Goal: Task Accomplishment & Management: Complete application form

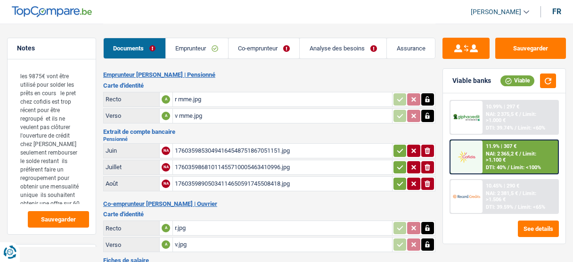
select select "household"
select select "other"
select select "120"
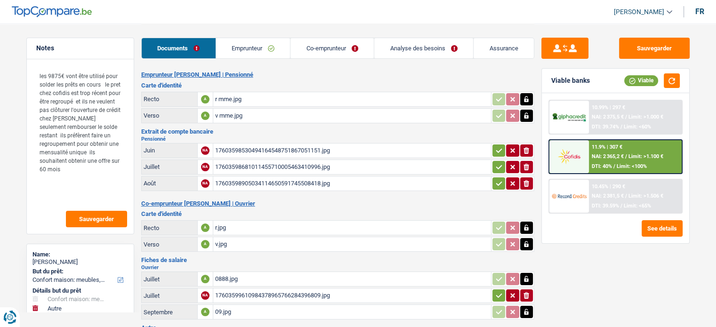
click at [398, 49] on link "Analyse des besoins" at bounding box center [423, 48] width 99 height 20
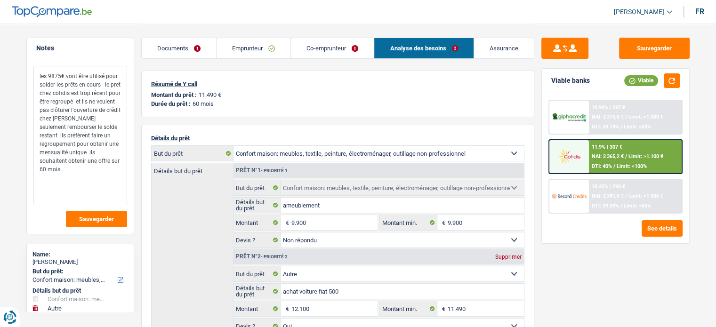
drag, startPoint x: 32, startPoint y: 77, endPoint x: 102, endPoint y: 87, distance: 70.0
click at [102, 87] on textarea "les 9875€ vont être utilisé pour solder les prêts en cours le pret chez cofidis…" at bounding box center [80, 135] width 94 height 138
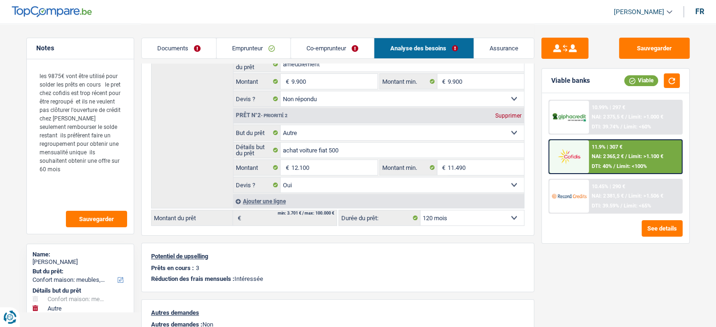
click at [242, 44] on link "Emprunteur" at bounding box center [254, 48] width 74 height 20
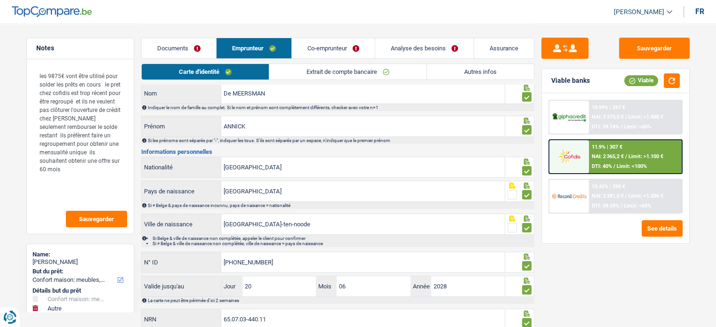
scroll to position [61, 0]
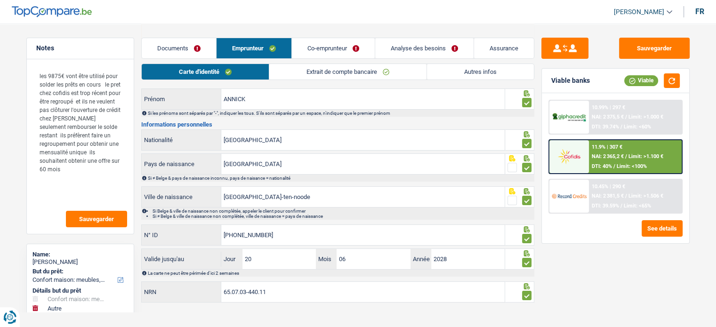
click at [341, 65] on link "Extrait de compte bancaire" at bounding box center [347, 72] width 157 height 16
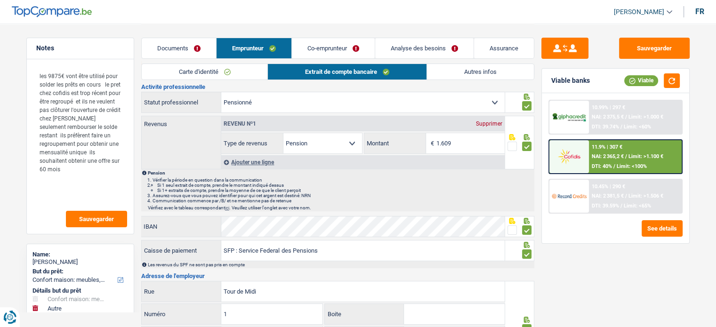
scroll to position [0, 0]
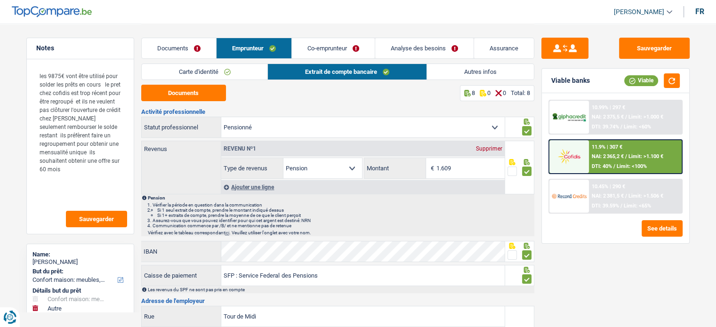
click at [201, 47] on link "Documents" at bounding box center [179, 48] width 74 height 20
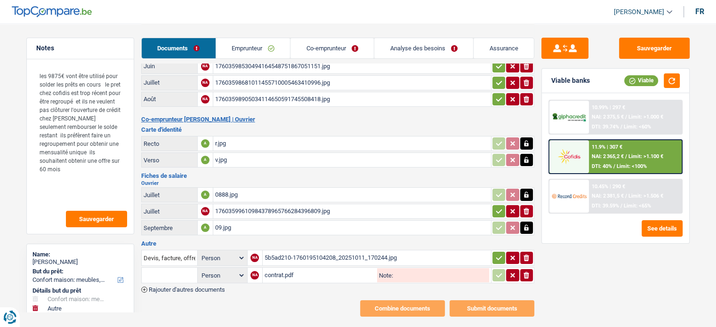
scroll to position [90, 0]
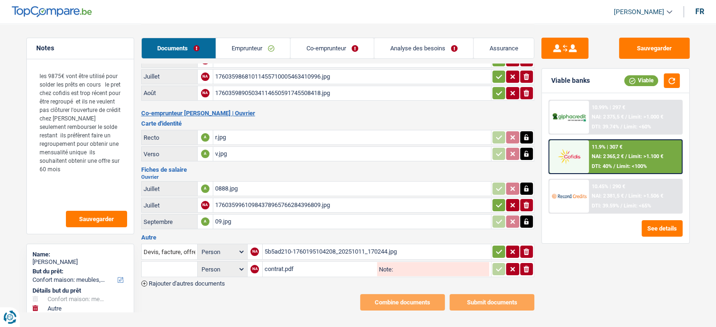
click at [300, 246] on div "5b5ad210-1760195104208_20251011_170244.jpg" at bounding box center [377, 252] width 225 height 14
click at [273, 45] on link "Emprunteur" at bounding box center [253, 48] width 74 height 20
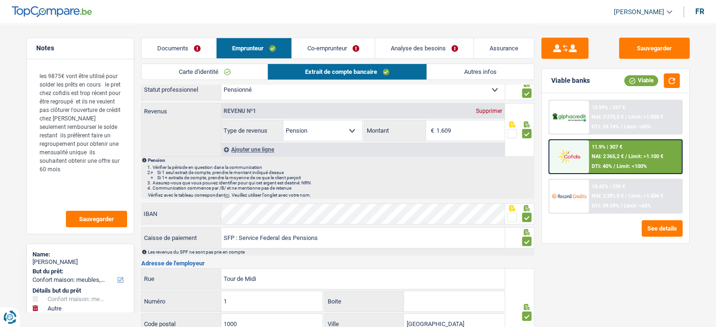
scroll to position [0, 0]
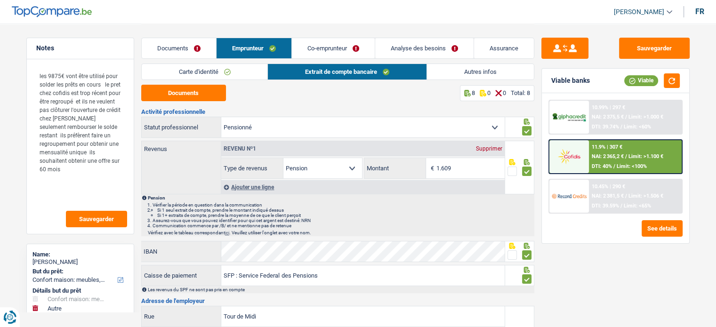
click at [354, 45] on link "Co-emprunteur" at bounding box center [333, 48] width 83 height 20
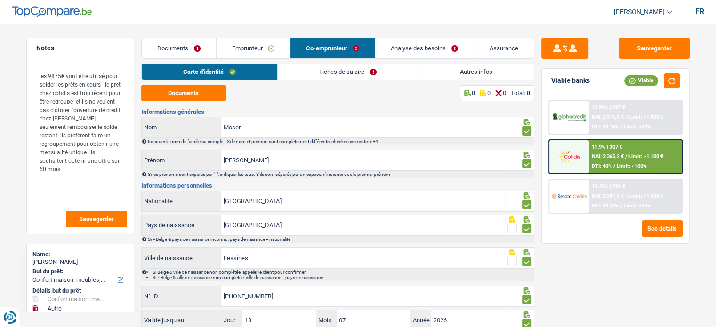
click at [364, 72] on link "Fiches de salaire" at bounding box center [348, 72] width 140 height 16
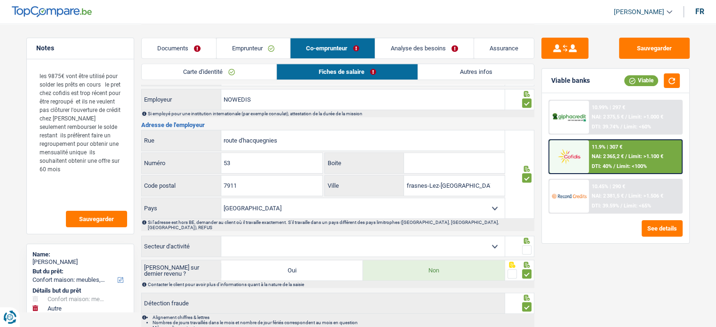
scroll to position [645, 0]
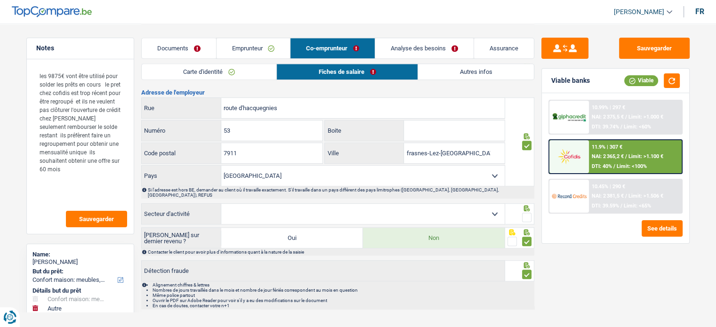
click at [524, 213] on span at bounding box center [526, 217] width 9 height 9
click at [0, 0] on input "radio" at bounding box center [0, 0] width 0 height 0
click at [434, 74] on link "Autres infos" at bounding box center [475, 72] width 115 height 16
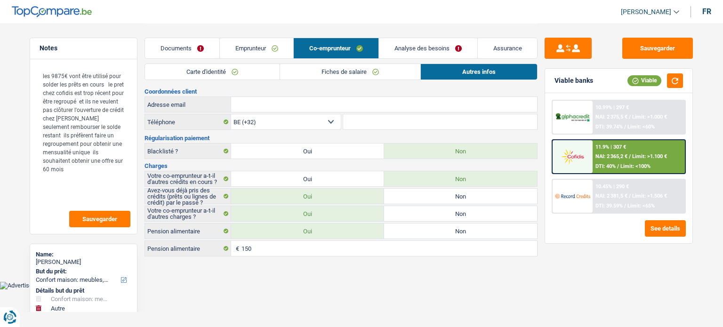
click at [411, 55] on link "Analyse des besoins" at bounding box center [428, 48] width 98 height 20
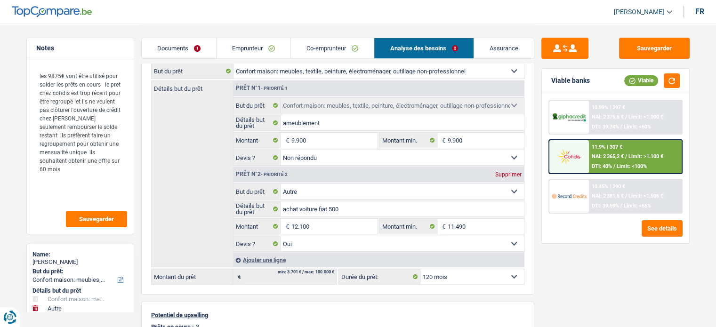
scroll to position [47, 0]
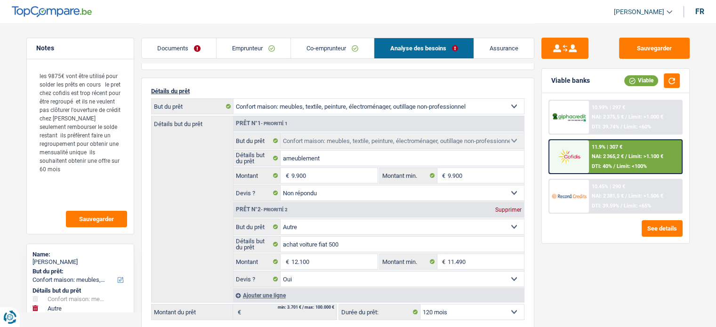
click at [193, 56] on link "Documents" at bounding box center [179, 48] width 74 height 20
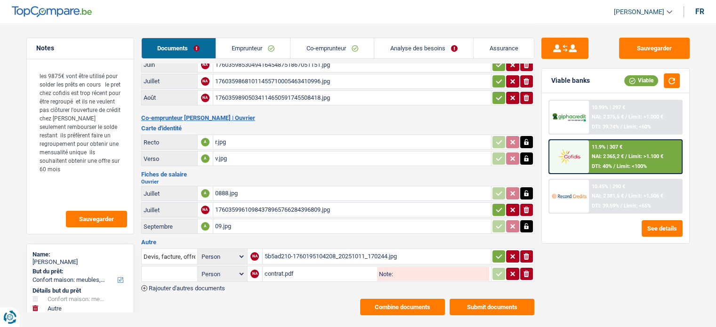
scroll to position [90, 0]
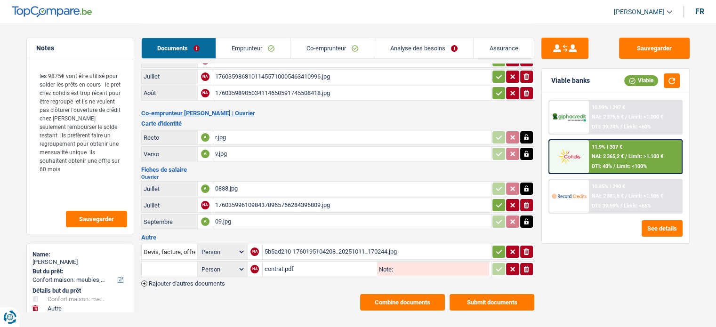
click at [302, 247] on div "5b5ad210-1760195104208_20251011_170244.jpg" at bounding box center [377, 252] width 225 height 14
click at [293, 261] on div "contrat.pdf" at bounding box center [320, 269] width 111 height 14
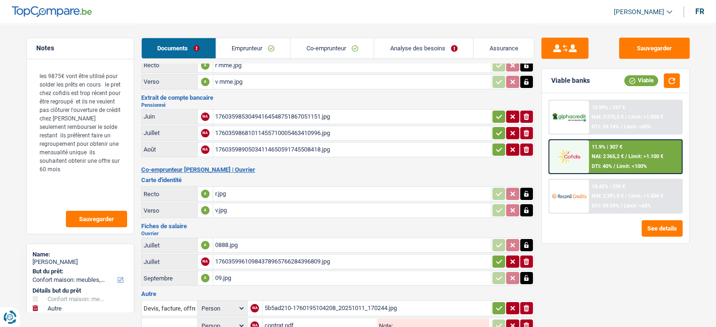
scroll to position [0, 0]
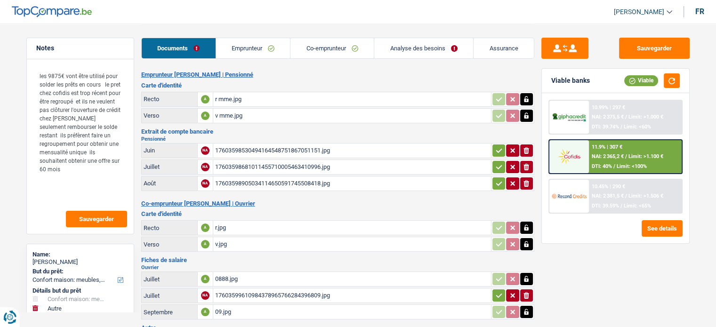
click at [324, 56] on link "Co-emprunteur" at bounding box center [332, 48] width 83 height 20
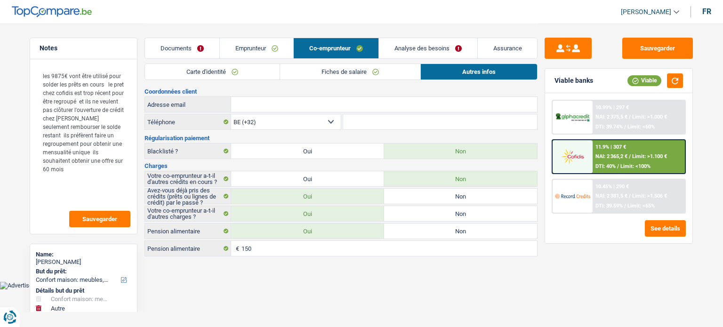
click at [329, 70] on link "Fiches de salaire" at bounding box center [350, 72] width 140 height 16
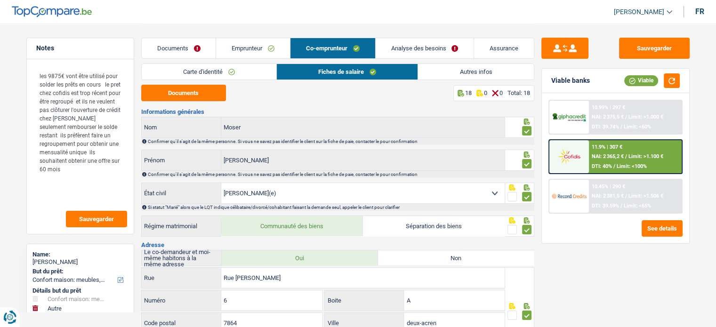
click at [195, 44] on link "Documents" at bounding box center [179, 48] width 74 height 20
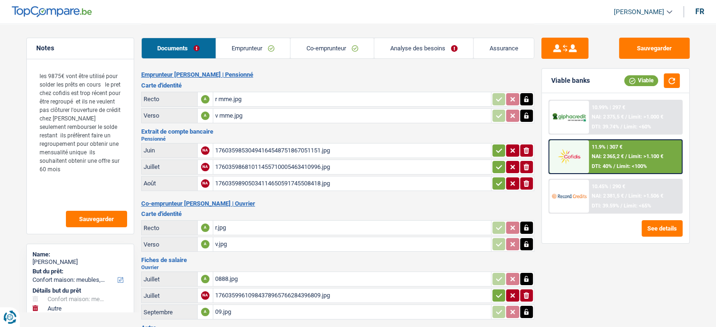
click at [259, 181] on div "17603598905034114650591745508418.jpg" at bounding box center [352, 184] width 274 height 14
click at [524, 181] on icon "ionicons-v5-e" at bounding box center [527, 183] width 8 height 9
click at [337, 178] on input "Téléchargez un document ici" at bounding box center [352, 184] width 274 height 14
type input "C:\fakepath\eb septembre identifiable.jpg"
click at [316, 186] on div "eb septembre identifiable.jpg" at bounding box center [352, 184] width 274 height 14
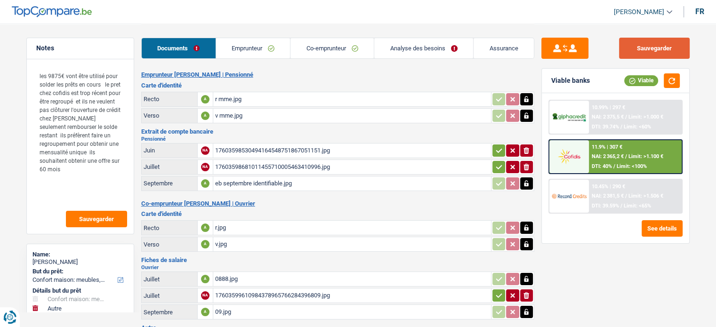
click at [572, 50] on button "Sauvegarder" at bounding box center [654, 48] width 71 height 21
click at [300, 97] on div "r mme.jpg" at bounding box center [352, 99] width 274 height 14
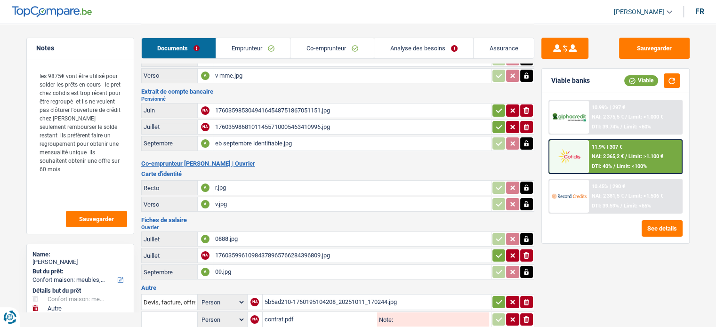
scroll to position [90, 0]
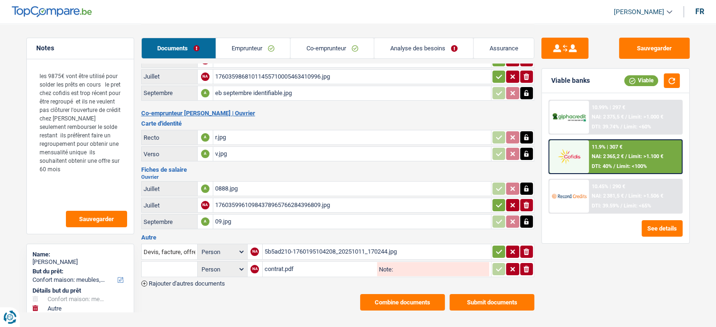
click at [235, 137] on div "r.jpg" at bounding box center [352, 137] width 274 height 14
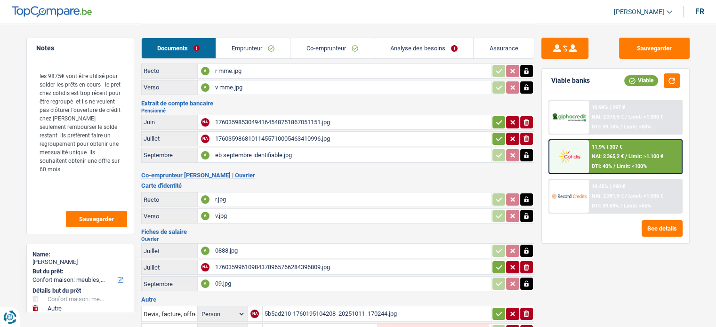
scroll to position [0, 0]
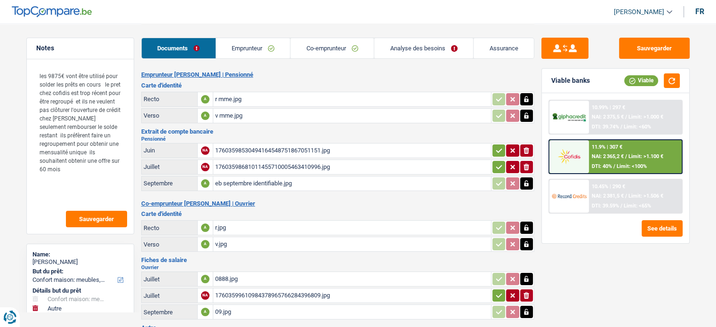
click at [241, 94] on div "r mme.jpg" at bounding box center [352, 99] width 274 height 14
click at [572, 169] on span "DTI: 40%" at bounding box center [602, 166] width 20 height 6
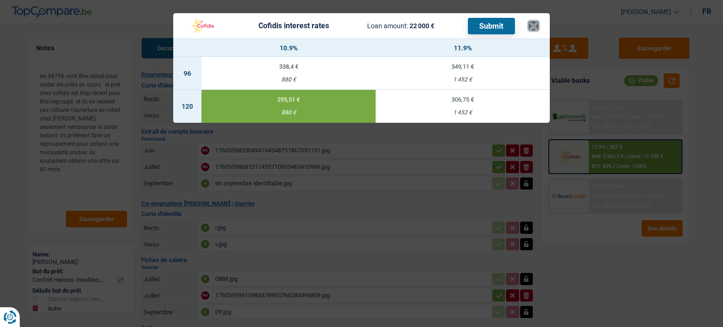
click at [531, 25] on button "×" at bounding box center [534, 25] width 10 height 9
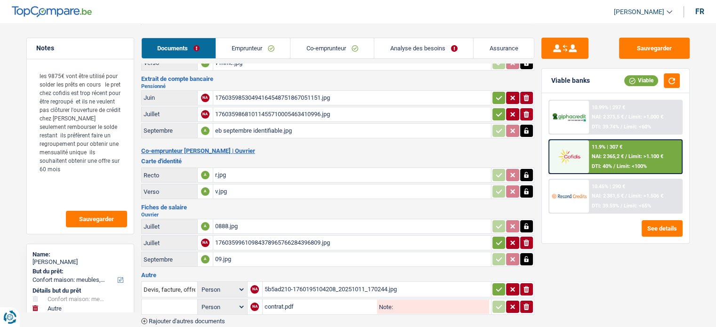
scroll to position [90, 0]
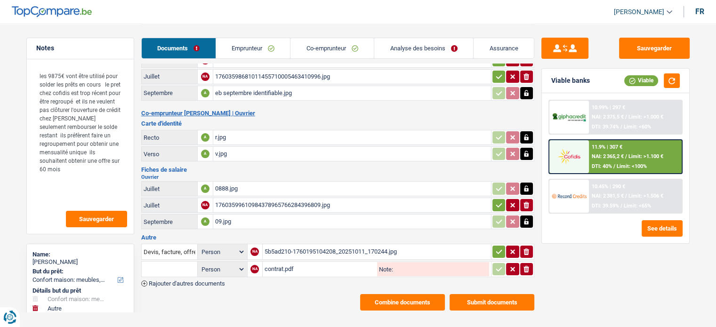
click at [287, 220] on div "09.jpg" at bounding box center [352, 222] width 274 height 14
click at [318, 261] on td "contrat.pdf Note:" at bounding box center [376, 269] width 229 height 16
click at [311, 261] on div "contrat.pdf" at bounding box center [320, 269] width 111 height 14
click at [322, 45] on link "Co-emprunteur" at bounding box center [332, 48] width 83 height 20
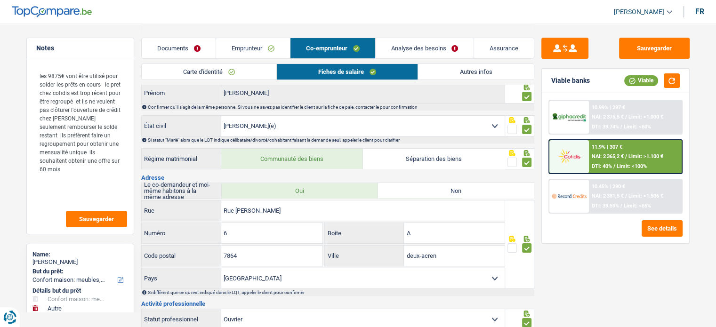
scroll to position [0, 0]
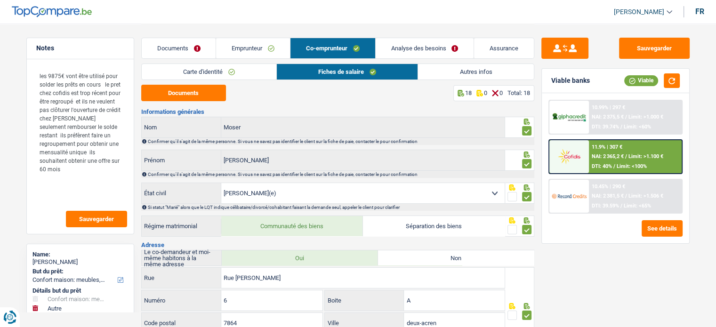
click at [272, 51] on link "Emprunteur" at bounding box center [253, 48] width 74 height 20
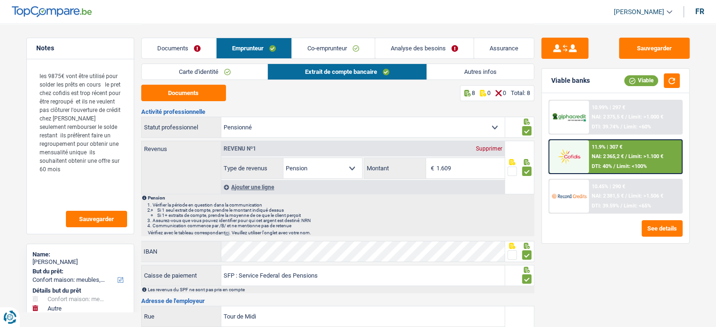
click at [436, 74] on link "Autres infos" at bounding box center [480, 72] width 107 height 16
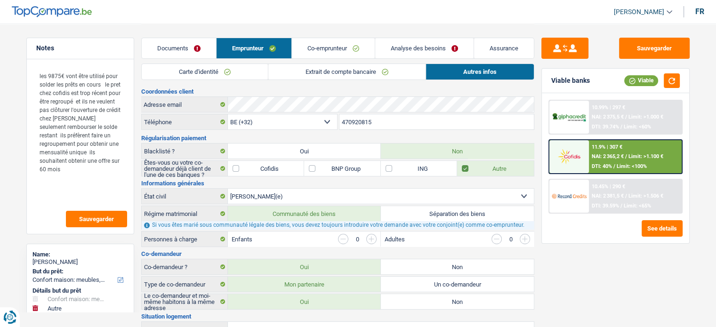
click at [362, 51] on link "Co-emprunteur" at bounding box center [333, 48] width 83 height 20
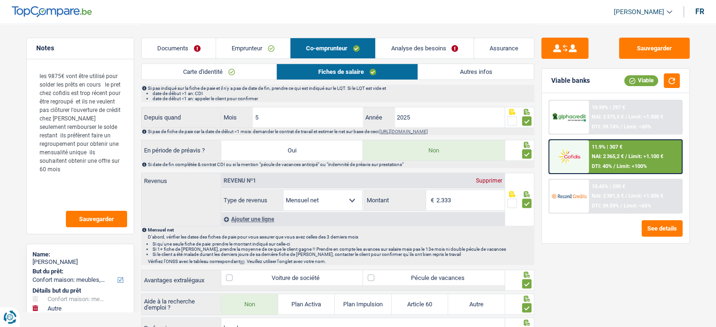
scroll to position [188, 0]
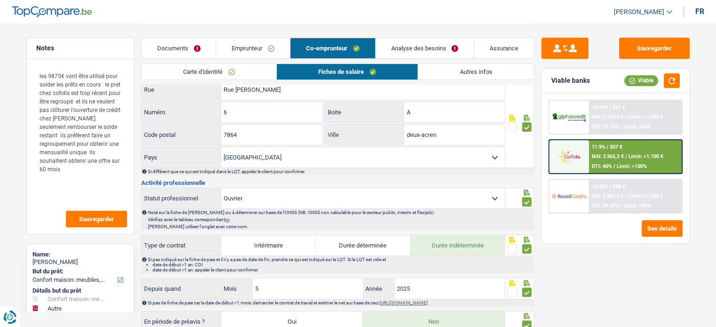
click at [443, 71] on link "Autres infos" at bounding box center [475, 72] width 115 height 16
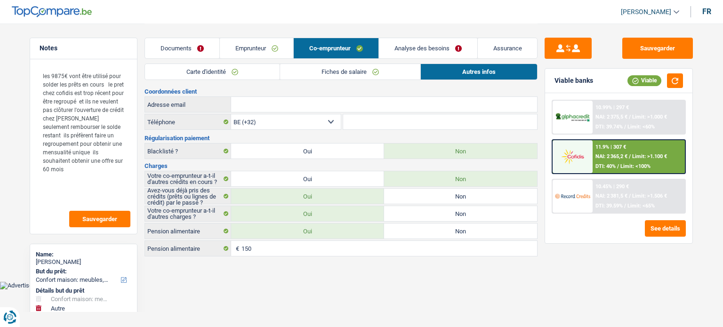
click at [422, 49] on link "Analyse des besoins" at bounding box center [428, 48] width 98 height 20
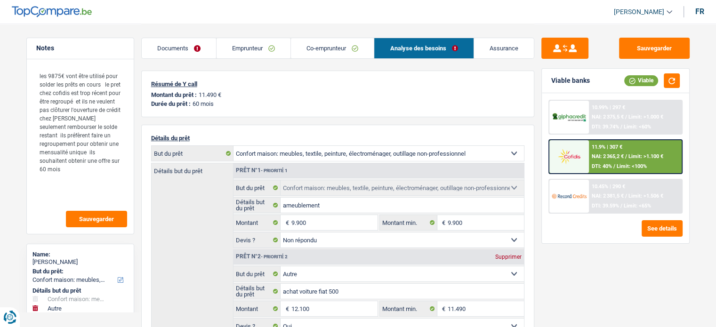
click at [266, 52] on link "Emprunteur" at bounding box center [254, 48] width 74 height 20
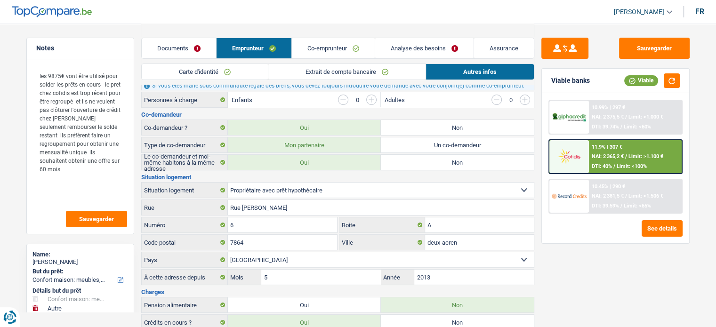
scroll to position [141, 0]
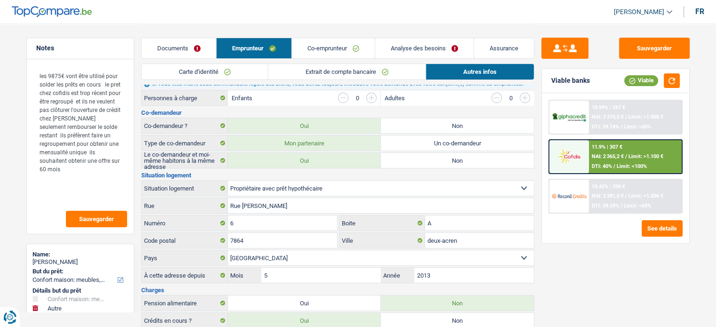
click at [354, 49] on link "Co-emprunteur" at bounding box center [333, 48] width 83 height 20
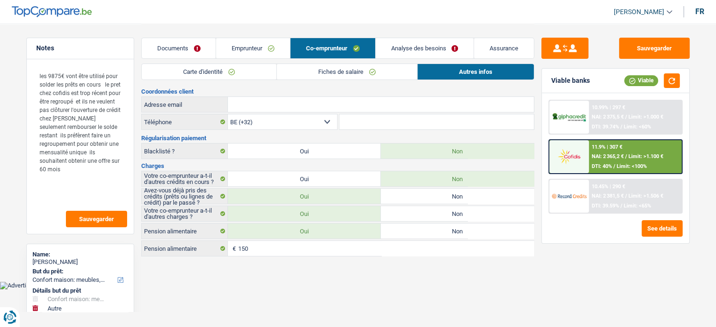
scroll to position [0, 0]
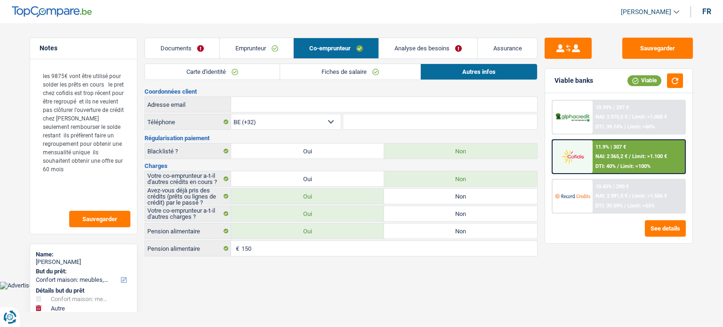
click at [379, 70] on link "Fiches de salaire" at bounding box center [350, 72] width 140 height 16
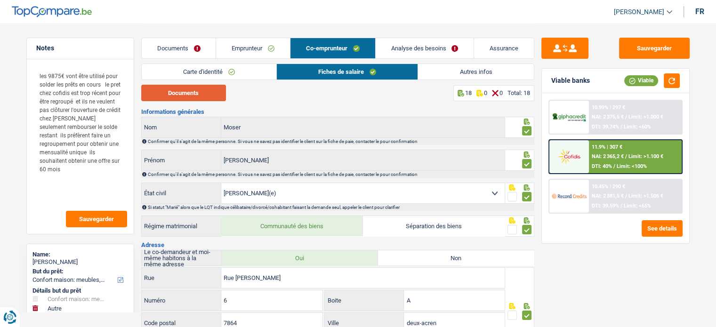
click at [210, 96] on button "Documents" at bounding box center [183, 93] width 85 height 16
click at [572, 165] on span "DTI: 40%" at bounding box center [602, 166] width 20 height 6
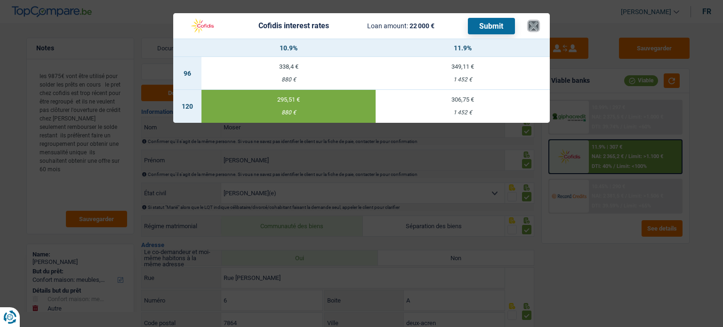
click at [532, 25] on button "×" at bounding box center [534, 25] width 10 height 9
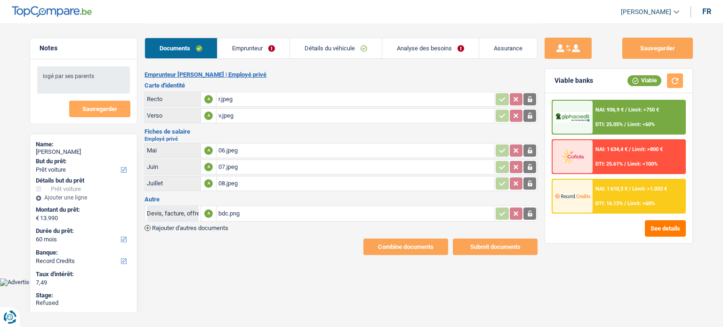
select select "car"
select select "60"
select select "record credits"
select select "car"
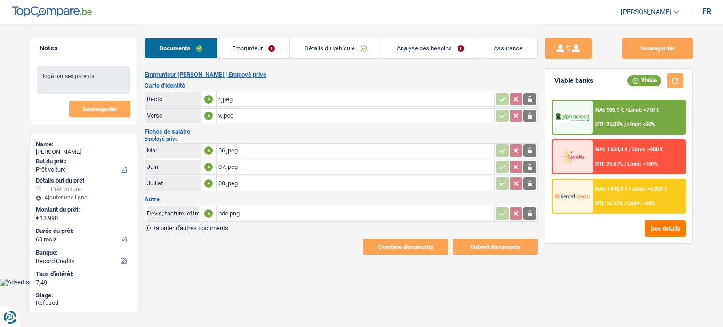
select select "car"
select select "yes"
select select "60"
click at [437, 54] on link "Analyse des besoins" at bounding box center [430, 48] width 97 height 20
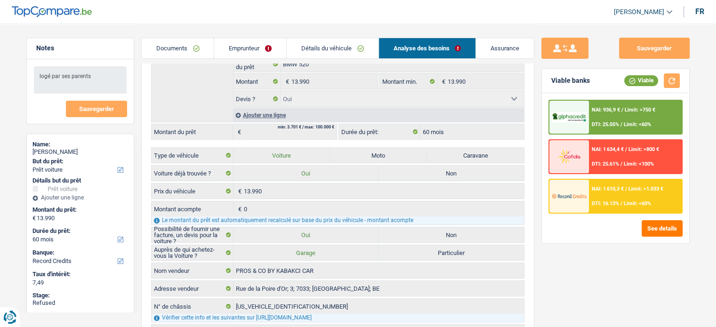
scroll to position [94, 0]
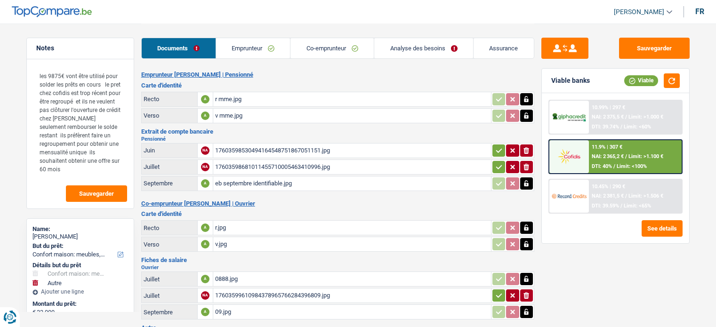
select select "household"
select select "other"
select select "120"
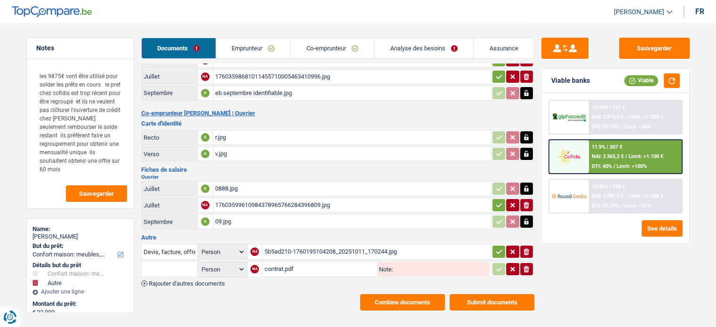
click at [429, 297] on button "Combine documents" at bounding box center [402, 302] width 85 height 16
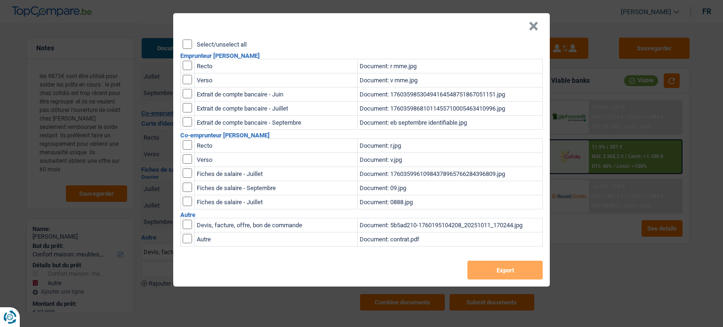
click at [186, 42] on input "Select/unselect all" at bounding box center [187, 44] width 9 height 9
checkbox input "true"
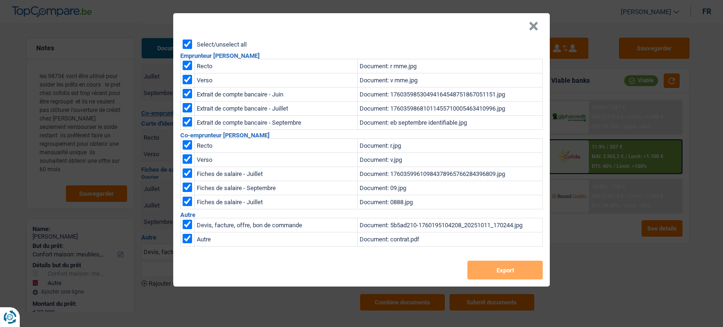
checkbox input "true"
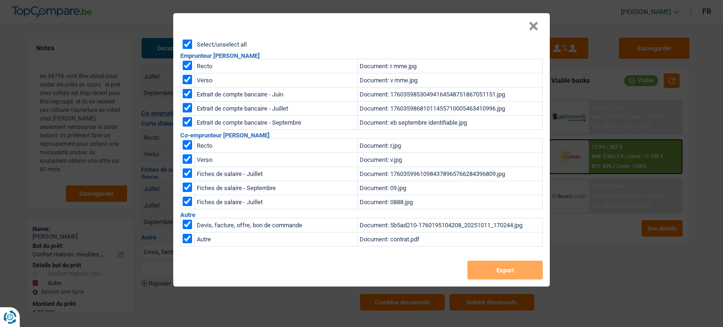
checkbox input "true"
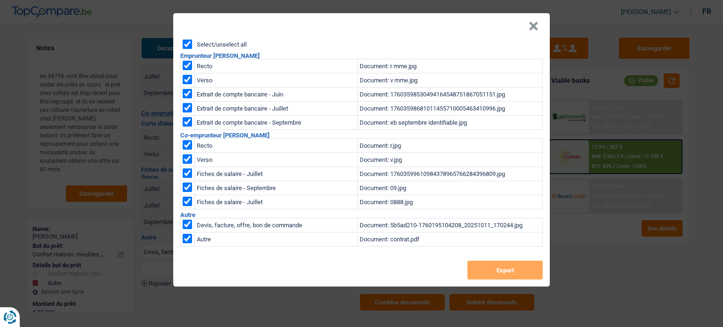
checkbox input "true"
click at [187, 227] on input "checkbox" at bounding box center [187, 224] width 9 height 9
checkbox input "false"
click at [186, 242] on input "checkbox" at bounding box center [187, 238] width 9 height 9
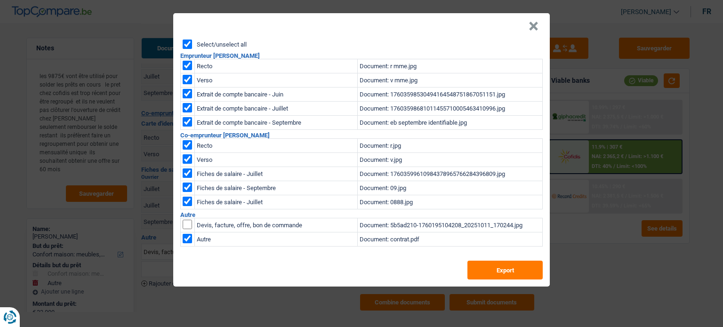
checkbox input "false"
drag, startPoint x: 480, startPoint y: 269, endPoint x: 464, endPoint y: 265, distance: 16.7
click at [480, 270] on button "Export" at bounding box center [505, 270] width 75 height 19
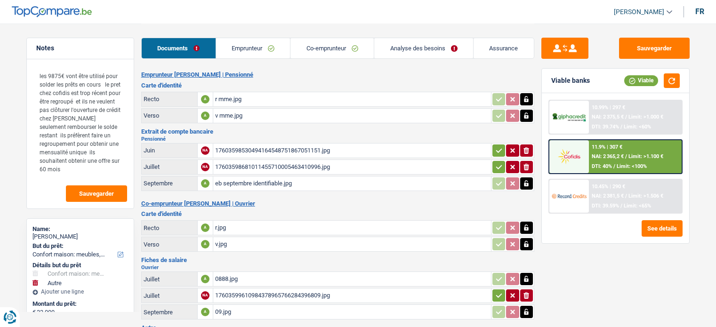
select select "household"
select select "other"
select select "120"
select select "32"
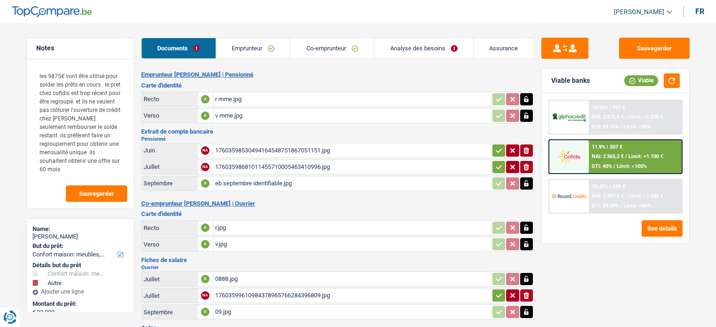
select select "married"
select select "ownerWithMortgage"
select select "BE"
select select "mortgage"
select select "300"
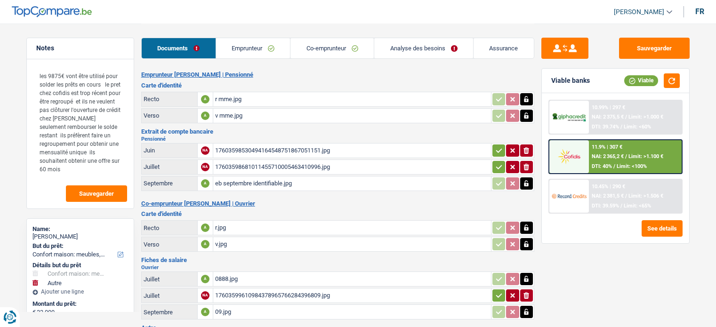
select select "personalLoan"
select select "homeFurnishingOrRelocation"
select select "42"
select select "cardOrCredit"
click at [262, 49] on link "Emprunteur" at bounding box center [253, 48] width 74 height 20
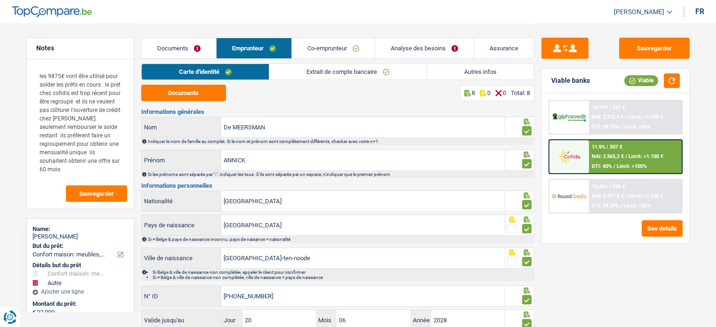
click at [436, 52] on link "Analyse des besoins" at bounding box center [424, 48] width 98 height 20
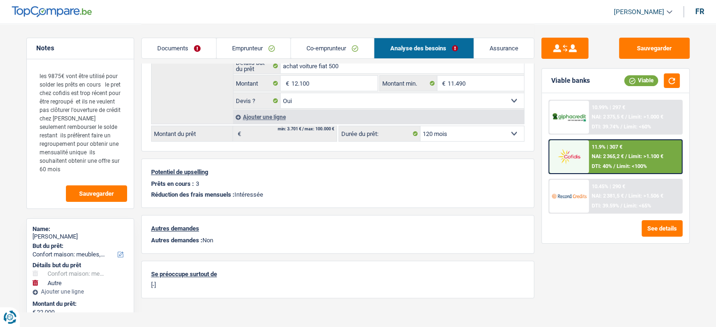
click at [241, 43] on link "Emprunteur" at bounding box center [254, 48] width 74 height 20
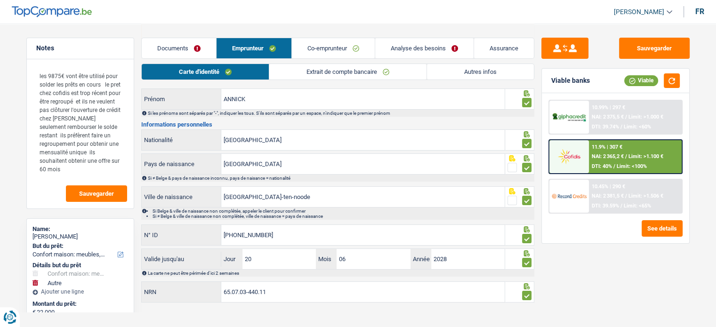
click at [320, 73] on link "Extrait de compte bancaire" at bounding box center [347, 72] width 157 height 16
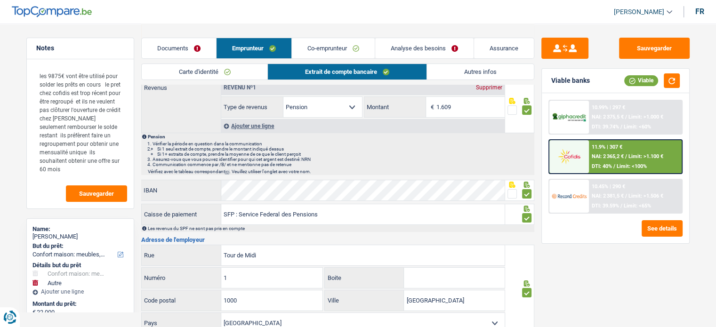
click at [449, 73] on link "Autres infos" at bounding box center [480, 72] width 107 height 16
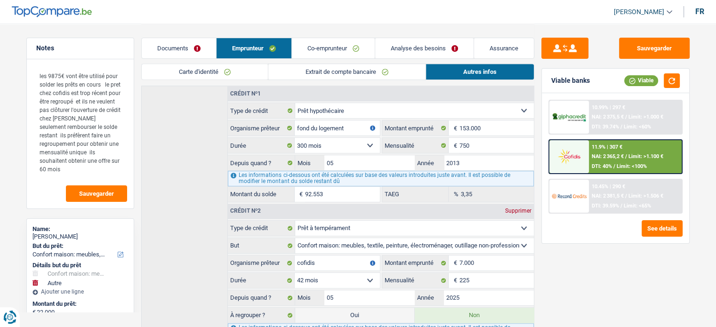
scroll to position [551, 0]
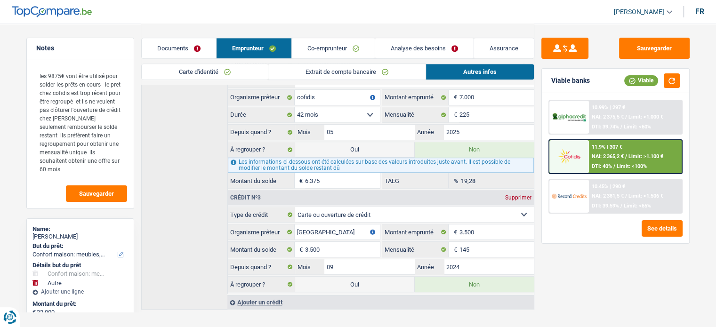
click at [356, 54] on link "Co-emprunteur" at bounding box center [333, 48] width 83 height 20
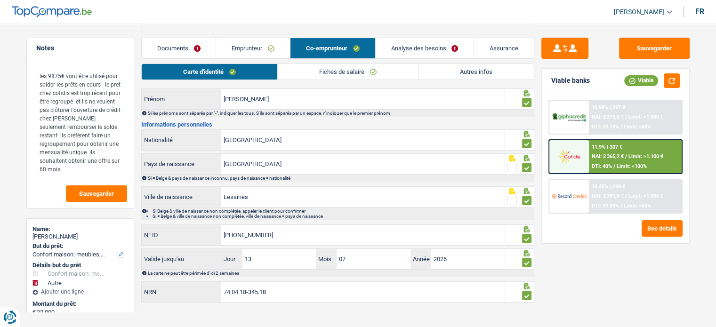
click at [360, 72] on link "Fiches de salaire" at bounding box center [348, 72] width 140 height 16
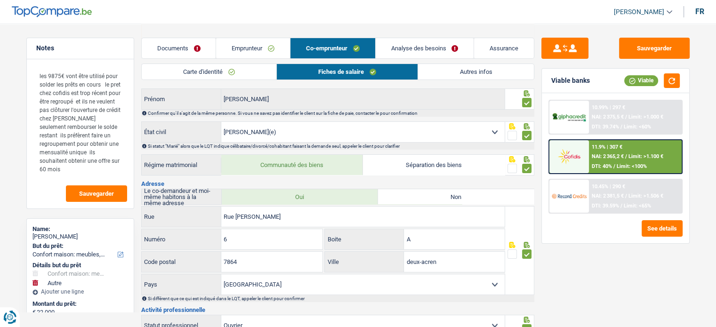
click at [434, 67] on link "Autres infos" at bounding box center [475, 72] width 115 height 16
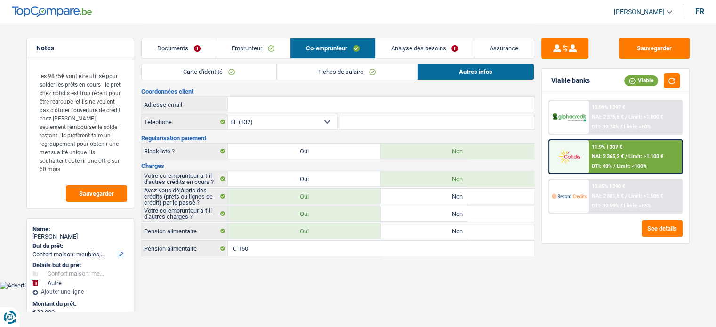
scroll to position [0, 0]
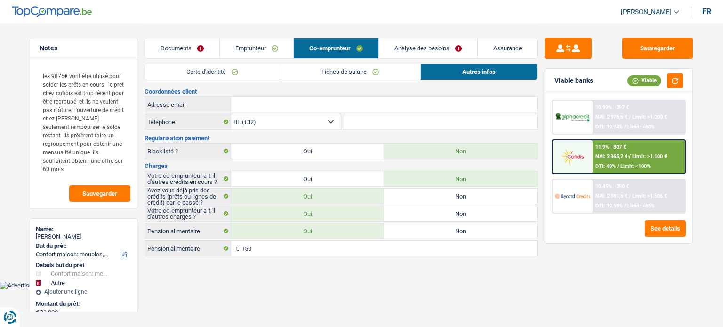
click at [359, 60] on div "Documents Emprunteur Co-emprunteur Analyse des besoins Assurance" at bounding box center [341, 44] width 393 height 40
click at [351, 71] on link "Fiches de salaire" at bounding box center [350, 72] width 140 height 16
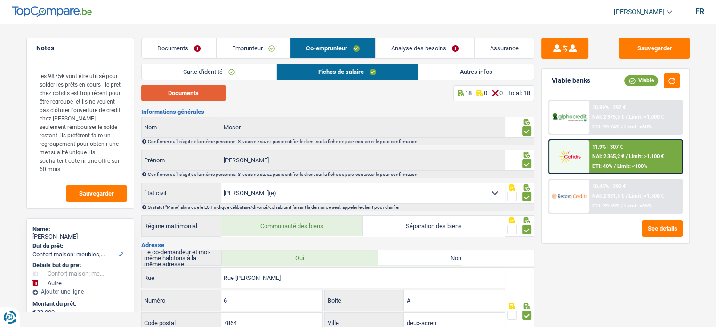
click at [193, 97] on button "Documents" at bounding box center [183, 93] width 85 height 16
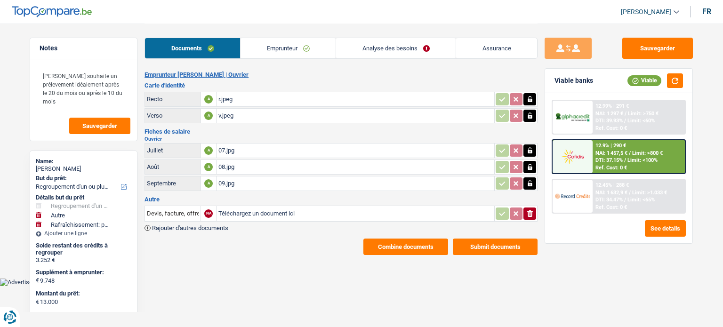
select select "refinancing"
select select "other"
select select "houseOrGarden"
select select "60"
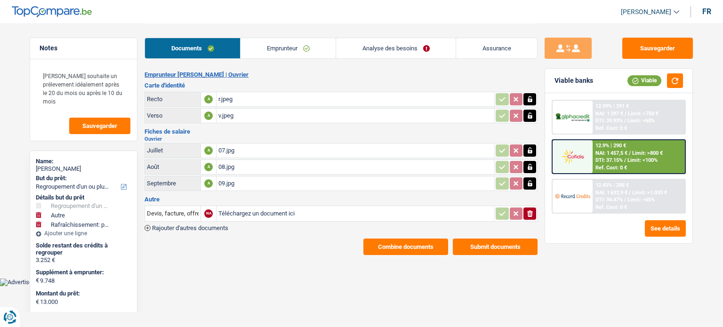
click at [235, 182] on div "09.jpg" at bounding box center [356, 184] width 274 height 14
click at [252, 162] on div "08.jpg" at bounding box center [356, 167] width 274 height 14
click at [243, 150] on div "07.jpg" at bounding box center [356, 151] width 274 height 14
click at [301, 45] on link "Emprunteur" at bounding box center [288, 48] width 95 height 20
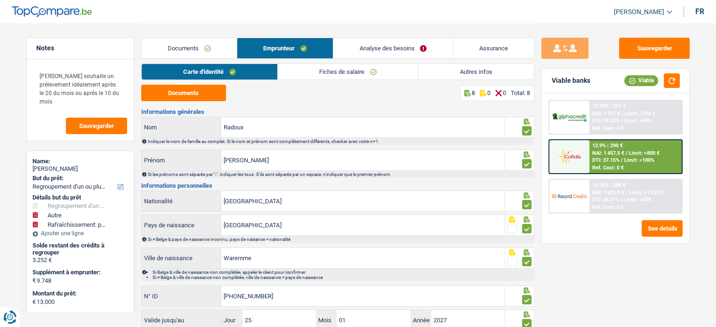
drag, startPoint x: 381, startPoint y: 70, endPoint x: 400, endPoint y: 73, distance: 19.5
click at [381, 70] on link "Fiches de salaire" at bounding box center [348, 72] width 140 height 16
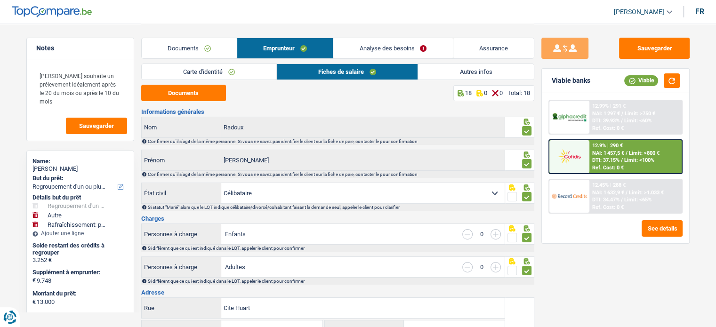
click at [445, 73] on link "Autres infos" at bounding box center [475, 72] width 115 height 16
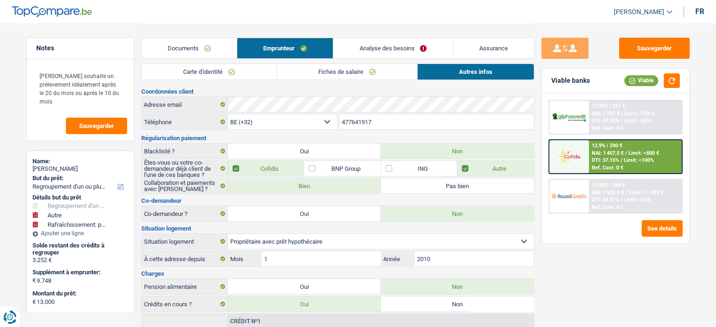
click at [370, 41] on link "Analyse des besoins" at bounding box center [392, 48] width 119 height 20
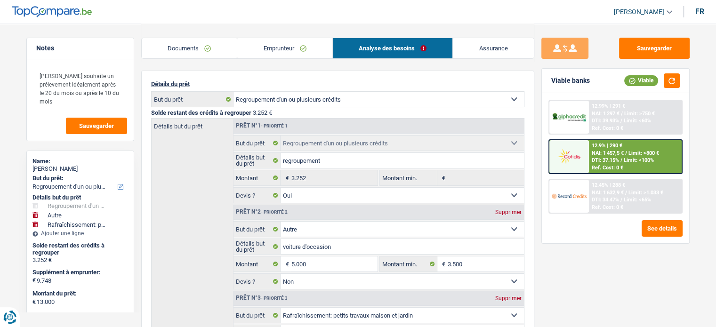
scroll to position [141, 0]
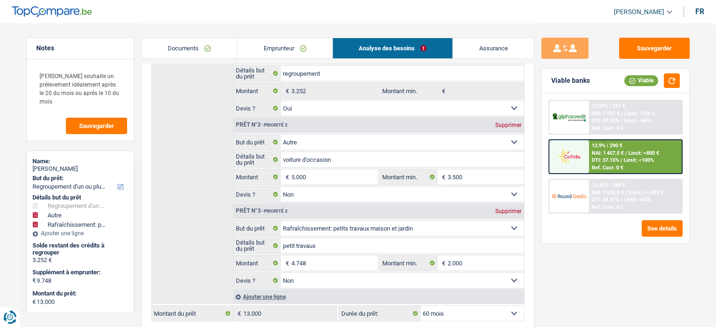
click at [274, 44] on link "Emprunteur" at bounding box center [284, 48] width 95 height 20
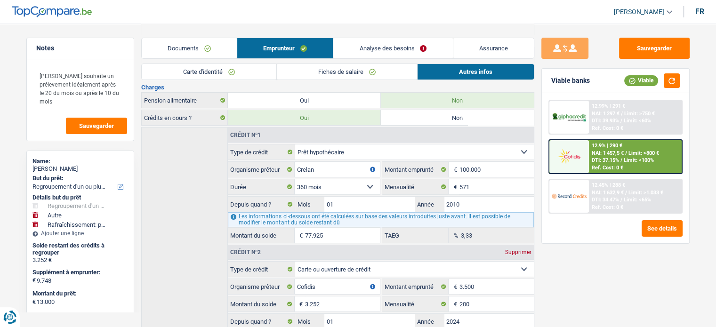
scroll to position [244, 0]
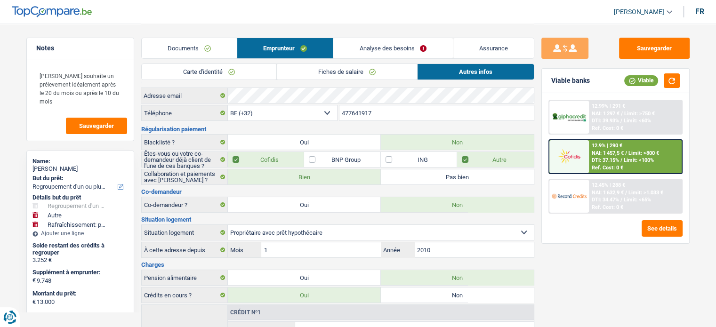
click at [378, 73] on link "Fiches de salaire" at bounding box center [347, 72] width 140 height 16
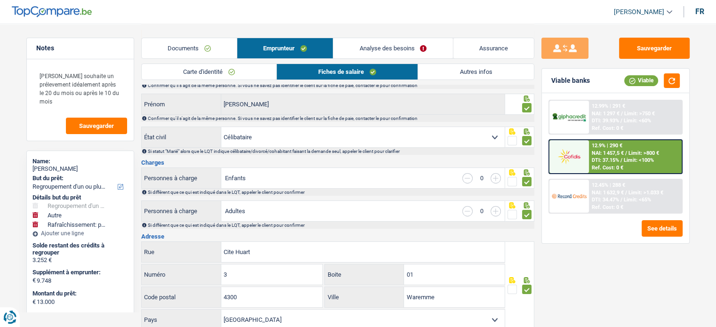
scroll to position [0, 0]
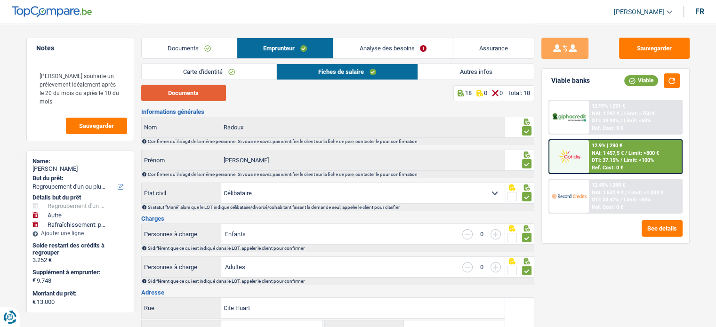
click at [201, 92] on button "Documents" at bounding box center [183, 93] width 85 height 16
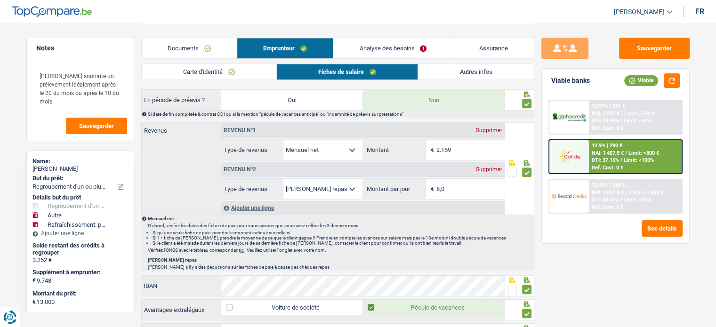
scroll to position [424, 0]
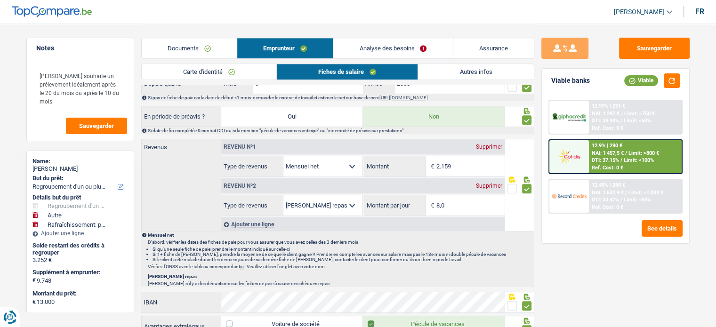
click at [501, 66] on link "Autres infos" at bounding box center [475, 72] width 115 height 16
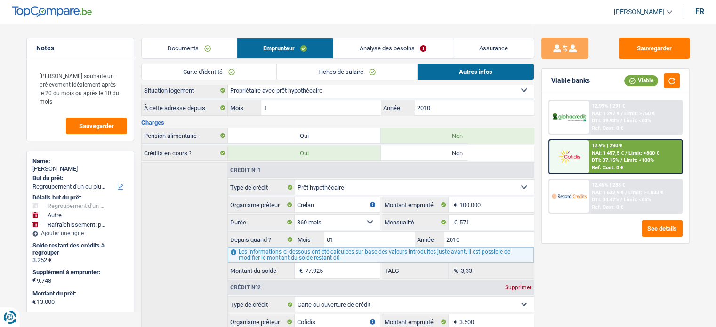
scroll to position [244, 0]
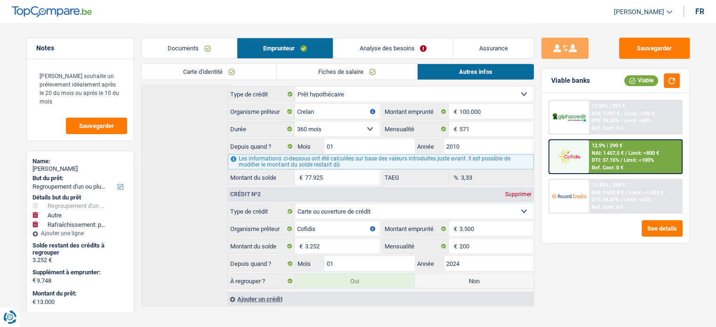
click at [234, 72] on link "Carte d'identité" at bounding box center [209, 72] width 135 height 16
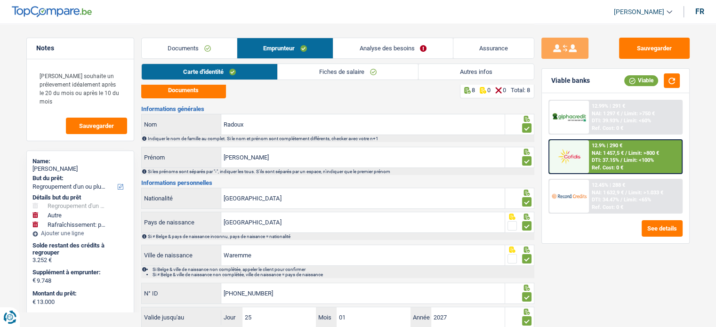
scroll to position [0, 0]
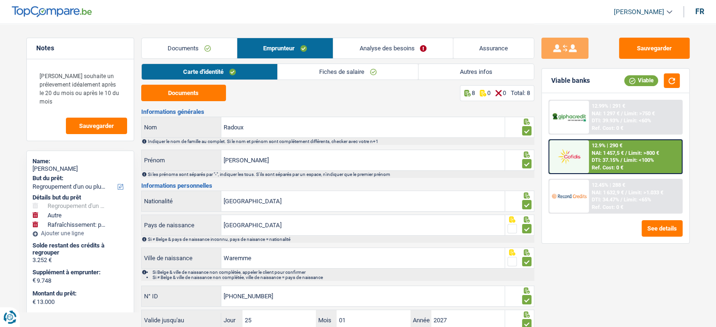
click at [356, 49] on link "Analyse des besoins" at bounding box center [392, 48] width 119 height 20
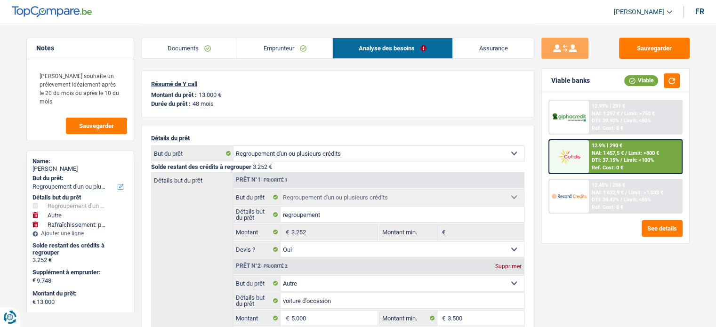
click at [274, 55] on link "Emprunteur" at bounding box center [284, 48] width 95 height 20
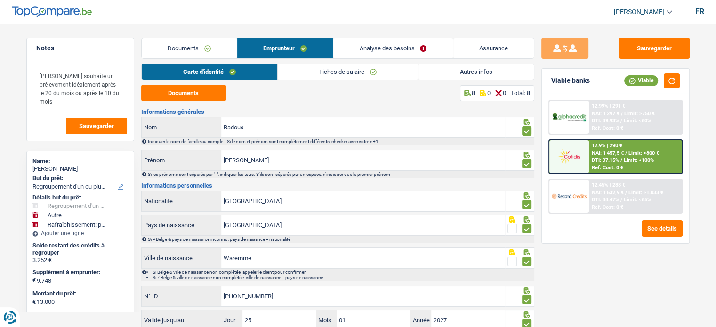
click at [470, 67] on link "Autres infos" at bounding box center [476, 72] width 115 height 16
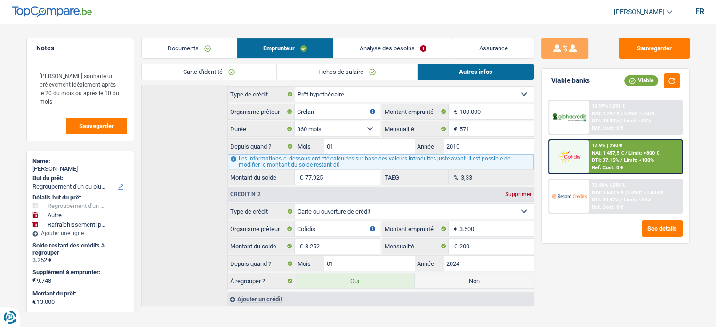
scroll to position [197, 0]
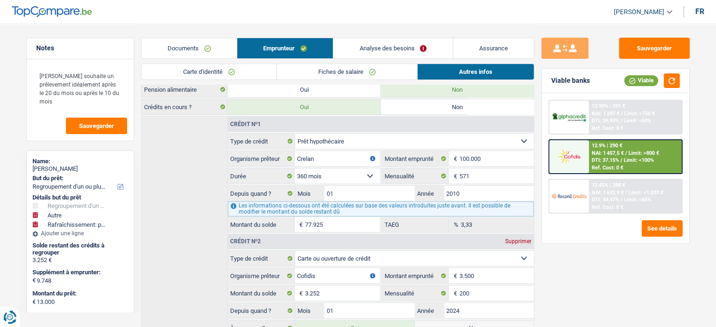
click at [373, 47] on link "Analyse des besoins" at bounding box center [392, 48] width 119 height 20
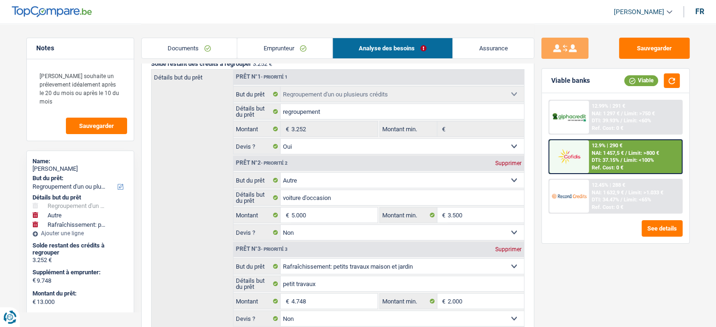
scroll to position [9, 0]
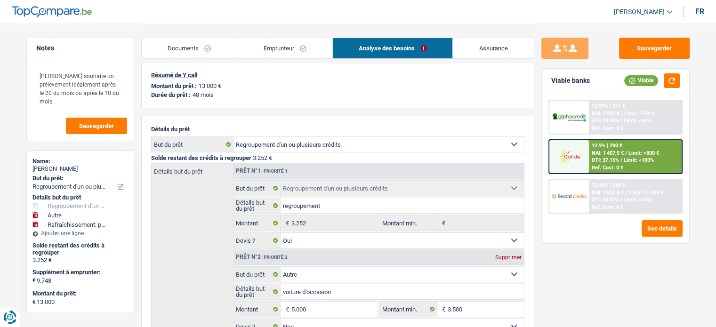
click at [592, 160] on span "DTI: 37.15%" at bounding box center [605, 160] width 27 height 6
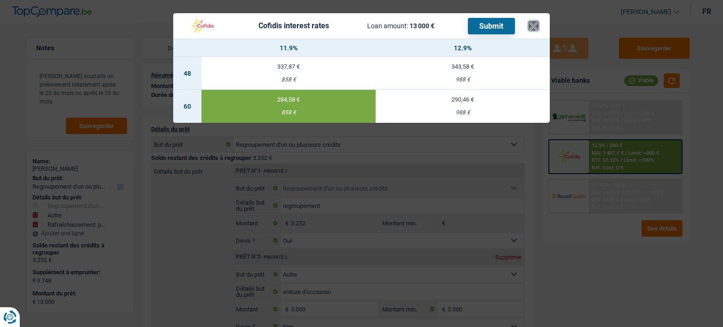
click at [534, 28] on button "×" at bounding box center [534, 25] width 10 height 9
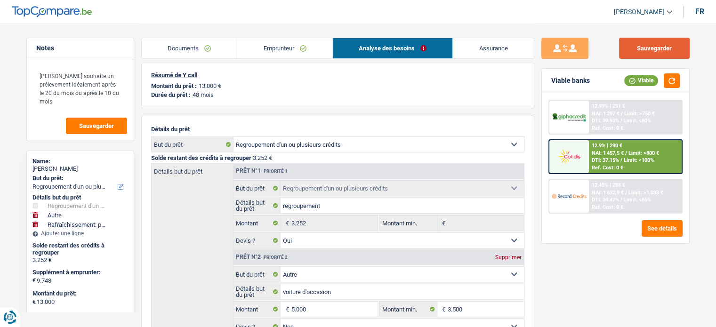
click at [648, 41] on button "Sauvegarder" at bounding box center [654, 48] width 71 height 21
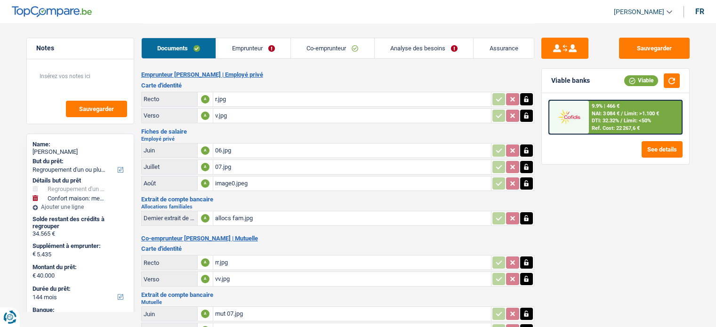
select select "refinancing"
select select "household"
select select "144"
select select "applicant"
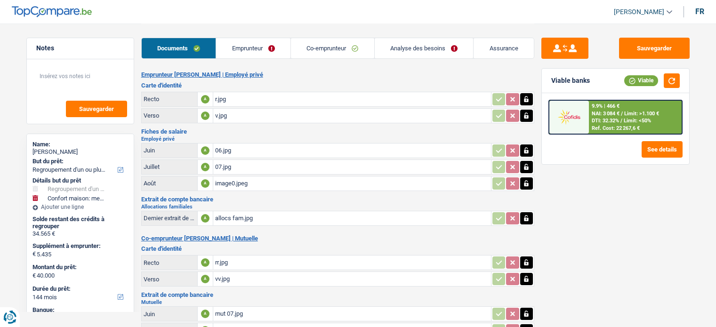
select select "coApplicant"
select select "applicant"
select select "coApplicant"
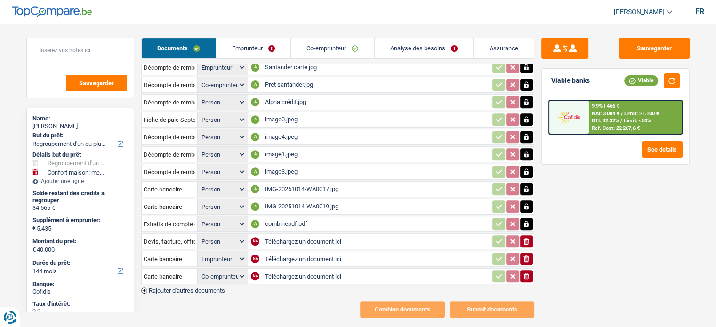
scroll to position [94, 0]
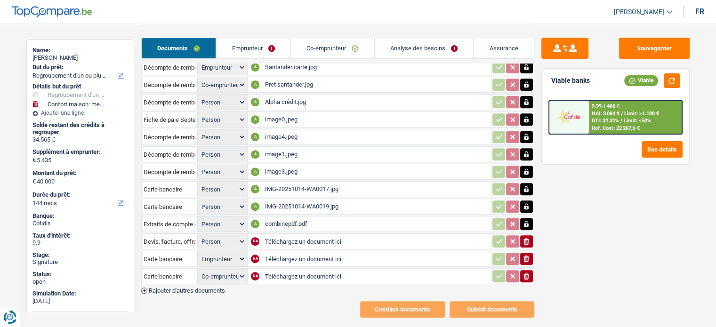
drag, startPoint x: 266, startPoint y: 49, endPoint x: 276, endPoint y: 50, distance: 10.9
click at [266, 49] on link "Emprunteur" at bounding box center [253, 48] width 74 height 20
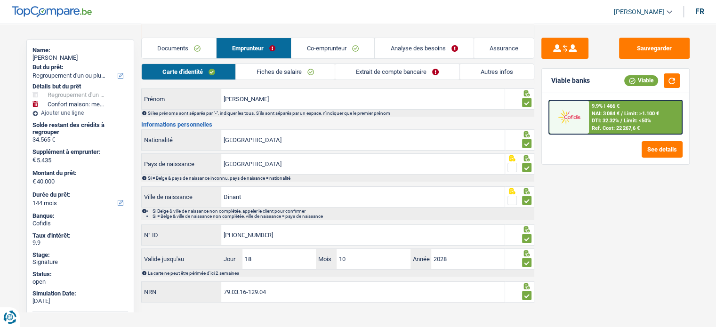
click at [393, 68] on link "Extrait de compte bancaire" at bounding box center [397, 72] width 124 height 16
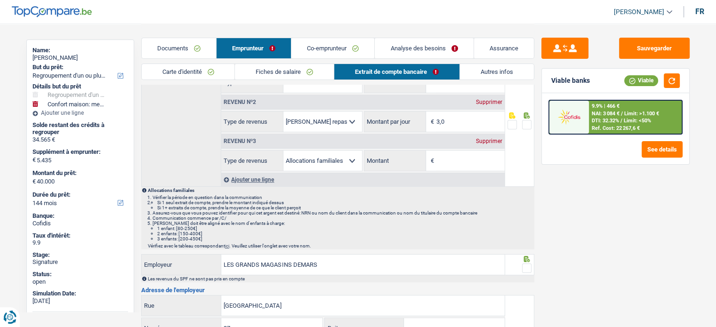
scroll to position [108, 0]
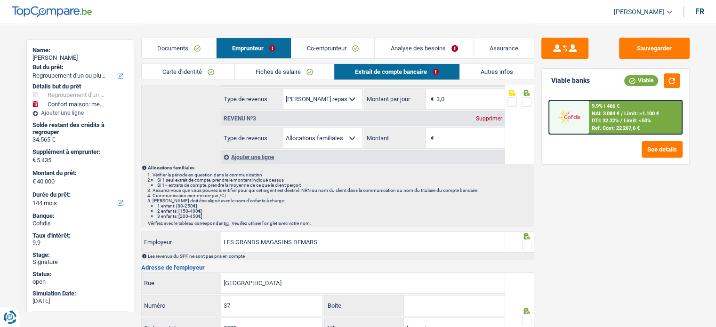
click at [487, 117] on div "Supprimer" at bounding box center [489, 119] width 31 height 6
select select "coApplicant"
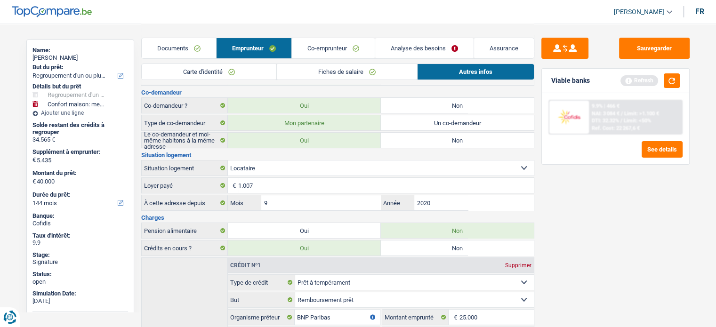
scroll to position [0, 0]
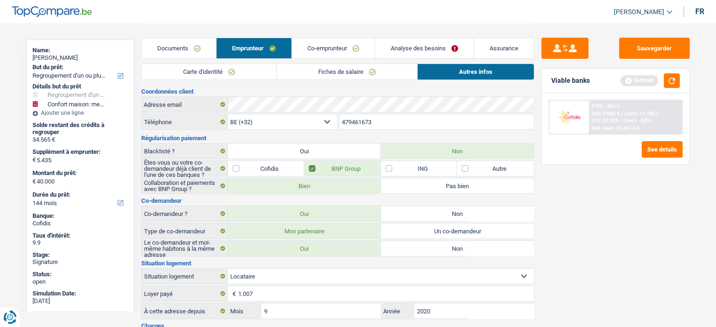
click at [203, 50] on link "Documents" at bounding box center [179, 48] width 74 height 20
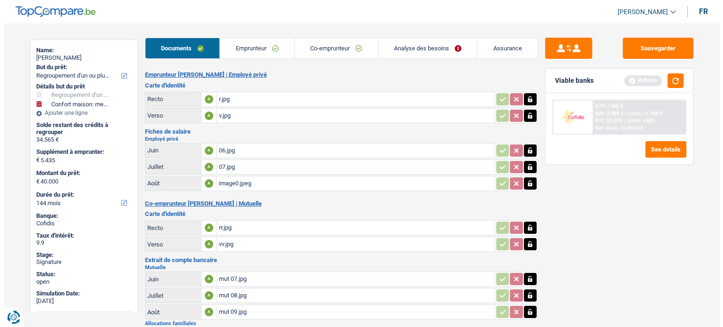
scroll to position [283, 0]
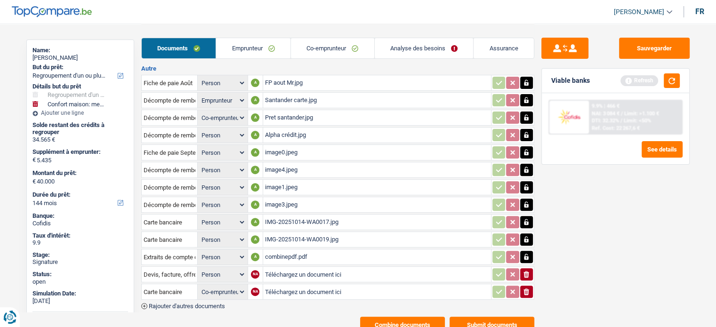
click at [434, 317] on button "Combine documents" at bounding box center [402, 325] width 85 height 16
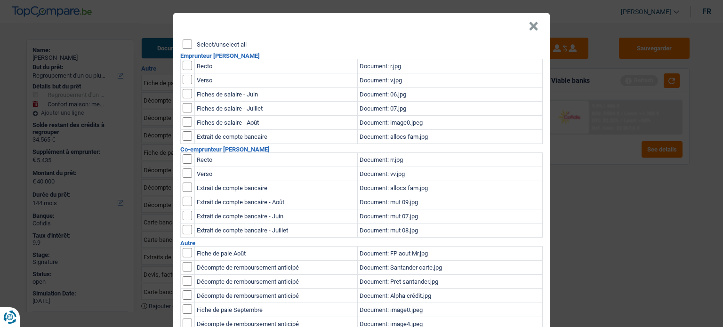
scroll to position [0, 0]
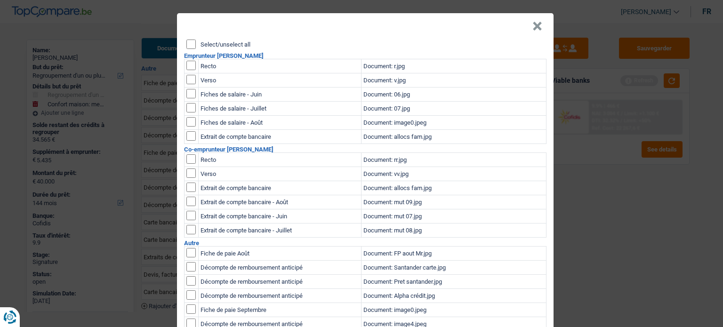
click at [187, 41] on input "Select/unselect all" at bounding box center [190, 44] width 9 height 9
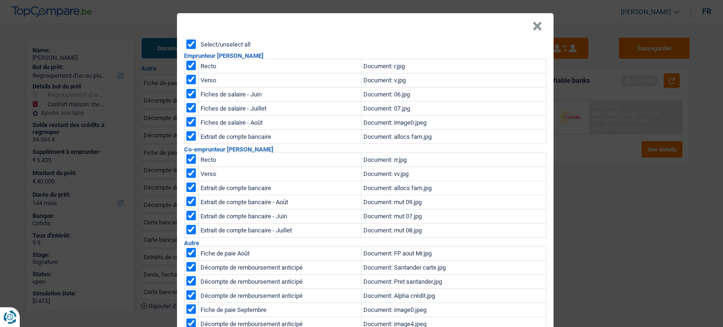
checkbox input "true"
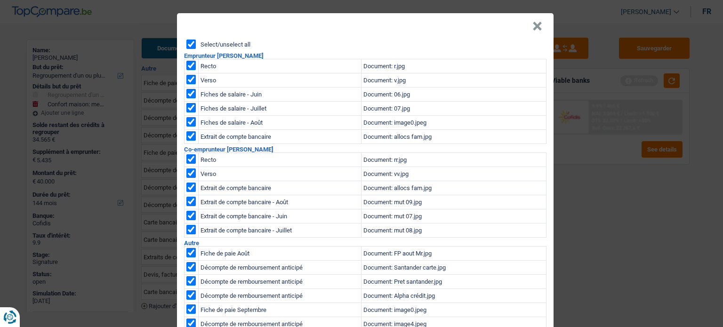
checkbox input "true"
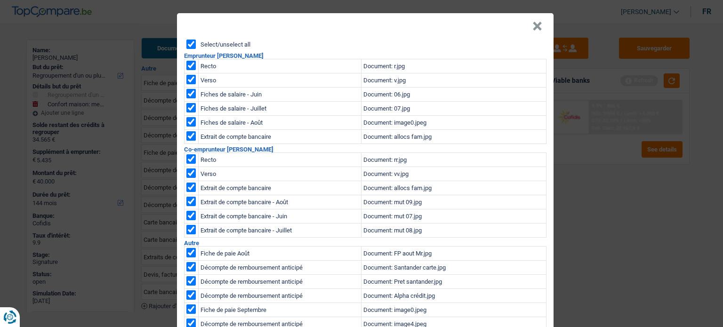
checkbox input "true"
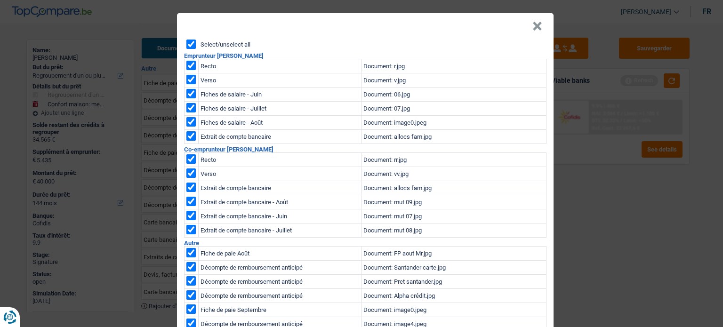
checkbox input "true"
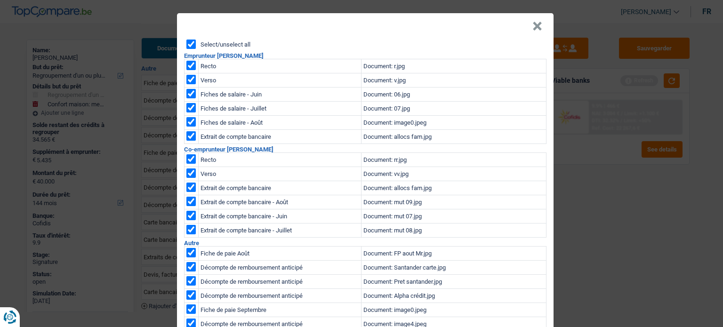
checkbox input "true"
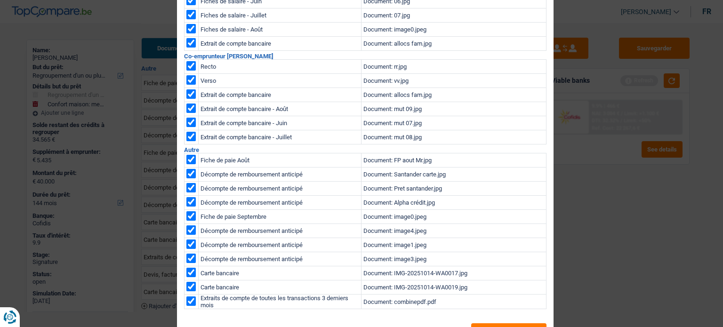
scroll to position [128, 0]
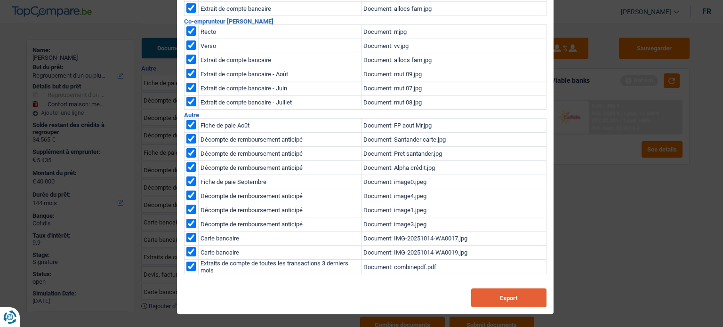
click at [503, 294] on button "Export" at bounding box center [508, 298] width 75 height 19
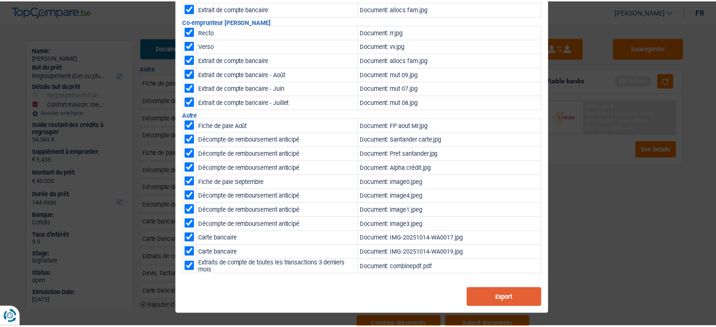
scroll to position [0, 0]
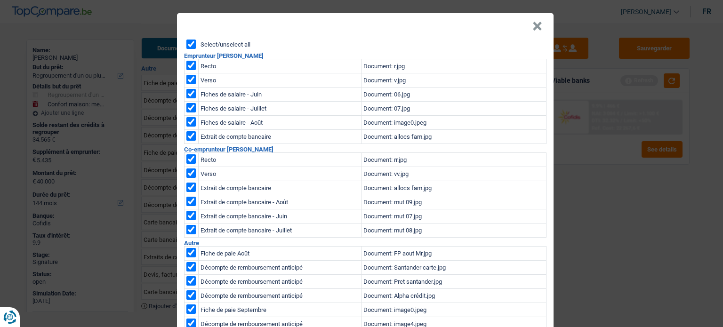
click at [535, 30] on button "×" at bounding box center [538, 26] width 10 height 9
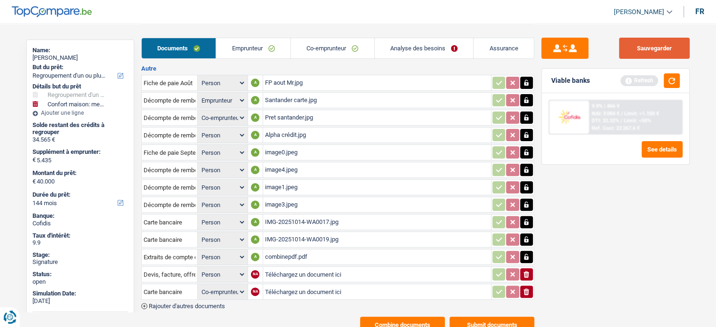
click at [666, 52] on button "Sauvegarder" at bounding box center [654, 48] width 71 height 21
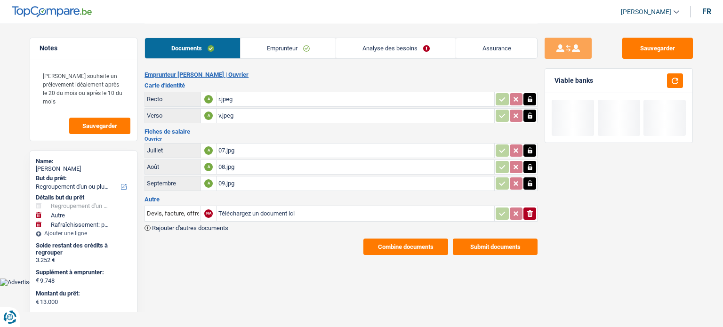
select select "refinancing"
select select "other"
select select "houseOrGarden"
select select "60"
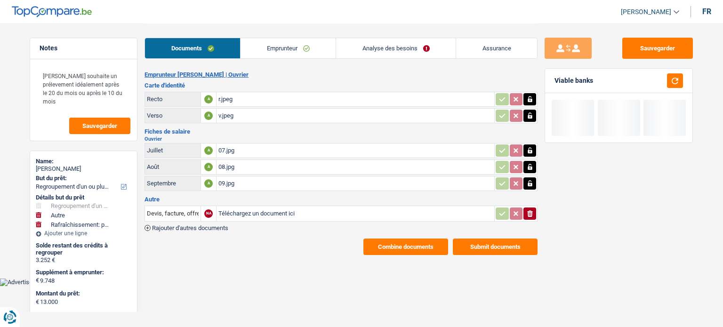
select select "cofidis"
select select "refinancing"
select select "yes"
select select "other"
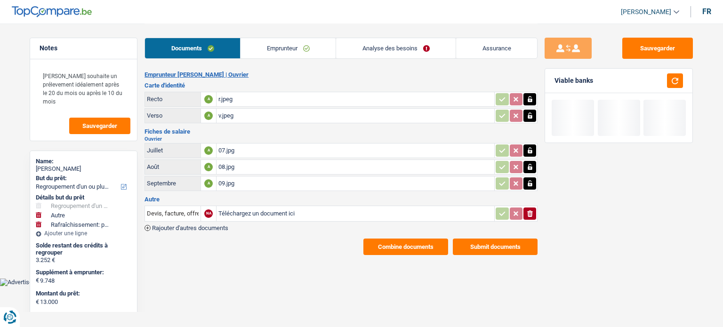
select select "false"
select select "houseOrGarden"
select select "false"
select select "60"
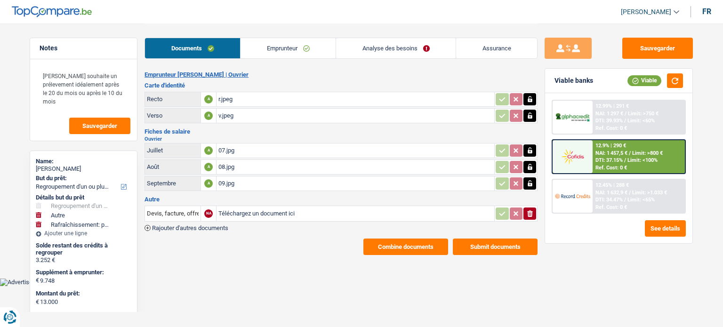
click at [288, 49] on link "Emprunteur" at bounding box center [288, 48] width 95 height 20
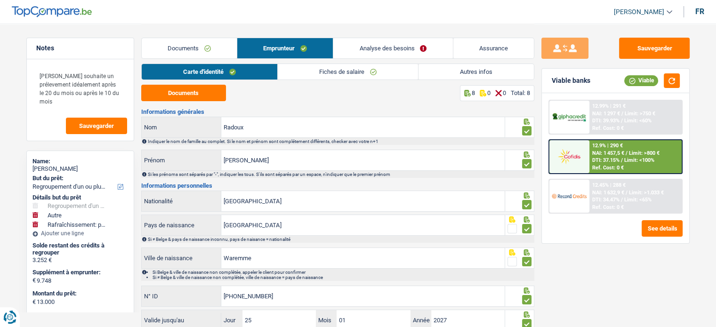
click at [439, 73] on link "Autres infos" at bounding box center [476, 72] width 115 height 16
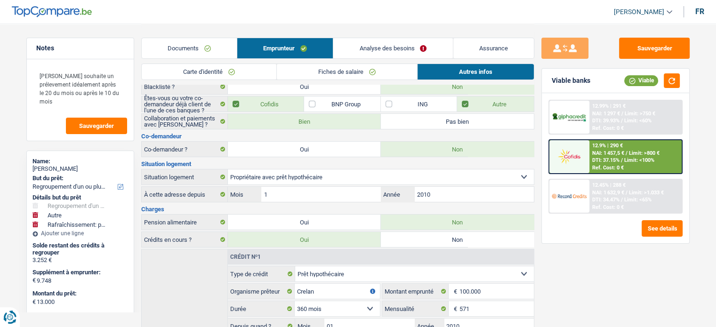
scroll to position [94, 0]
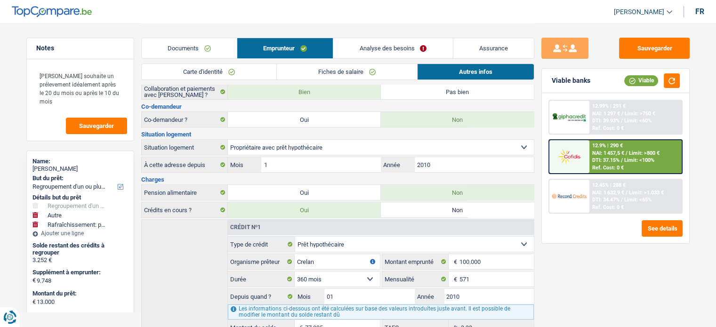
click at [415, 50] on link "Analyse des besoins" at bounding box center [392, 48] width 119 height 20
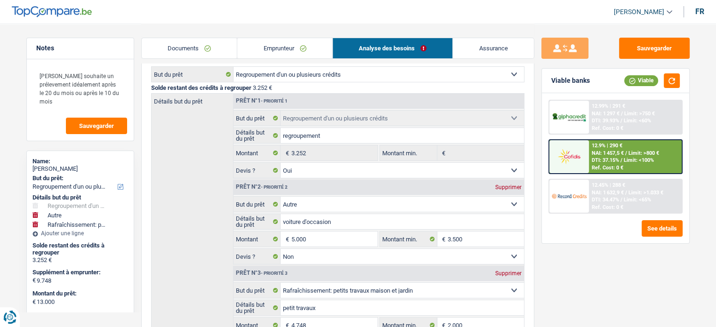
scroll to position [0, 0]
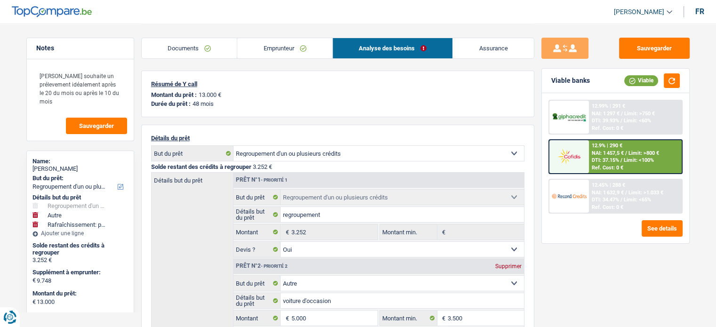
click at [303, 47] on link "Emprunteur" at bounding box center [284, 48] width 95 height 20
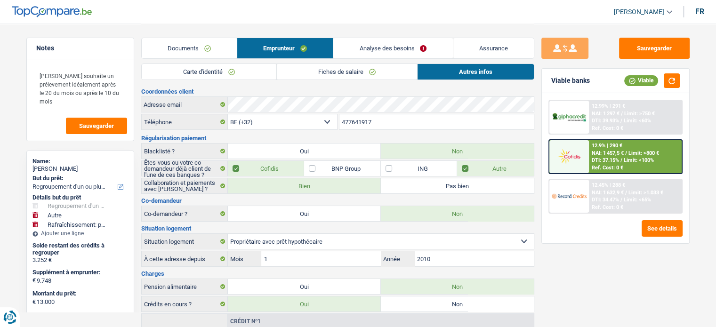
click at [390, 74] on link "Fiches de salaire" at bounding box center [347, 72] width 140 height 16
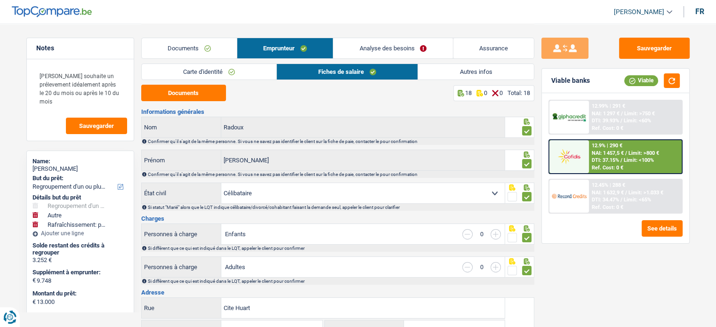
click at [440, 71] on link "Autres infos" at bounding box center [475, 72] width 115 height 16
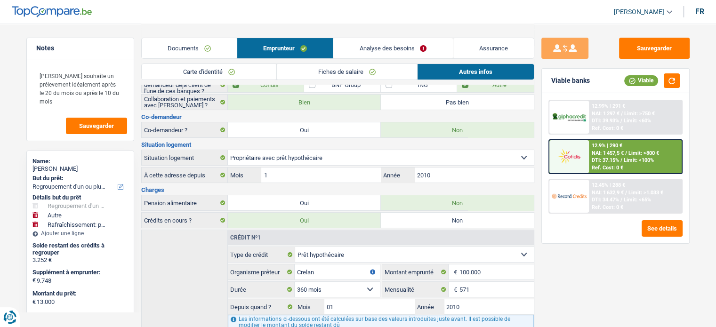
scroll to position [9, 0]
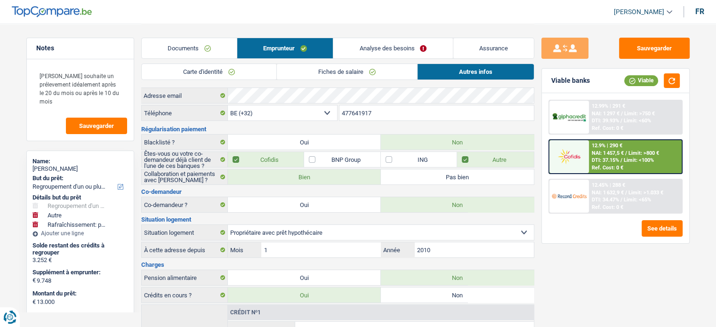
click at [219, 49] on link "Documents" at bounding box center [189, 48] width 95 height 20
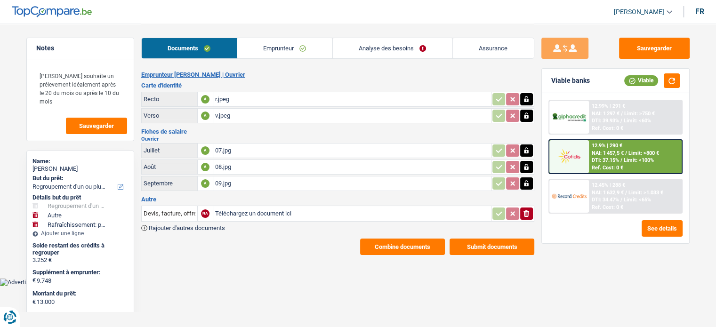
scroll to position [0, 0]
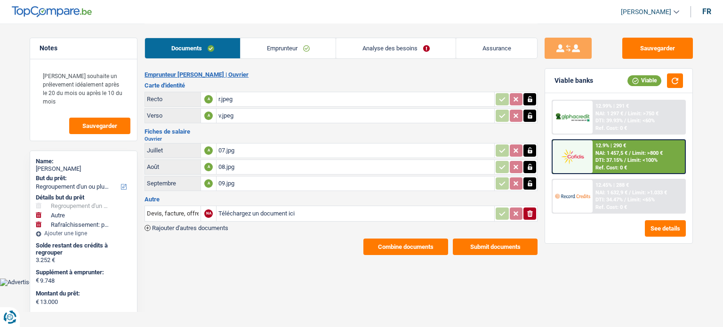
click at [256, 187] on div "09.jpg" at bounding box center [356, 184] width 274 height 14
click at [314, 35] on div "Documents Emprunteur Analyse des besoins Assurance" at bounding box center [341, 44] width 393 height 40
drag, startPoint x: 318, startPoint y: 50, endPoint x: 371, endPoint y: 79, distance: 60.3
click at [317, 51] on link "Emprunteur" at bounding box center [288, 48] width 95 height 20
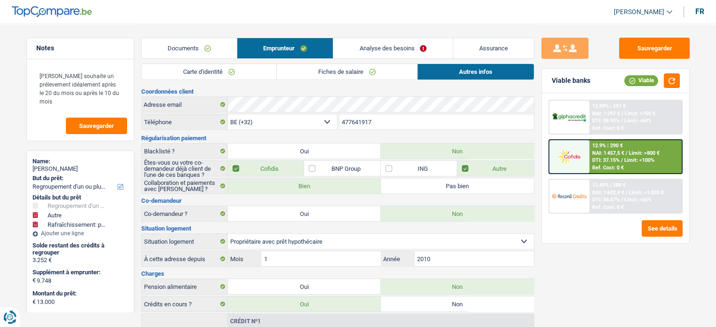
click at [384, 76] on link "Fiches de salaire" at bounding box center [347, 72] width 140 height 16
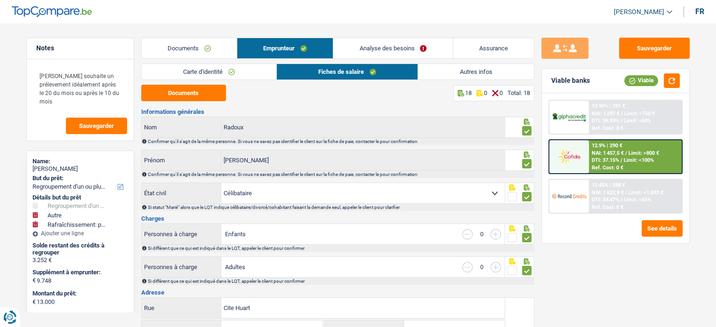
click at [212, 51] on link "Documents" at bounding box center [189, 48] width 95 height 20
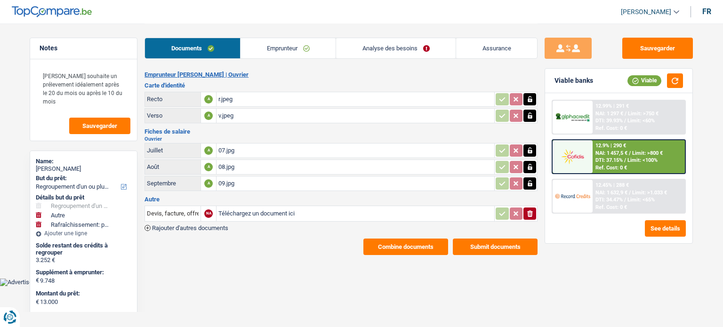
click at [254, 184] on div "09.jpg" at bounding box center [356, 184] width 274 height 14
click at [240, 22] on header "[PERSON_NAME] Se déconnecter fr" at bounding box center [361, 12] width 723 height 24
click at [272, 42] on link "Emprunteur" at bounding box center [288, 48] width 95 height 20
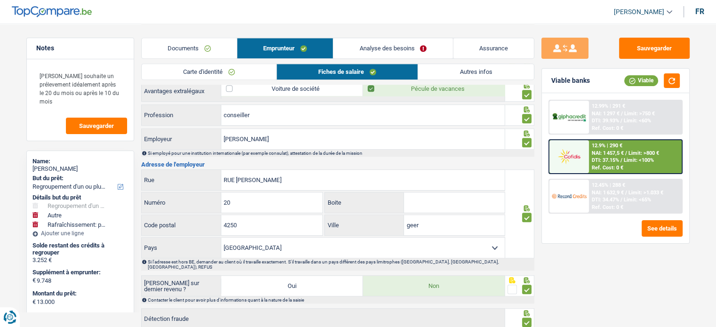
click at [431, 73] on link "Autres infos" at bounding box center [475, 72] width 115 height 16
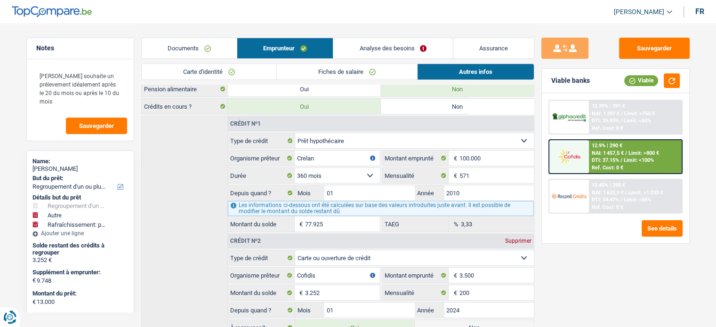
scroll to position [197, 0]
click at [424, 48] on link "Analyse des besoins" at bounding box center [392, 48] width 119 height 20
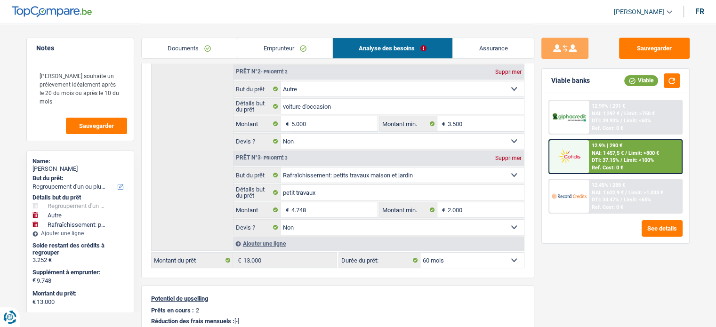
scroll to position [0, 0]
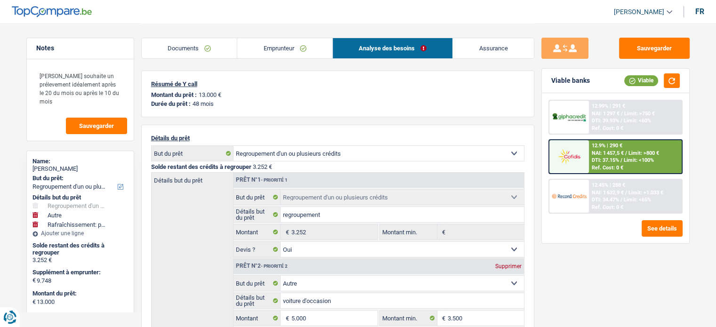
click at [213, 54] on link "Documents" at bounding box center [190, 48] width 96 height 20
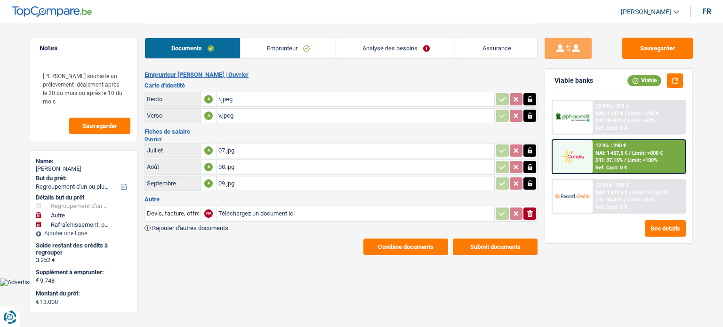
click at [235, 100] on div "r.jpeg" at bounding box center [356, 99] width 274 height 14
drag, startPoint x: 282, startPoint y: 44, endPoint x: 275, endPoint y: 51, distance: 9.0
click at [281, 44] on link "Emprunteur" at bounding box center [288, 48] width 95 height 20
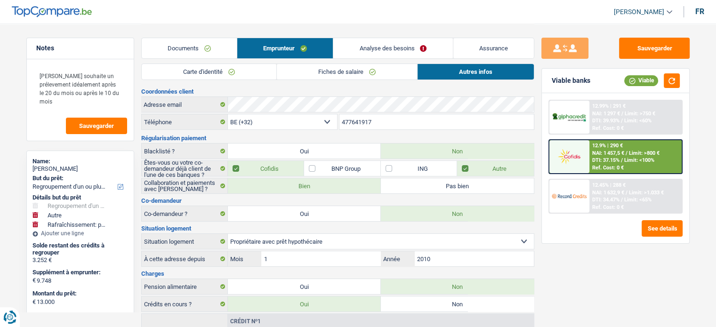
click at [249, 73] on link "Carte d'identité" at bounding box center [209, 72] width 135 height 16
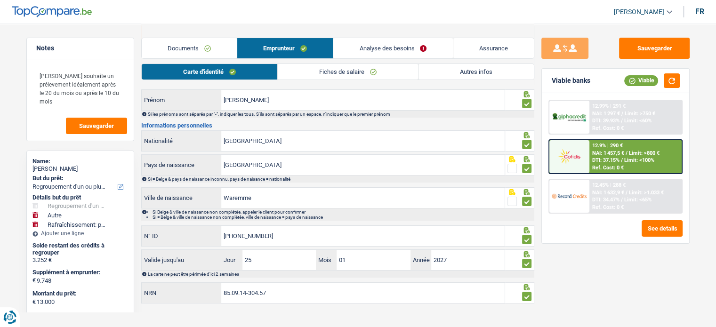
scroll to position [61, 0]
click at [210, 49] on link "Documents" at bounding box center [189, 48] width 95 height 20
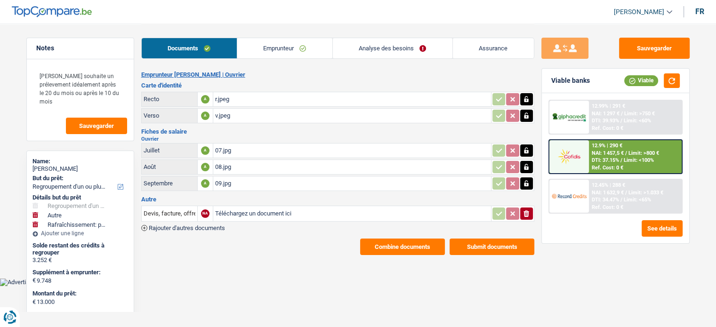
scroll to position [0, 0]
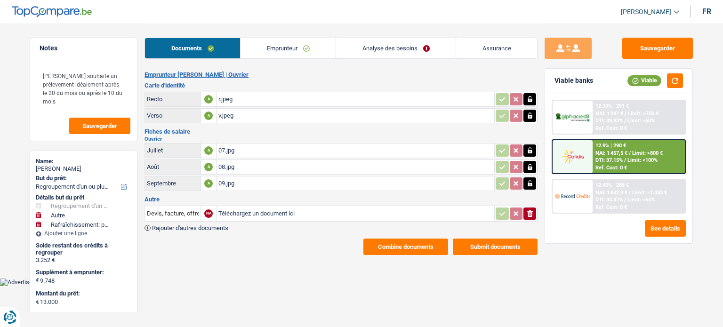
click at [386, 49] on link "Analyse des besoins" at bounding box center [396, 48] width 120 height 20
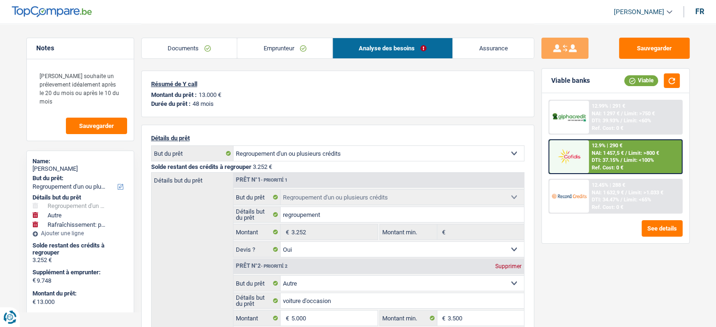
click at [270, 49] on link "Emprunteur" at bounding box center [284, 48] width 95 height 20
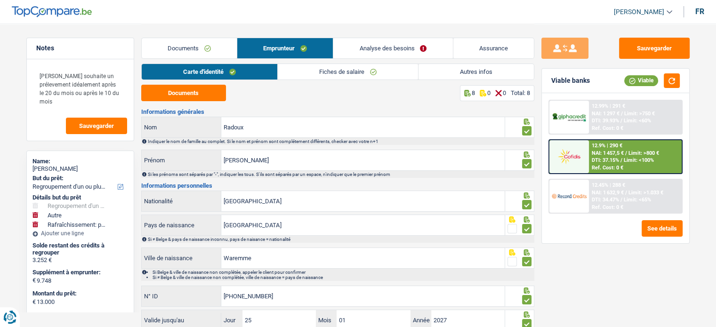
drag, startPoint x: 186, startPoint y: 65, endPoint x: 221, endPoint y: 144, distance: 85.8
click at [187, 65] on link "Carte d'identité" at bounding box center [210, 72] width 136 height 16
drag, startPoint x: 342, startPoint y: 70, endPoint x: 335, endPoint y: 73, distance: 8.0
click at [342, 69] on link "Fiches de salaire" at bounding box center [348, 72] width 140 height 16
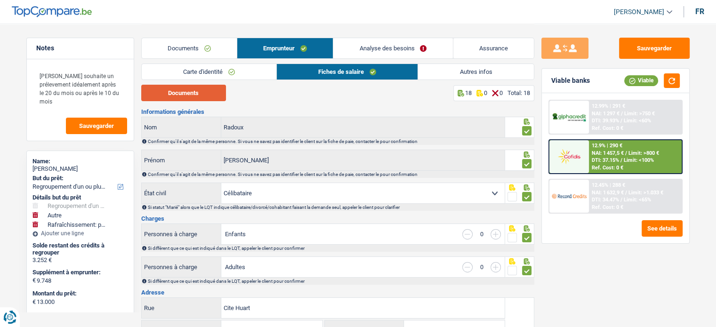
click at [215, 88] on button "Documents" at bounding box center [183, 93] width 85 height 16
click at [211, 43] on link "Documents" at bounding box center [189, 48] width 95 height 20
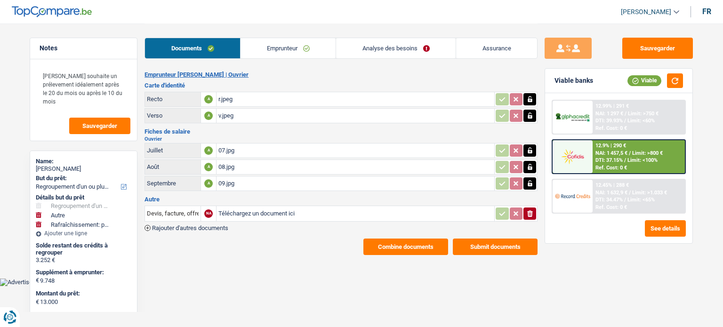
click at [246, 99] on div "r.jpeg" at bounding box center [356, 99] width 274 height 14
click at [389, 42] on link "Analyse des besoins" at bounding box center [396, 48] width 120 height 20
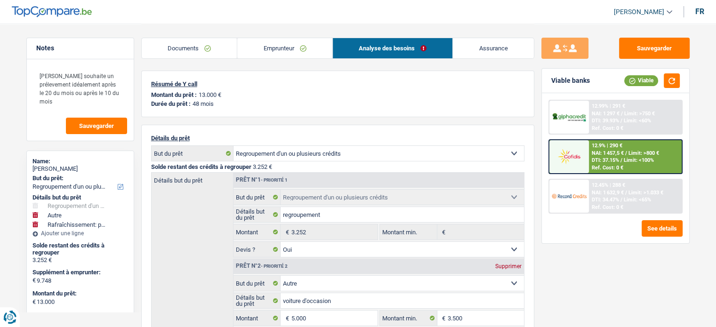
click at [575, 155] on img at bounding box center [569, 156] width 35 height 17
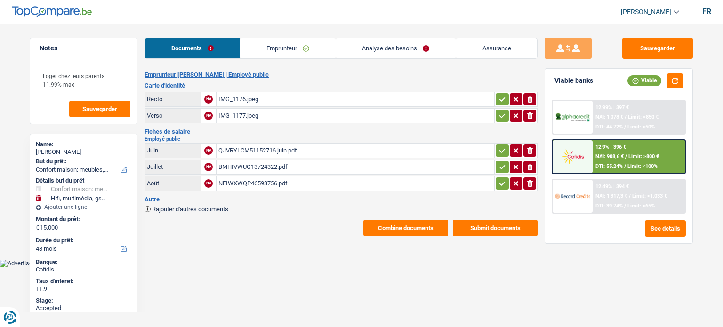
select select "household"
select select "tech"
click at [320, 182] on div "NEIWXWQP46593756.pdf" at bounding box center [356, 184] width 274 height 14
click at [294, 40] on link "Emprunteur" at bounding box center [287, 48] width 95 height 20
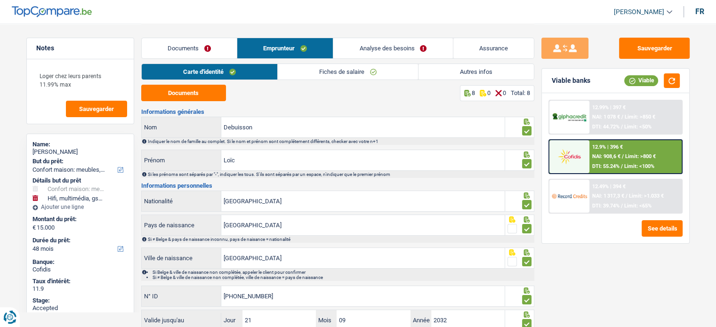
click at [384, 72] on link "Fiches de salaire" at bounding box center [348, 72] width 140 height 16
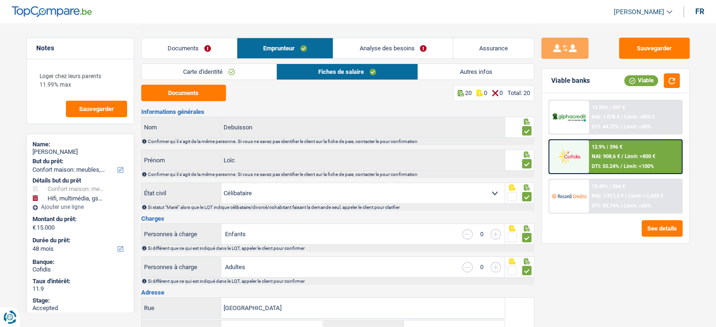
click at [439, 77] on link "Autres infos" at bounding box center [475, 72] width 115 height 16
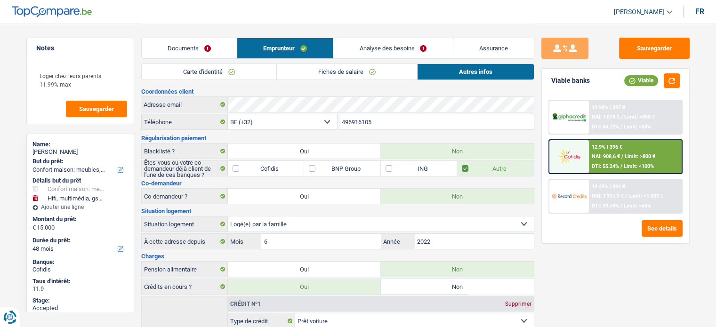
click at [341, 67] on link "Fiches de salaire" at bounding box center [347, 72] width 140 height 16
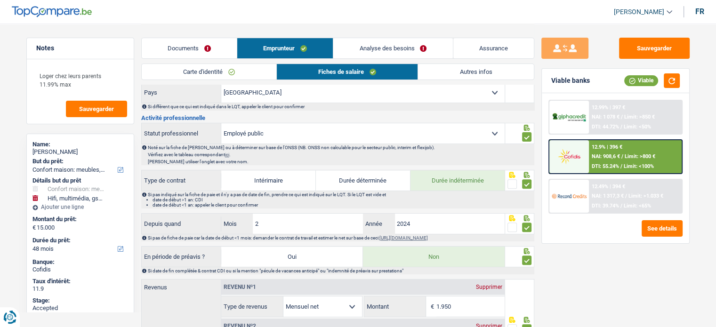
scroll to position [283, 0]
click at [376, 41] on link "Analyse des besoins" at bounding box center [392, 48] width 119 height 20
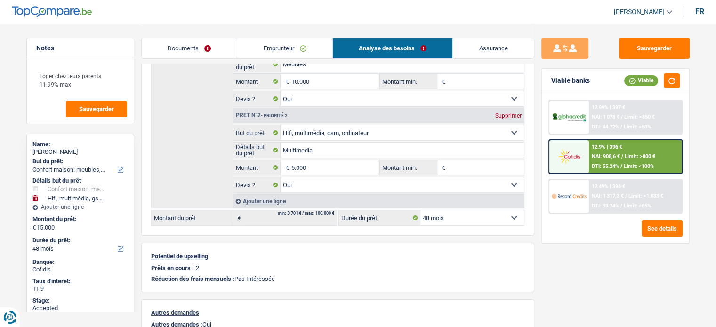
scroll to position [0, 0]
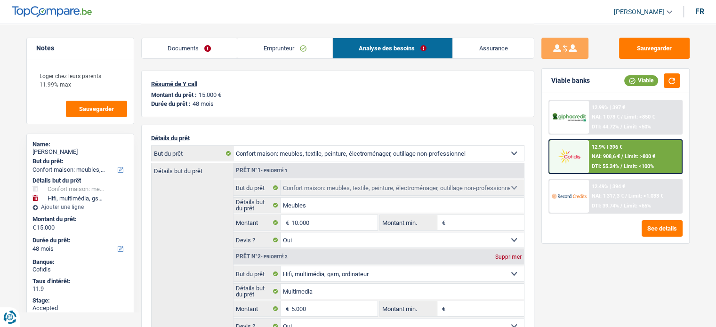
click at [261, 51] on link "Emprunteur" at bounding box center [284, 48] width 95 height 20
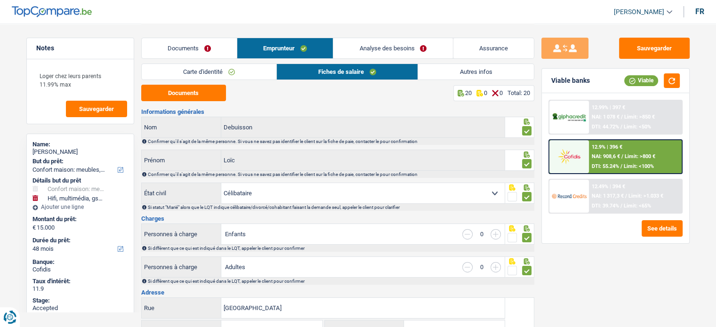
click at [243, 70] on link "Carte d'identité" at bounding box center [209, 72] width 135 height 16
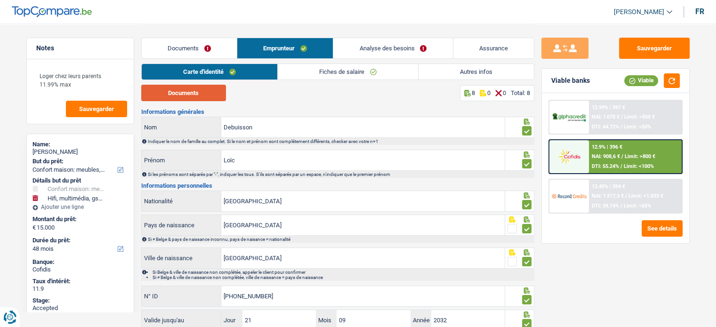
click at [215, 95] on button "Documents" at bounding box center [183, 93] width 85 height 16
click at [350, 73] on link "Fiches de salaire" at bounding box center [348, 72] width 140 height 16
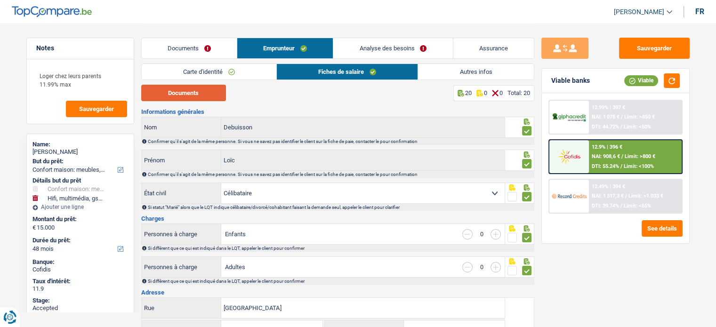
click at [196, 97] on button "Documents" at bounding box center [183, 93] width 85 height 16
click at [168, 49] on link "Documents" at bounding box center [189, 48] width 95 height 20
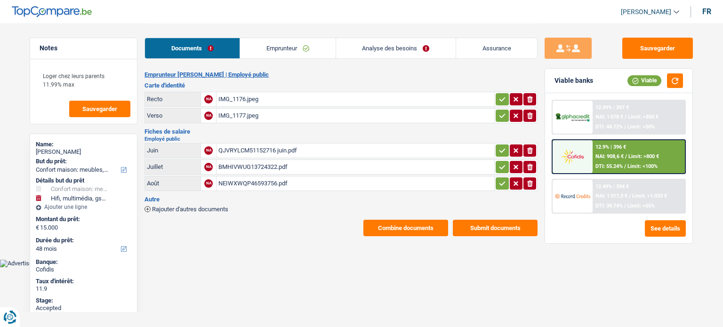
click at [251, 180] on div "NEIWXWQP46593756.pdf" at bounding box center [356, 184] width 274 height 14
click at [299, 145] on div "QJVRYLCM51152716 juin.pdf" at bounding box center [356, 151] width 274 height 14
click at [292, 165] on div "BMHIVWUG13724322.pdf" at bounding box center [356, 167] width 274 height 14
click at [267, 147] on div "QJVRYLCM51152716 juin.pdf" at bounding box center [356, 151] width 274 height 14
click at [300, 50] on link "Emprunteur" at bounding box center [287, 48] width 95 height 20
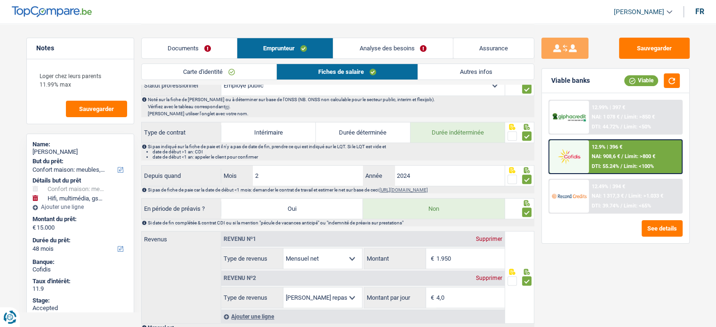
click at [446, 65] on link "Autres infos" at bounding box center [475, 72] width 115 height 16
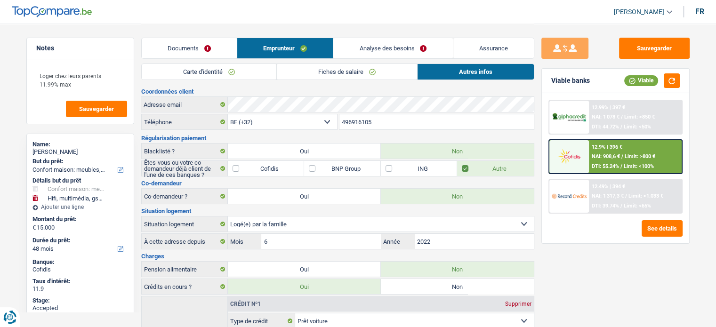
click at [402, 51] on link "Analyse des besoins" at bounding box center [392, 48] width 119 height 20
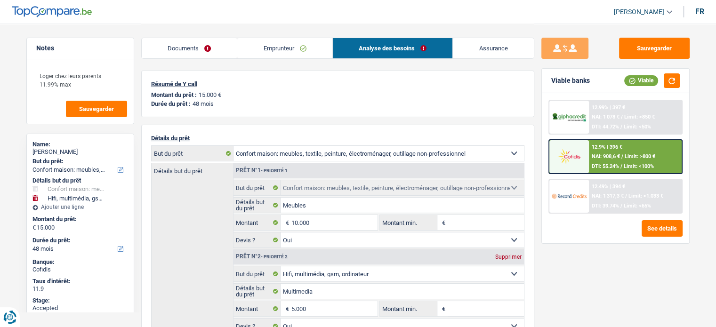
click at [295, 45] on link "Emprunteur" at bounding box center [284, 48] width 95 height 20
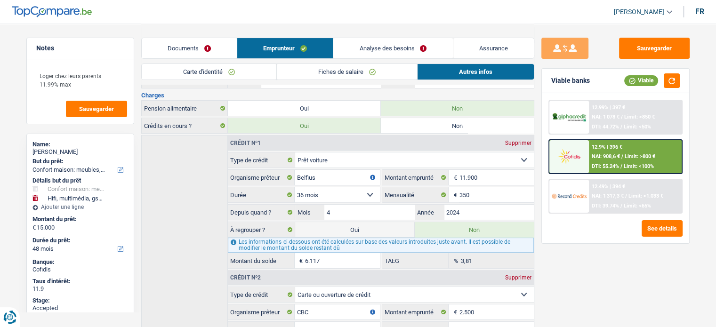
scroll to position [94, 0]
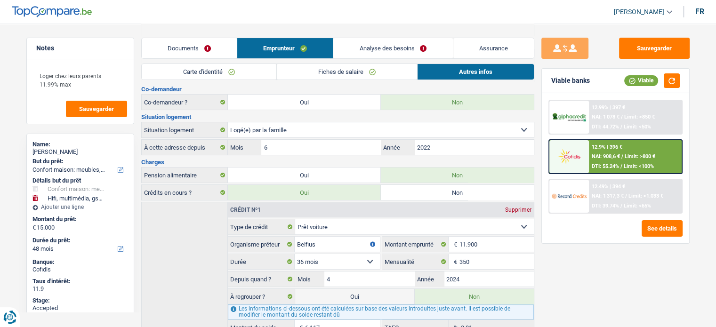
click at [384, 49] on link "Analyse des besoins" at bounding box center [392, 48] width 119 height 20
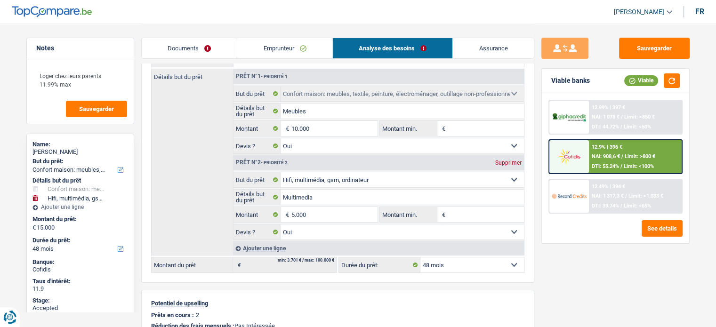
click at [220, 51] on link "Documents" at bounding box center [190, 48] width 96 height 20
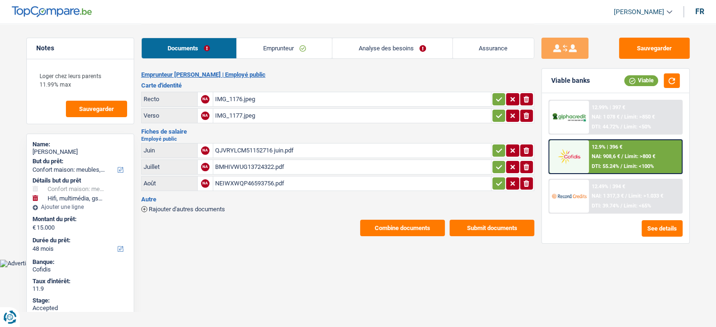
scroll to position [0, 0]
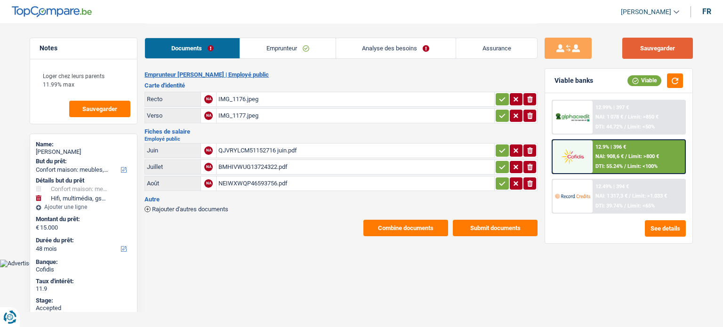
click at [645, 49] on button "Sauvegarder" at bounding box center [658, 48] width 71 height 21
click at [629, 192] on div "12.49% | 394 € NAI: 1 317,3 € / Limit: >1.033 € DTI: 39.74% / Limit: <65%" at bounding box center [639, 196] width 93 height 33
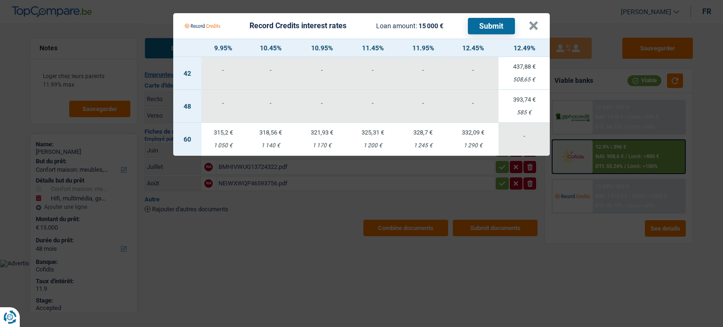
click at [467, 146] on div "1 290 €" at bounding box center [473, 146] width 51 height 6
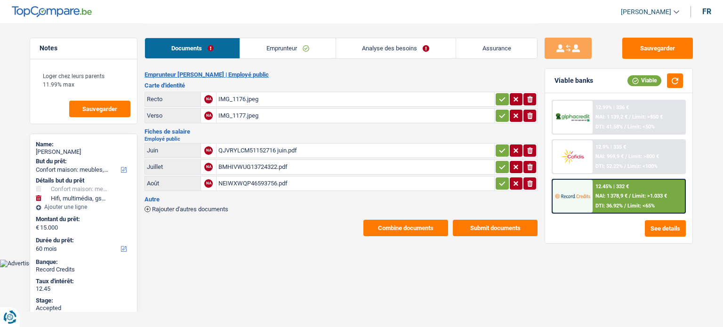
click at [664, 208] on div "12.45% | 332 € NAI: 1 378,9 € / Limit: >1.033 € DTI: 36.92% / Limit: <65%" at bounding box center [639, 196] width 93 height 33
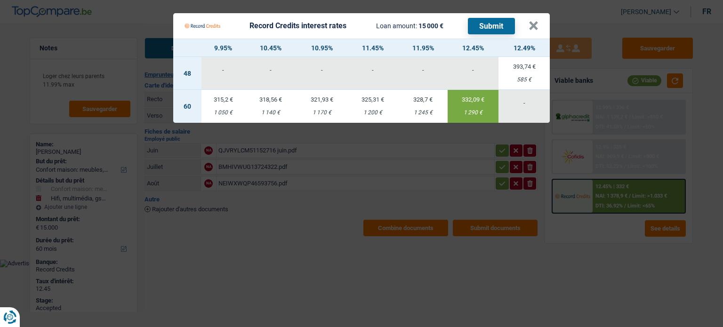
click at [529, 80] on div "585 €" at bounding box center [524, 80] width 51 height 6
select select "48"
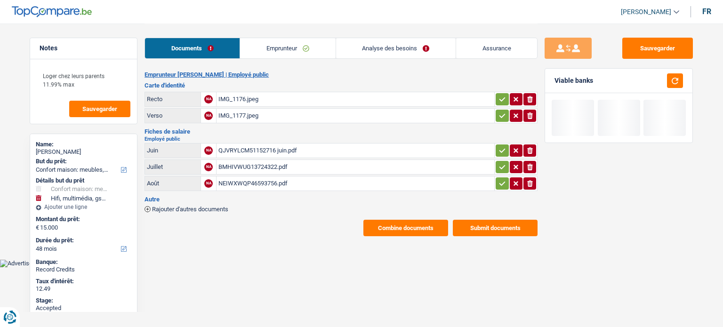
click at [376, 44] on link "Analyse des besoins" at bounding box center [396, 48] width 120 height 20
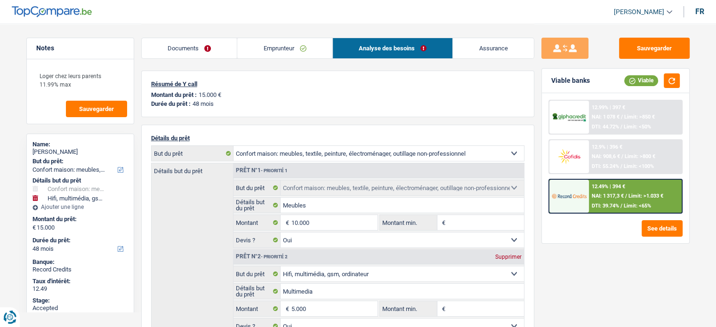
click at [607, 186] on div "12.49% | 394 €" at bounding box center [608, 187] width 33 height 6
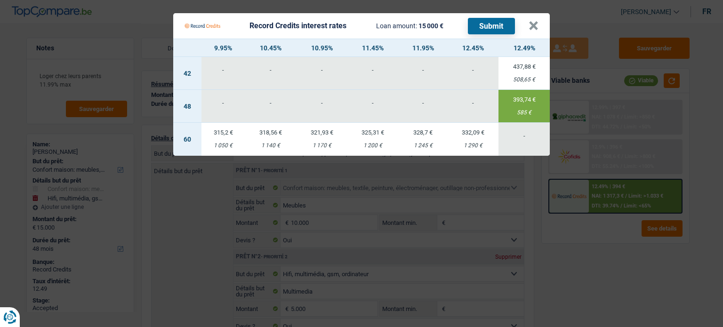
click at [527, 22] on div "Record Credits interest rates Loan amount: 15 000 € Submit" at bounding box center [357, 26] width 344 height 18
click at [538, 24] on button "×" at bounding box center [534, 25] width 10 height 9
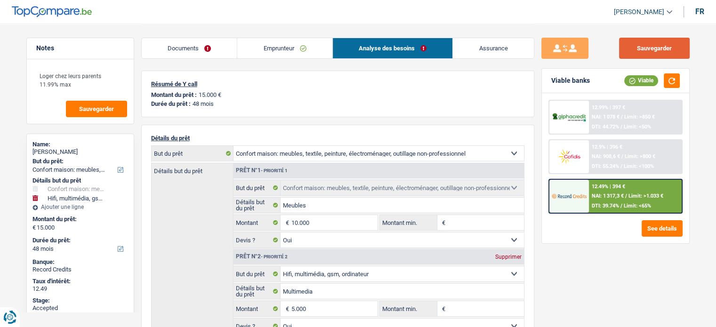
click at [662, 49] on button "Sauvegarder" at bounding box center [654, 48] width 71 height 21
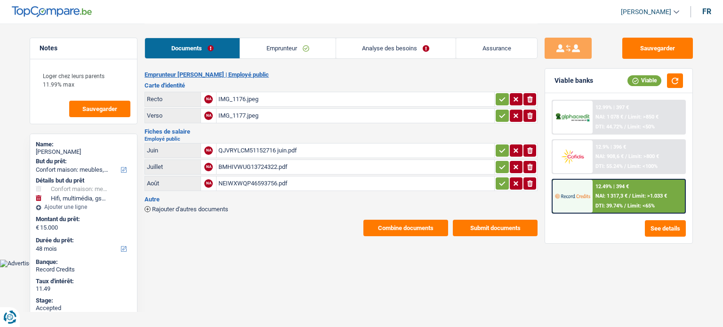
select select "household"
select select "tech"
select select "48"
click at [391, 225] on button "Combine documents" at bounding box center [406, 228] width 85 height 16
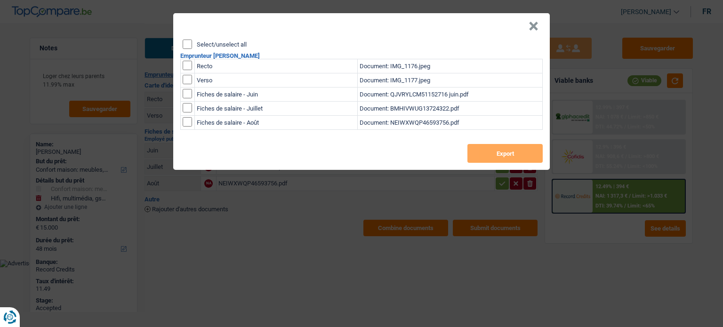
click at [189, 45] on input "Select/unselect all" at bounding box center [187, 44] width 9 height 9
checkbox input "true"
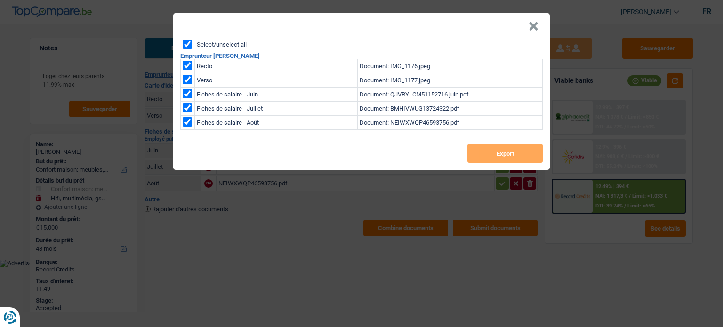
checkbox input "true"
click at [488, 158] on button "Export" at bounding box center [505, 153] width 75 height 19
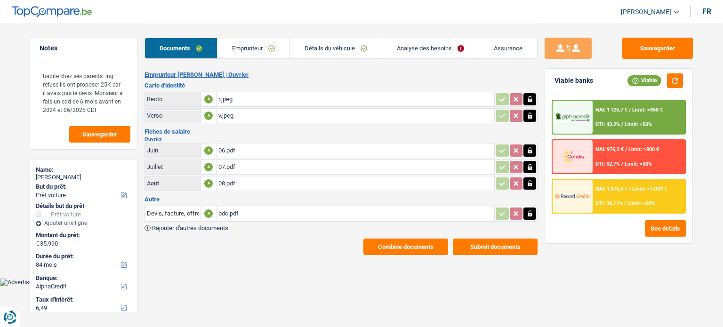
select select "car"
select select "84"
select select "alphacredit"
drag, startPoint x: 268, startPoint y: 44, endPoint x: 283, endPoint y: 49, distance: 15.5
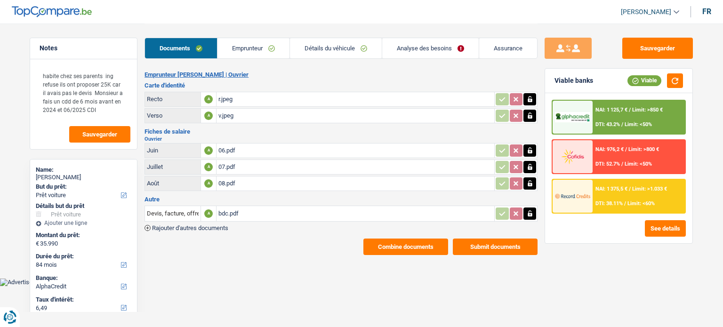
click at [269, 44] on link "Emprunteur" at bounding box center [254, 48] width 72 height 20
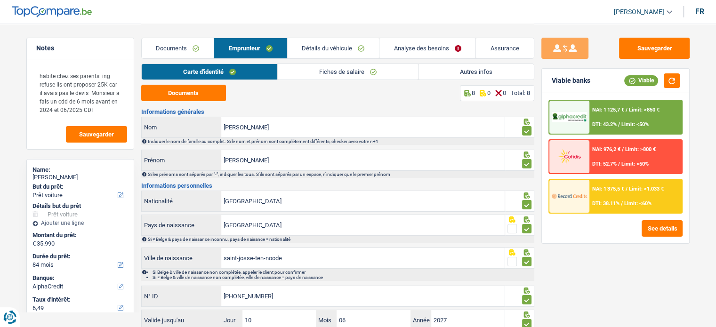
click at [327, 71] on link "Fiches de salaire" at bounding box center [348, 72] width 140 height 16
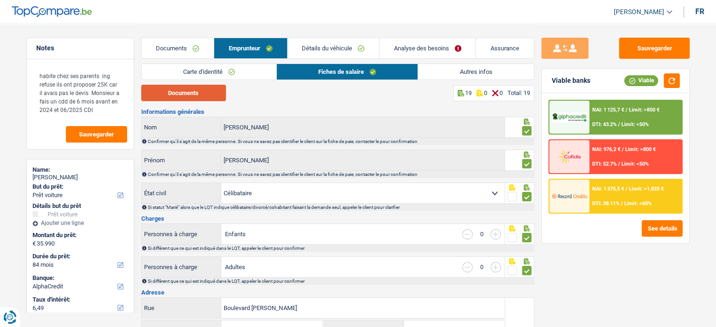
click at [180, 94] on button "Documents" at bounding box center [183, 93] width 85 height 16
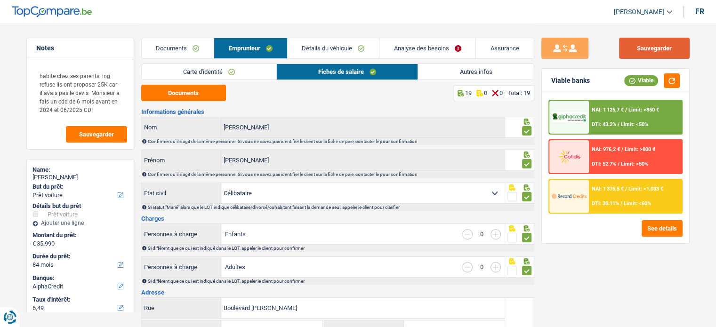
click at [627, 53] on button "Sauvegarder" at bounding box center [654, 48] width 71 height 21
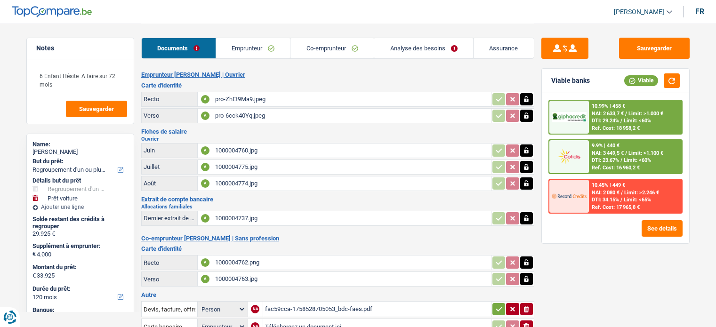
select select "refinancing"
select select "car"
select select "120"
select select "cofidis"
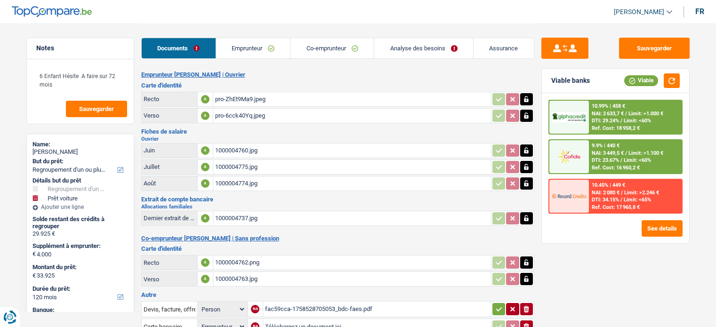
select select "applicant"
select select "refinancing"
select select "yes"
select select "car"
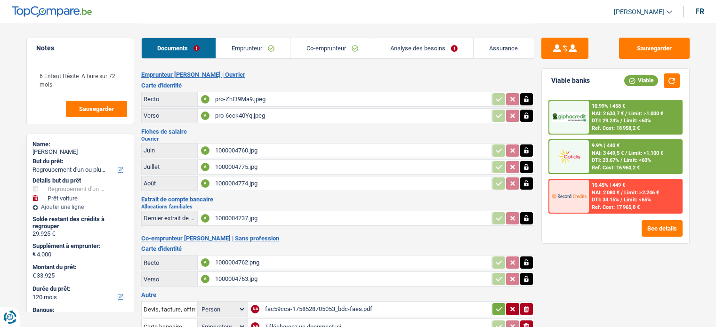
select select "yes"
select select "120"
click at [422, 36] on div "Documents Emprunteur Co-emprunteur Analyse des besoins Assurance" at bounding box center [337, 44] width 393 height 40
click at [434, 50] on link "Analyse des besoins" at bounding box center [423, 48] width 99 height 20
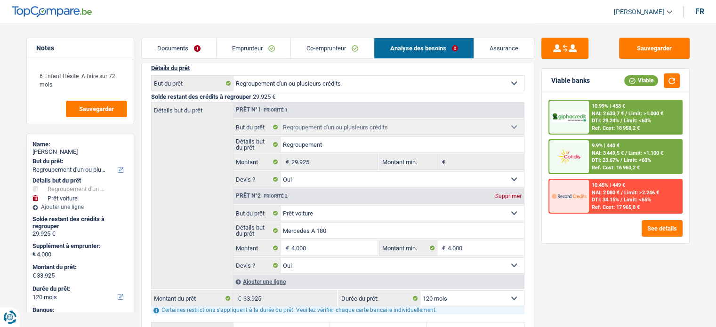
scroll to position [47, 0]
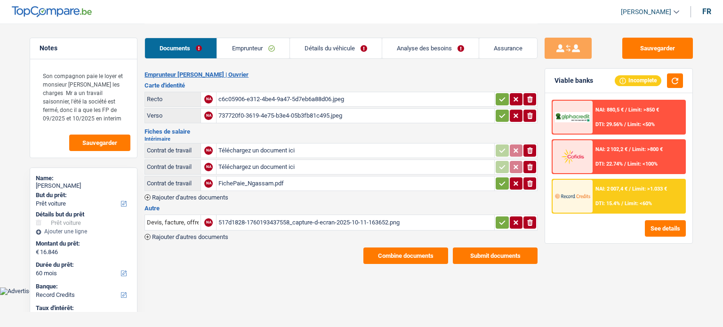
select select "car"
select select "60"
select select "record credits"
click at [265, 186] on div "FichePaie_Ngassam.pdf" at bounding box center [356, 184] width 274 height 14
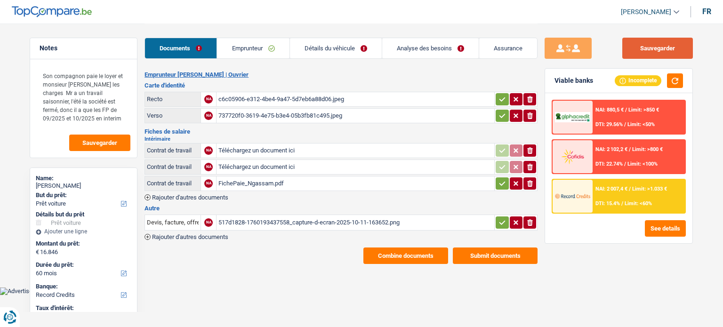
click at [648, 49] on button "Sauvegarder" at bounding box center [658, 48] width 71 height 21
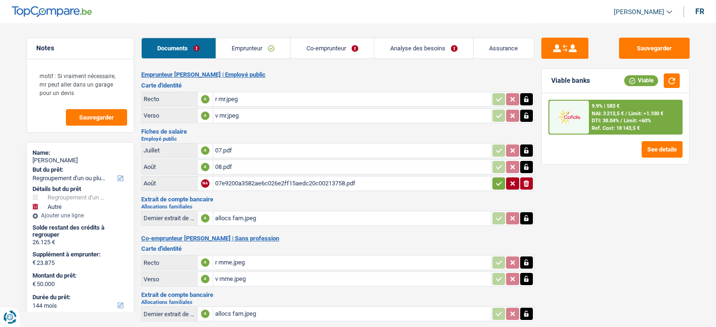
select select "refinancing"
select select "other"
select select "144"
select select "cofidis"
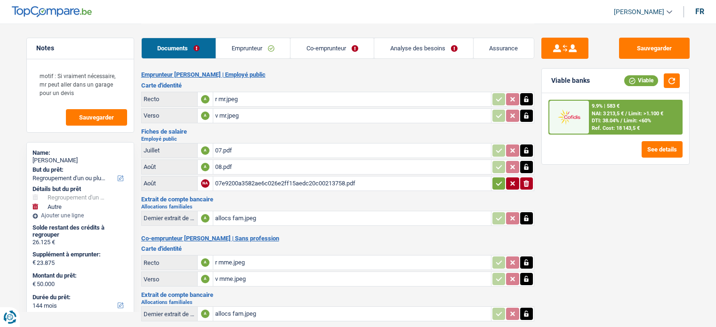
select select "applicant"
select select "coApplicant"
click at [273, 179] on div "07e9200a3582ae6c026e2ff15aedc20c00213758.pdf" at bounding box center [352, 184] width 274 height 14
click at [341, 44] on link "Co-emprunteur" at bounding box center [332, 48] width 83 height 20
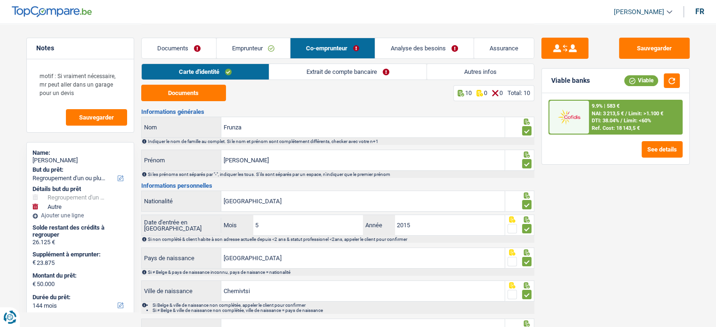
click at [356, 70] on link "Extrait de compte bancaire" at bounding box center [347, 72] width 157 height 16
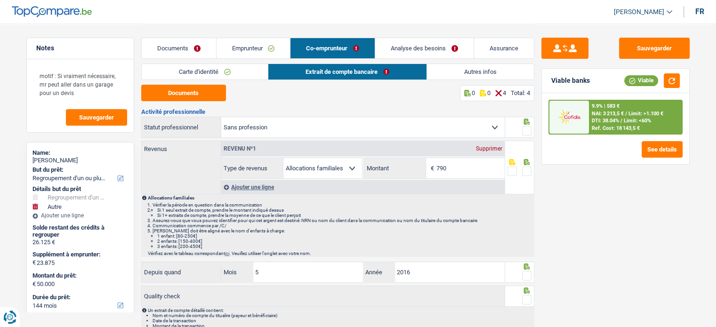
click at [490, 149] on div "Supprimer" at bounding box center [489, 149] width 31 height 6
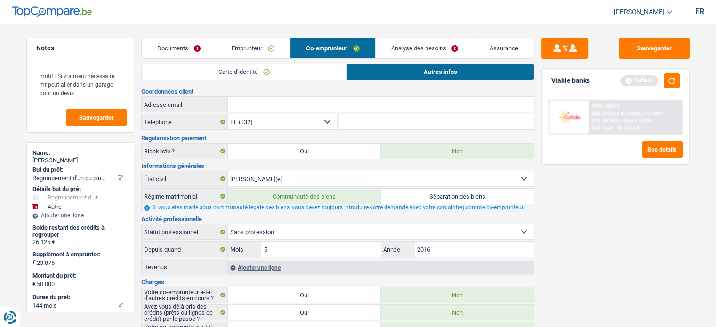
click at [267, 47] on link "Emprunteur" at bounding box center [253, 48] width 74 height 20
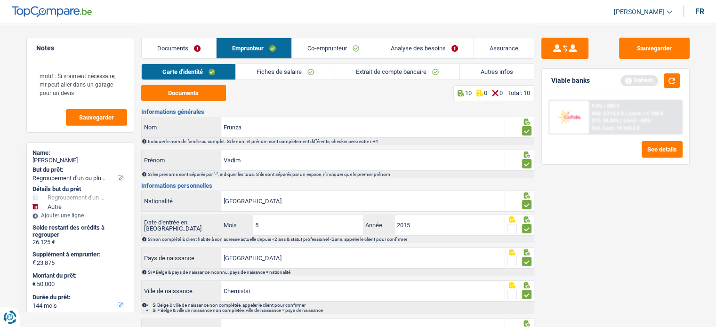
click at [197, 43] on link "Documents" at bounding box center [179, 48] width 74 height 20
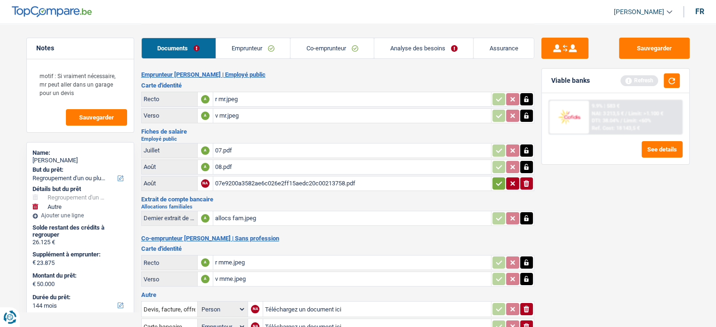
click at [271, 213] on div "allocs fam.jpeg" at bounding box center [352, 218] width 274 height 14
click at [244, 169] on div "08.pdf" at bounding box center [352, 167] width 274 height 14
click at [242, 45] on link "Emprunteur" at bounding box center [253, 48] width 74 height 20
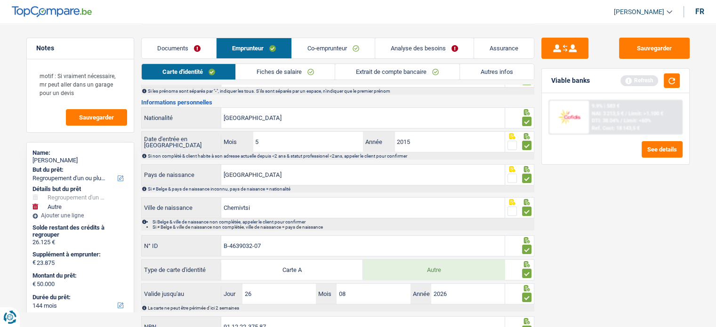
scroll to position [118, 0]
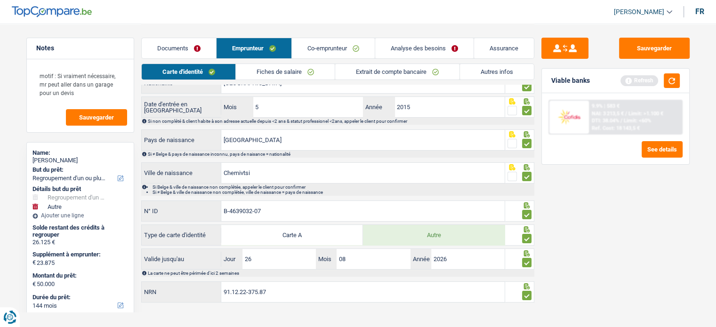
click at [305, 74] on link "Fiches de salaire" at bounding box center [285, 72] width 99 height 16
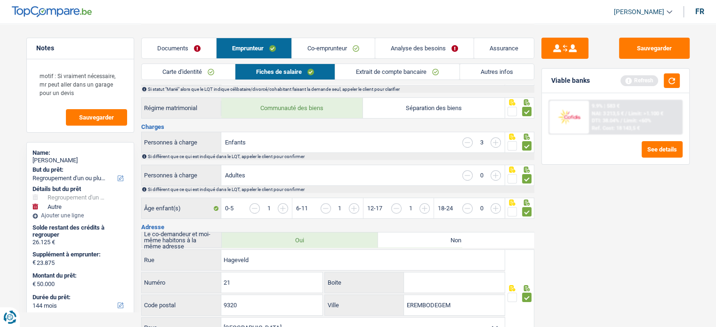
click at [180, 46] on link "Documents" at bounding box center [179, 48] width 74 height 20
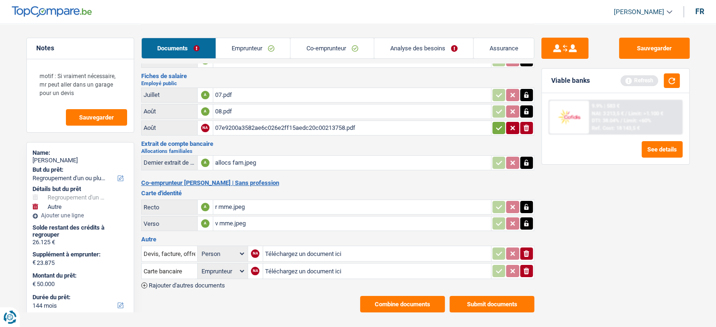
scroll to position [0, 0]
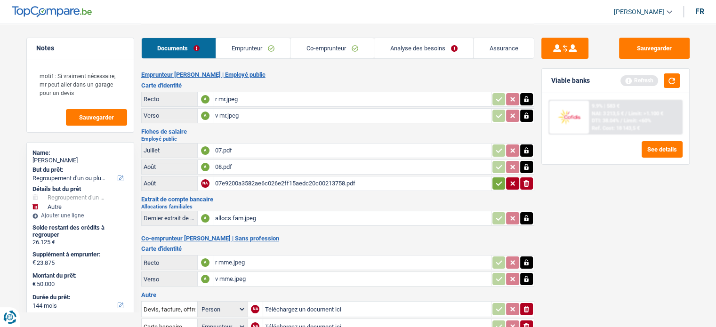
click at [348, 44] on link "Co-emprunteur" at bounding box center [332, 48] width 83 height 20
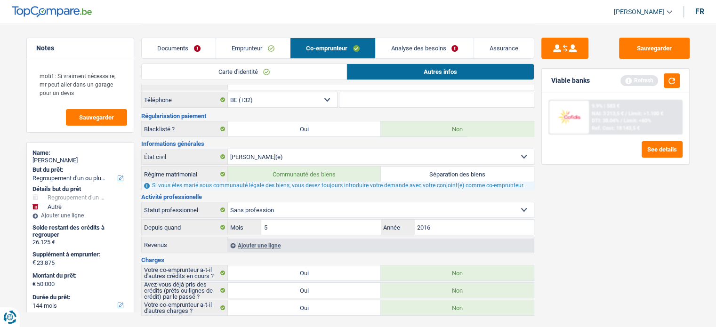
scroll to position [34, 0]
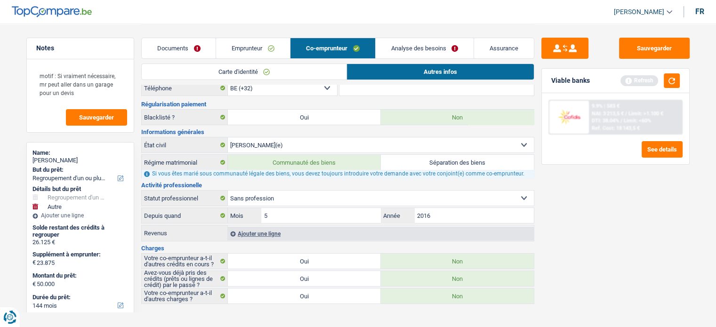
click at [252, 48] on link "Emprunteur" at bounding box center [253, 48] width 74 height 20
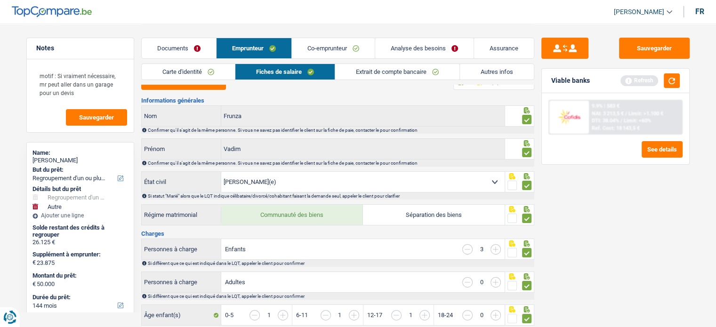
scroll to position [0, 0]
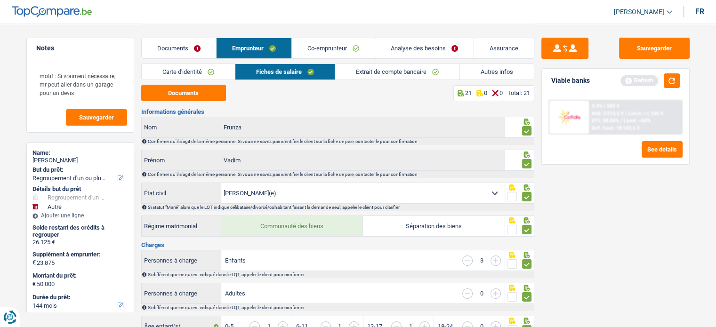
click at [179, 46] on link "Documents" at bounding box center [179, 48] width 74 height 20
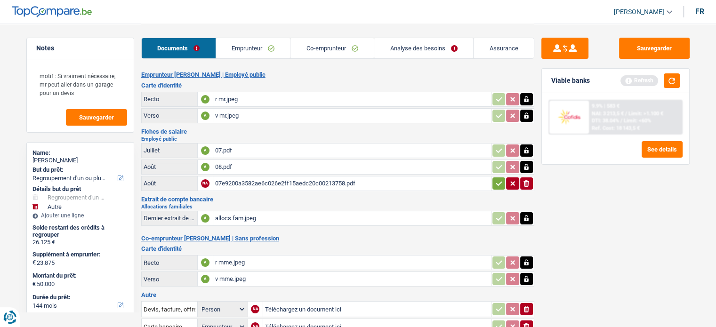
click at [242, 41] on link "Emprunteur" at bounding box center [253, 48] width 74 height 20
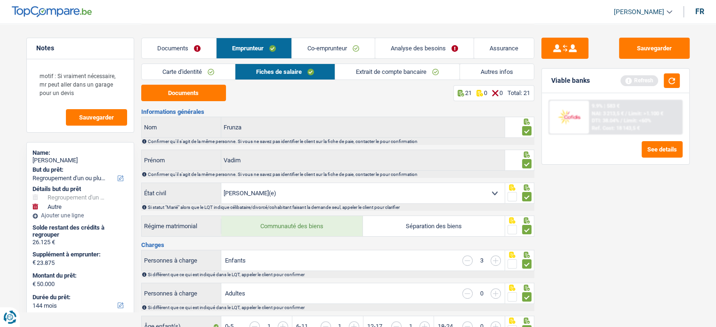
click at [195, 54] on link "Documents" at bounding box center [179, 48] width 74 height 20
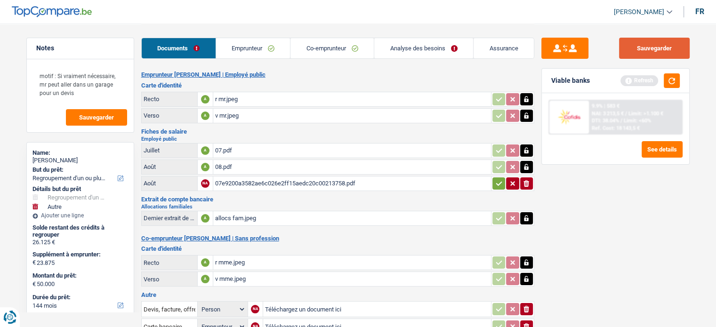
click at [649, 46] on button "Sauvegarder" at bounding box center [654, 48] width 71 height 21
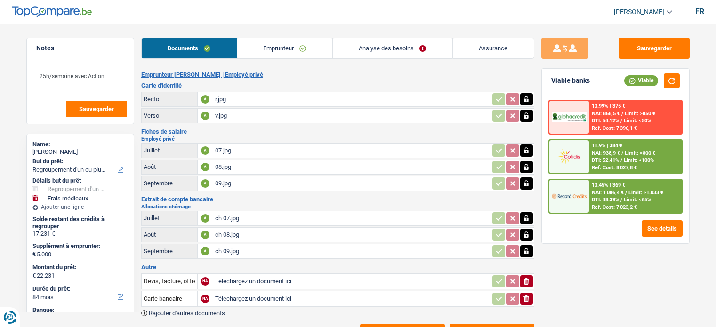
select select "refinancing"
select select "medical"
select select "84"
select select "record credits"
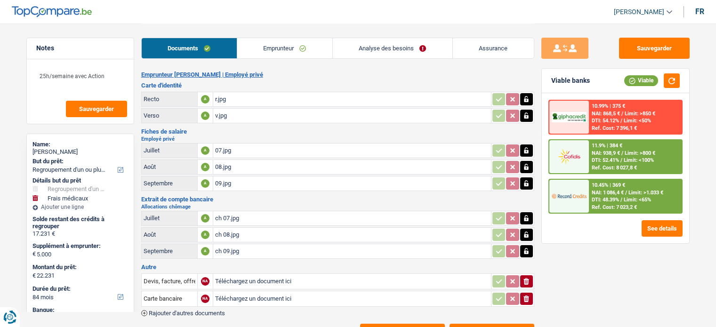
select select "refinancing"
select select "yes"
select select "medical"
select select "false"
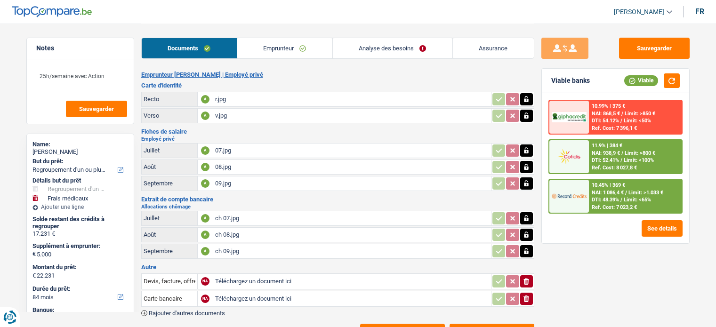
select select "84"
click at [303, 49] on link "Emprunteur" at bounding box center [284, 48] width 95 height 20
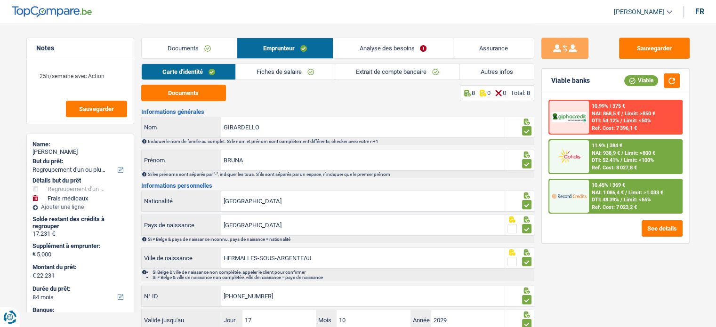
click at [388, 51] on link "Analyse des besoins" at bounding box center [392, 48] width 119 height 20
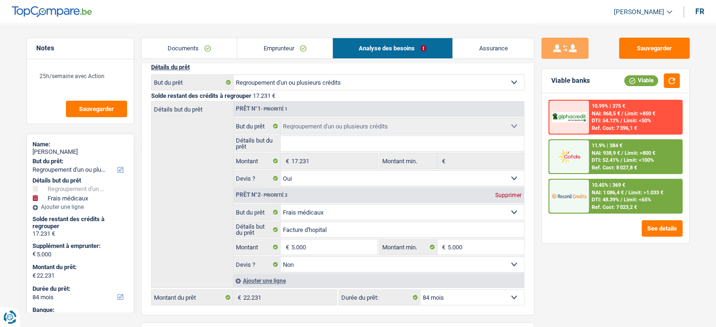
scroll to position [94, 0]
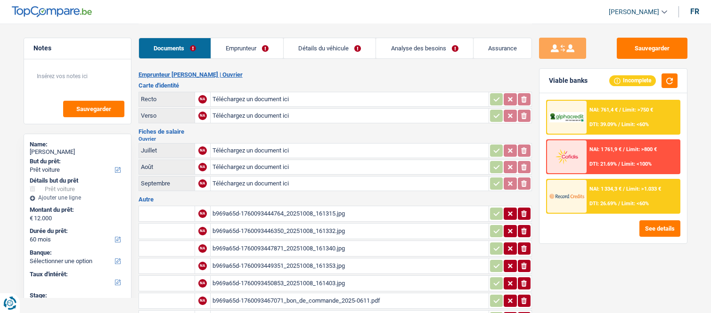
select select "car"
select select "60"
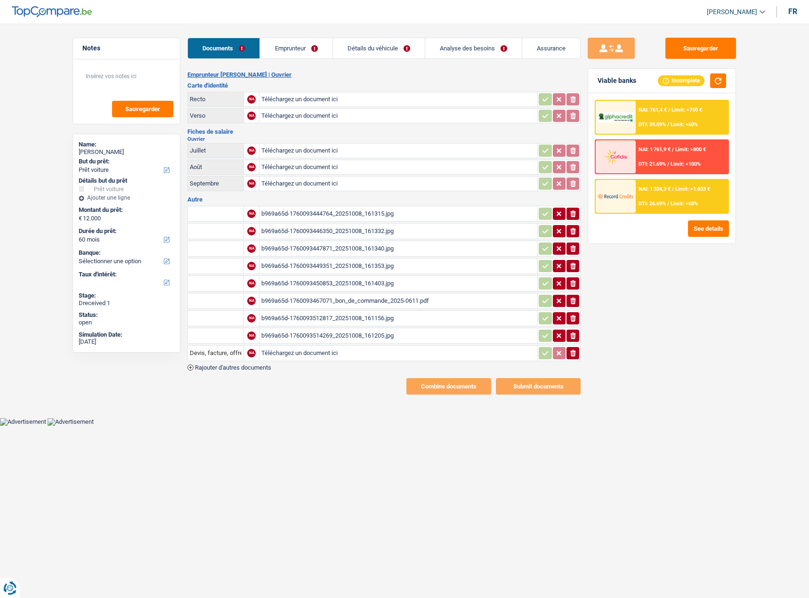
click at [405, 217] on div "b969a65d-1760093444764_20251008_161315.jpg" at bounding box center [398, 214] width 274 height 14
click at [386, 217] on div "b969a65d-1760093444764_20251008_161315.jpg" at bounding box center [398, 214] width 274 height 14
click at [356, 248] on div "b969a65d-1760093447871_20251008_161340.jpg" at bounding box center [398, 249] width 274 height 14
click at [344, 283] on div "b969a65d-1760093450853_20251008_161403.jpg" at bounding box center [398, 283] width 274 height 14
click at [340, 249] on div "b969a65d-1760093447871_20251008_161340.jpg" at bounding box center [398, 249] width 274 height 14
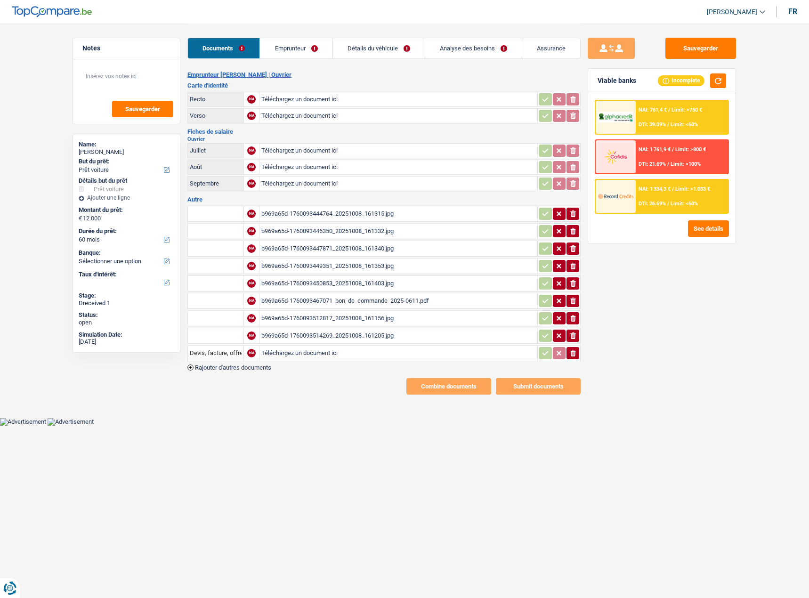
click at [401, 226] on div "b969a65d-1760093446350_20251008_161332.jpg" at bounding box center [398, 231] width 274 height 14
click at [376, 233] on div "b969a65d-1760093446350_20251008_161332.jpg" at bounding box center [398, 231] width 274 height 14
click at [382, 284] on div "b969a65d-1760093450853_20251008_161403.jpg" at bounding box center [398, 283] width 274 height 14
click at [355, 288] on div "b969a65d-1760093450853_20251008_161403.jpg" at bounding box center [398, 283] width 274 height 14
click at [339, 301] on div "b969a65d-1760093467071_bon_de_commande_2025-0611.pdf" at bounding box center [398, 301] width 274 height 14
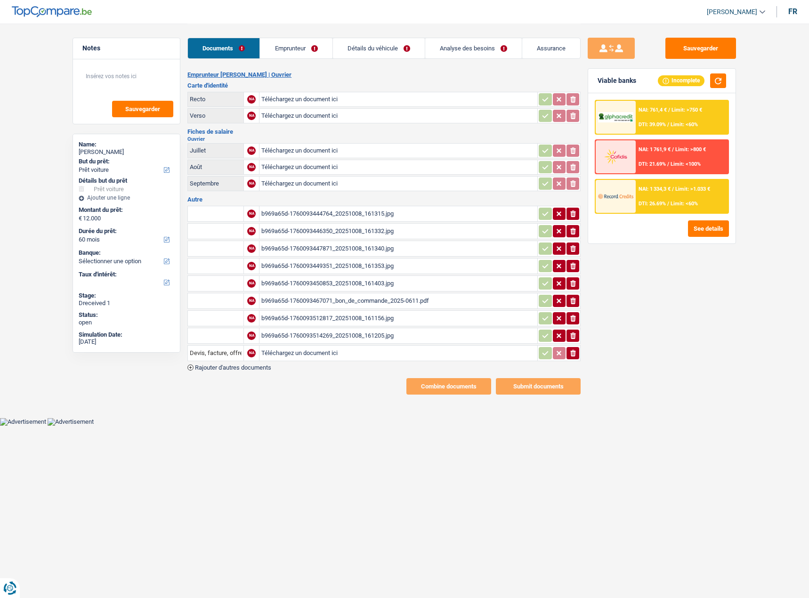
click at [300, 313] on div "b969a65d-1760093514269_20251008_161205.jpg" at bounding box center [398, 336] width 274 height 14
click at [361, 313] on div "b969a65d-1760093512817_20251008_161156.jpg" at bounding box center [398, 318] width 274 height 14
click at [305, 214] on div "b969a65d-1760093444764_20251008_161315.jpg" at bounding box center [398, 214] width 274 height 14
click at [300, 104] on input "Téléchargez un document ici" at bounding box center [398, 99] width 274 height 14
type input "C:\fakepath\r.jpg"
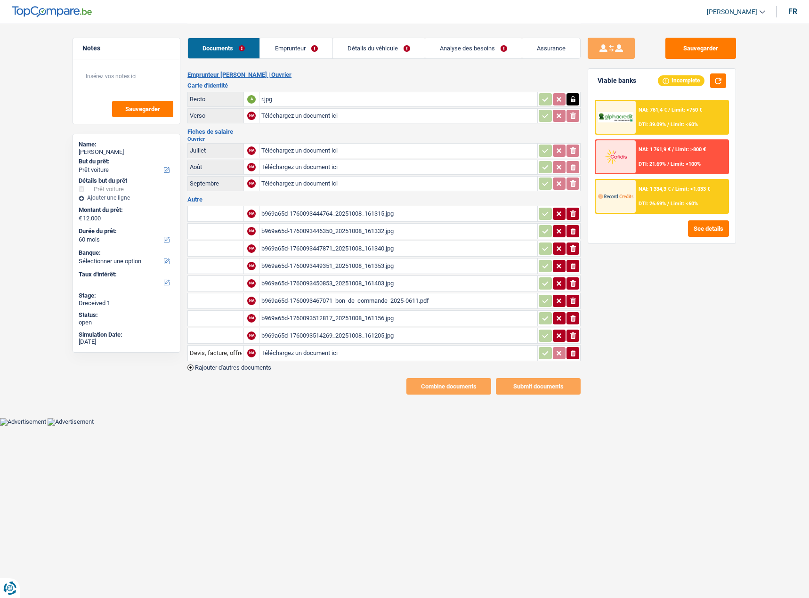
click at [289, 112] on input "Téléchargez un document ici" at bounding box center [398, 116] width 274 height 14
type input "C:\fakepath\v.jpg"
click at [287, 146] on input "Téléchargez un document ici" at bounding box center [398, 151] width 274 height 14
type input "C:\fakepath\fp 07.jpg"
click at [316, 170] on input "Téléchargez un document ici" at bounding box center [398, 167] width 274 height 14
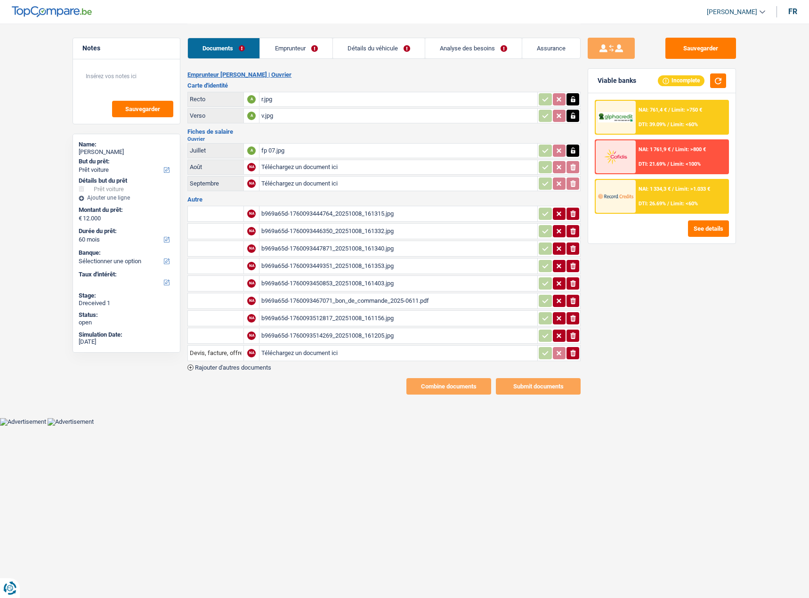
type input "C:\fakepath\fp 08.jpg"
click at [702, 41] on button "Sauvegarder" at bounding box center [700, 48] width 71 height 21
click at [398, 249] on div "b969a65d-1760093447871_20251008_161340.jpg" at bounding box center [398, 249] width 274 height 14
click at [337, 269] on div "b969a65d-1760093449351_20251008_161353.jpg" at bounding box center [398, 266] width 274 height 14
click at [365, 283] on div "b969a65d-1760093450853_20251008_161403.jpg" at bounding box center [398, 283] width 274 height 14
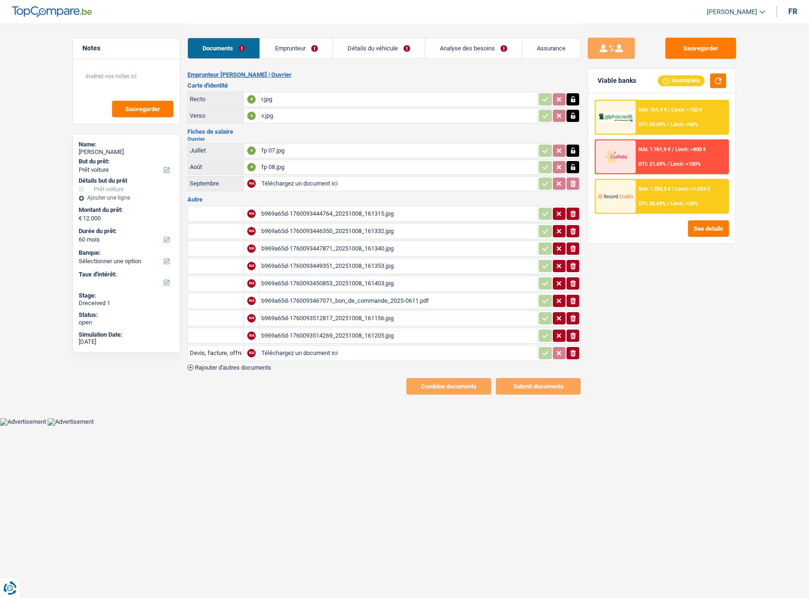
click at [330, 313] on div "b969a65d-1760093512817_20251008_161156.jpg" at bounding box center [398, 318] width 274 height 14
drag, startPoint x: 570, startPoint y: 212, endPoint x: 570, endPoint y: 218, distance: 5.2
click at [570, 212] on icon "ionicons-v5-e" at bounding box center [573, 213] width 8 height 9
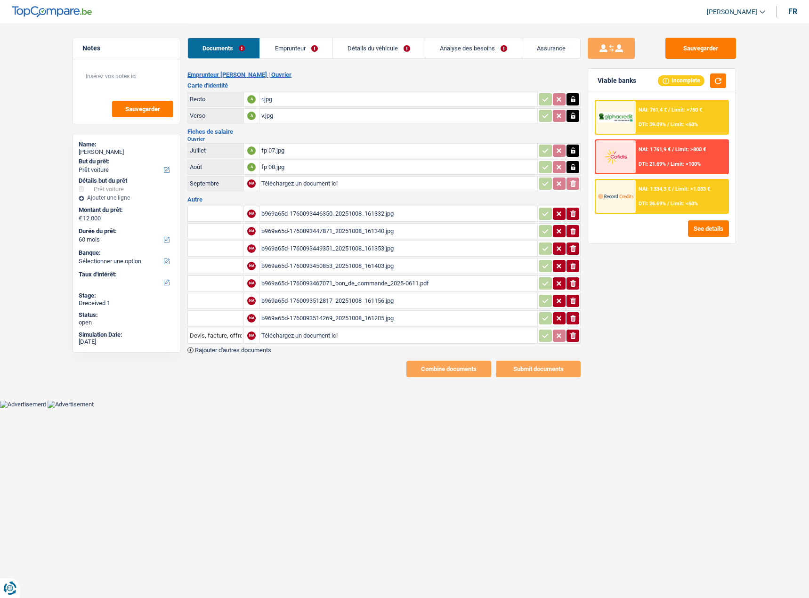
click at [572, 224] on td "ionicons-v5-e" at bounding box center [558, 231] width 43 height 16
click at [571, 229] on icon "ionicons-v5-e" at bounding box center [573, 231] width 8 height 9
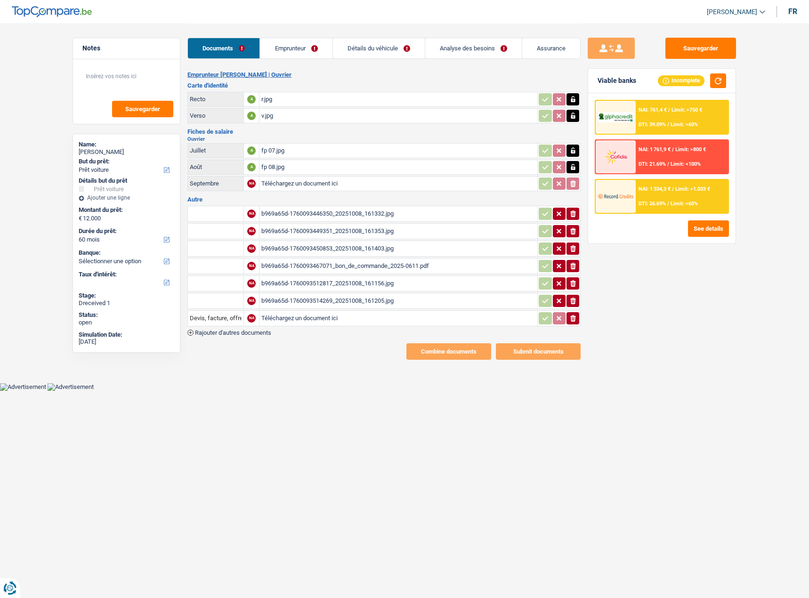
click at [571, 212] on icon "button" at bounding box center [573, 213] width 6 height 7
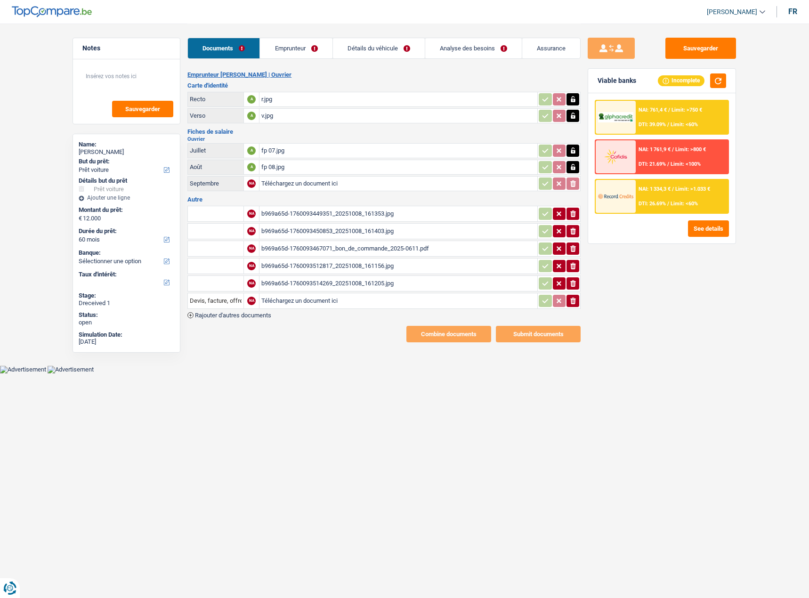
click at [572, 232] on icon "button" at bounding box center [573, 231] width 6 height 7
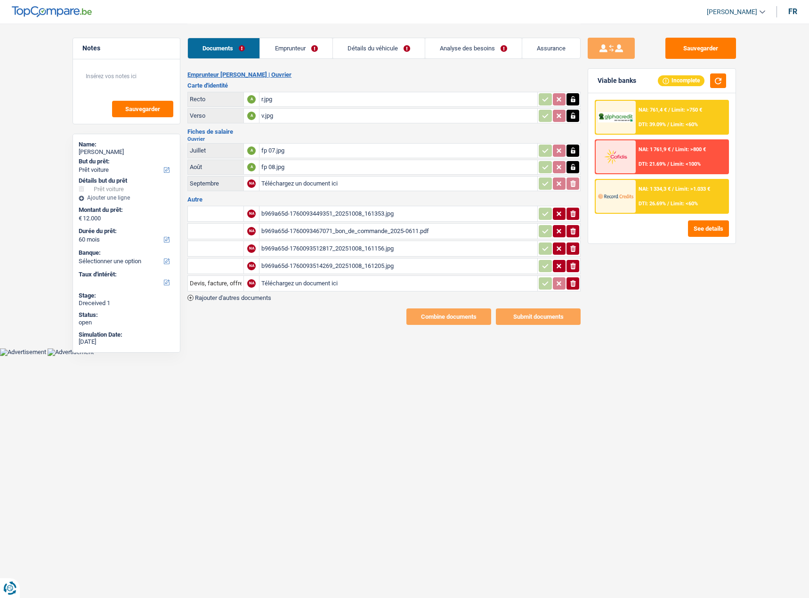
drag, startPoint x: 573, startPoint y: 213, endPoint x: 573, endPoint y: 229, distance: 16.5
click at [573, 220] on td "ionicons-v5-e" at bounding box center [558, 214] width 43 height 16
click at [573, 231] on icon "ionicons-v5-e" at bounding box center [573, 231] width 8 height 9
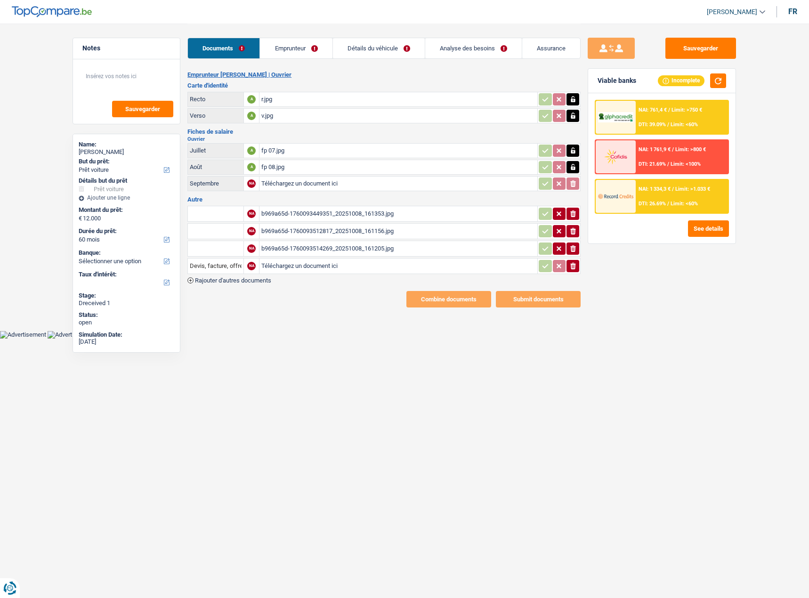
click at [572, 244] on icon "ionicons-v5-e" at bounding box center [573, 248] width 8 height 9
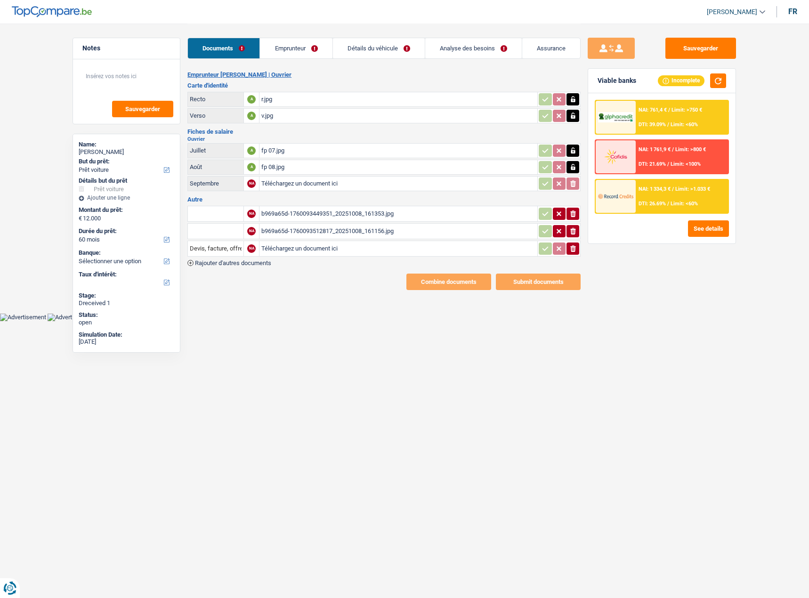
drag, startPoint x: 573, startPoint y: 209, endPoint x: 574, endPoint y: 221, distance: 12.3
click at [574, 209] on icon "ionicons-v5-e" at bounding box center [573, 213] width 8 height 9
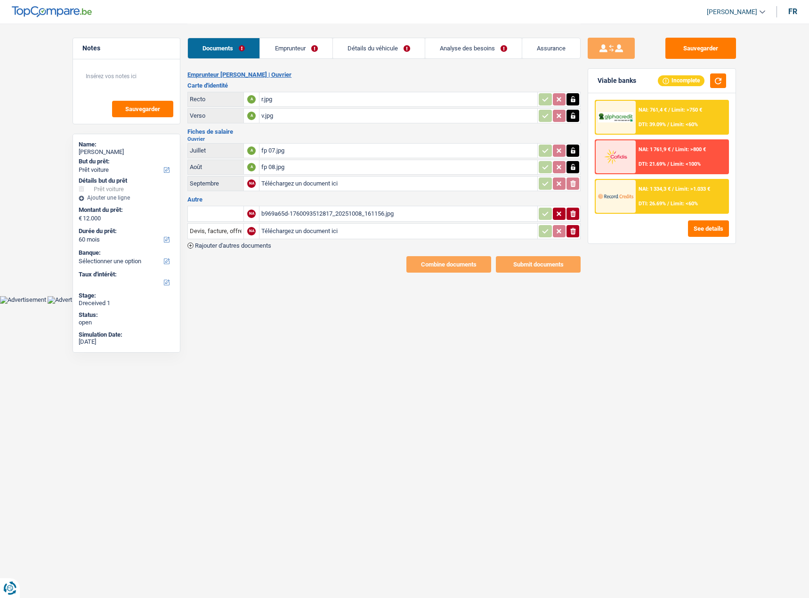
click at [571, 213] on icon "ionicons-v5-e" at bounding box center [573, 213] width 8 height 9
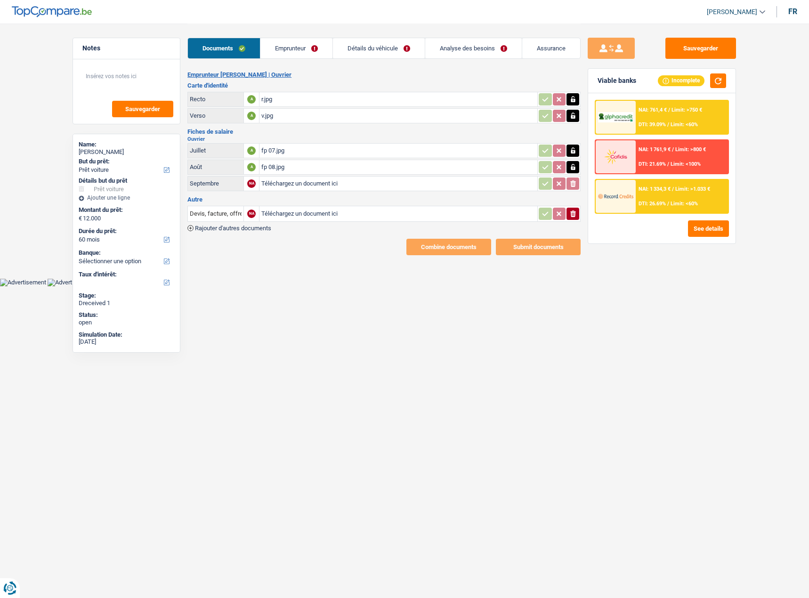
click at [329, 213] on input "Téléchargez un document ici" at bounding box center [398, 214] width 274 height 14
type input "C:\fakepath\bdc.pdf"
click at [310, 167] on div "fp 08.jpg" at bounding box center [398, 167] width 274 height 14
click at [290, 49] on link "Emprunteur" at bounding box center [296, 48] width 72 height 20
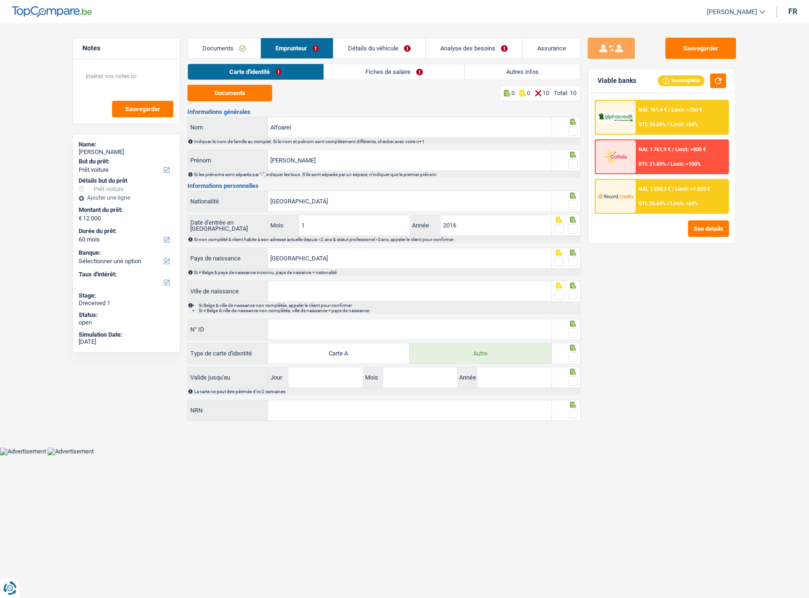
click at [376, 71] on link "Fiches de salaire" at bounding box center [394, 72] width 140 height 16
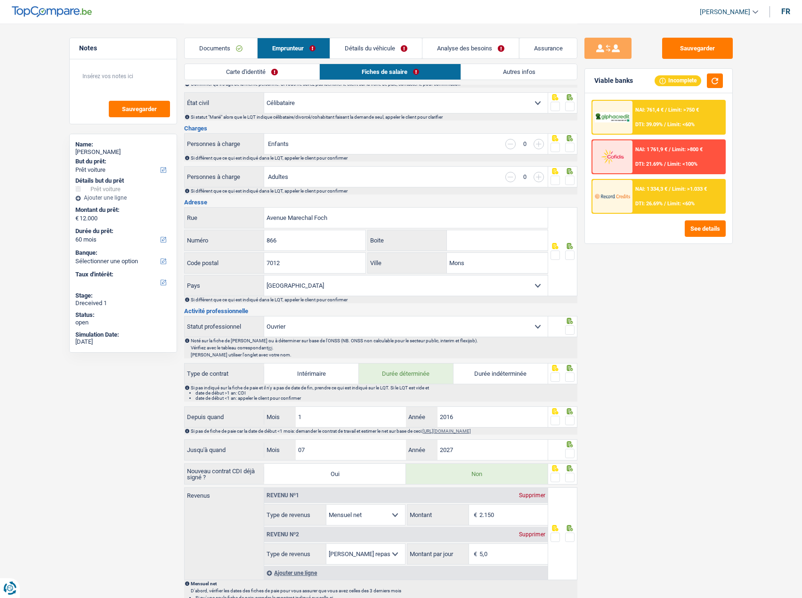
scroll to position [330, 0]
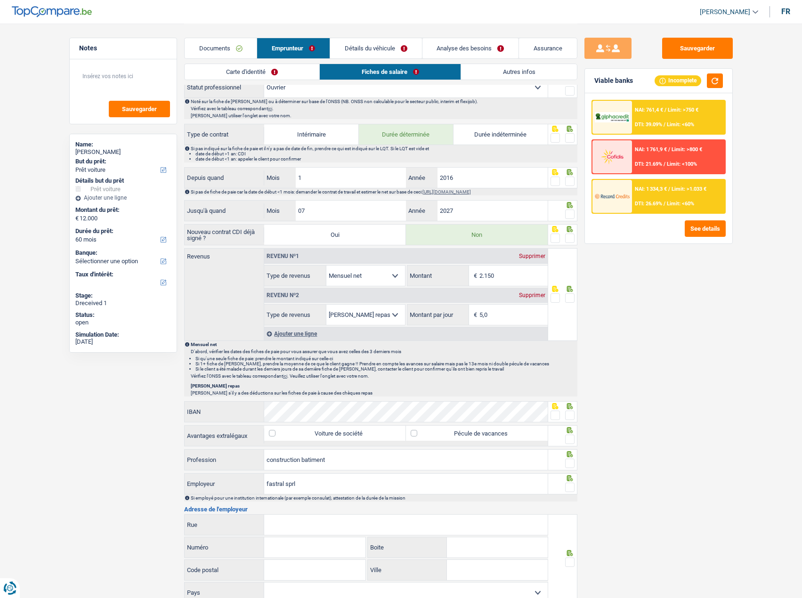
click at [230, 42] on link "Documents" at bounding box center [221, 48] width 73 height 20
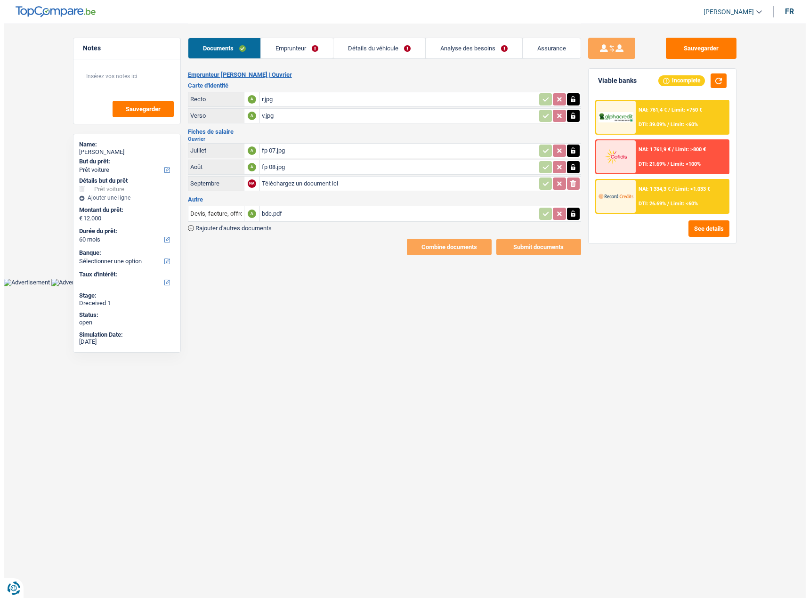
scroll to position [0, 0]
click at [290, 171] on div "fp 08.jpg" at bounding box center [398, 167] width 274 height 14
click at [710, 54] on button "Sauvegarder" at bounding box center [700, 48] width 71 height 21
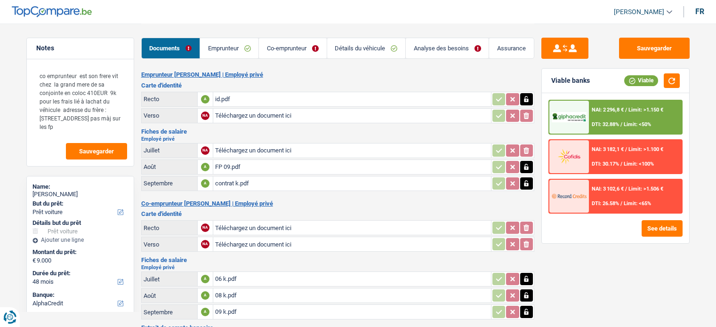
select select "car"
select select "48"
select select "alphacredit"
select select "coApplicant"
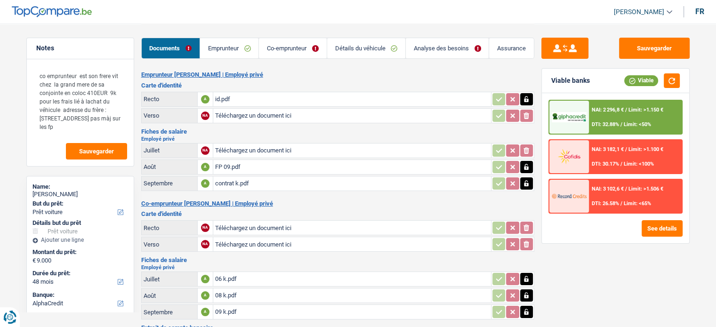
click at [257, 166] on div "FP 09.pdf" at bounding box center [352, 167] width 274 height 14
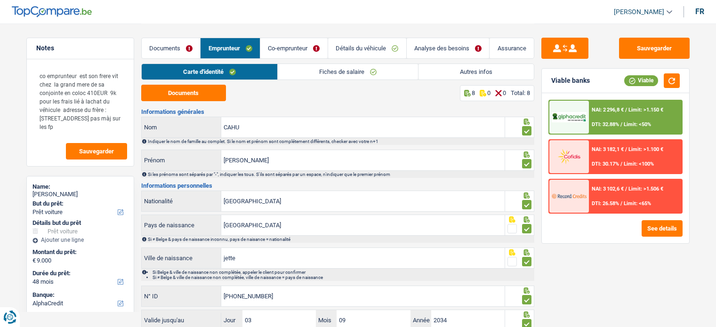
select select "car"
select select "48"
select select "alphacredit"
click at [437, 73] on link "Autres infos" at bounding box center [476, 72] width 115 height 16
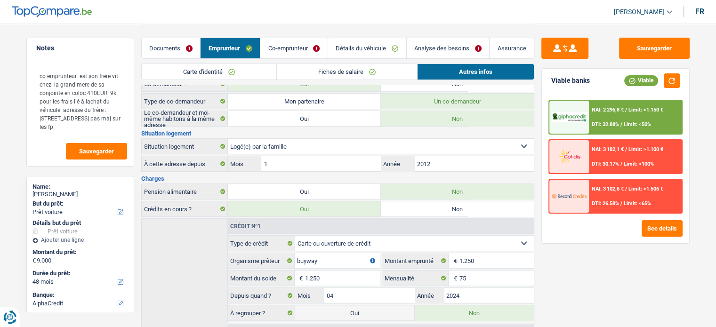
scroll to position [162, 0]
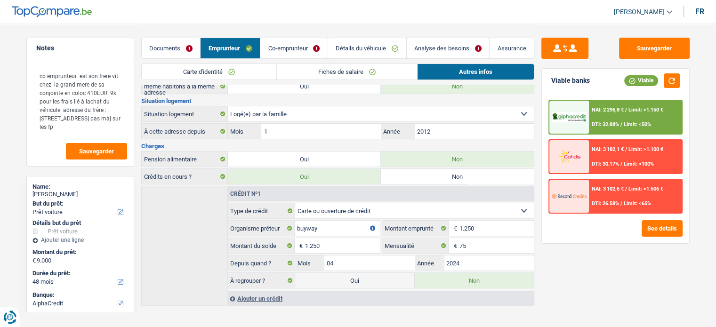
click at [347, 68] on link "Fiches de salaire" at bounding box center [347, 72] width 140 height 16
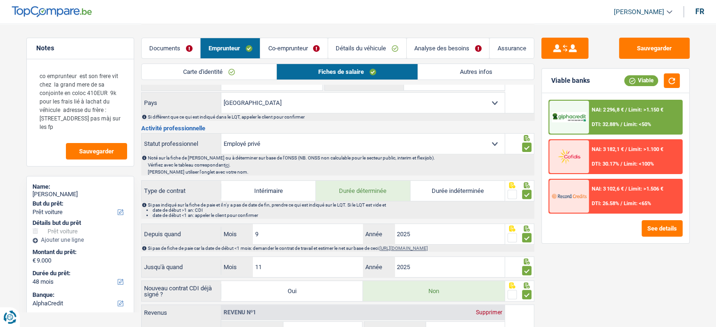
scroll to position [398, 0]
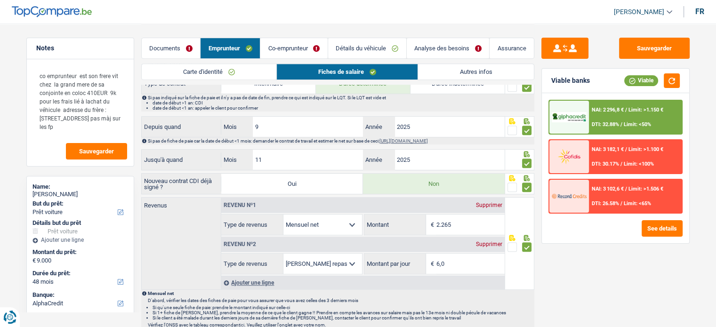
click at [236, 77] on link "Carte d'identité" at bounding box center [209, 72] width 135 height 16
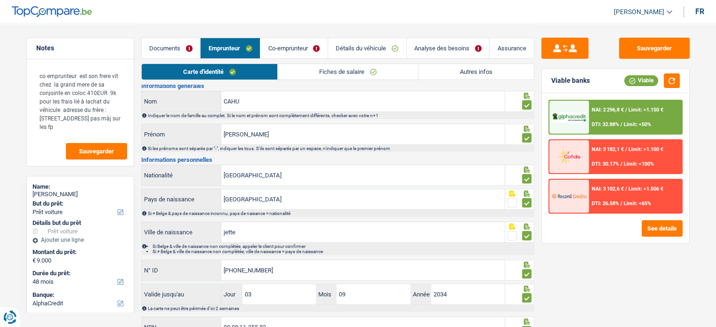
scroll to position [0, 0]
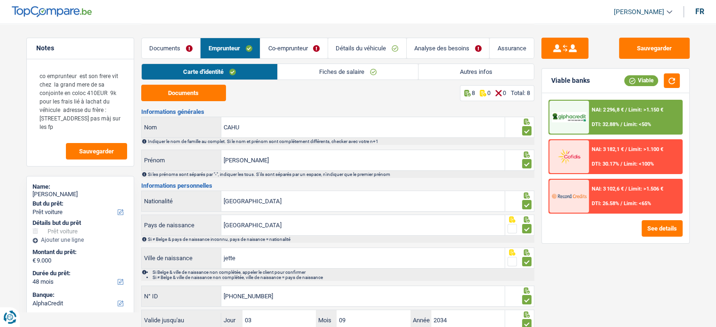
click at [343, 77] on link "Fiches de salaire" at bounding box center [348, 72] width 140 height 16
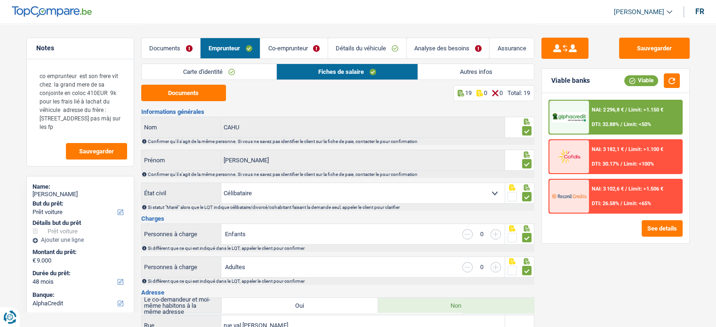
click at [246, 73] on link "Carte d'identité" at bounding box center [209, 72] width 135 height 16
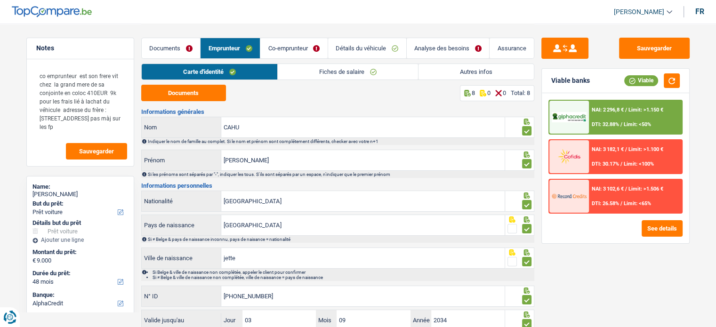
click at [336, 67] on link "Fiches de salaire" at bounding box center [348, 72] width 140 height 16
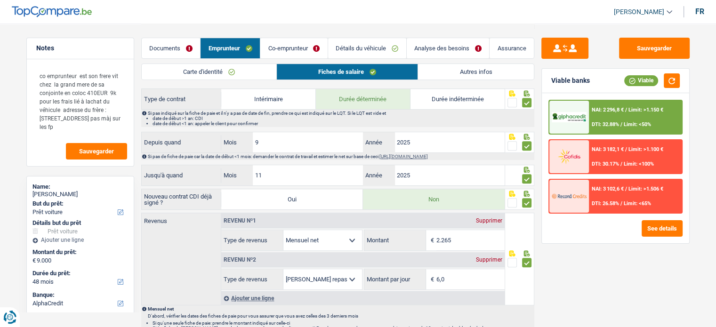
scroll to position [377, 0]
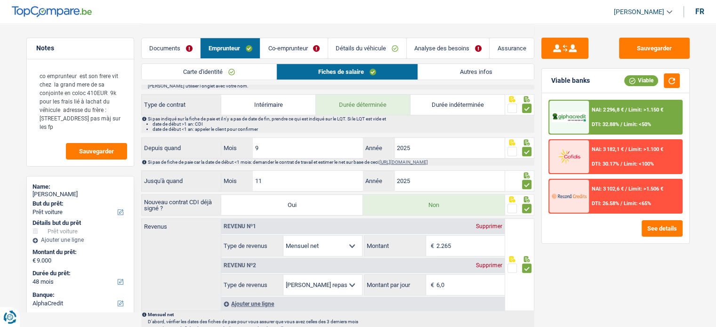
click at [268, 51] on link "Co-emprunteur" at bounding box center [293, 48] width 67 height 20
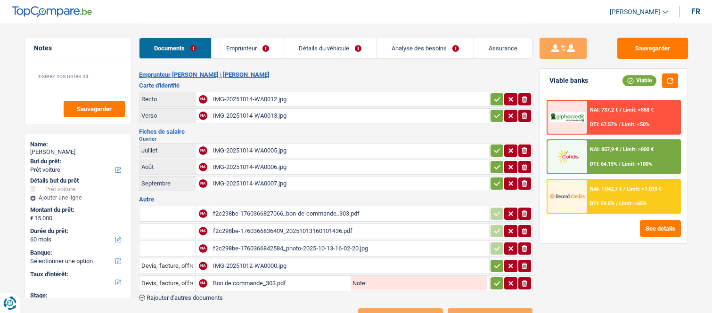
select select "car"
select select "60"
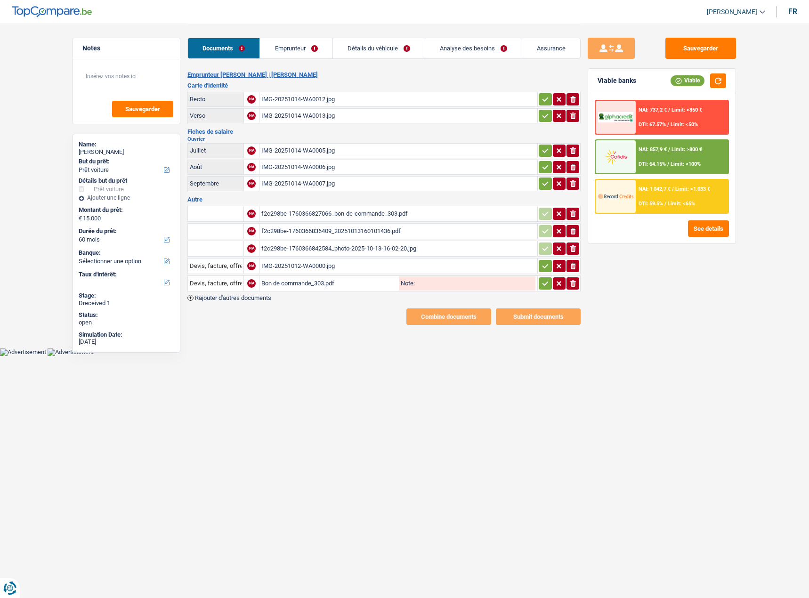
click at [301, 150] on div "IMG-20251014-WA0005.jpg" at bounding box center [398, 151] width 274 height 14
click at [318, 167] on div "IMG-20251014-WA0006.jpg" at bounding box center [398, 167] width 274 height 14
click at [301, 184] on div "IMG-20251014-WA0007.jpg" at bounding box center [398, 184] width 274 height 14
click at [318, 210] on div "f2c298be-1760366827066_bon-de-commande_303.pdf" at bounding box center [398, 214] width 274 height 14
click at [212, 210] on input "text" at bounding box center [216, 213] width 52 height 15
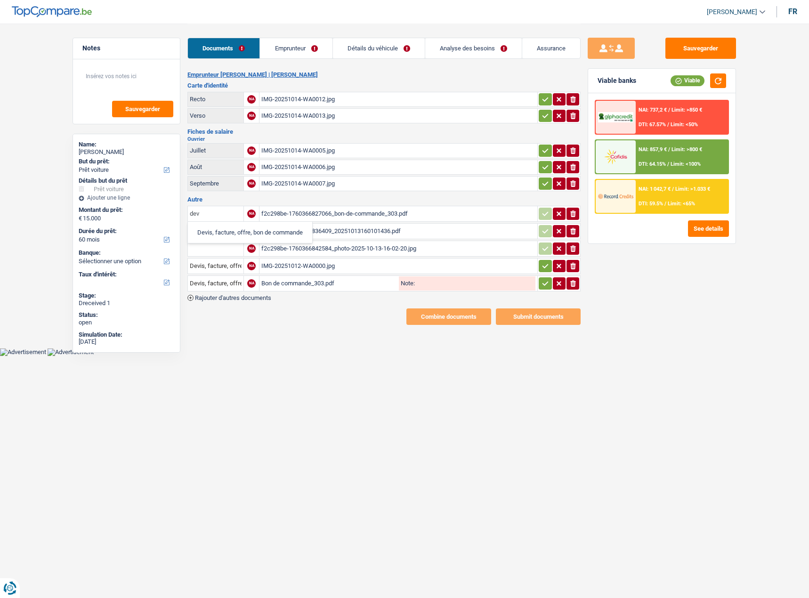
type input "dev"
click at [224, 230] on li "Devis, facture, offre, bon de commande" at bounding box center [250, 233] width 115 height 12
click at [309, 230] on div "f2c298be-1760366836409_20251013160101436.pdf" at bounding box center [398, 231] width 274 height 14
click at [343, 98] on div "IMG-20251014-WA0012.jpg" at bounding box center [398, 99] width 274 height 14
click at [293, 120] on div "IMG-20251014-WA0013.jpg" at bounding box center [398, 116] width 274 height 14
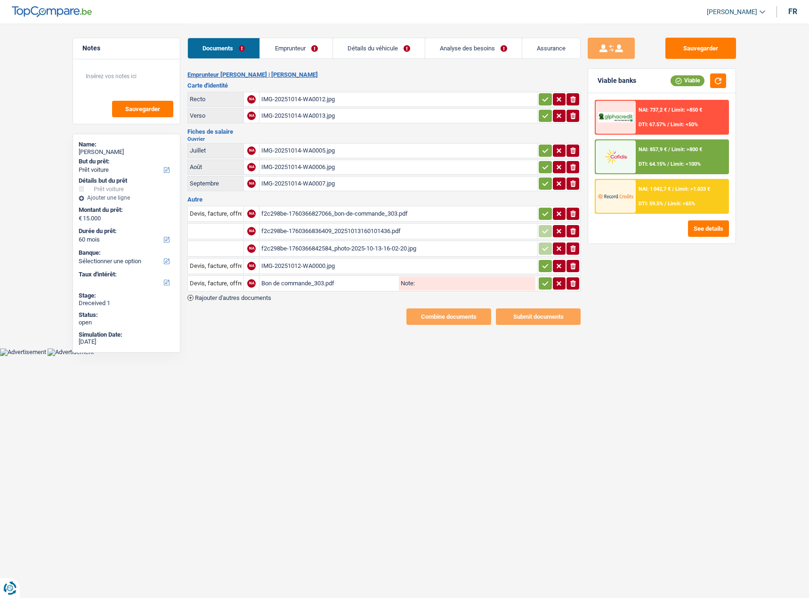
click at [570, 234] on icon "ionicons-v5-e" at bounding box center [573, 231] width 8 height 9
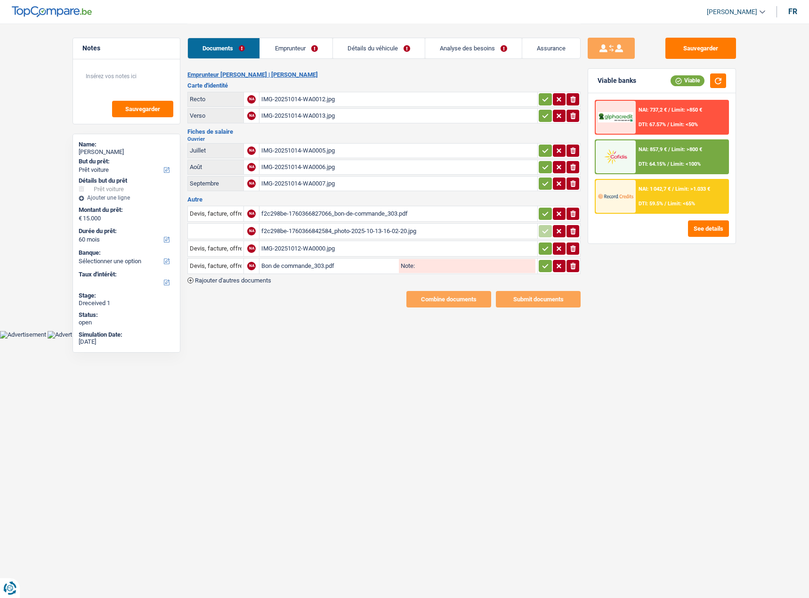
click at [368, 234] on div "f2c298be-1760366842584_photo-2025-10-13-16-02-20.jpg" at bounding box center [398, 231] width 274 height 14
click at [293, 170] on div "IMG-20251014-WA0006.jpg" at bounding box center [398, 167] width 274 height 14
click at [283, 189] on div "IMG-20251014-WA0007.jpg" at bounding box center [398, 184] width 274 height 14
click at [461, 233] on div "f2c298be-1760366842584_photo-2025-10-13-16-02-20.jpg" at bounding box center [398, 231] width 274 height 14
click at [572, 232] on icon "ionicons-v5-e" at bounding box center [573, 231] width 8 height 9
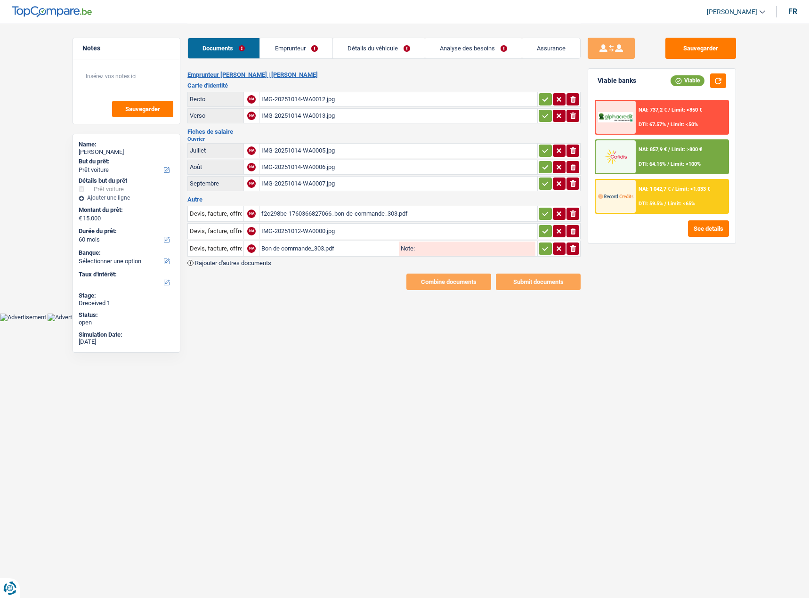
click at [390, 231] on div "IMG-20251012-WA0000.jpg" at bounding box center [398, 231] width 274 height 14
click at [301, 245] on div "Bon de commande_303.pdf" at bounding box center [329, 249] width 136 height 14
click at [352, 212] on div "f2c298be-1760366827066_bon-de-commande_303.pdf" at bounding box center [398, 214] width 274 height 14
click at [573, 247] on icon "ionicons-v5-e" at bounding box center [573, 248] width 8 height 9
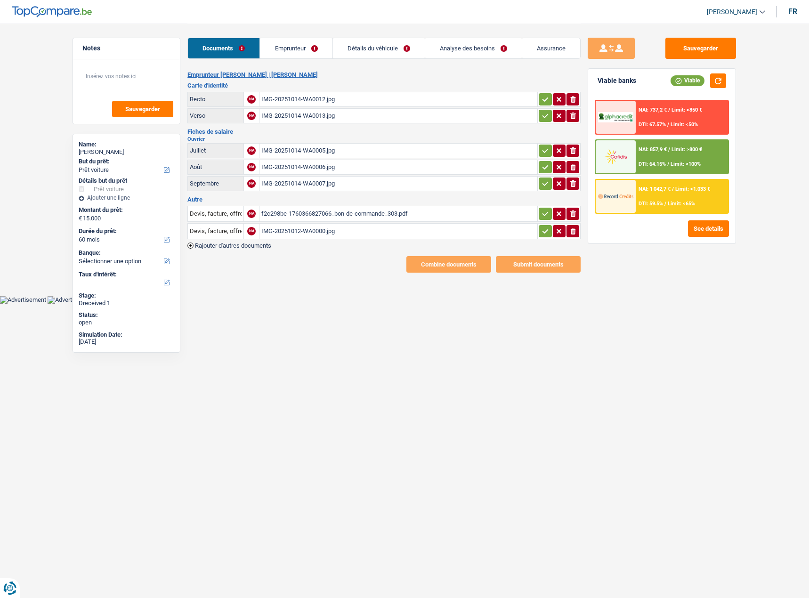
drag, startPoint x: 311, startPoint y: 47, endPoint x: 296, endPoint y: 57, distance: 18.3
click at [311, 47] on link "Emprunteur" at bounding box center [296, 48] width 72 height 20
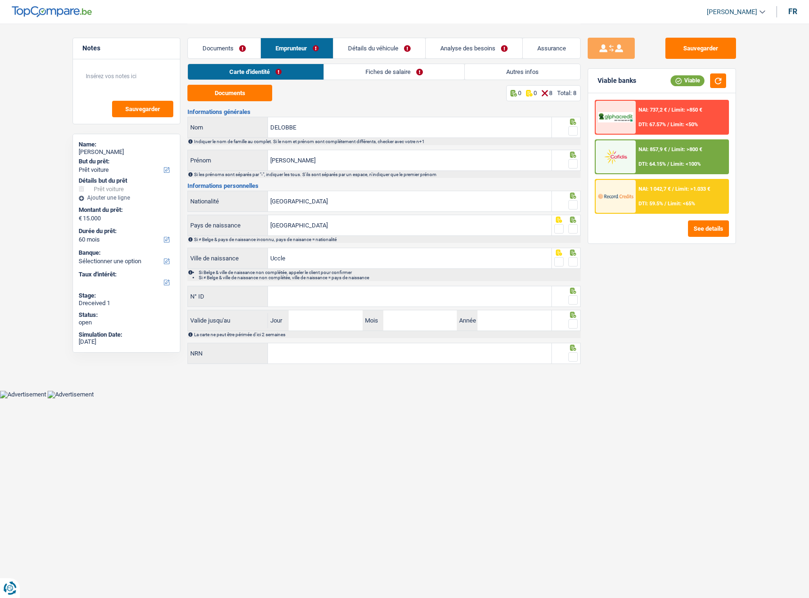
click at [235, 102] on div "Documents 0 0 8 Total: 8 Informations générales DELOBBE Nom Indiquer le nom de …" at bounding box center [383, 225] width 393 height 281
click at [228, 99] on button "Documents" at bounding box center [229, 93] width 85 height 16
drag, startPoint x: 579, startPoint y: 124, endPoint x: 574, endPoint y: 129, distance: 6.7
click at [579, 125] on div at bounding box center [566, 127] width 29 height 21
click at [575, 128] on span at bounding box center [572, 130] width 9 height 9
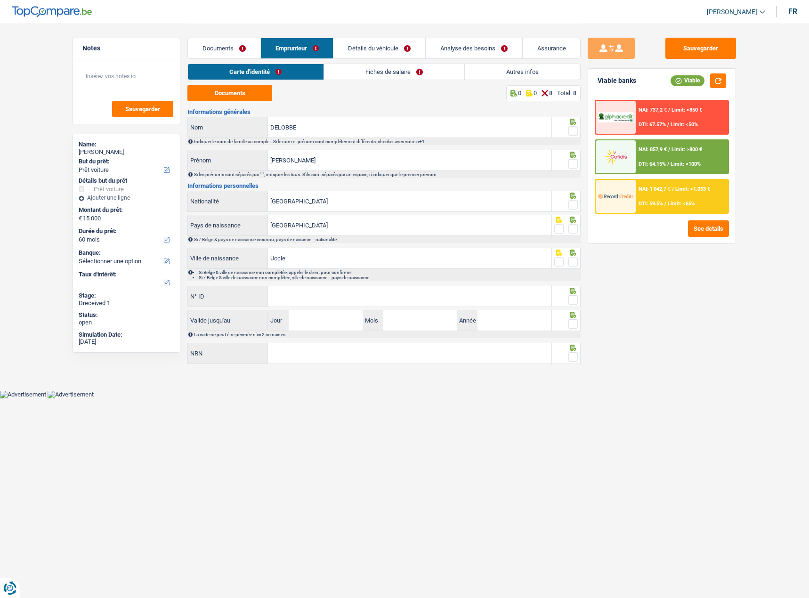
click at [0, 0] on input "radio" at bounding box center [0, 0] width 0 height 0
click at [574, 165] on span at bounding box center [572, 163] width 9 height 9
click at [0, 0] on input "radio" at bounding box center [0, 0] width 0 height 0
click at [572, 204] on span at bounding box center [572, 204] width 9 height 9
click at [0, 0] on input "radio" at bounding box center [0, 0] width 0 height 0
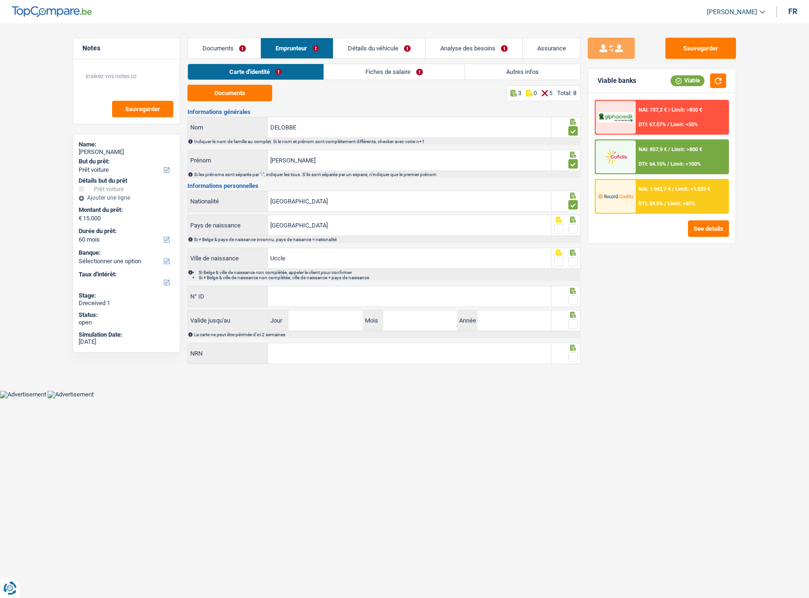
click at [574, 229] on span at bounding box center [572, 228] width 9 height 9
click at [0, 0] on input "radio" at bounding box center [0, 0] width 0 height 0
click at [572, 261] on span at bounding box center [572, 261] width 9 height 9
click at [0, 0] on input "radio" at bounding box center [0, 0] width 0 height 0
drag, startPoint x: 484, startPoint y: 292, endPoint x: 491, endPoint y: 292, distance: 6.6
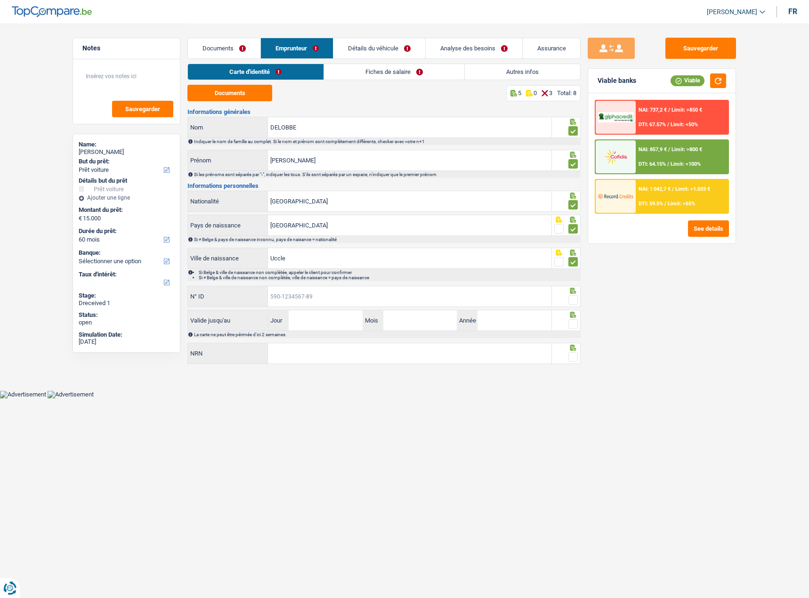
click at [484, 292] on input "N° ID" at bounding box center [409, 296] width 283 height 20
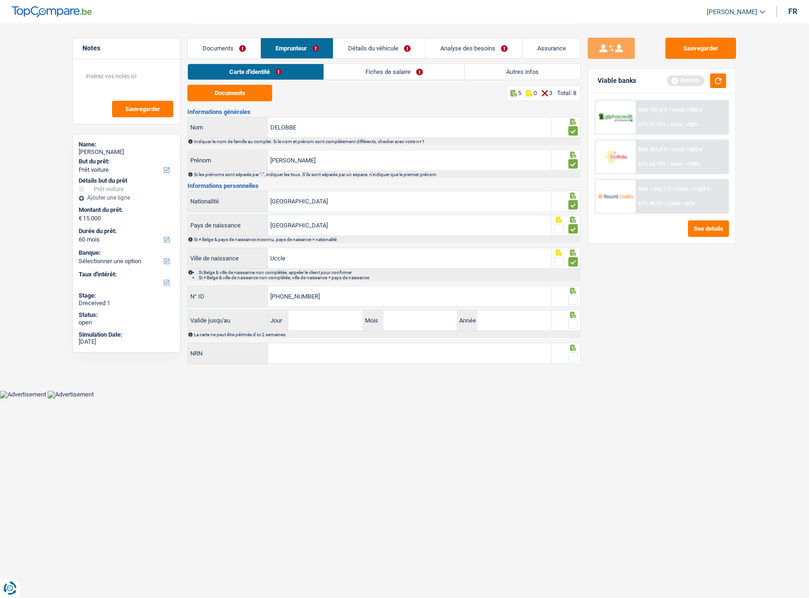
type input "595-3732185-31"
click at [574, 299] on span at bounding box center [572, 299] width 9 height 9
click at [0, 0] on input "radio" at bounding box center [0, 0] width 0 height 0
click at [361, 313] on input "Jour" at bounding box center [325, 320] width 73 height 20
type input "19"
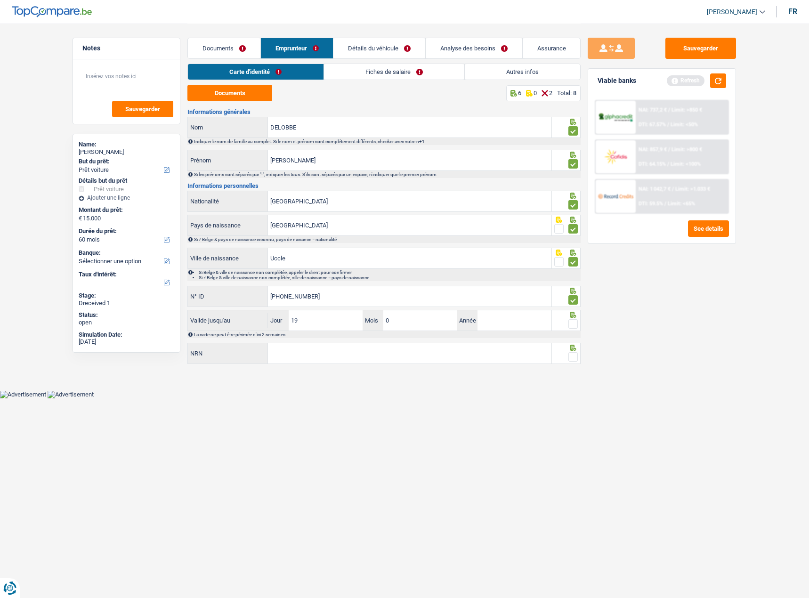
type input "03"
type input "2035"
click at [575, 313] on span at bounding box center [572, 323] width 9 height 9
click at [0, 0] on input "radio" at bounding box center [0, 0] width 0 height 0
click at [711, 75] on button "button" at bounding box center [718, 80] width 16 height 15
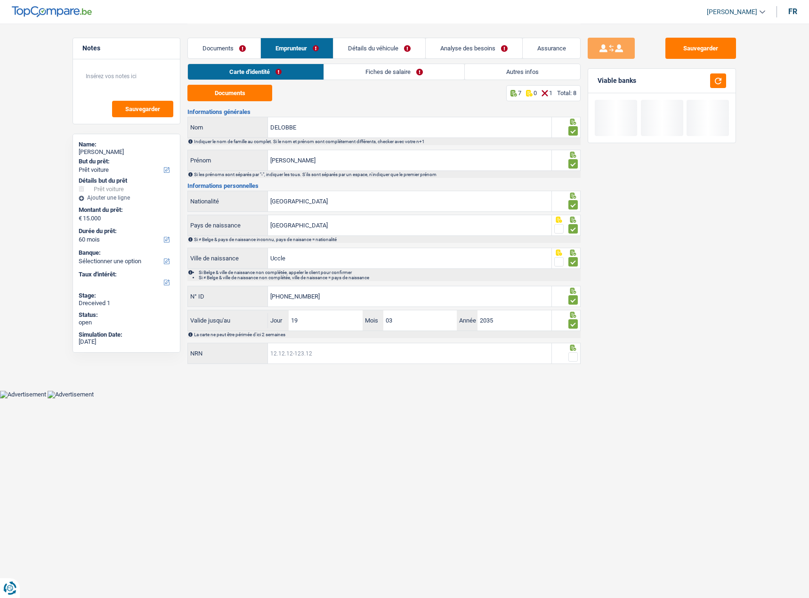
drag, startPoint x: 414, startPoint y: 355, endPoint x: 470, endPoint y: 363, distance: 56.5
click at [421, 313] on input "NRN" at bounding box center [409, 353] width 283 height 20
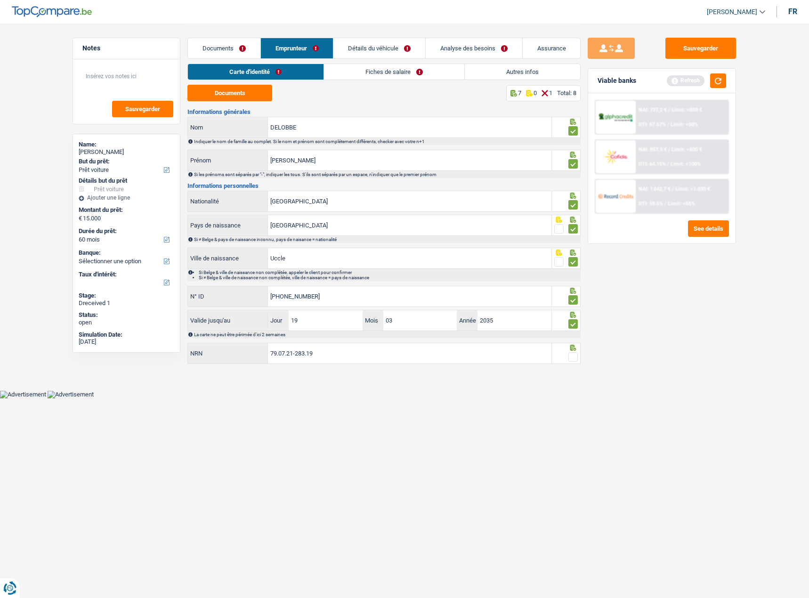
type input "79.07.21-283.19"
click at [576, 313] on span at bounding box center [572, 356] width 9 height 9
click at [0, 0] on input "radio" at bounding box center [0, 0] width 0 height 0
drag, startPoint x: 381, startPoint y: 74, endPoint x: 291, endPoint y: 87, distance: 90.8
click at [381, 74] on link "Fiches de salaire" at bounding box center [394, 72] width 140 height 16
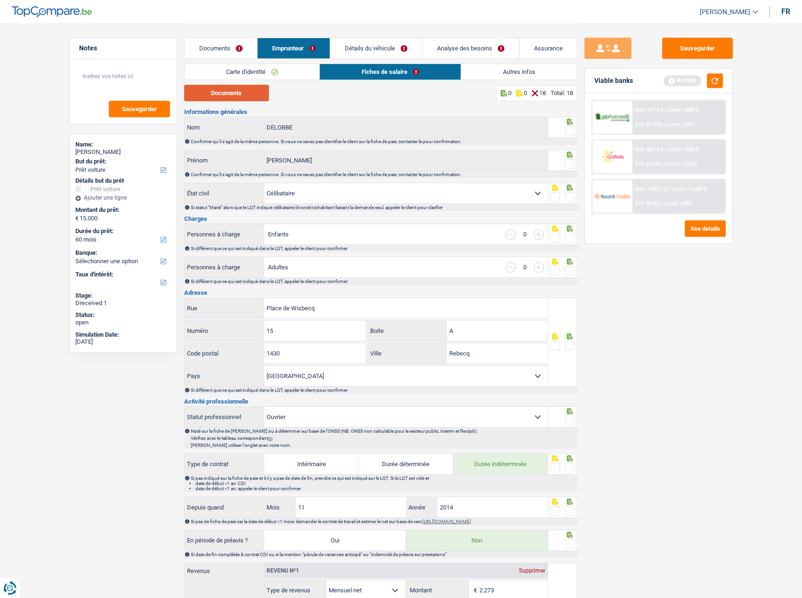
click at [214, 97] on button "Documents" at bounding box center [226, 93] width 85 height 16
drag, startPoint x: 567, startPoint y: 130, endPoint x: 568, endPoint y: 140, distance: 10.5
click at [568, 133] on span at bounding box center [569, 130] width 9 height 9
click at [0, 0] on input "radio" at bounding box center [0, 0] width 0 height 0
click at [572, 166] on span at bounding box center [569, 163] width 9 height 9
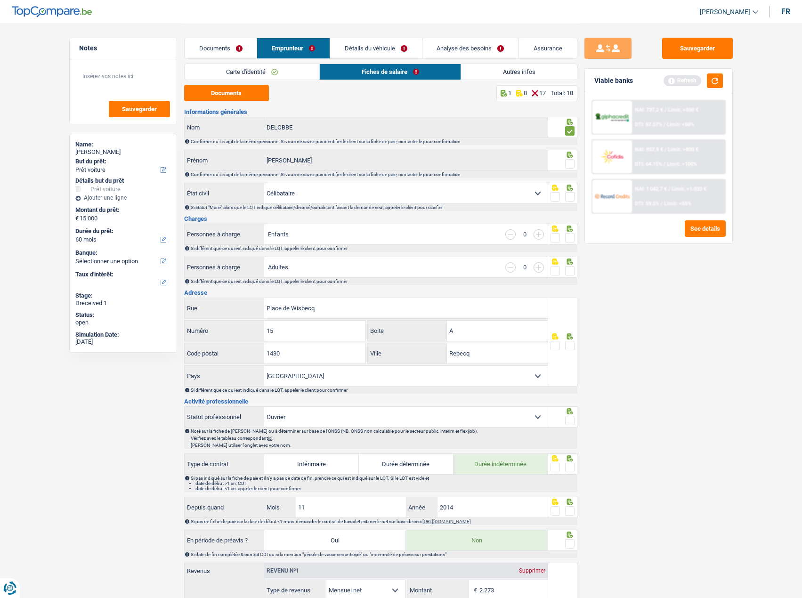
click at [0, 0] on input "radio" at bounding box center [0, 0] width 0 height 0
click at [568, 198] on span at bounding box center [569, 196] width 9 height 9
click at [0, 0] on input "radio" at bounding box center [0, 0] width 0 height 0
click at [422, 190] on select "Célibataire Marié(e) Cohabitant(e) légal(e) Divorcé(e) Veuf(ve) Séparé (de fait…" at bounding box center [405, 193] width 283 height 20
select select "cohabitation"
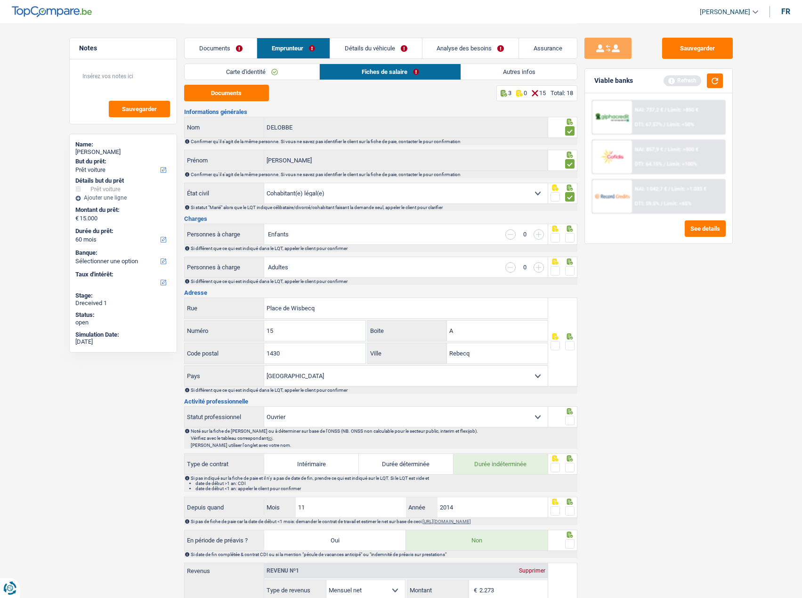
click at [264, 183] on select "Célibataire Marié(e) Cohabitant(e) légal(e) Divorcé(e) Veuf(ve) Séparé (de fait…" at bounding box center [405, 193] width 283 height 20
click at [573, 240] on span at bounding box center [569, 237] width 9 height 9
click at [0, 0] on input "radio" at bounding box center [0, 0] width 0 height 0
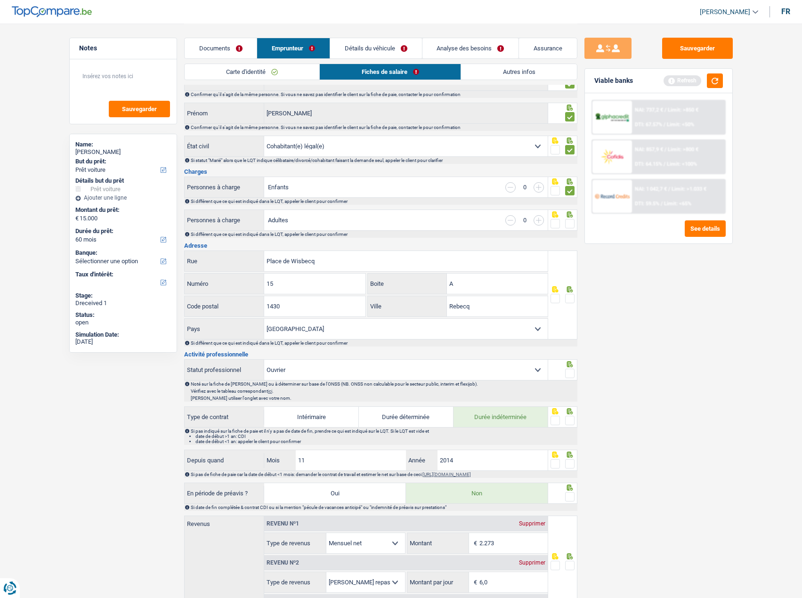
click at [573, 227] on span at bounding box center [569, 223] width 9 height 9
click at [0, 0] on input "radio" at bounding box center [0, 0] width 0 height 0
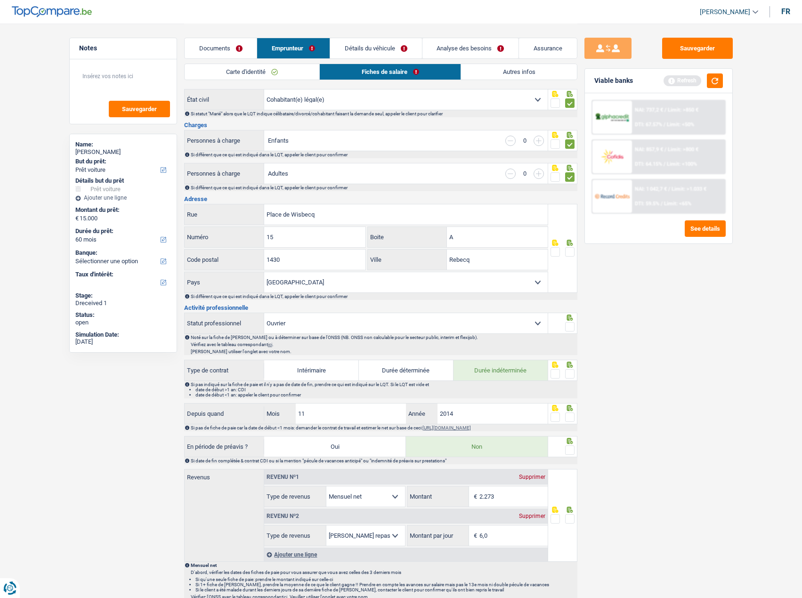
scroll to position [94, 0]
click at [567, 251] on span at bounding box center [569, 251] width 9 height 9
click at [0, 0] on input "radio" at bounding box center [0, 0] width 0 height 0
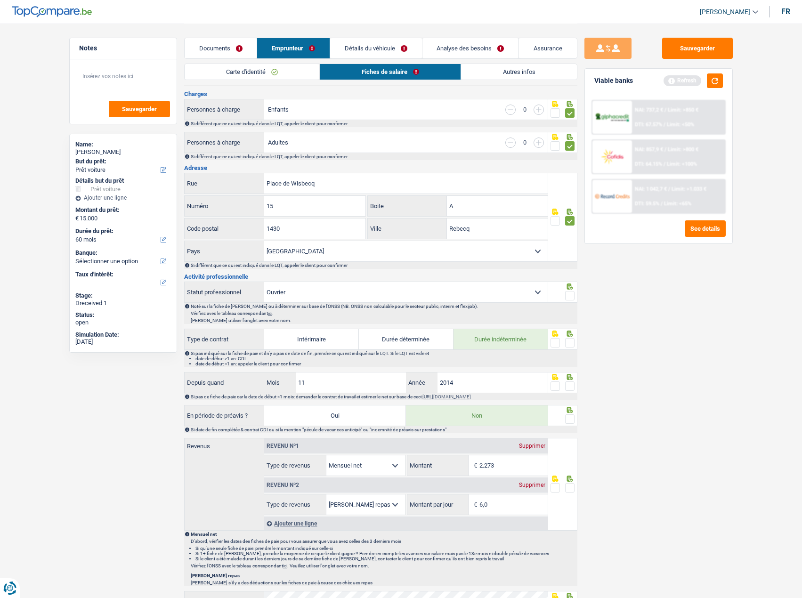
scroll to position [141, 0]
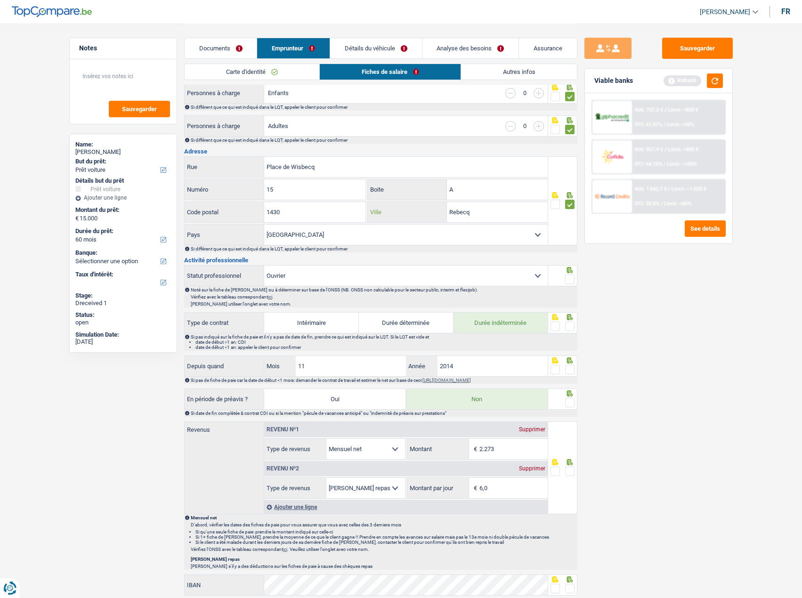
click at [486, 209] on input "Rebecq" at bounding box center [497, 212] width 101 height 20
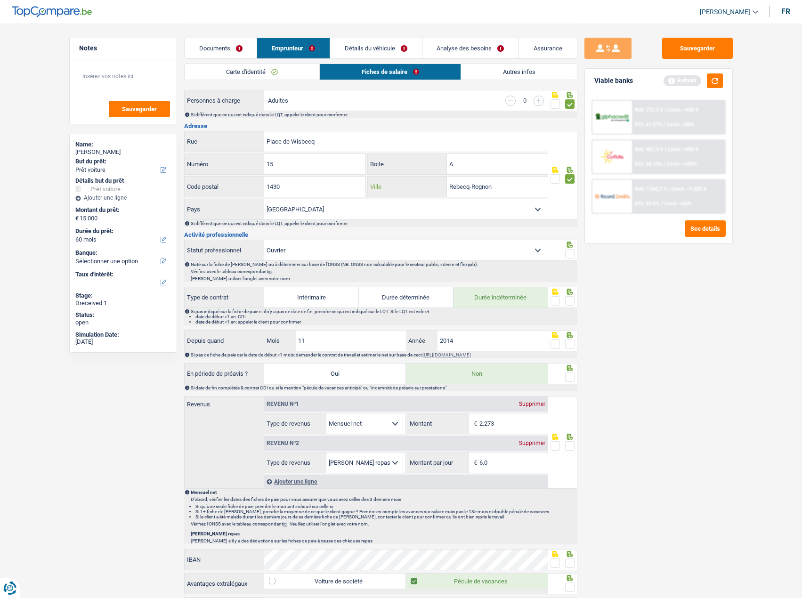
scroll to position [188, 0]
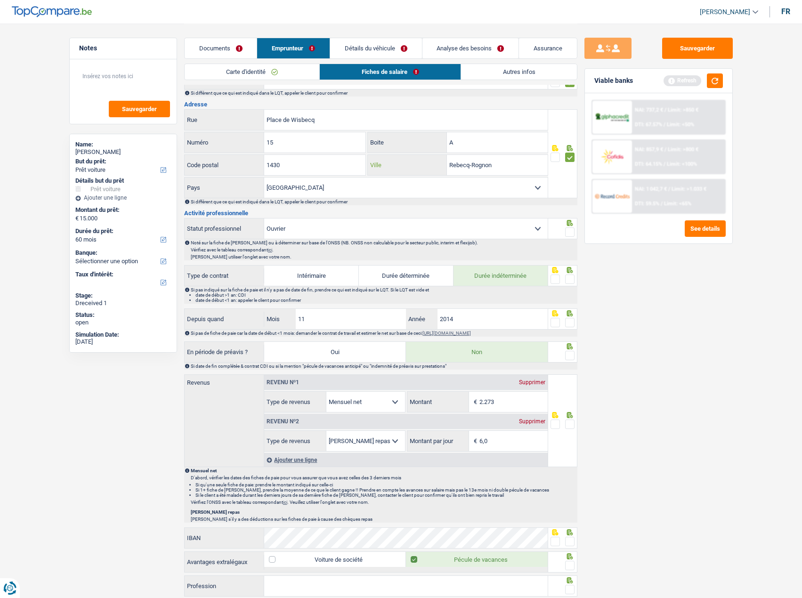
type input "Rebecq-Rognon"
drag, startPoint x: 574, startPoint y: 233, endPoint x: 579, endPoint y: 226, distance: 8.4
click at [574, 232] on span at bounding box center [569, 231] width 9 height 9
click at [0, 0] on input "radio" at bounding box center [0, 0] width 0 height 0
drag, startPoint x: 715, startPoint y: 79, endPoint x: 742, endPoint y: 91, distance: 29.9
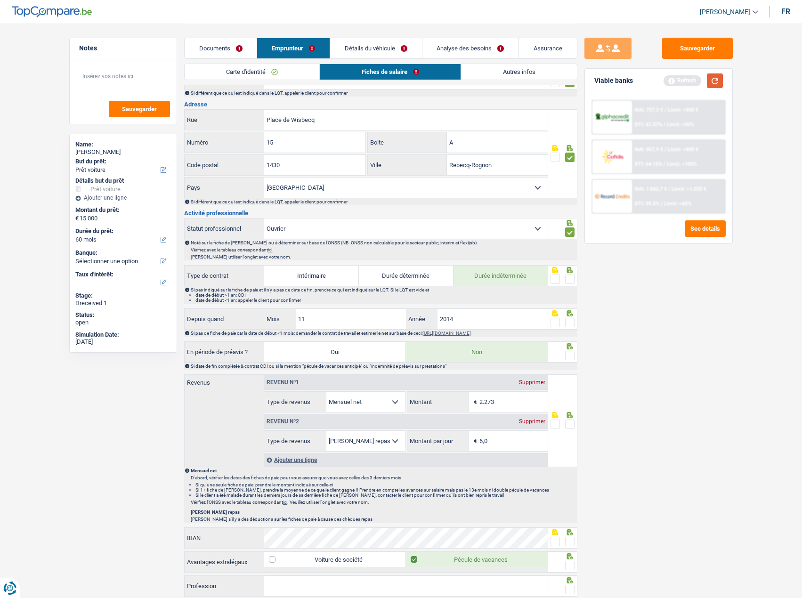
click at [711, 81] on button "button" at bounding box center [715, 80] width 16 height 15
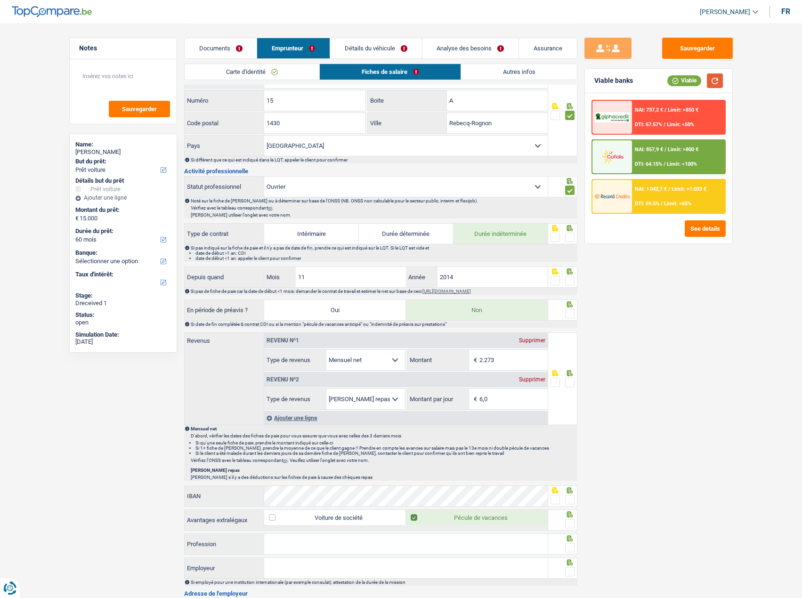
scroll to position [235, 0]
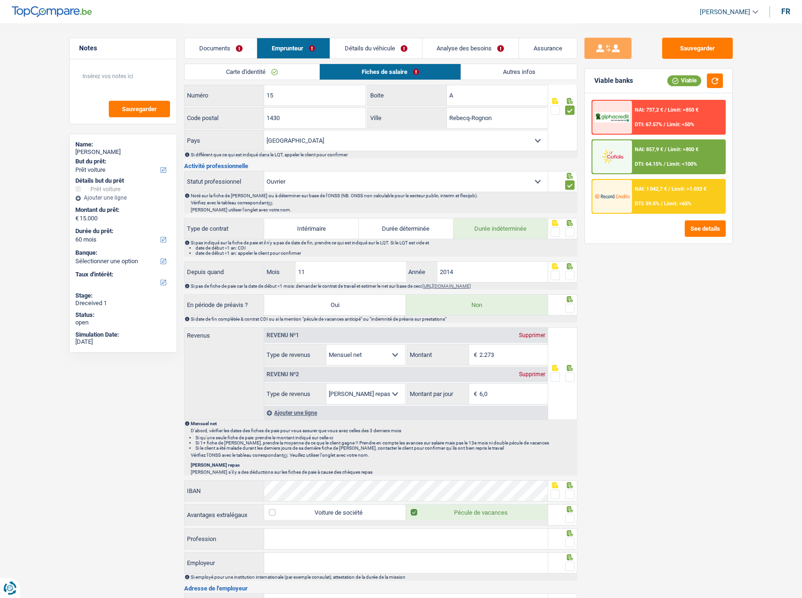
drag, startPoint x: 355, startPoint y: 182, endPoint x: 350, endPoint y: 190, distance: 9.9
click at [355, 181] on select "Ouvrier Employé privé Employé public Invalide Indépendant Pensionné Chômeur Mut…" at bounding box center [405, 181] width 283 height 20
select select "privateEmployee"
click at [264, 171] on select "Ouvrier Employé privé Employé public Invalide Indépendant Pensionné Chômeur Mut…" at bounding box center [405, 181] width 283 height 20
radio input "false"
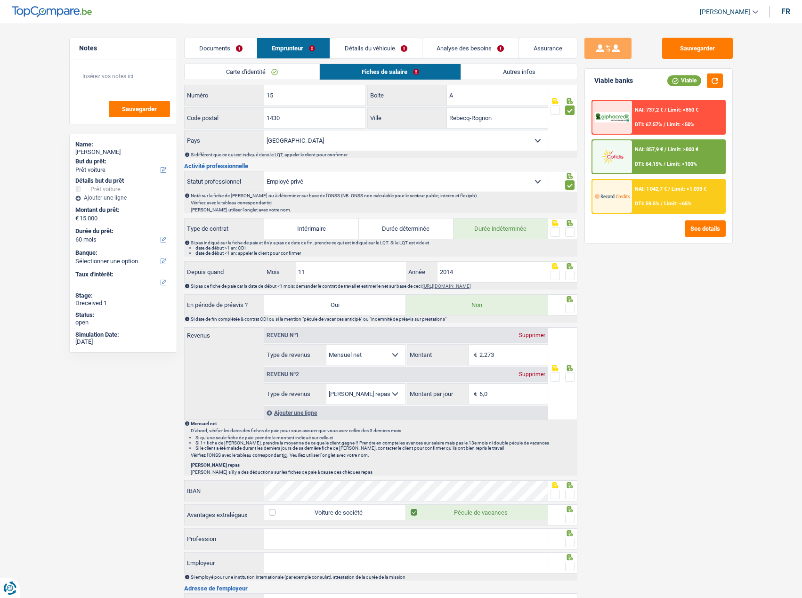
checkbox input "false"
radio input "false"
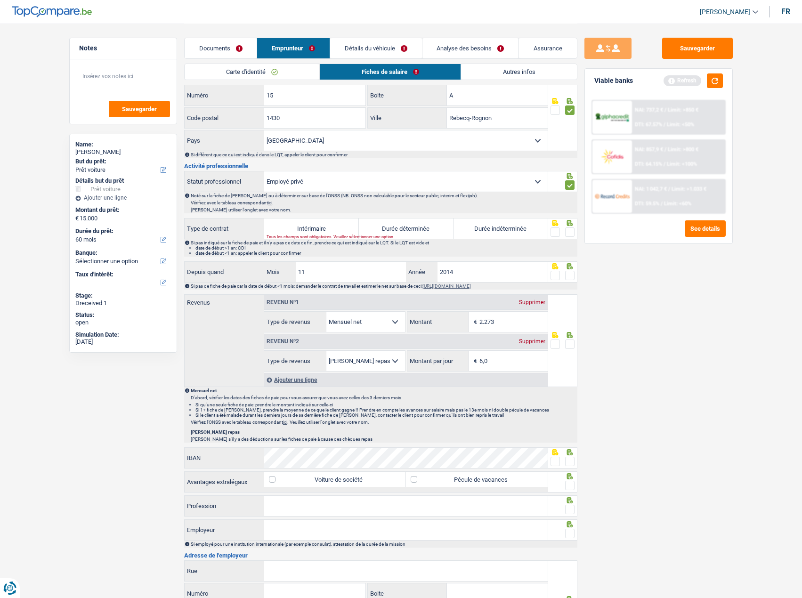
click at [533, 228] on label "Durée indéterminée" at bounding box center [500, 229] width 95 height 20
click at [533, 228] on input "Durée indéterminée" at bounding box center [500, 229] width 95 height 20
radio input "true"
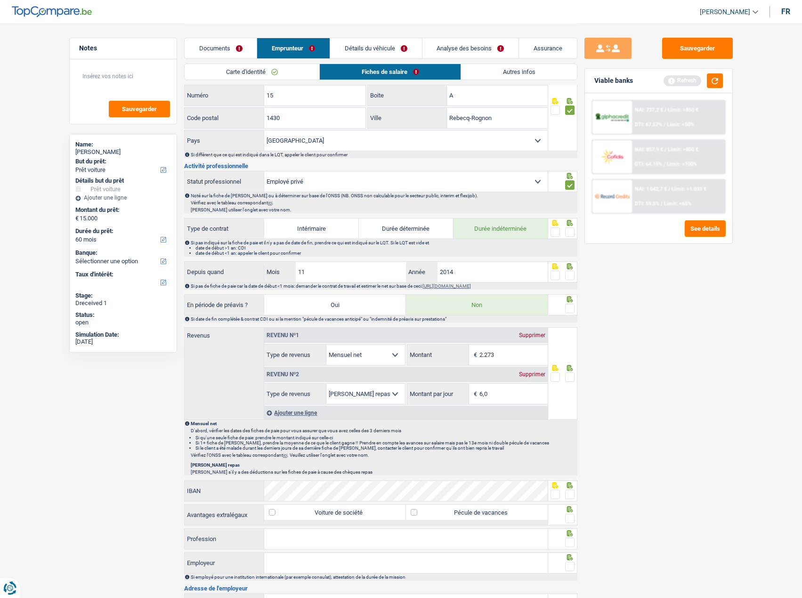
click at [575, 232] on div at bounding box center [562, 228] width 29 height 21
click at [567, 227] on div at bounding box center [569, 233] width 9 height 12
click at [573, 277] on span at bounding box center [569, 275] width 9 height 9
click at [0, 0] on input "radio" at bounding box center [0, 0] width 0 height 0
click at [567, 228] on span at bounding box center [569, 231] width 9 height 9
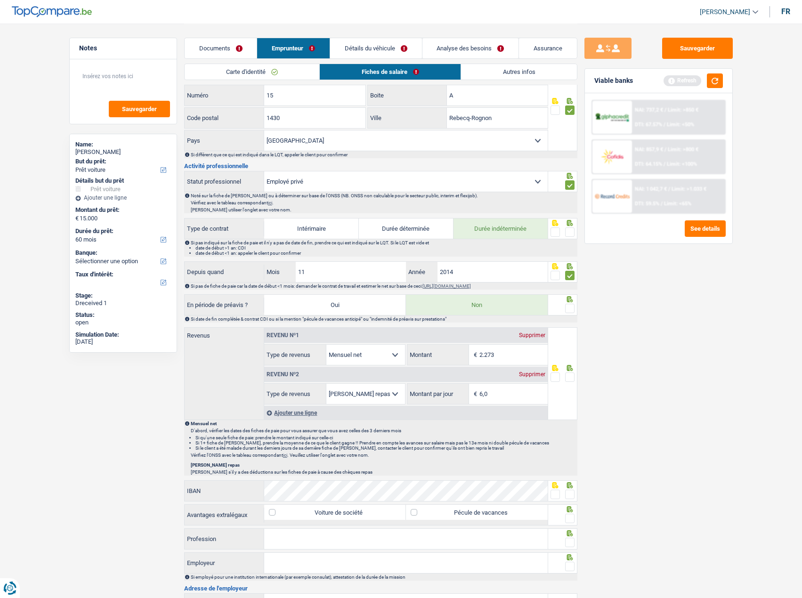
click at [0, 0] on input "radio" at bounding box center [0, 0] width 0 height 0
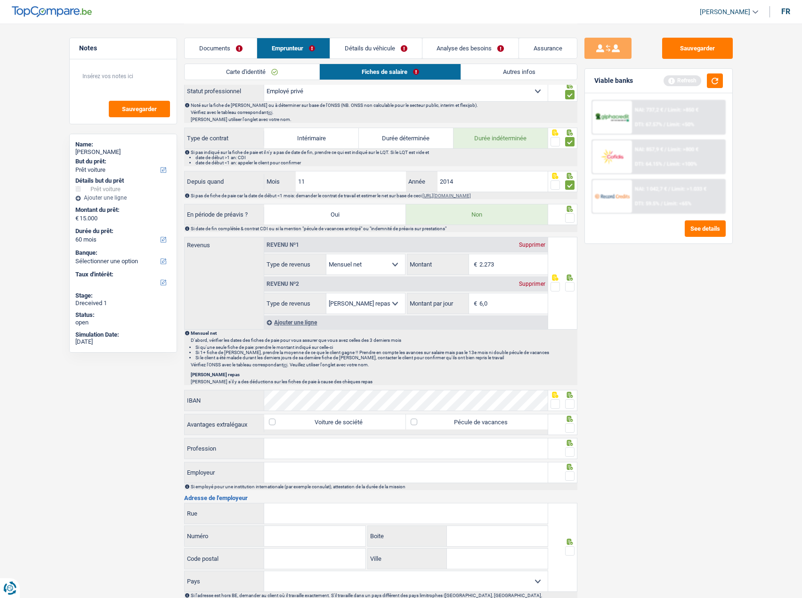
scroll to position [330, 0]
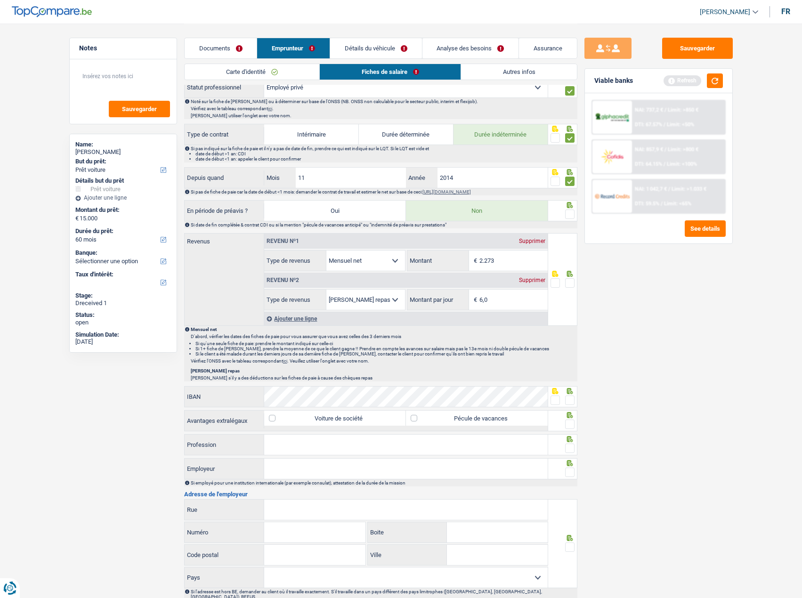
click at [568, 216] on span at bounding box center [569, 214] width 9 height 9
click at [0, 0] on input "radio" at bounding box center [0, 0] width 0 height 0
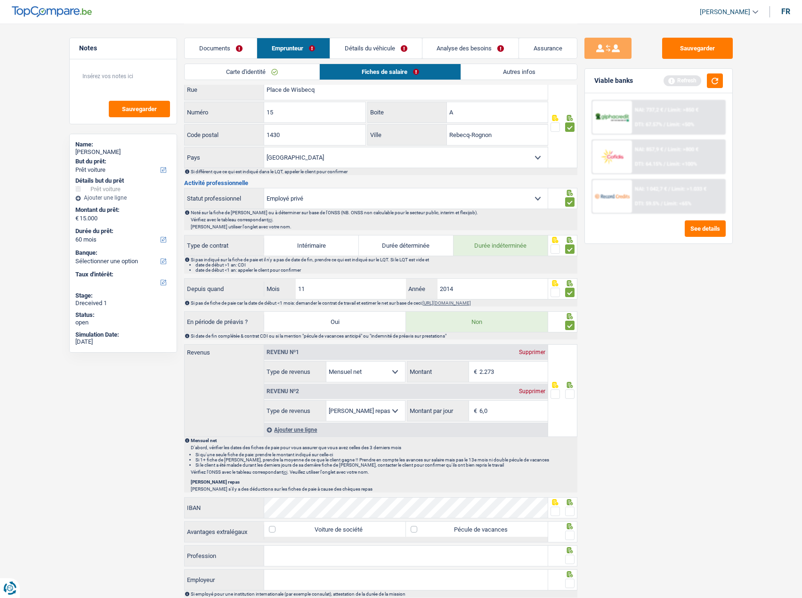
scroll to position [283, 0]
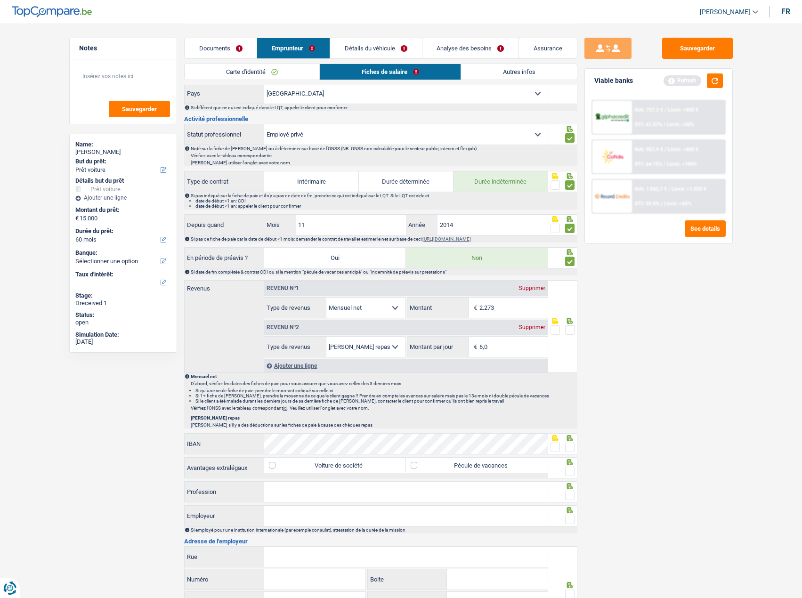
drag, startPoint x: 510, startPoint y: 291, endPoint x: 299, endPoint y: 326, distance: 213.4
click at [299, 313] on div "Revenu nº1 Supprimer Allocation d'handicap Allocations chômage Allocations fami…" at bounding box center [405, 319] width 283 height 77
click at [518, 308] on input "2.273" at bounding box center [513, 308] width 68 height 20
drag, startPoint x: 518, startPoint y: 308, endPoint x: 406, endPoint y: 308, distance: 112.1
click at [407, 308] on fieldset "2.273 € Montant N'utilisez que des lettres pour répondre" at bounding box center [477, 307] width 141 height 21
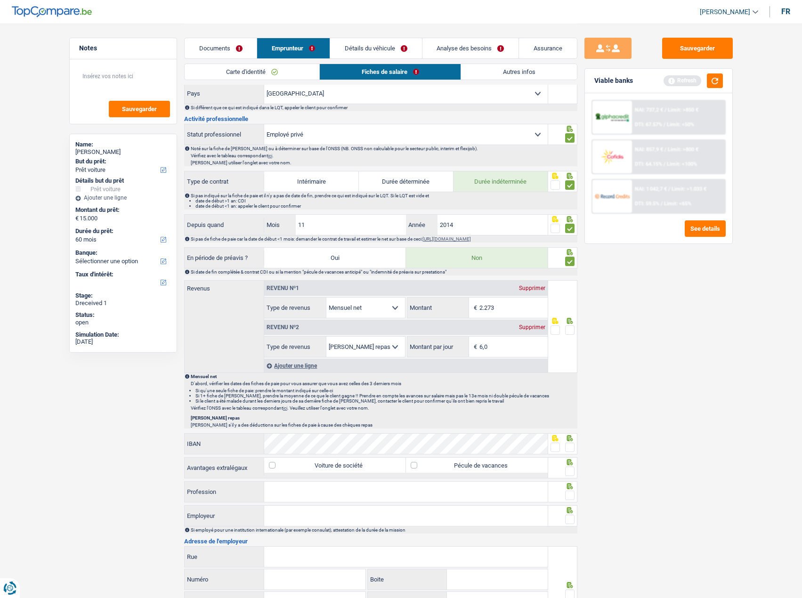
click at [526, 308] on input "2.273" at bounding box center [513, 308] width 68 height 20
drag, startPoint x: 513, startPoint y: 312, endPoint x: 413, endPoint y: 311, distance: 99.8
click at [413, 311] on div "2.273 € Montant" at bounding box center [477, 308] width 140 height 20
type input "2.172"
click at [569, 313] on span at bounding box center [569, 329] width 9 height 9
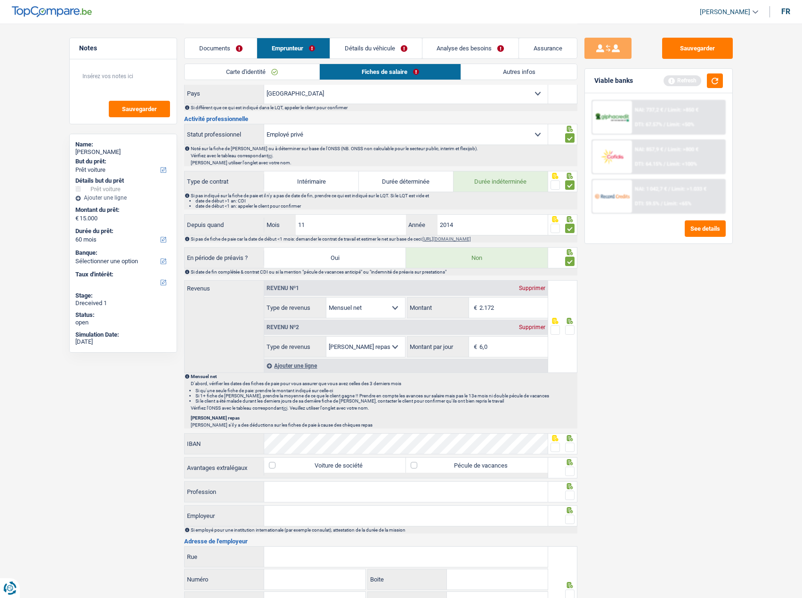
click at [0, 0] on input "radio" at bounding box center [0, 0] width 0 height 0
drag, startPoint x: 711, startPoint y: 82, endPoint x: 717, endPoint y: 81, distance: 6.2
click at [711, 82] on button "button" at bounding box center [715, 80] width 16 height 15
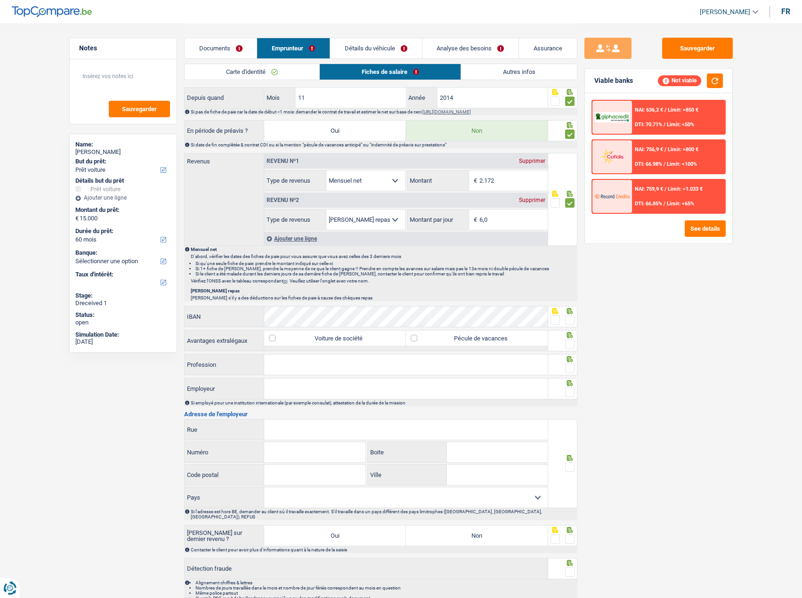
scroll to position [424, 0]
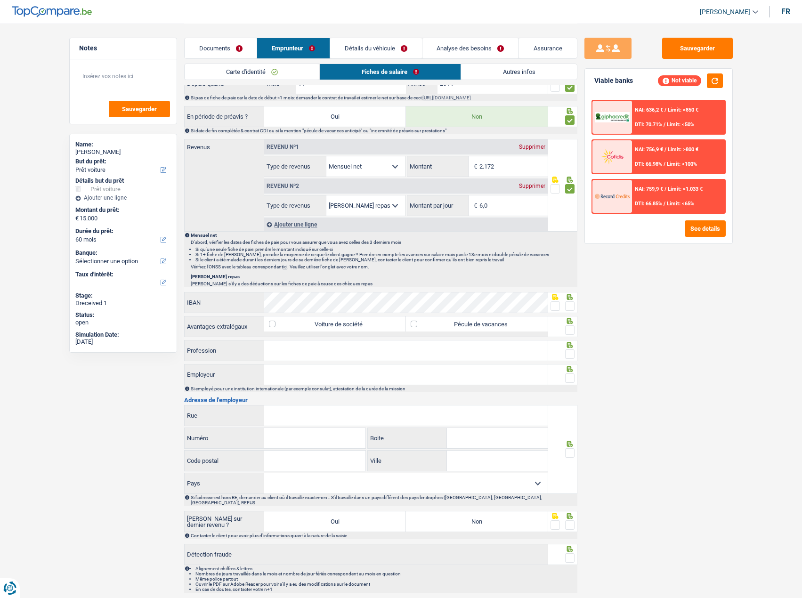
click at [502, 213] on input "6,0" at bounding box center [513, 205] width 68 height 20
drag, startPoint x: 496, startPoint y: 204, endPoint x: 449, endPoint y: 208, distance: 47.7
click at [449, 208] on div "6,0 € Montant par jour" at bounding box center [477, 205] width 140 height 20
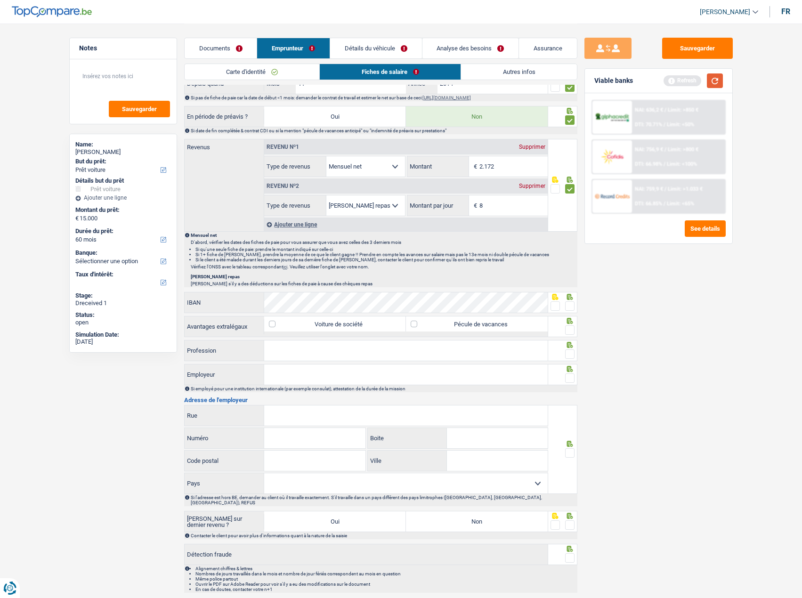
type input "8,0"
click at [711, 77] on button "button" at bounding box center [715, 80] width 16 height 15
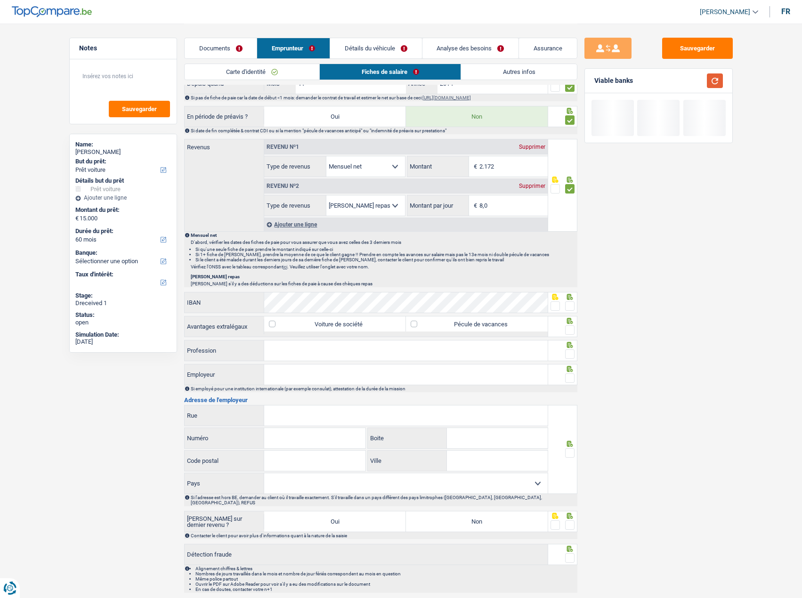
click at [711, 79] on button "button" at bounding box center [715, 80] width 16 height 15
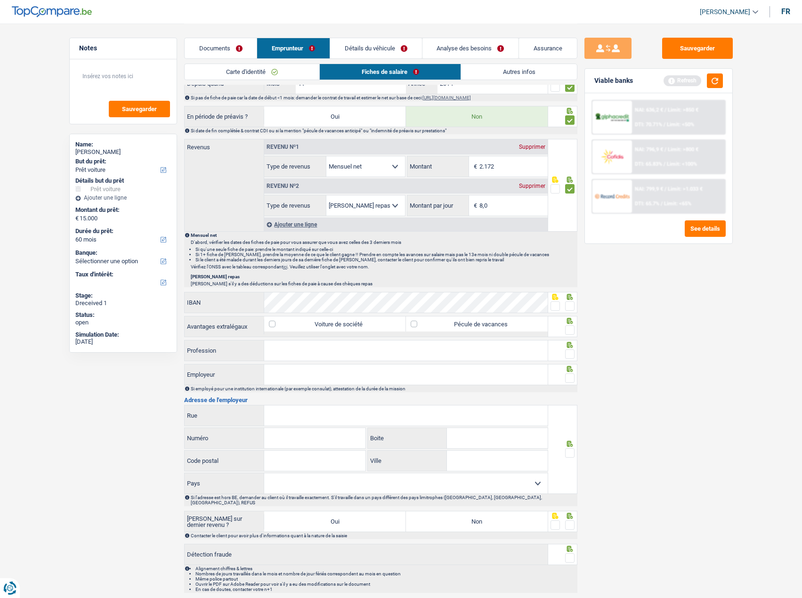
drag, startPoint x: 568, startPoint y: 307, endPoint x: 568, endPoint y: 319, distance: 12.3
click at [568, 308] on span at bounding box center [569, 305] width 9 height 9
click at [0, 0] on input "radio" at bounding box center [0, 0] width 0 height 0
click at [570, 313] on span at bounding box center [569, 329] width 9 height 9
click at [0, 0] on input "radio" at bounding box center [0, 0] width 0 height 0
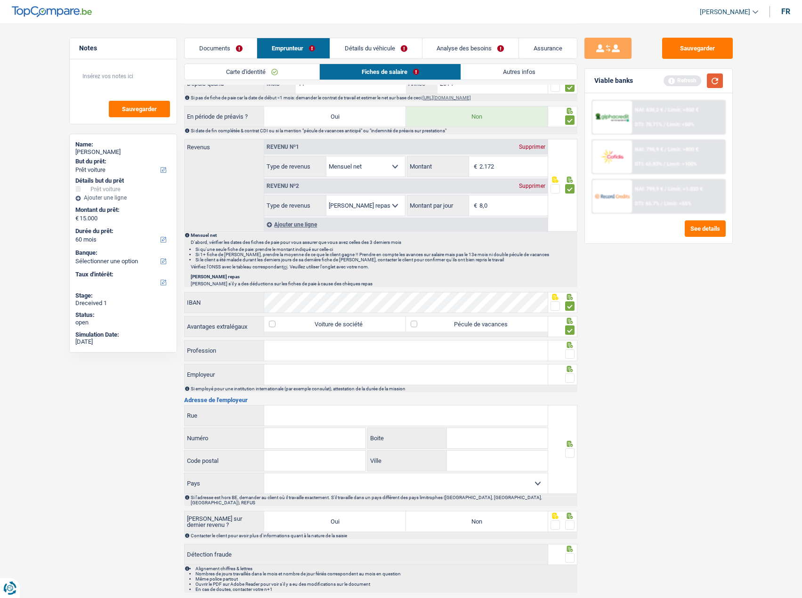
click at [711, 82] on button "button" at bounding box center [715, 80] width 16 height 15
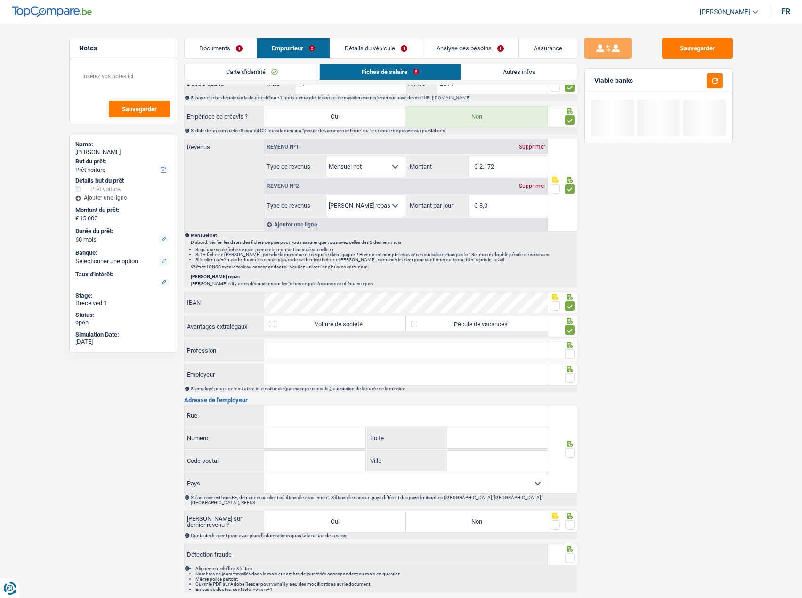
drag, startPoint x: 297, startPoint y: 347, endPoint x: 734, endPoint y: 341, distance: 437.0
click at [298, 313] on input "Profession" at bounding box center [405, 350] width 283 height 20
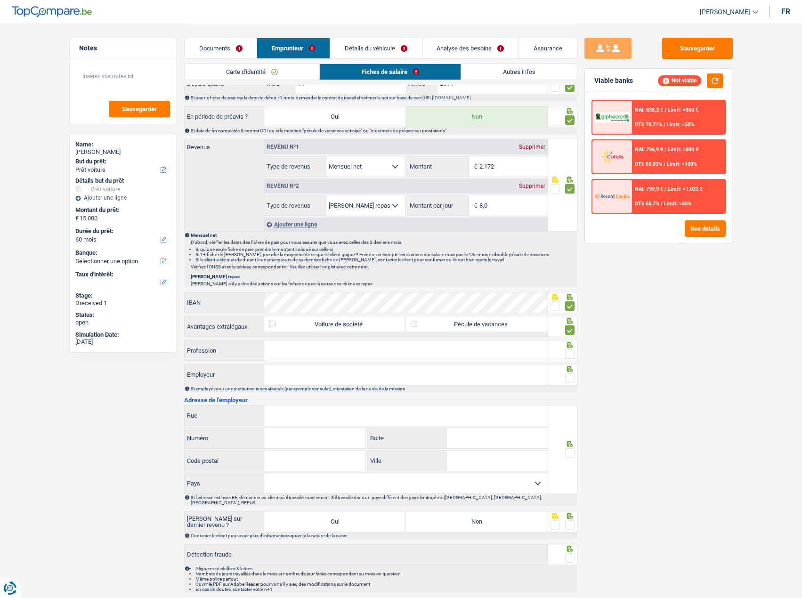
click at [347, 313] on input "Profession" at bounding box center [405, 350] width 283 height 20
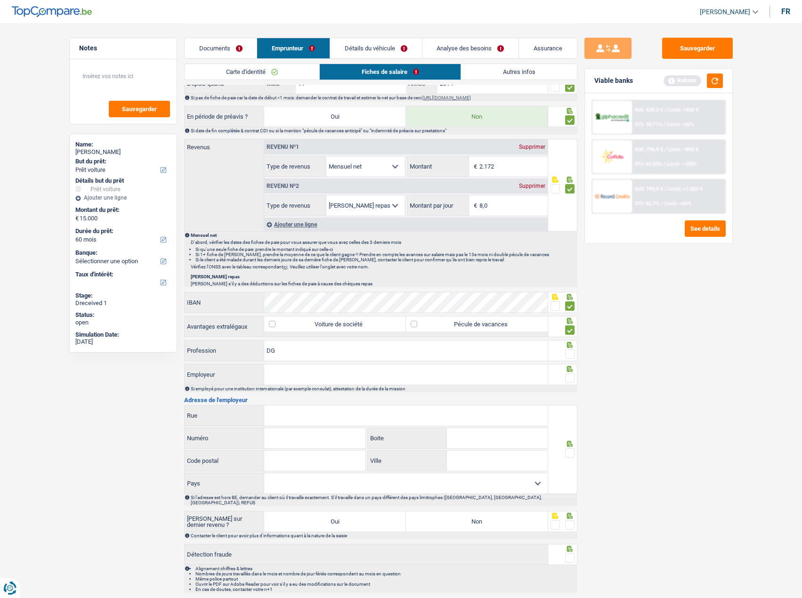
type input "D"
type input "SG Distributeur"
click at [570, 313] on span at bounding box center [569, 353] width 9 height 9
click at [0, 0] on input "radio" at bounding box center [0, 0] width 0 height 0
click at [711, 88] on button "button" at bounding box center [715, 80] width 16 height 15
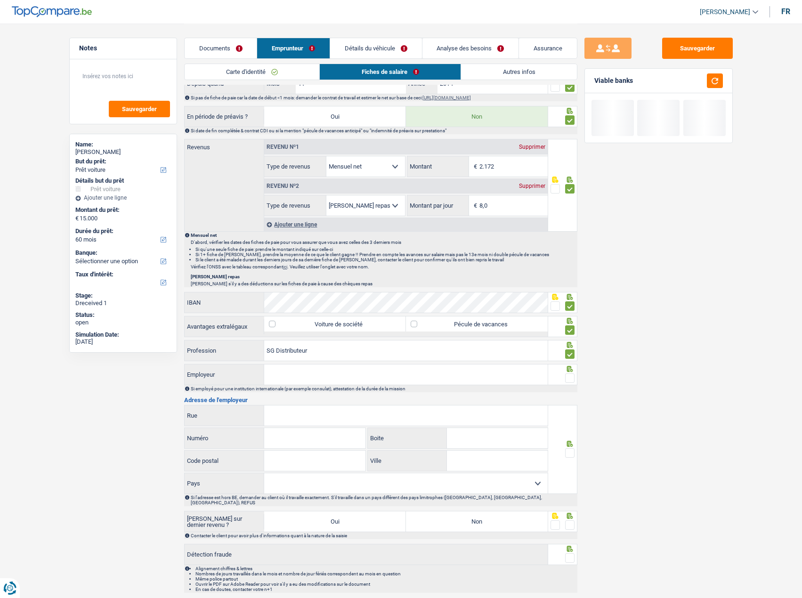
click at [347, 313] on input "Employeur" at bounding box center [405, 374] width 283 height 20
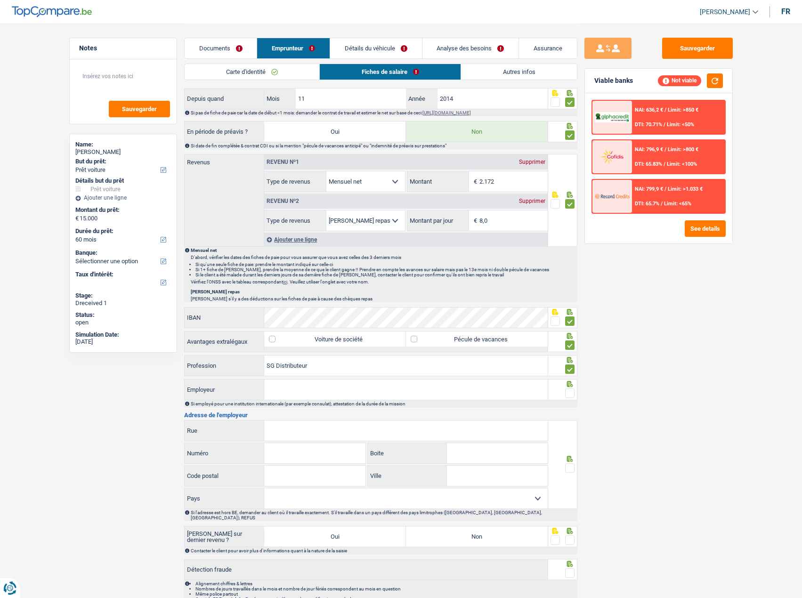
scroll to position [442, 0]
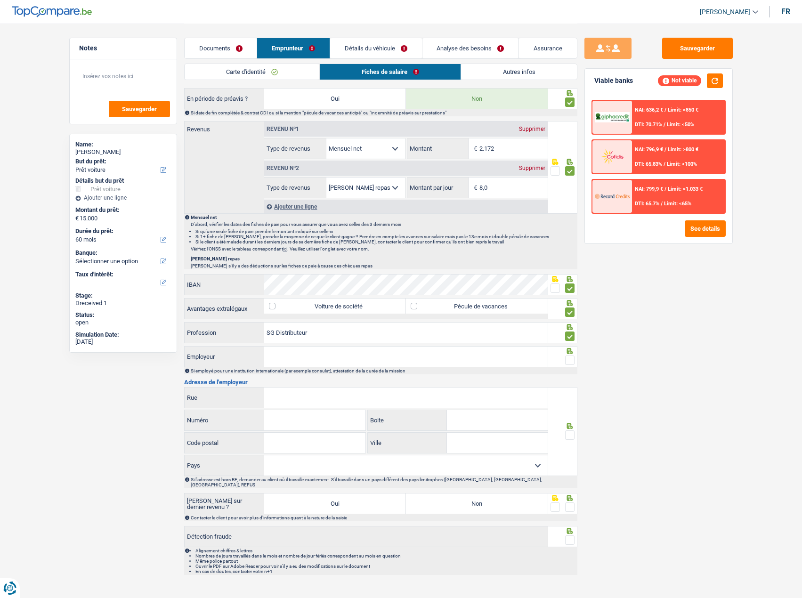
drag, startPoint x: 287, startPoint y: 354, endPoint x: 369, endPoint y: 362, distance: 82.4
click at [295, 313] on input "Employeur" at bounding box center [405, 357] width 283 height 20
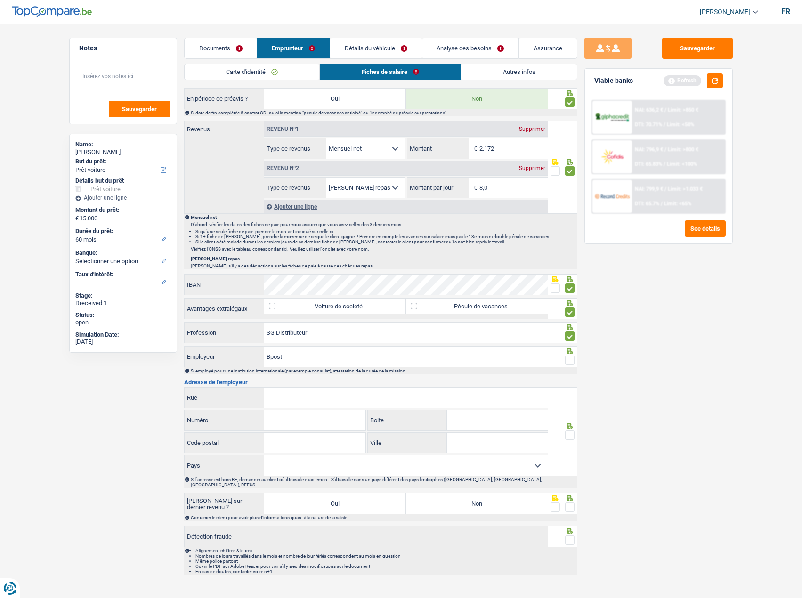
type input "Bpost"
drag, startPoint x: 574, startPoint y: 363, endPoint x: 566, endPoint y: 361, distance: 8.3
click at [573, 313] on span at bounding box center [569, 360] width 9 height 9
click at [0, 0] on input "radio" at bounding box center [0, 0] width 0 height 0
drag, startPoint x: 343, startPoint y: 399, endPoint x: 326, endPoint y: 406, distance: 18.6
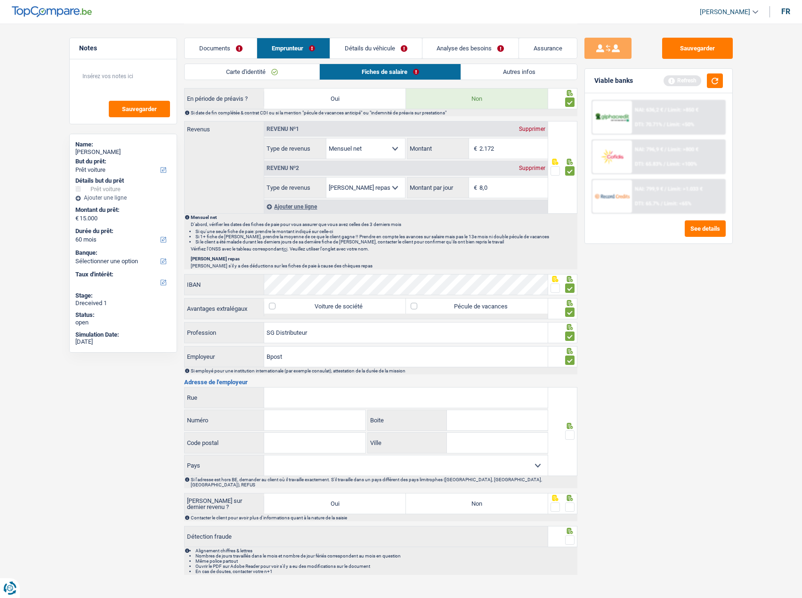
click at [343, 313] on input "Rue" at bounding box center [405, 398] width 283 height 20
paste input "Boulevard Anspach"
type input "Boulevard Anspach"
drag, startPoint x: 301, startPoint y: 416, endPoint x: 302, endPoint y: 429, distance: 13.2
click at [301, 313] on input "Numéro" at bounding box center [314, 420] width 101 height 20
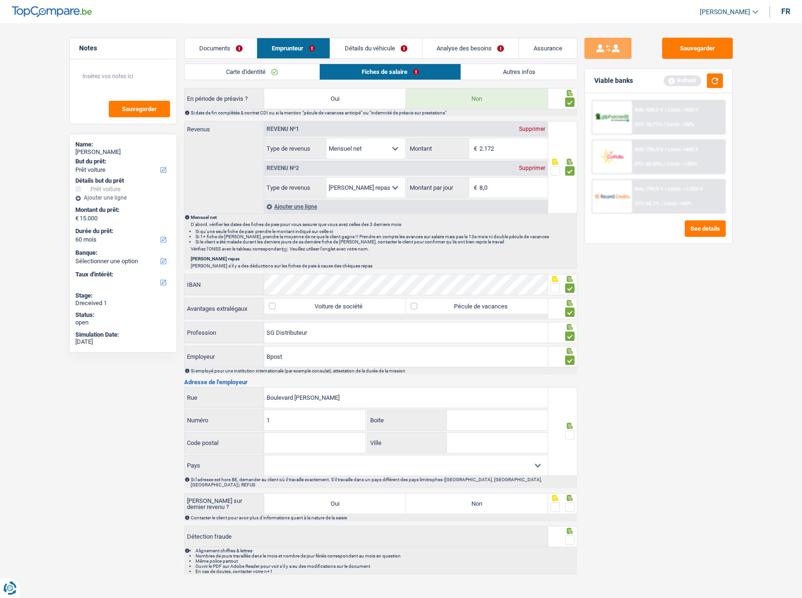
type input "1"
type input "1000"
type input "Bruxelles"
click at [465, 313] on select "Belgique France Allemagne Italie Luxembourg Pays-Bas Espagne Suisse Sélectionne…" at bounding box center [405, 465] width 283 height 20
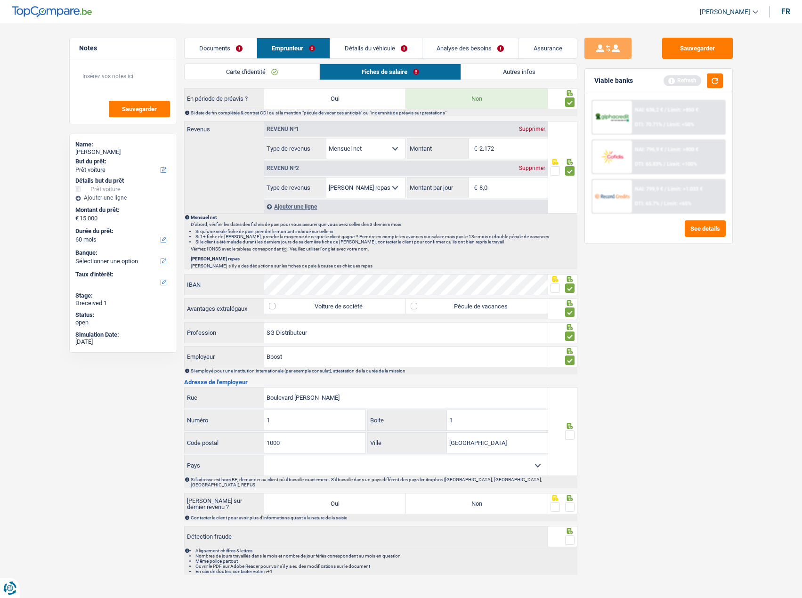
select select "BE"
click at [264, 313] on select "Belgique France Allemagne Italie Luxembourg Pays-Bas Espagne Suisse Sélectionne…" at bounding box center [405, 465] width 283 height 20
click at [568, 313] on span at bounding box center [569, 434] width 9 height 9
click at [0, 0] on input "radio" at bounding box center [0, 0] width 0 height 0
drag, startPoint x: 501, startPoint y: 491, endPoint x: 575, endPoint y: 493, distance: 73.9
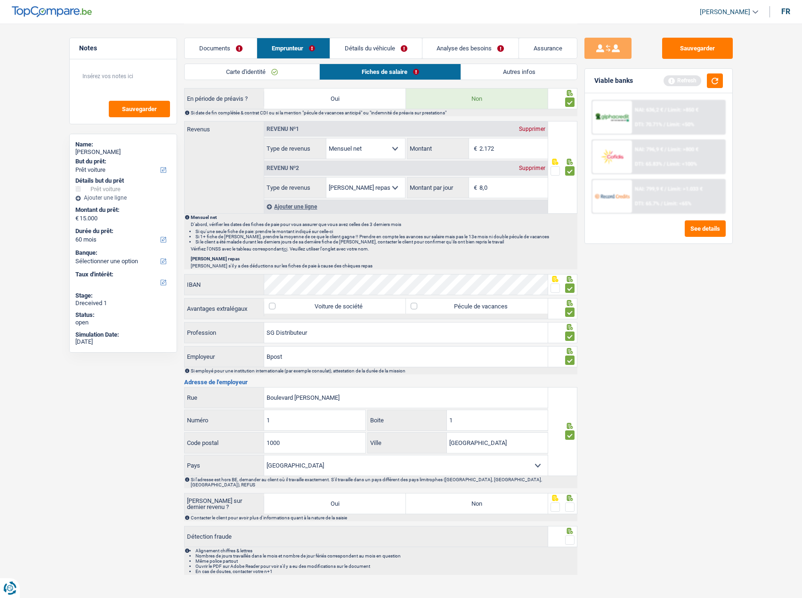
click at [504, 313] on label "Non" at bounding box center [477, 504] width 142 height 20
click at [504, 313] on input "Non" at bounding box center [477, 504] width 142 height 20
radio input "true"
drag, startPoint x: 574, startPoint y: 498, endPoint x: 574, endPoint y: 510, distance: 12.3
click at [574, 313] on span at bounding box center [569, 506] width 9 height 9
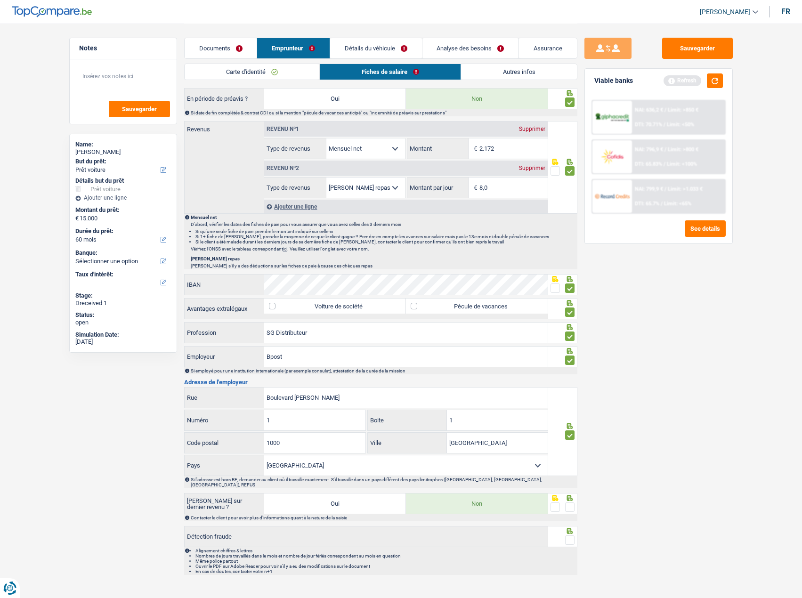
click at [0, 0] on input "radio" at bounding box center [0, 0] width 0 height 0
drag, startPoint x: 574, startPoint y: 532, endPoint x: 623, endPoint y: 396, distance: 144.5
click at [573, 313] on span at bounding box center [569, 539] width 9 height 9
click at [0, 0] on input "radio" at bounding box center [0, 0] width 0 height 0
click at [711, 82] on button "button" at bounding box center [715, 80] width 16 height 15
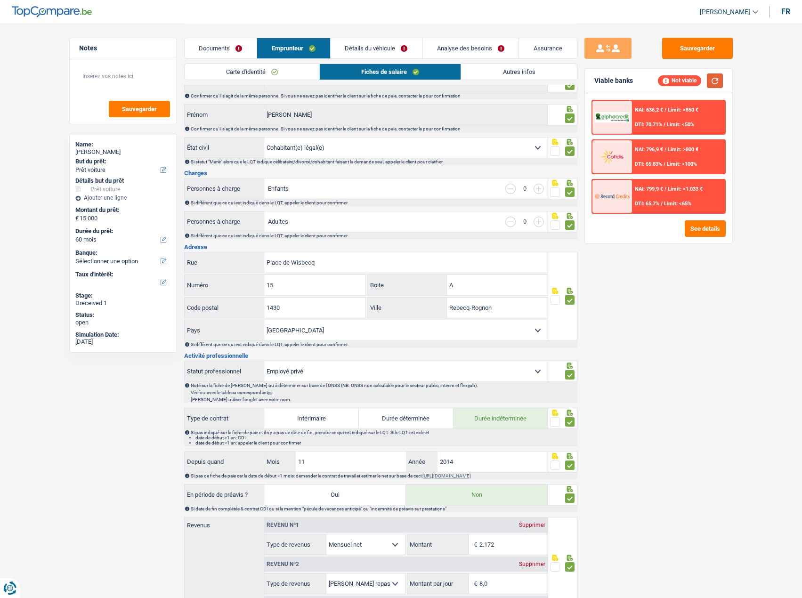
scroll to position [0, 0]
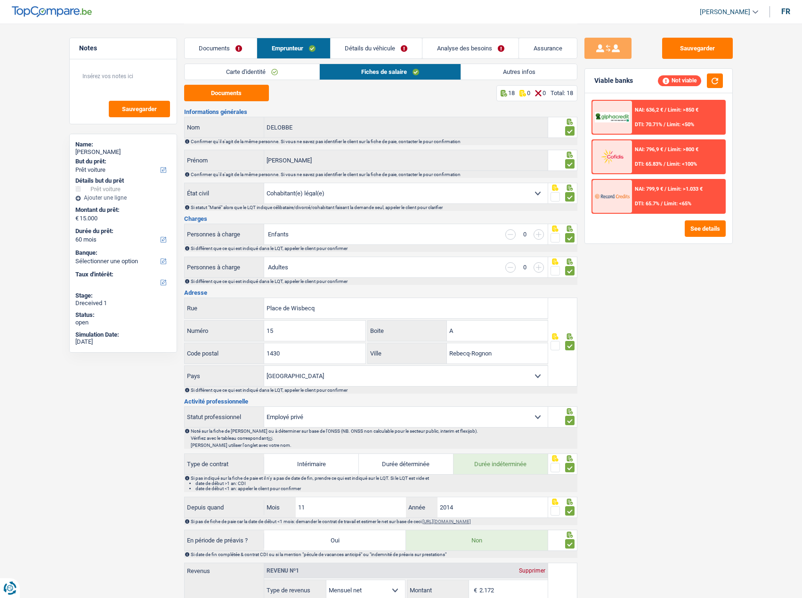
click at [527, 73] on link "Autres infos" at bounding box center [518, 72] width 115 height 16
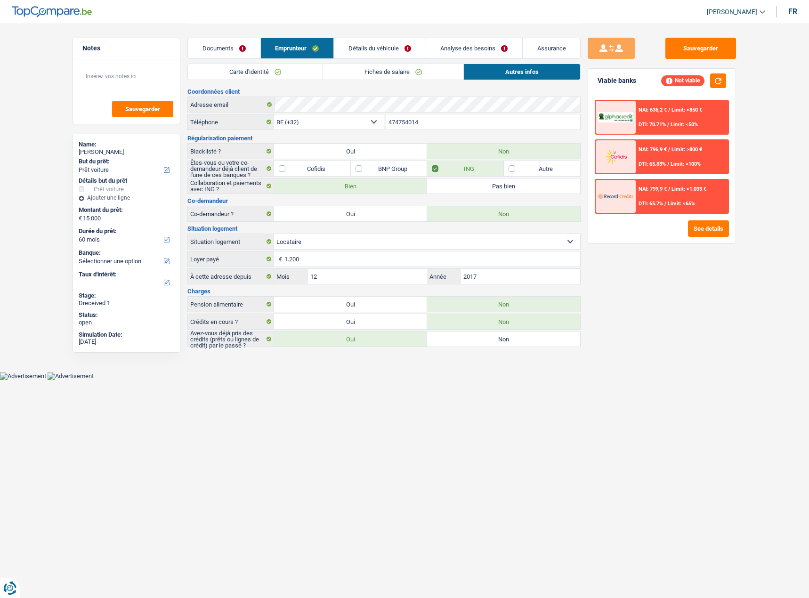
click at [369, 55] on link "Détails du véhicule" at bounding box center [379, 48] width 91 height 20
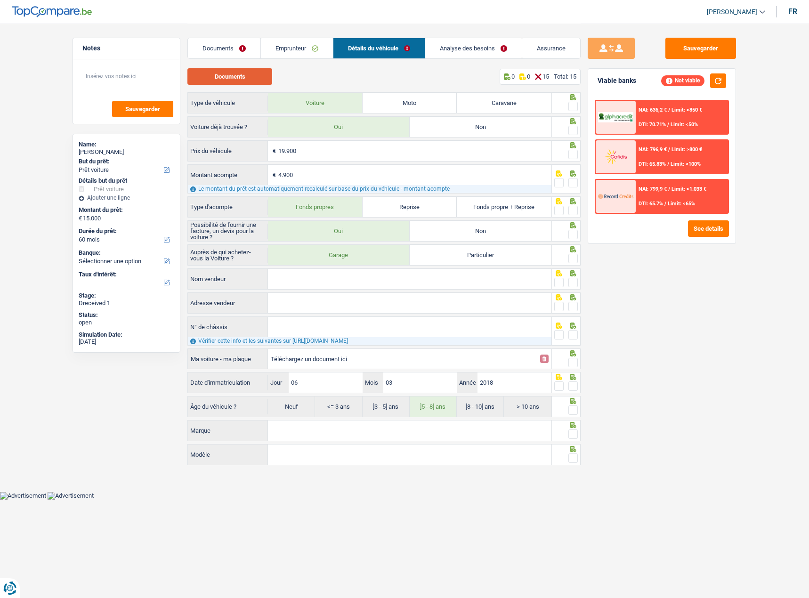
drag, startPoint x: 247, startPoint y: 75, endPoint x: 172, endPoint y: 1, distance: 104.9
click at [246, 74] on button "Documents" at bounding box center [229, 76] width 85 height 16
click at [481, 56] on link "Analyse des besoins" at bounding box center [473, 48] width 97 height 20
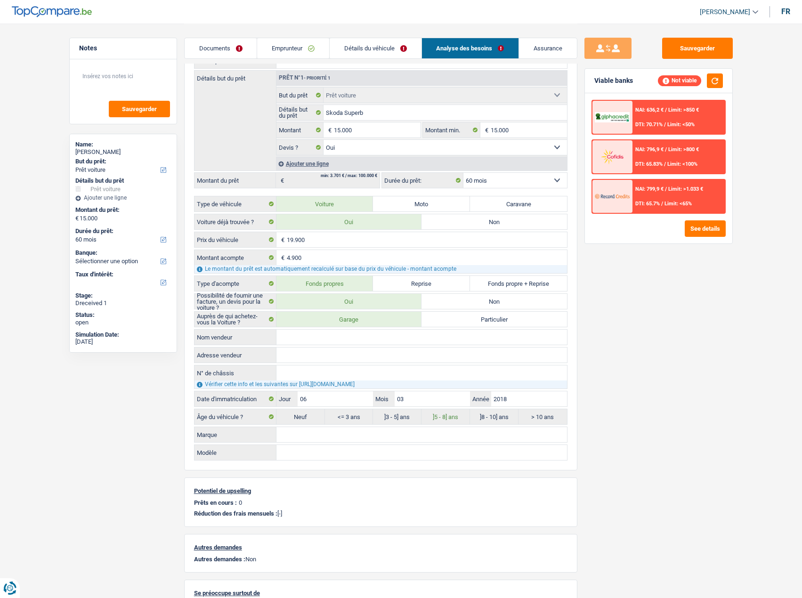
scroll to position [188, 0]
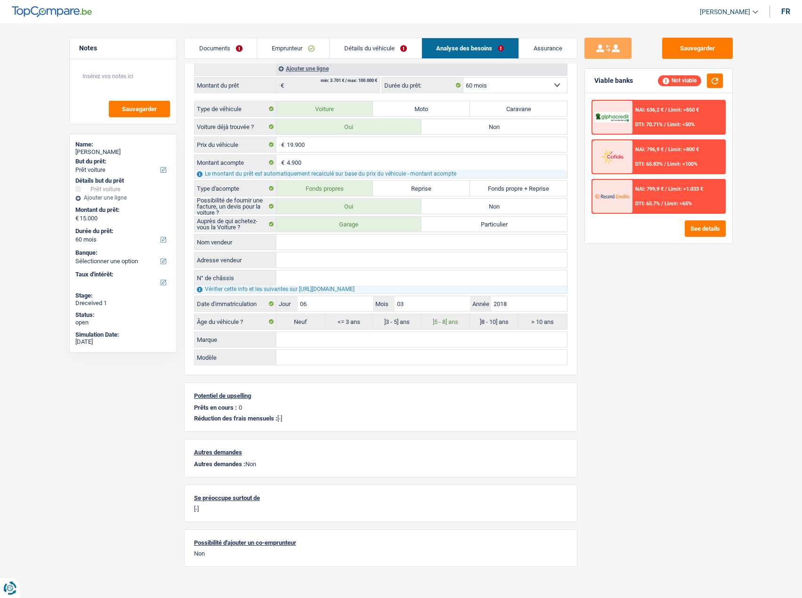
click at [383, 45] on link "Détails du véhicule" at bounding box center [376, 48] width 92 height 20
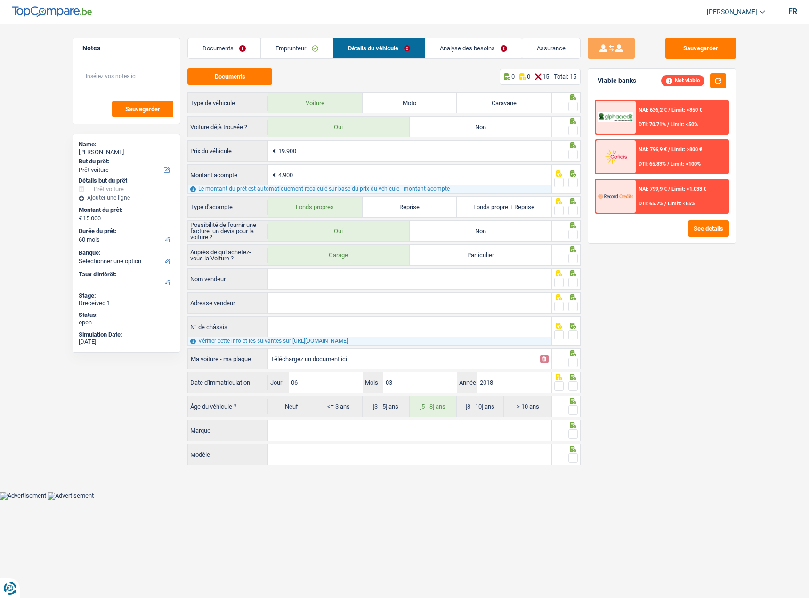
click at [574, 100] on icon at bounding box center [572, 97] width 9 height 6
click at [573, 109] on span at bounding box center [572, 106] width 9 height 9
click at [0, 0] on input "radio" at bounding box center [0, 0] width 0 height 0
click at [571, 132] on span at bounding box center [572, 130] width 9 height 9
click at [0, 0] on input "radio" at bounding box center [0, 0] width 0 height 0
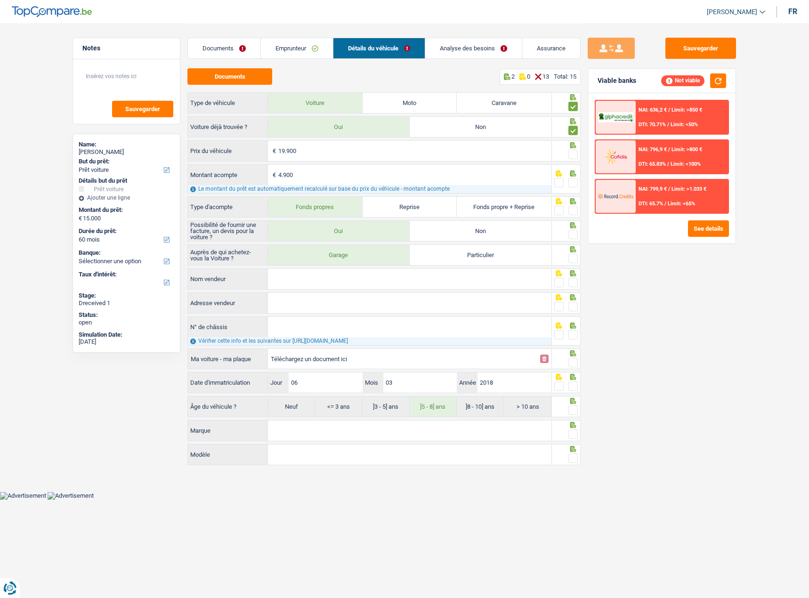
click at [573, 154] on span at bounding box center [572, 154] width 9 height 9
click at [0, 0] on input "radio" at bounding box center [0, 0] width 0 height 0
drag, startPoint x: 573, startPoint y: 183, endPoint x: 572, endPoint y: 188, distance: 4.7
click at [574, 183] on span at bounding box center [572, 182] width 9 height 9
click at [0, 0] on input "radio" at bounding box center [0, 0] width 0 height 0
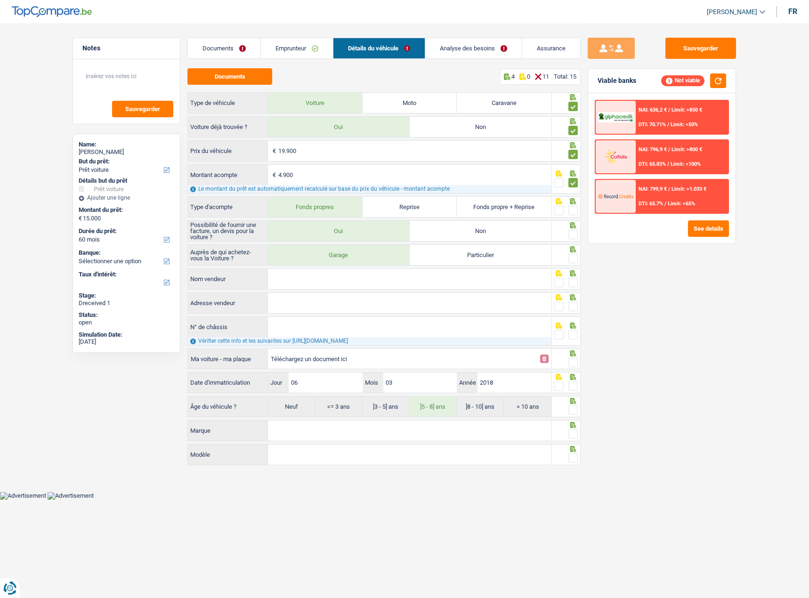
drag, startPoint x: 575, startPoint y: 215, endPoint x: 569, endPoint y: 214, distance: 5.2
click at [573, 215] on span at bounding box center [572, 210] width 9 height 9
click at [0, 0] on input "radio" at bounding box center [0, 0] width 0 height 0
click at [575, 235] on span at bounding box center [572, 234] width 9 height 9
click at [0, 0] on input "radio" at bounding box center [0, 0] width 0 height 0
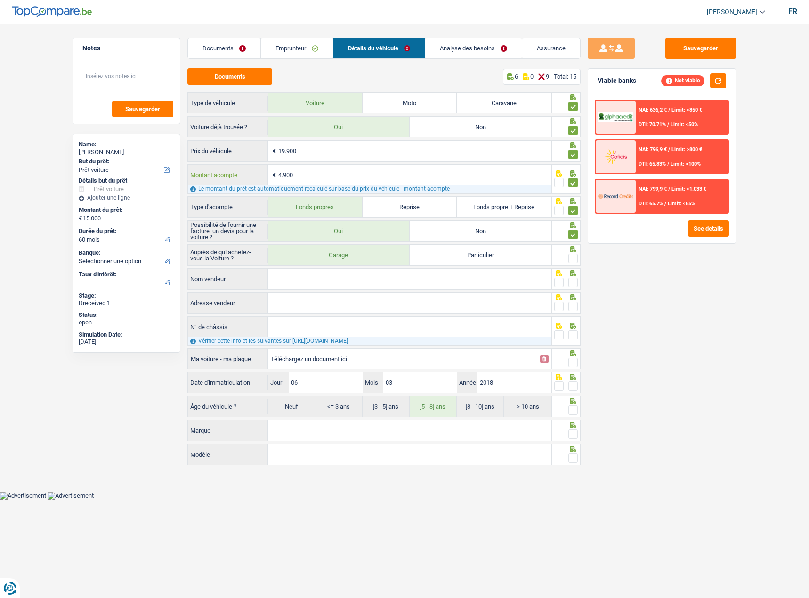
drag, startPoint x: 306, startPoint y: 171, endPoint x: 272, endPoint y: 175, distance: 34.6
click at [272, 175] on div "4.900 € Montant acompte" at bounding box center [370, 175] width 364 height 20
type input "5"
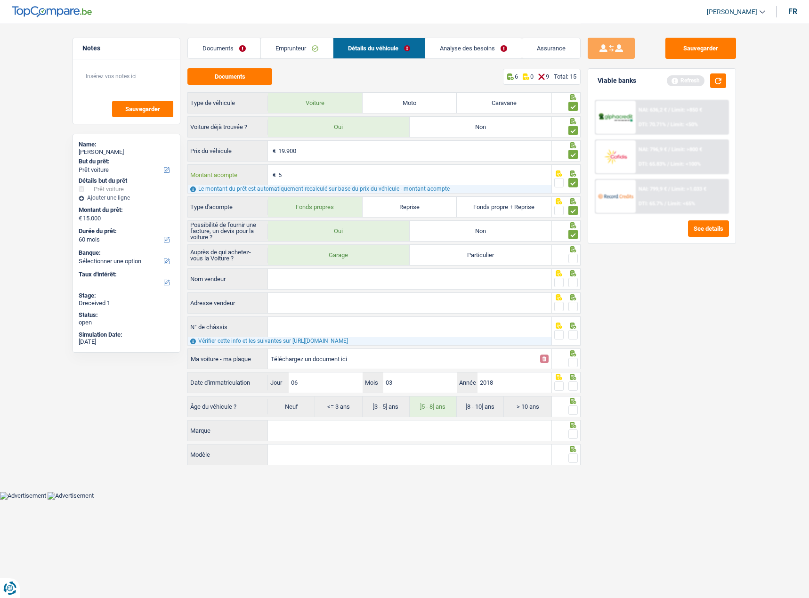
type input "50"
type input "500"
type input "5.000"
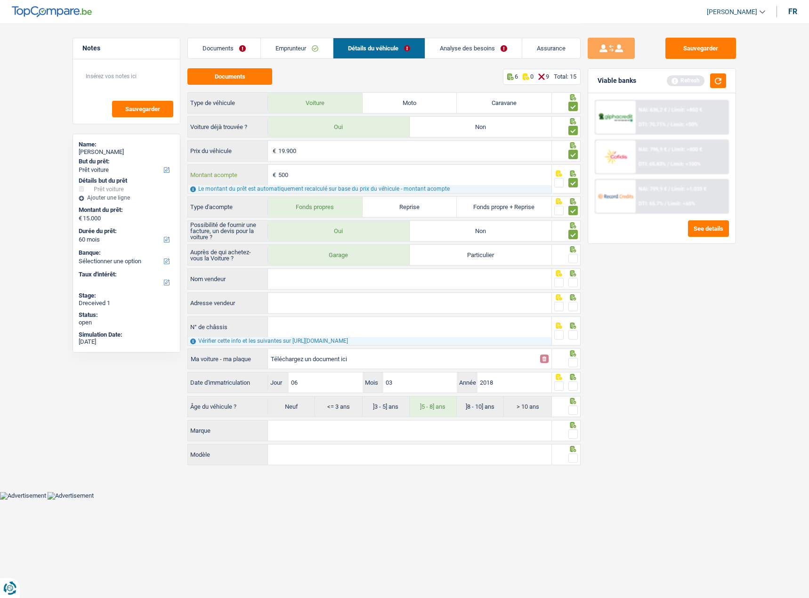
type input "5.000"
type input "14.900"
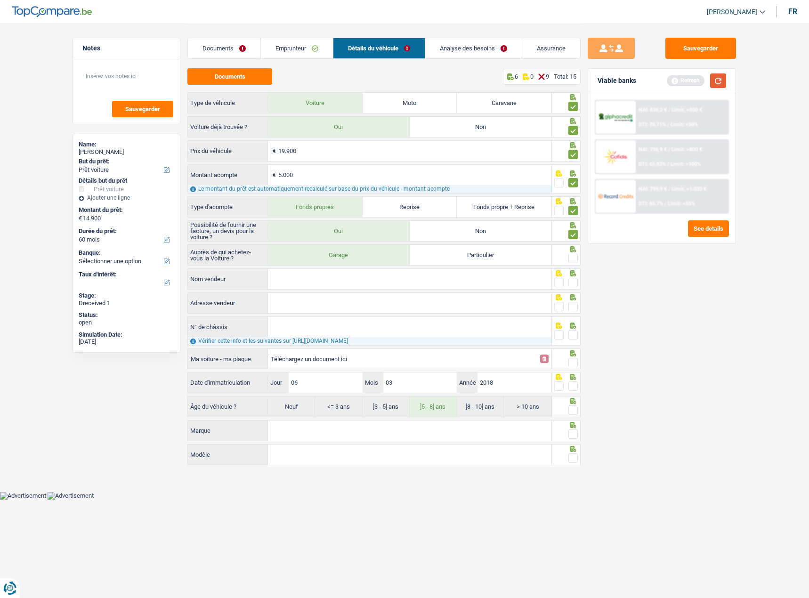
click at [711, 80] on button "button" at bounding box center [718, 80] width 16 height 15
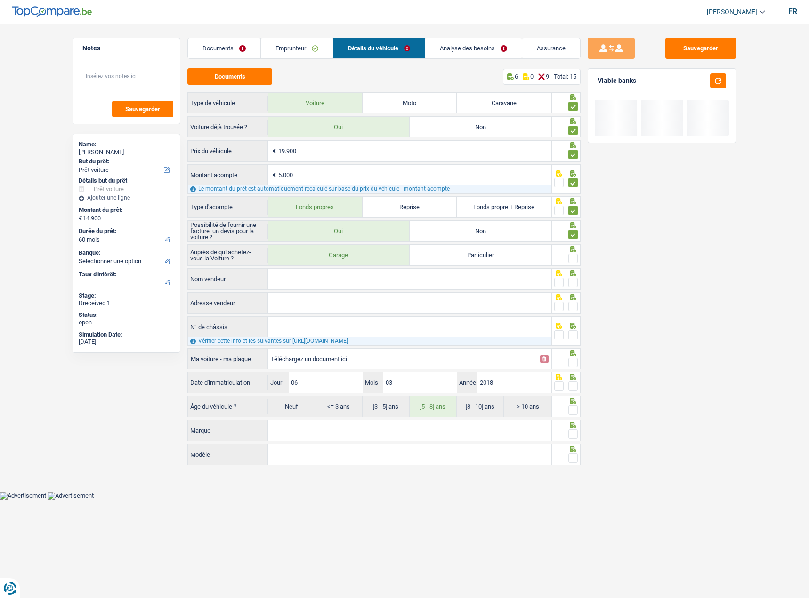
click at [472, 51] on link "Analyse des besoins" at bounding box center [473, 48] width 97 height 20
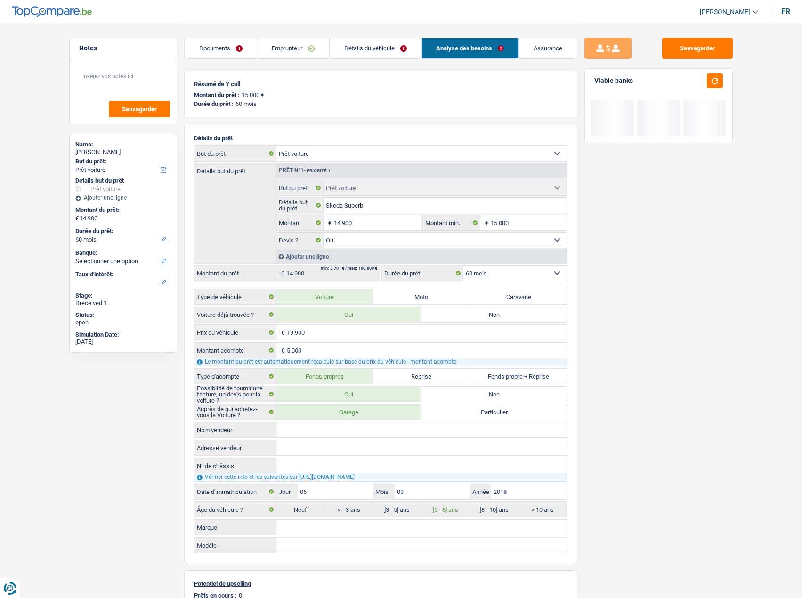
click at [393, 51] on link "Détails du véhicule" at bounding box center [376, 48] width 92 height 20
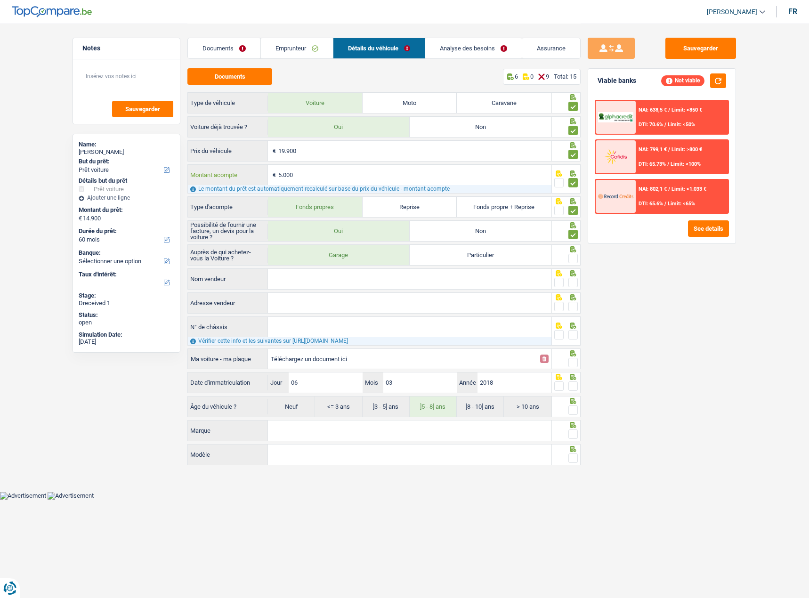
drag, startPoint x: 306, startPoint y: 174, endPoint x: 238, endPoint y: 173, distance: 68.3
click at [238, 173] on div "5.000 € Montant acompte" at bounding box center [370, 175] width 364 height 20
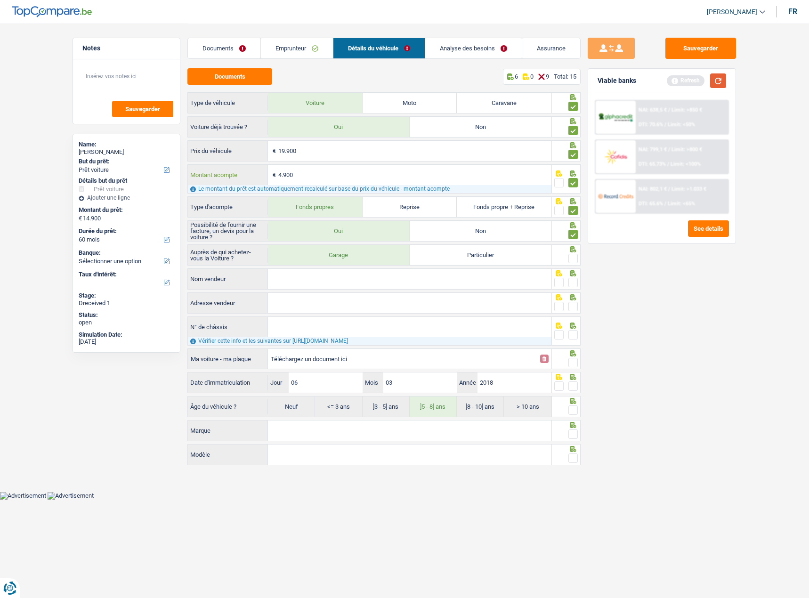
type input "4.900"
type input "15.000"
click at [711, 79] on button "button" at bounding box center [718, 80] width 16 height 15
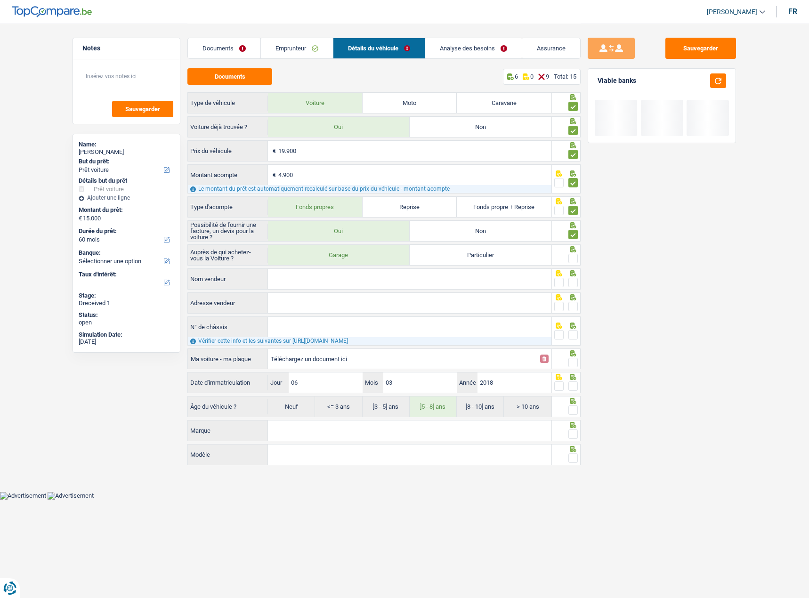
drag, startPoint x: 572, startPoint y: 257, endPoint x: 576, endPoint y: 256, distance: 4.8
click at [571, 257] on span at bounding box center [572, 258] width 9 height 9
click at [0, 0] on input "radio" at bounding box center [0, 0] width 0 height 0
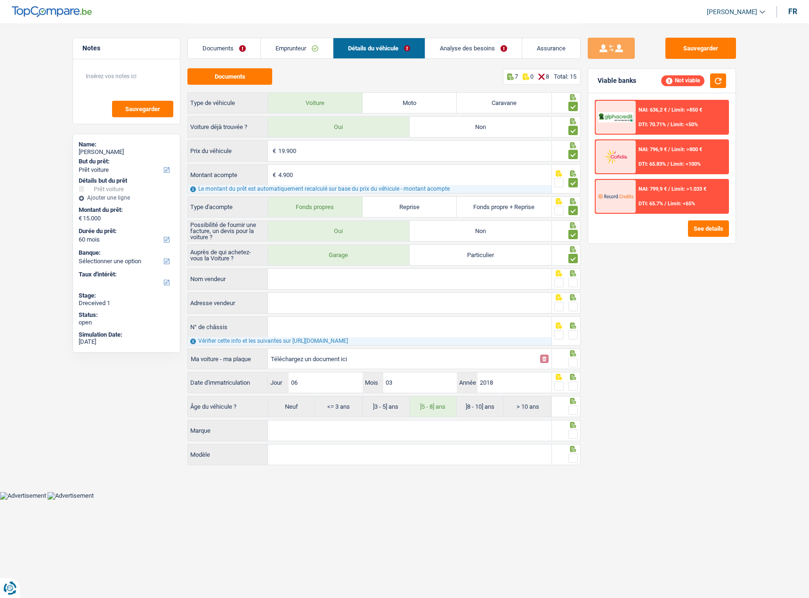
click at [292, 313] on input "N° de châssis" at bounding box center [409, 327] width 283 height 20
paste input "TMBJL9NPXJ7563877"
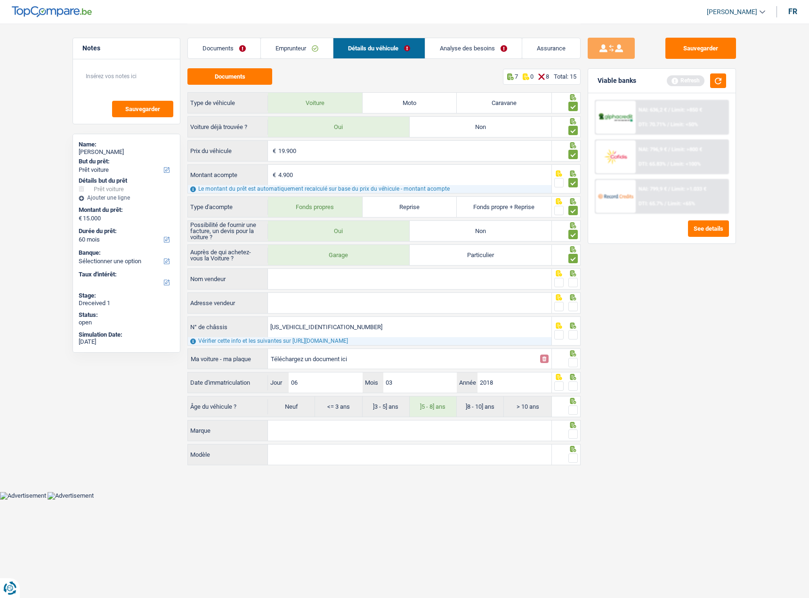
type input "TMBJL9NPXJ7563877"
drag, startPoint x: 573, startPoint y: 332, endPoint x: 362, endPoint y: 146, distance: 281.9
click at [573, 313] on span at bounding box center [572, 334] width 9 height 9
click at [0, 0] on input "radio" at bounding box center [0, 0] width 0 height 0
click at [333, 305] on input "Adresse vendeur" at bounding box center [409, 303] width 283 height 20
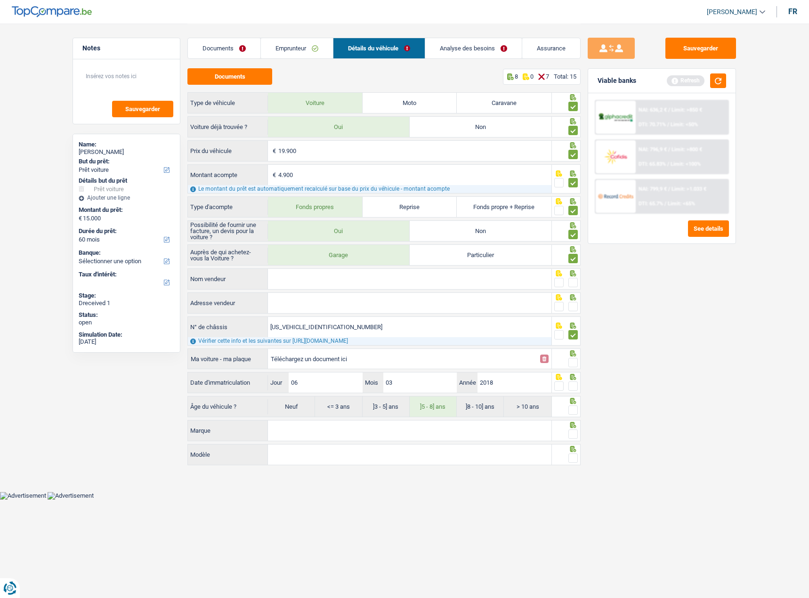
click at [350, 313] on input "Téléchargez un document ici" at bounding box center [403, 359] width 264 height 14
type input "C:\fakepath\ch.png"
click at [711, 182] on main "Notes Sauvegarder Name: VINCENT DELOBBE But du prêt: Confort maison: meubles, t…" at bounding box center [404, 246] width 809 height 492
click at [282, 36] on div "Documents Emprunteur Détails du véhicule Analyse des besoins Assurance" at bounding box center [383, 44] width 393 height 40
click at [286, 43] on link "Emprunteur" at bounding box center [297, 48] width 72 height 20
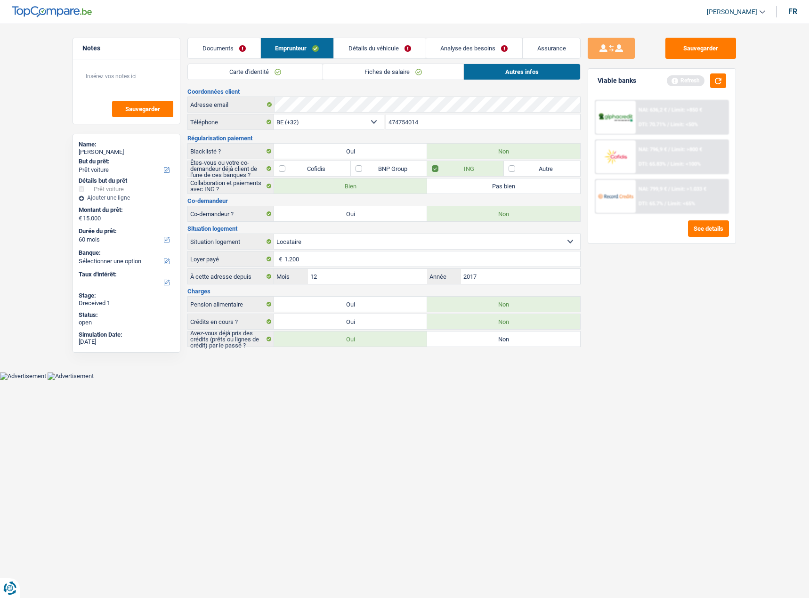
click at [361, 81] on div "Carte d'identité Fiches de salaire Autres infos" at bounding box center [383, 74] width 393 height 21
click at [388, 74] on link "Fiches de salaire" at bounding box center [393, 72] width 140 height 16
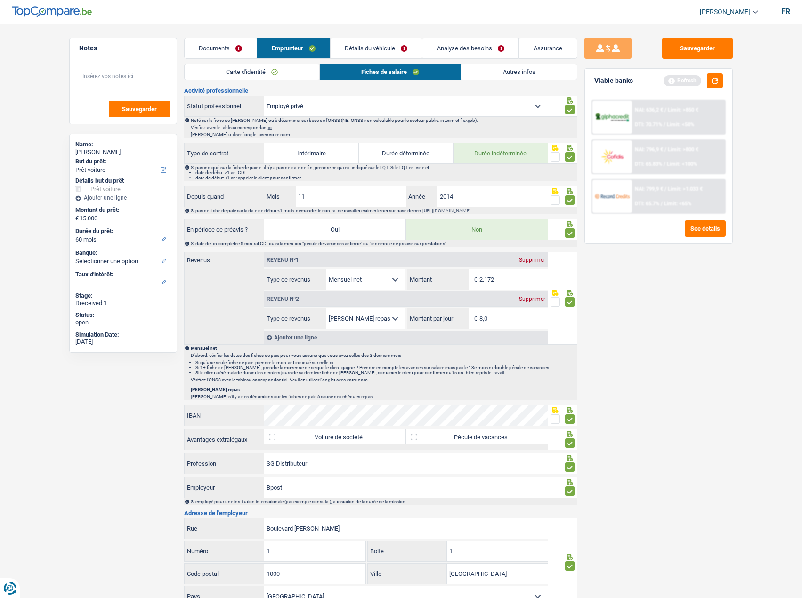
scroll to position [424, 0]
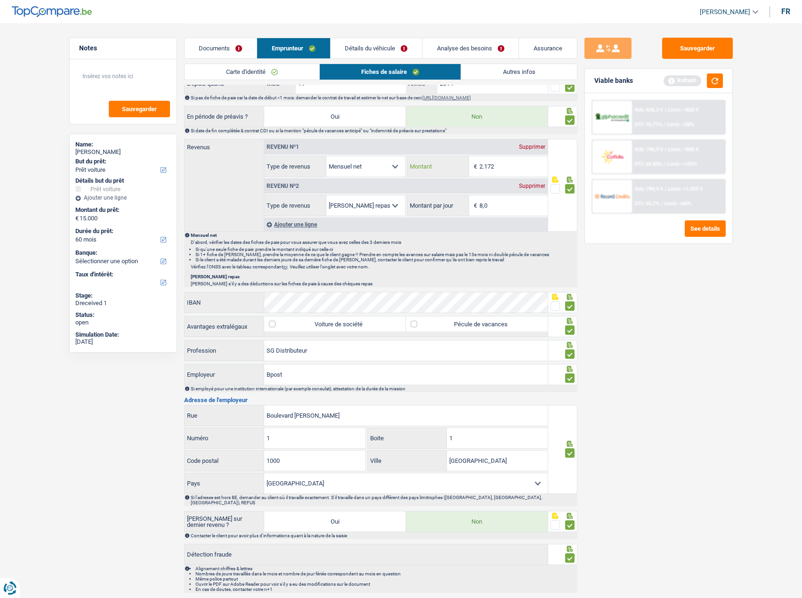
click at [501, 169] on input "2.172" at bounding box center [513, 166] width 68 height 20
type input "2.273"
click at [711, 81] on button "button" at bounding box center [715, 80] width 16 height 15
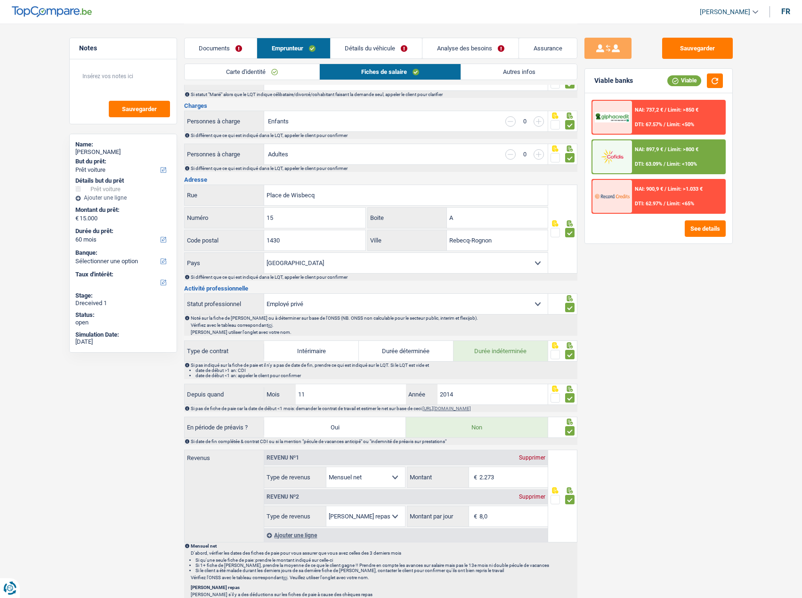
scroll to position [0, 0]
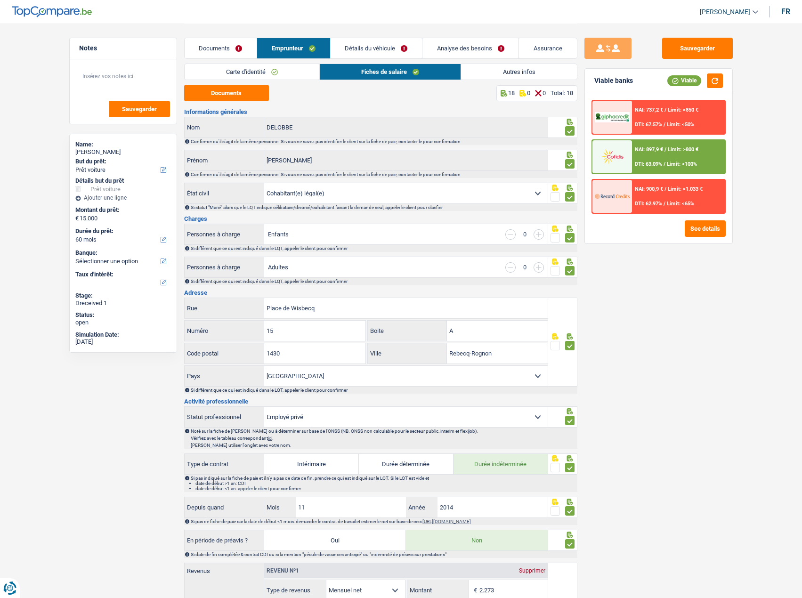
click at [500, 71] on link "Autres infos" at bounding box center [518, 72] width 115 height 16
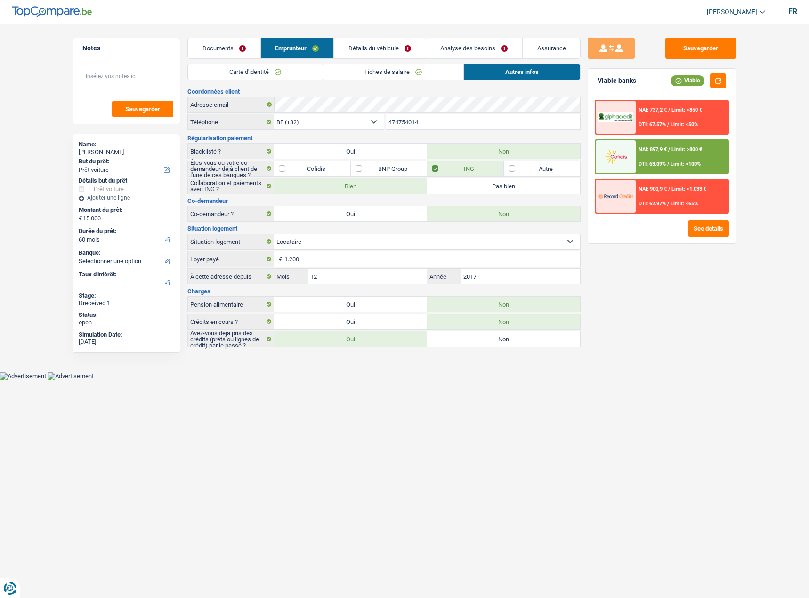
drag, startPoint x: 378, startPoint y: 40, endPoint x: 379, endPoint y: 46, distance: 5.3
click at [377, 40] on link "Détails du véhicule" at bounding box center [379, 48] width 91 height 20
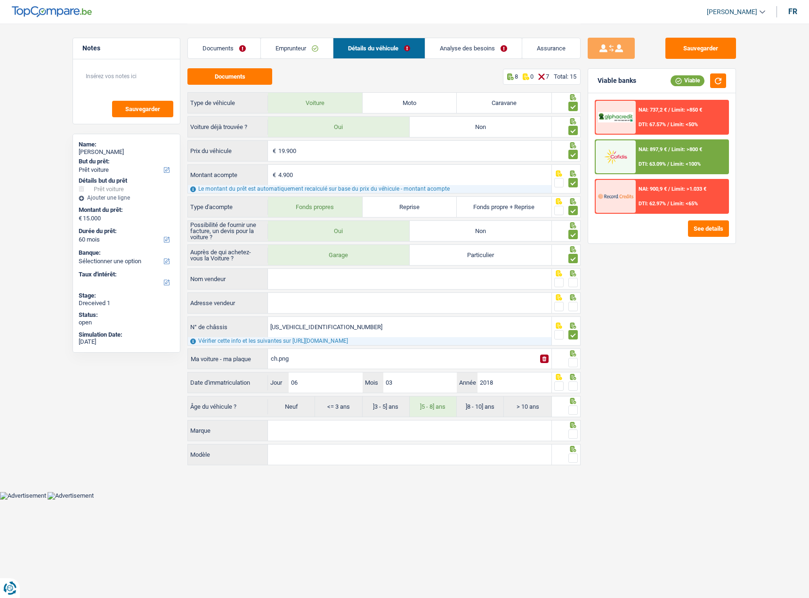
drag, startPoint x: 369, startPoint y: 275, endPoint x: 617, endPoint y: 274, distance: 248.6
click at [372, 275] on input "Nom vendeur" at bounding box center [409, 279] width 283 height 20
click at [300, 272] on input "Nom vendeur" at bounding box center [409, 279] width 283 height 20
paste input "TRENDY CAR"
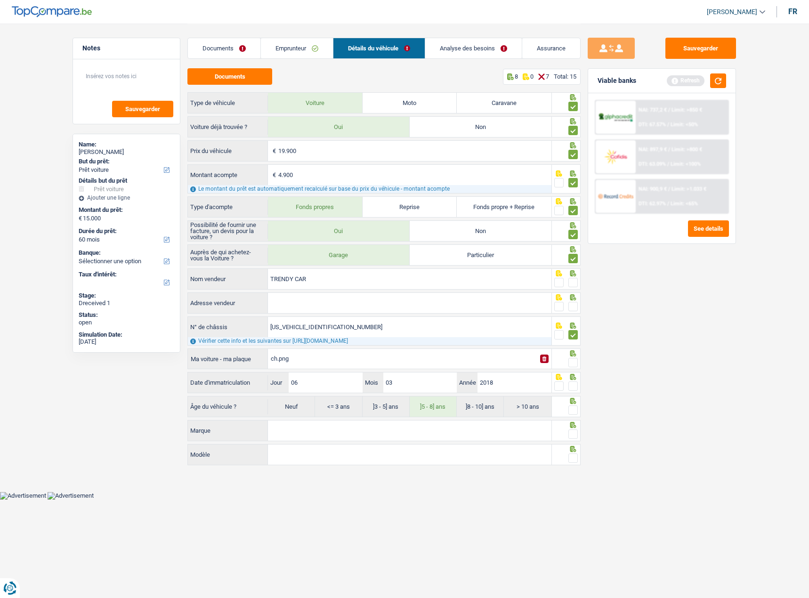
type input "TRENDY CAR"
click at [573, 282] on span at bounding box center [572, 282] width 9 height 9
click at [0, 0] on input "radio" at bounding box center [0, 0] width 0 height 0
drag, startPoint x: 321, startPoint y: 302, endPoint x: 764, endPoint y: 296, distance: 443.2
click at [324, 302] on input "Adresse vendeur" at bounding box center [409, 303] width 283 height 20
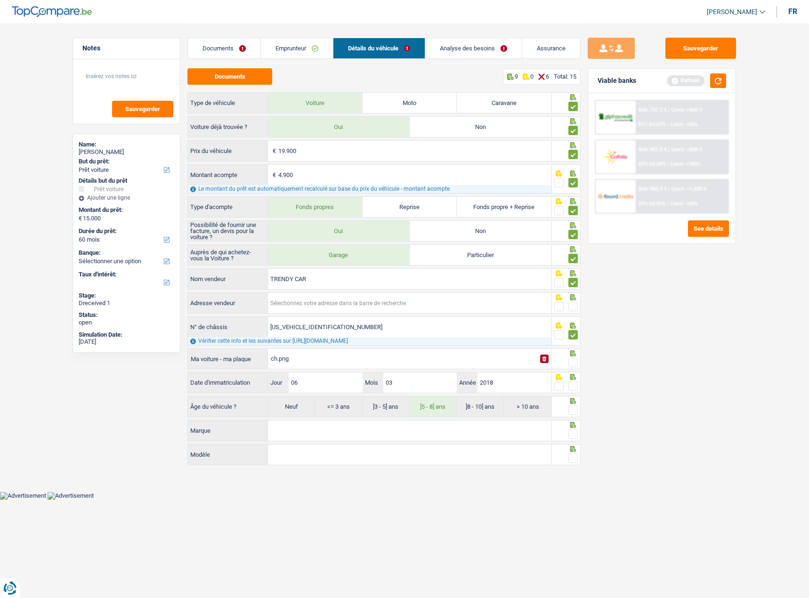
paste input "rue Golden Hope 35 1620 Drogenbos Belgique"
click at [326, 302] on input "rue Golden Hope 35 1620 Drogenbos Belgique" at bounding box center [409, 303] width 283 height 20
type input "Rue Golden Hope; 35; 1620; Drogenbos; BE"
click at [575, 304] on span at bounding box center [572, 306] width 9 height 9
click at [0, 0] on input "radio" at bounding box center [0, 0] width 0 height 0
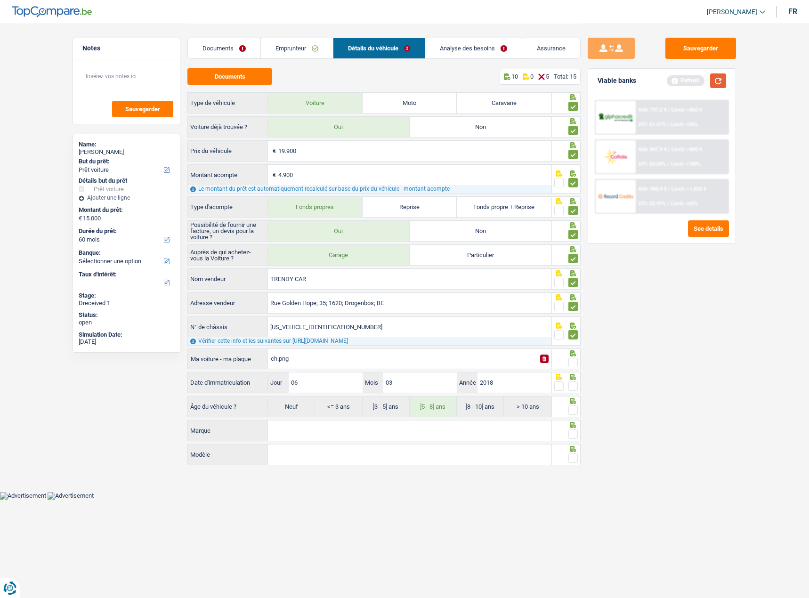
click at [711, 79] on button "button" at bounding box center [718, 80] width 16 height 15
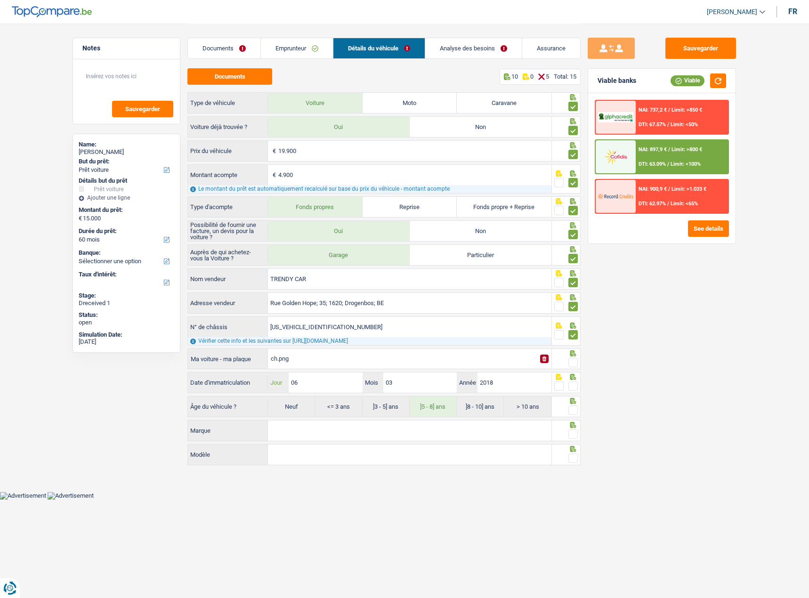
drag, startPoint x: 337, startPoint y: 381, endPoint x: 247, endPoint y: 381, distance: 89.9
click at [247, 313] on div "Date d'immatriculation 06 Jour / 03 Mois / 2018 Année" at bounding box center [370, 382] width 364 height 20
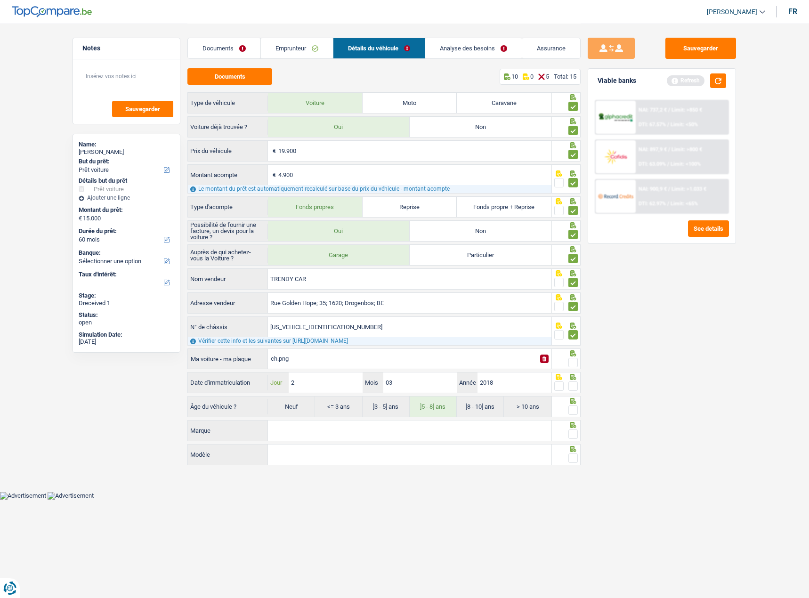
type input "28"
click at [534, 313] on input "2018" at bounding box center [514, 382] width 73 height 20
click at [572, 313] on span at bounding box center [572, 385] width 9 height 9
click at [0, 0] on input "radio" at bounding box center [0, 0] width 0 height 0
click at [573, 313] on span at bounding box center [572, 362] width 9 height 9
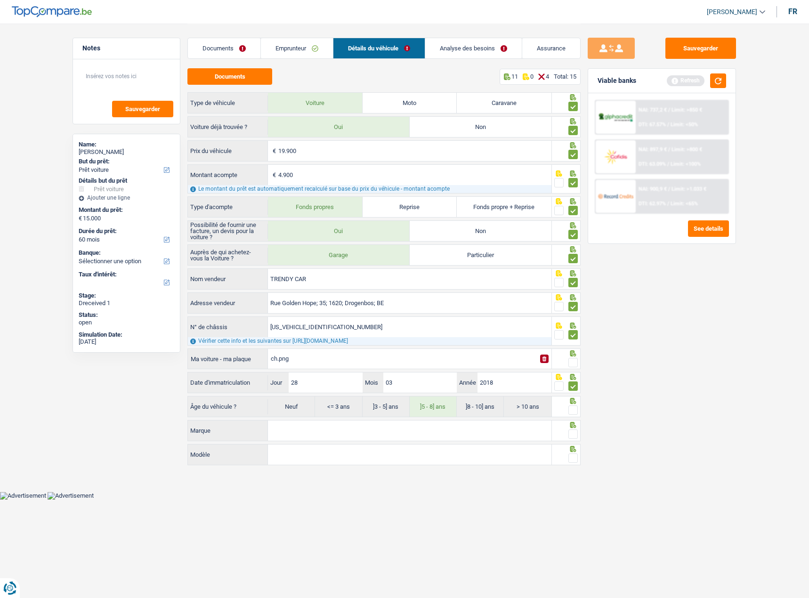
click at [0, 0] on input "radio" at bounding box center [0, 0] width 0 height 0
drag, startPoint x: 712, startPoint y: 71, endPoint x: 718, endPoint y: 82, distance: 12.9
click at [711, 74] on div "Viable banks Refresh" at bounding box center [661, 81] width 147 height 24
click at [711, 82] on button "button" at bounding box center [718, 80] width 16 height 15
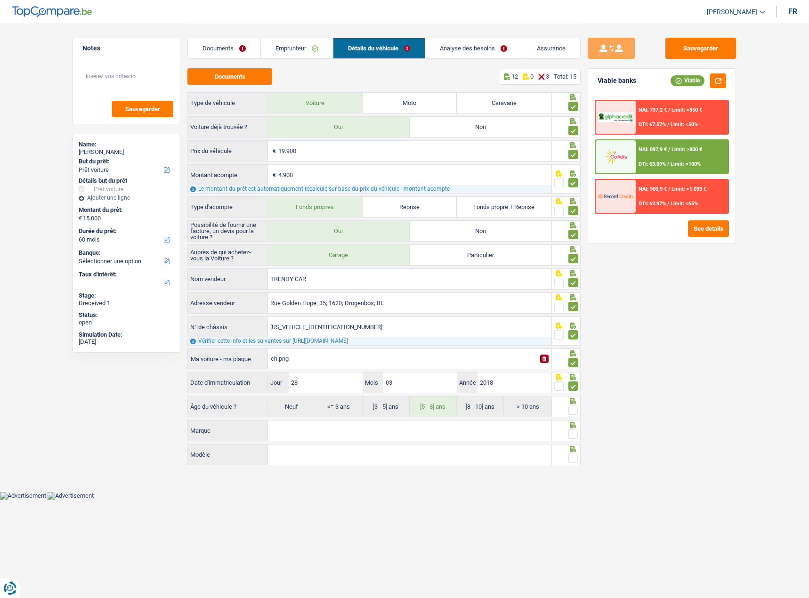
click at [573, 313] on span at bounding box center [572, 409] width 9 height 9
click at [0, 0] on input "radio" at bounding box center [0, 0] width 0 height 0
click at [461, 313] on input "Marque" at bounding box center [409, 431] width 283 height 20
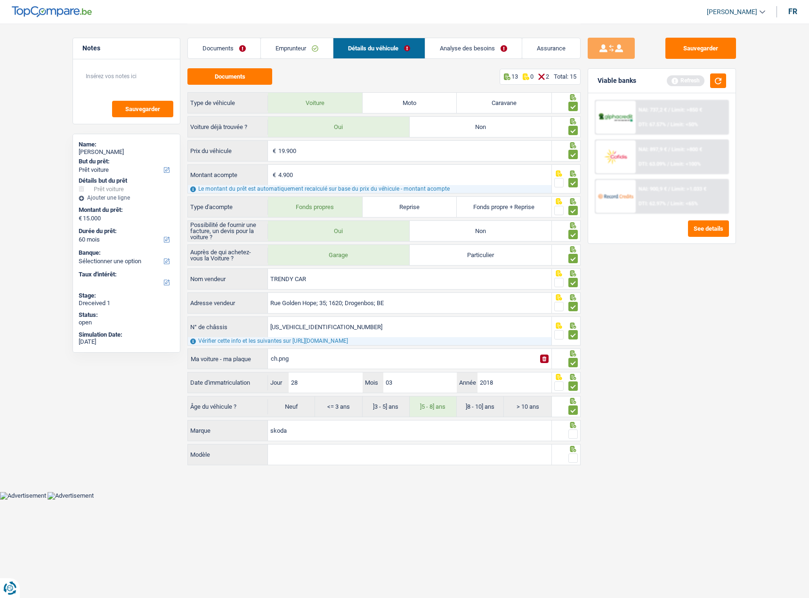
type input "skoda"
click at [572, 313] on span at bounding box center [572, 433] width 9 height 9
click at [0, 0] on input "radio" at bounding box center [0, 0] width 0 height 0
click at [386, 313] on div "Modèle Tous les champs sont obligatoires. Veuillez fournir une réponse plus lon…" at bounding box center [369, 455] width 364 height 23
click at [385, 313] on input "Modèle" at bounding box center [409, 455] width 283 height 20
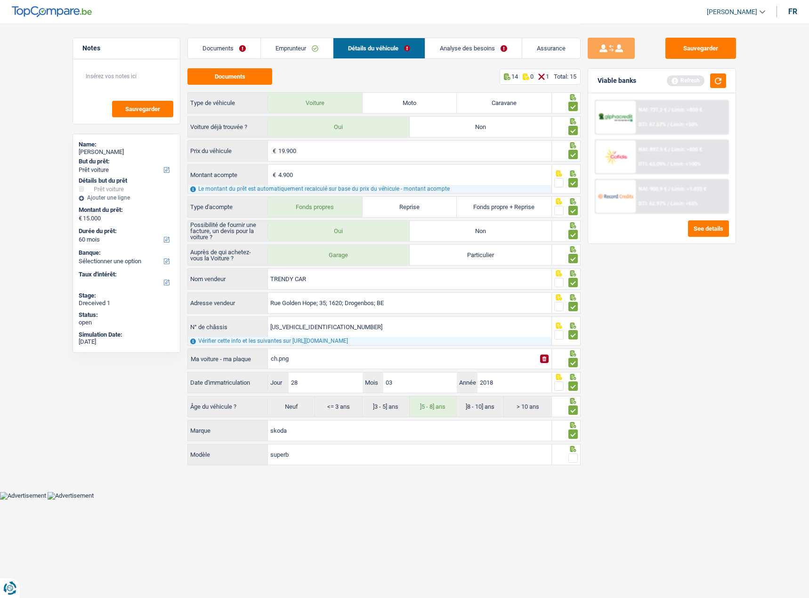
type input "superb"
click at [572, 313] on span at bounding box center [572, 457] width 9 height 9
click at [0, 0] on input "radio" at bounding box center [0, 0] width 0 height 0
click at [470, 49] on link "Analyse des besoins" at bounding box center [474, 48] width 97 height 20
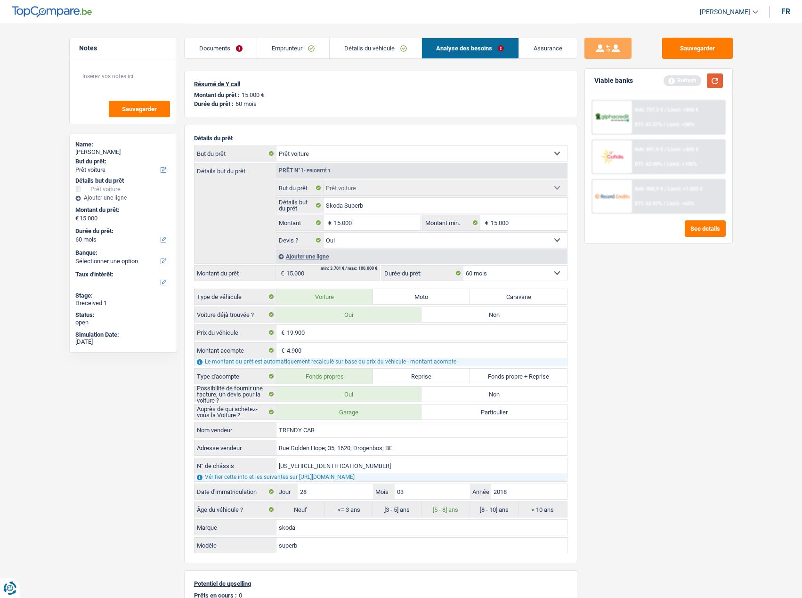
click at [711, 85] on button "button" at bounding box center [715, 80] width 16 height 15
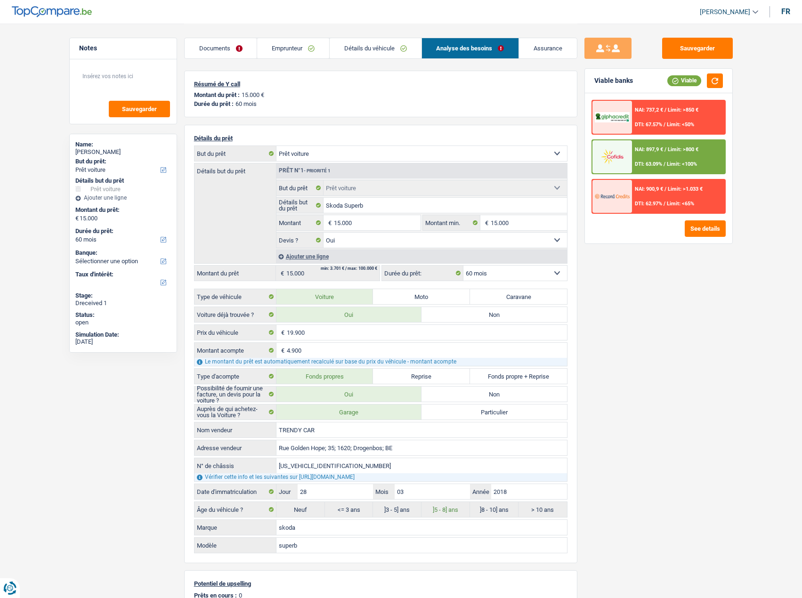
click at [676, 153] on div "NAI: 897,9 € / Limit: >800 € DTI: 63.09% / Limit: <100%" at bounding box center [678, 156] width 93 height 33
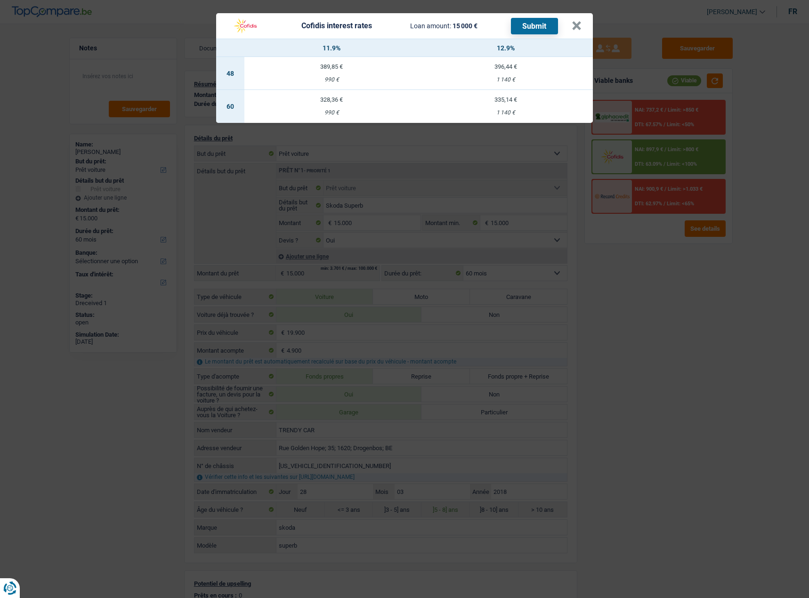
click at [341, 97] on div "328,36 €" at bounding box center [331, 100] width 174 height 6
select select "cofidis"
type input "11,90"
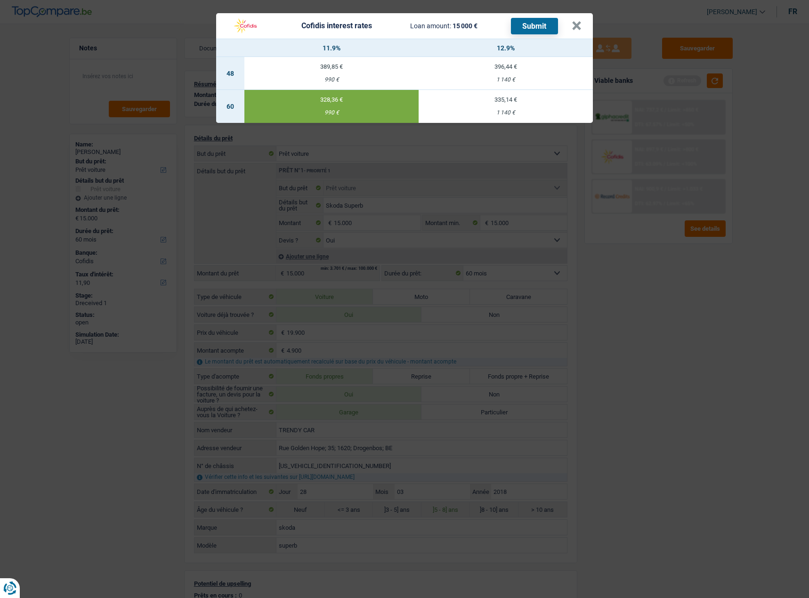
click at [537, 25] on button "Submit" at bounding box center [534, 26] width 47 height 16
drag, startPoint x: 575, startPoint y: 26, endPoint x: 375, endPoint y: 87, distance: 209.6
click at [576, 25] on button "×" at bounding box center [577, 25] width 10 height 9
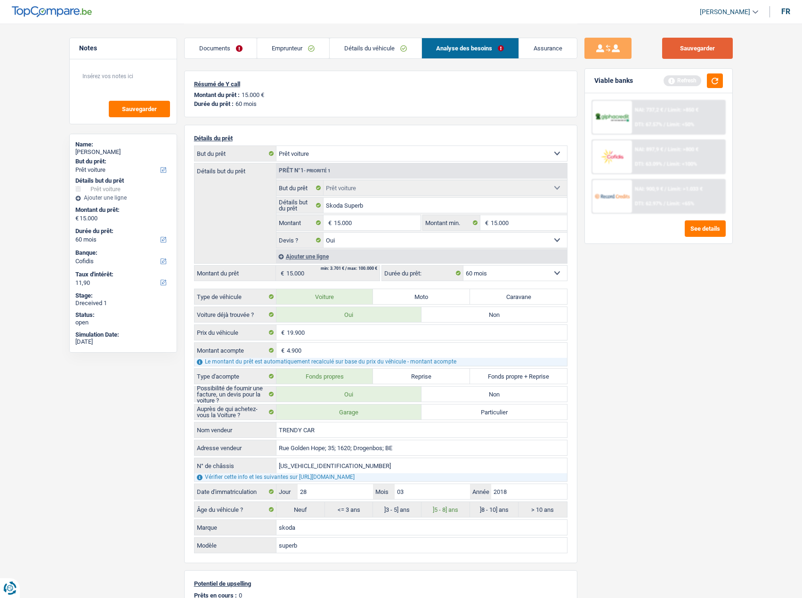
click at [698, 49] on button "Sauvegarder" at bounding box center [697, 48] width 71 height 21
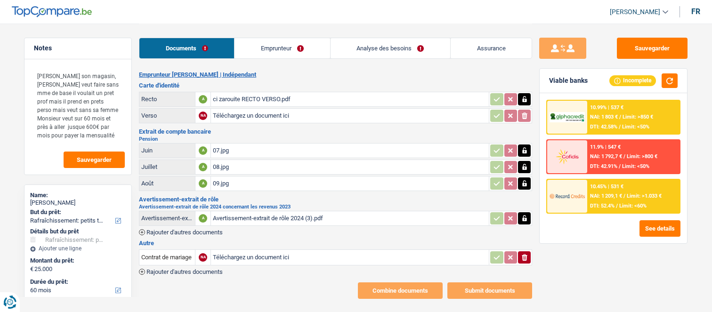
select select "houseOrGarden"
select select "60"
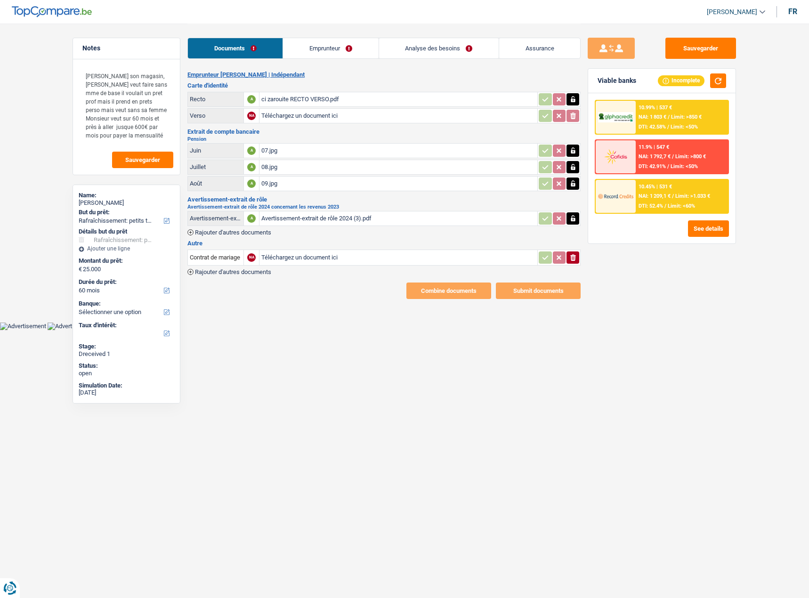
click at [324, 312] on html "Vous avez le contrôle de vos données Nous utilisons des cookies, tout comme nos…" at bounding box center [404, 165] width 809 height 330
click at [304, 153] on div "07.jpg" at bounding box center [398, 151] width 274 height 14
click at [697, 48] on button "Sauvegarder" at bounding box center [700, 48] width 71 height 21
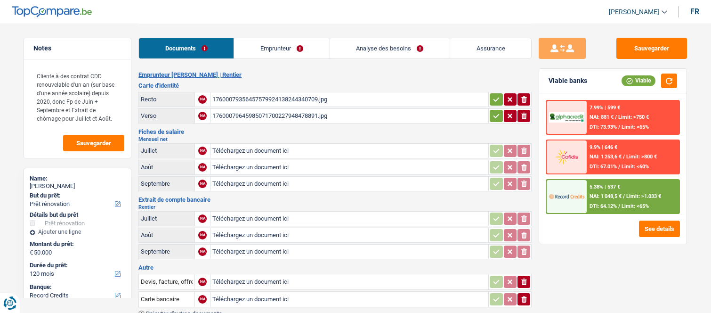
select select "renovation"
select select "120"
select select "record credits"
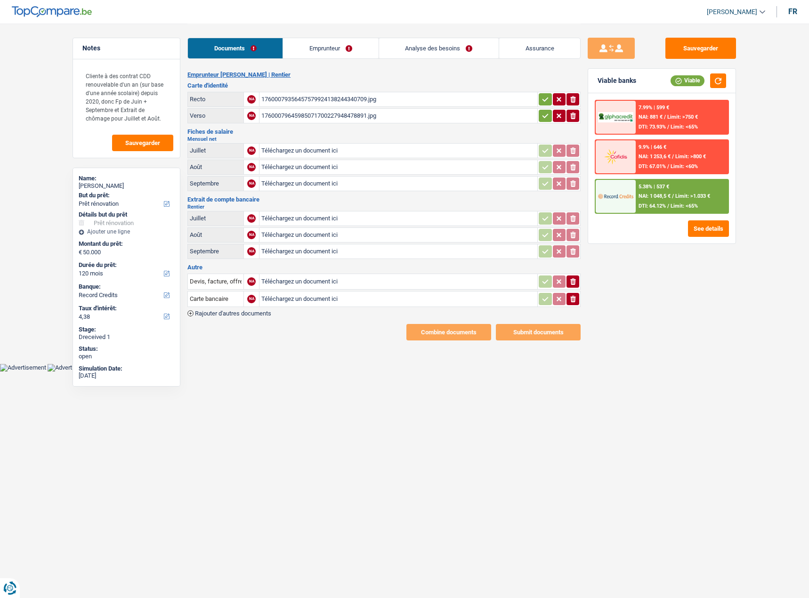
click at [252, 312] on main "Notes Cliente à des contrat CDD renouvelable d'un an (sur base d'une année scol…" at bounding box center [404, 182] width 809 height 364
click at [330, 114] on div "17600079645985071700227948478891.jpg" at bounding box center [398, 116] width 274 height 14
click at [336, 100] on div "17600079356457579924138244340709.jpg" at bounding box center [398, 99] width 274 height 14
click at [348, 46] on link "Emprunteur" at bounding box center [330, 48] width 95 height 20
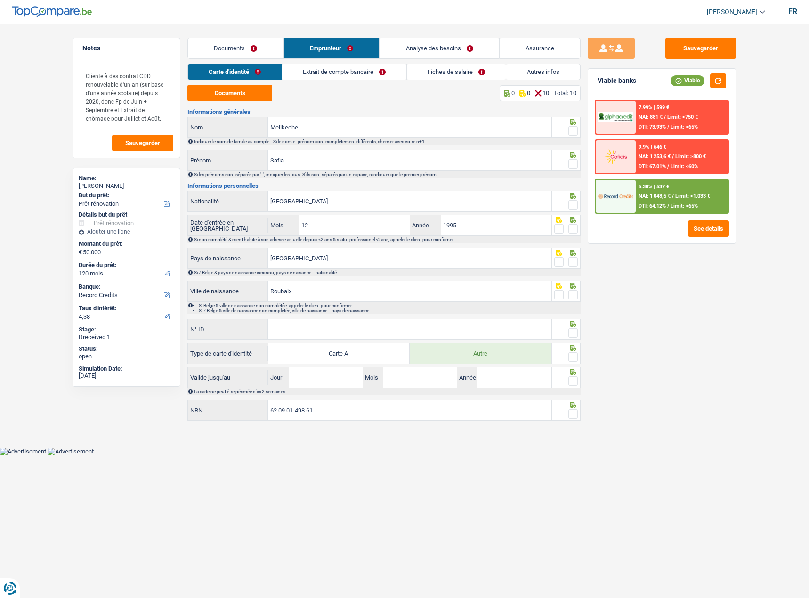
click at [381, 80] on li "Extrait de compte bancaire" at bounding box center [344, 72] width 125 height 16
click at [394, 70] on link "Extrait de compte bancaire" at bounding box center [344, 72] width 124 height 16
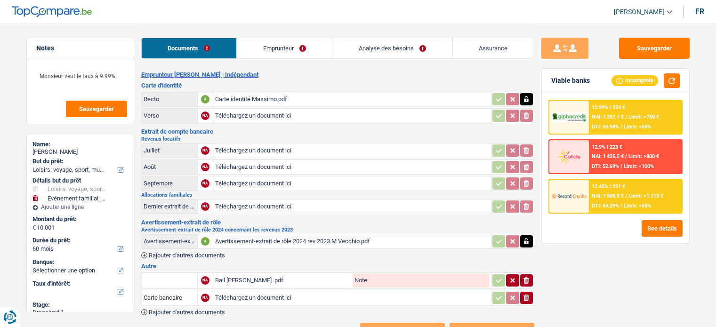
select select "hobbies"
select select "familyEvent"
select select "60"
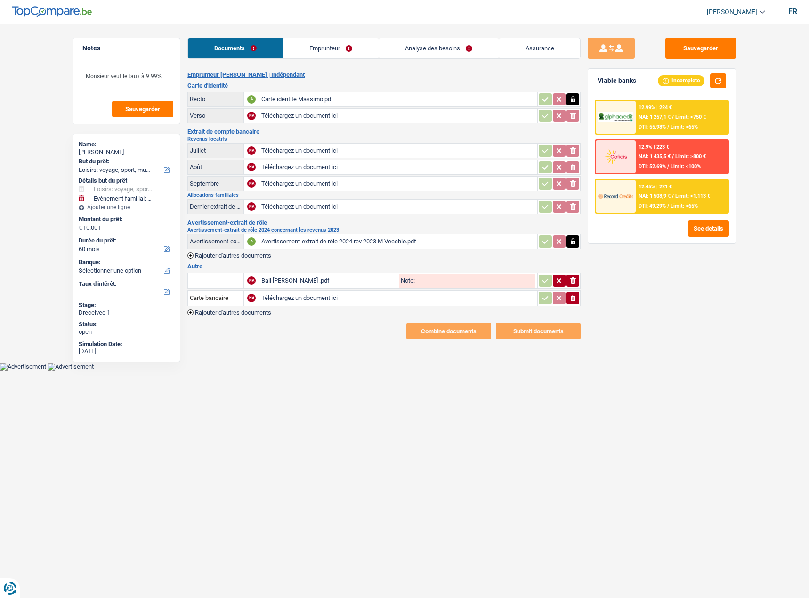
click at [307, 239] on div "Avertissement-extrait de rôle 2024 rev 2023 M Vecchio.pdf" at bounding box center [398, 242] width 274 height 14
click at [332, 48] on link "Emprunteur" at bounding box center [330, 48] width 95 height 20
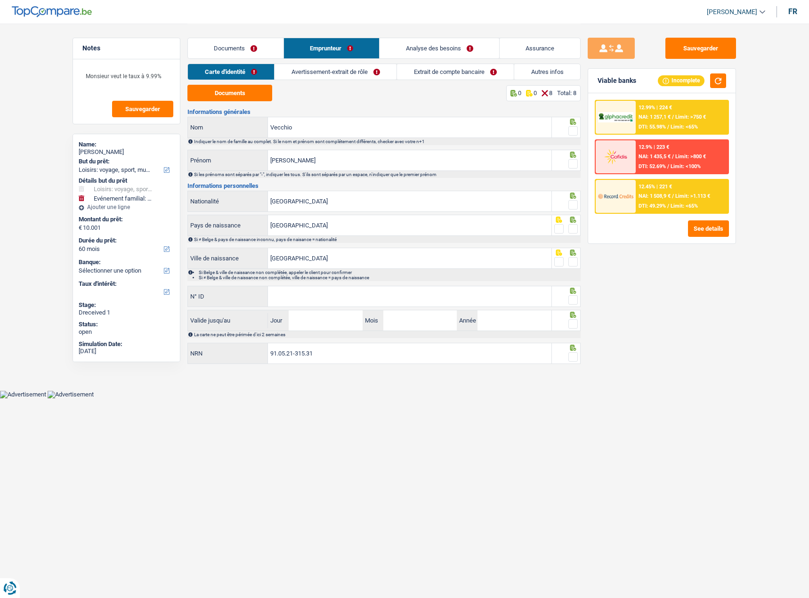
click at [398, 72] on link "Extrait de compte bancaire" at bounding box center [455, 72] width 117 height 16
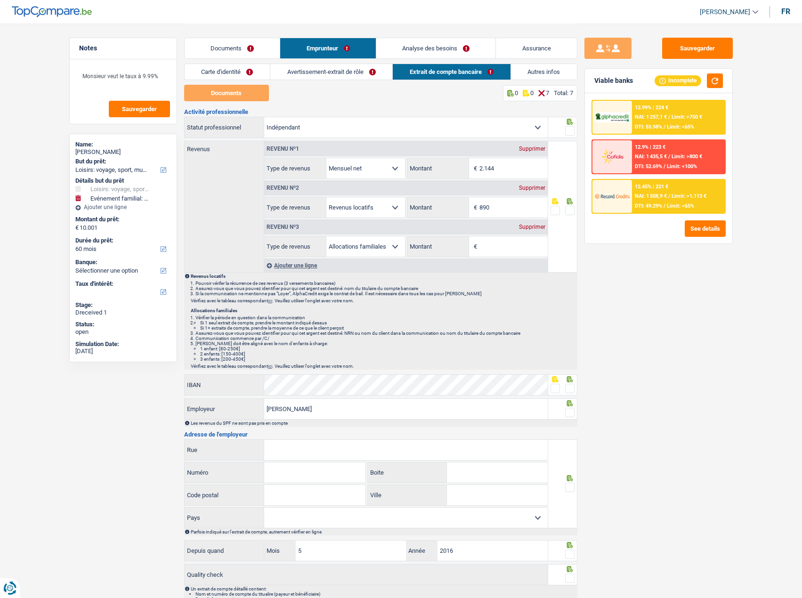
click at [538, 228] on div "Supprimer" at bounding box center [532, 227] width 31 height 6
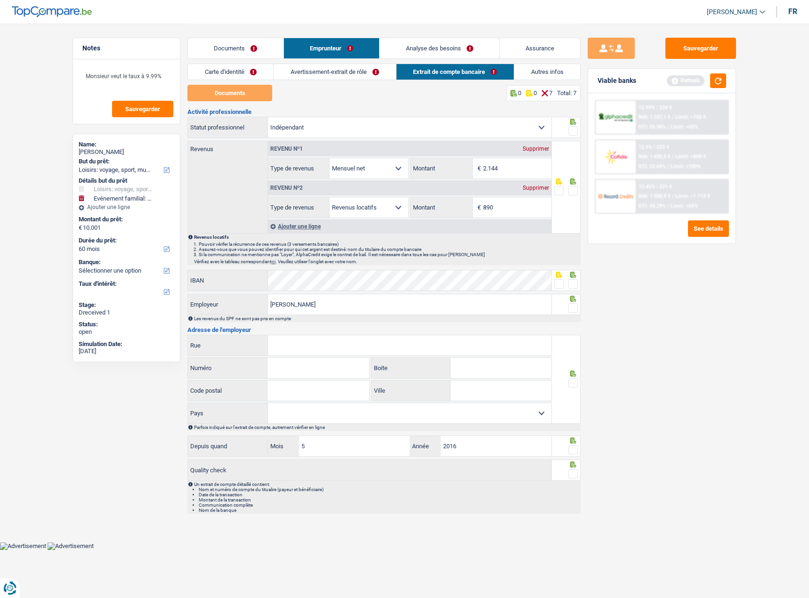
click at [251, 48] on link "Documents" at bounding box center [236, 48] width 96 height 20
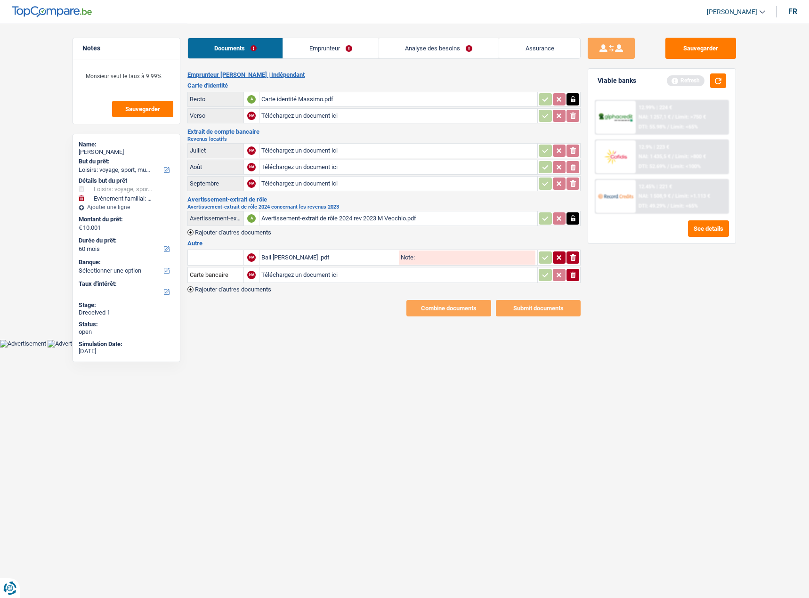
drag, startPoint x: 572, startPoint y: 274, endPoint x: 560, endPoint y: 279, distance: 12.9
click at [571, 274] on icon "button" at bounding box center [573, 275] width 6 height 7
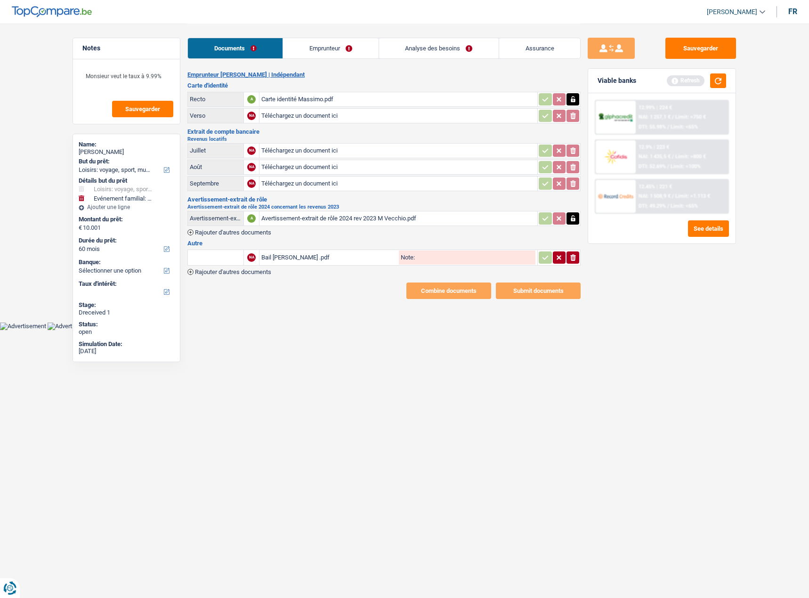
drag, startPoint x: 356, startPoint y: 215, endPoint x: 365, endPoint y: 211, distance: 9.3
click at [360, 212] on div "Avertissement-extrait de rôle 2024 rev 2023 M Vecchio.pdf" at bounding box center [398, 218] width 274 height 14
click at [319, 259] on div "Bail Napoléon Lejong .pdf" at bounding box center [329, 258] width 136 height 14
click at [336, 46] on link "Emprunteur" at bounding box center [330, 48] width 95 height 20
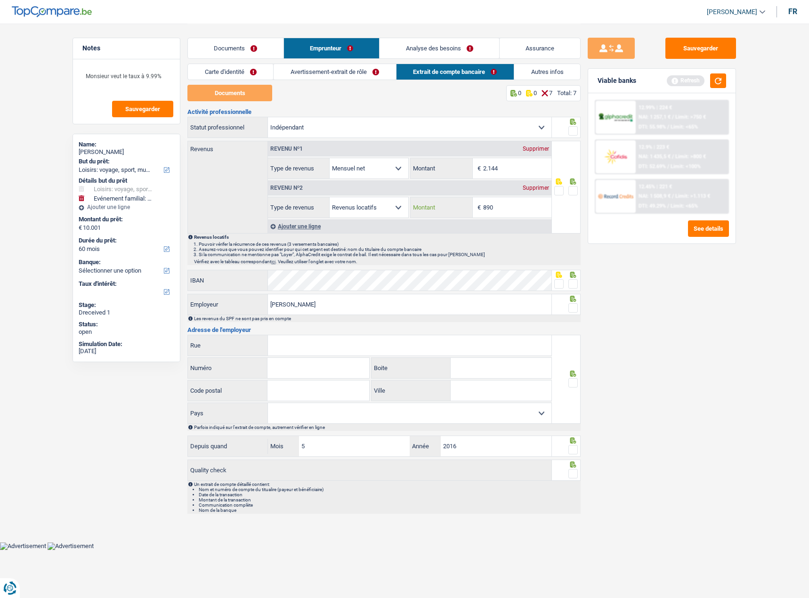
click at [488, 204] on input "890" at bounding box center [517, 207] width 68 height 20
type input "1.150"
click at [261, 70] on link "Carte d'identité" at bounding box center [230, 72] width 85 height 16
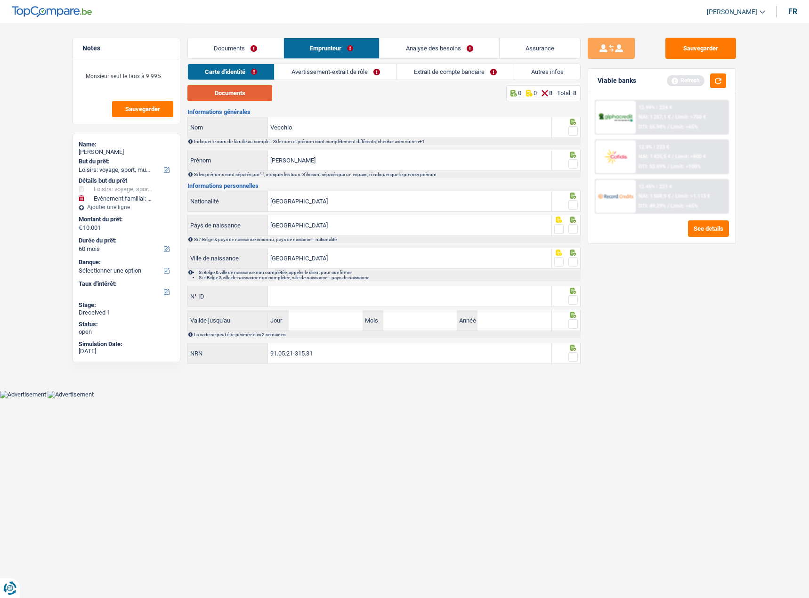
click at [243, 87] on button "Documents" at bounding box center [229, 93] width 85 height 16
drag, startPoint x: 573, startPoint y: 131, endPoint x: 571, endPoint y: 159, distance: 27.4
click at [573, 131] on span at bounding box center [572, 130] width 9 height 9
click at [0, 0] on input "radio" at bounding box center [0, 0] width 0 height 0
click at [569, 165] on span at bounding box center [572, 163] width 9 height 9
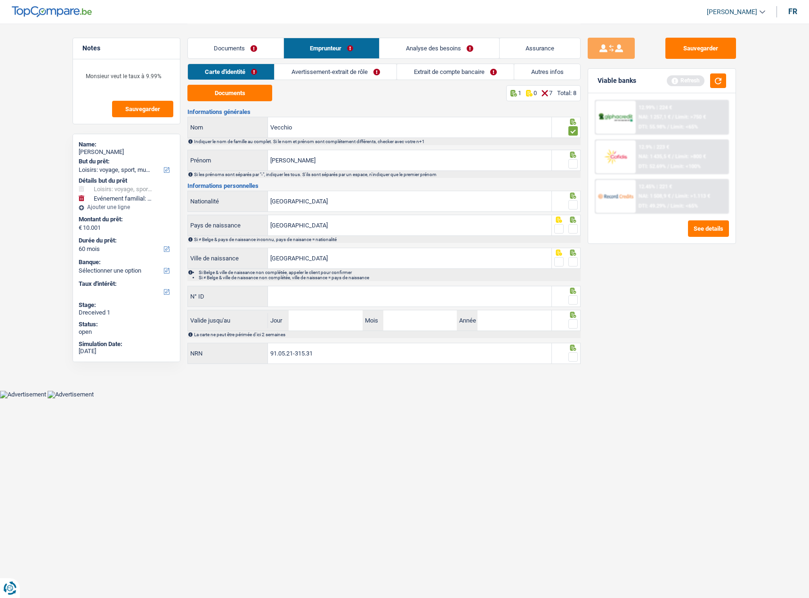
click at [0, 0] on input "radio" at bounding box center [0, 0] width 0 height 0
drag, startPoint x: 721, startPoint y: 84, endPoint x: 638, endPoint y: 153, distance: 107.6
click at [716, 84] on button "button" at bounding box center [718, 80] width 16 height 15
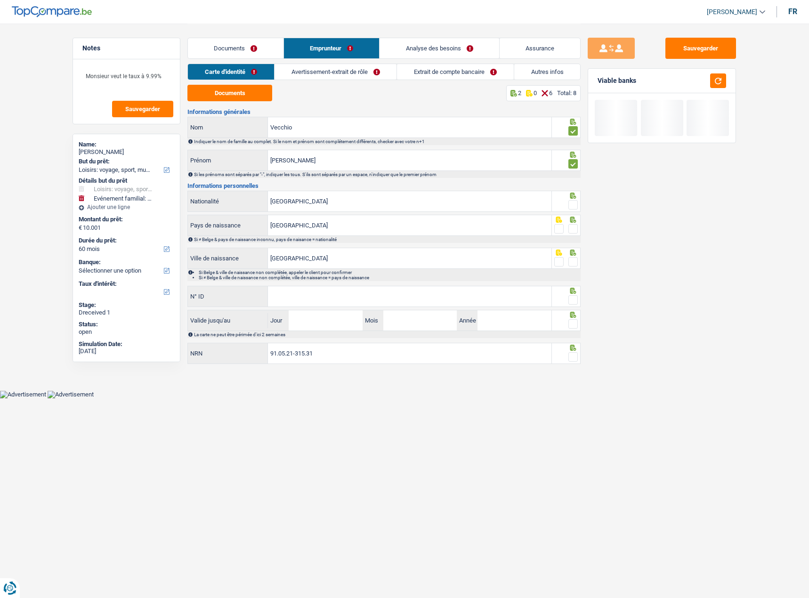
click at [572, 201] on div at bounding box center [572, 205] width 9 height 12
click at [574, 205] on span at bounding box center [572, 204] width 9 height 9
click at [0, 0] on input "radio" at bounding box center [0, 0] width 0 height 0
click at [572, 232] on span at bounding box center [572, 228] width 9 height 9
click at [0, 0] on input "radio" at bounding box center [0, 0] width 0 height 0
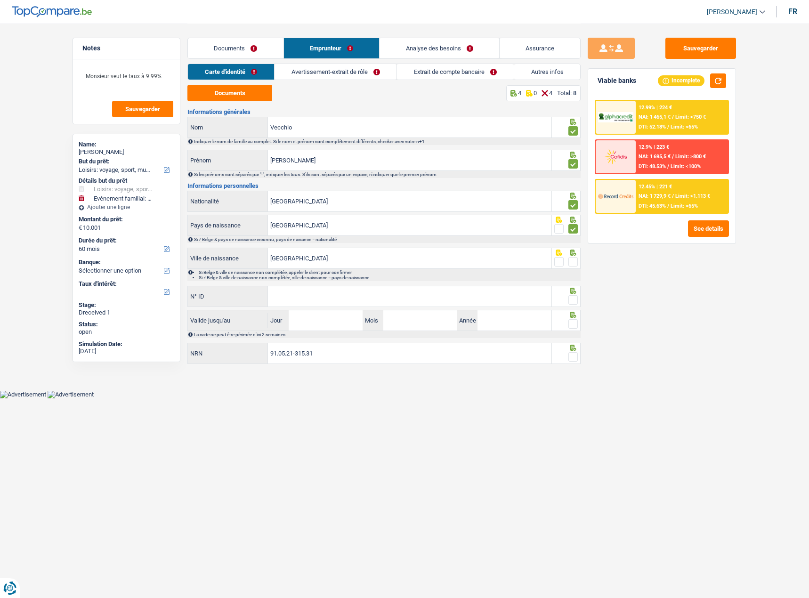
click at [571, 262] on span at bounding box center [572, 261] width 9 height 9
click at [0, 0] on input "radio" at bounding box center [0, 0] width 0 height 0
drag, startPoint x: 518, startPoint y: 299, endPoint x: 542, endPoint y: 296, distance: 23.8
click at [518, 299] on input "N° ID" at bounding box center [409, 296] width 283 height 20
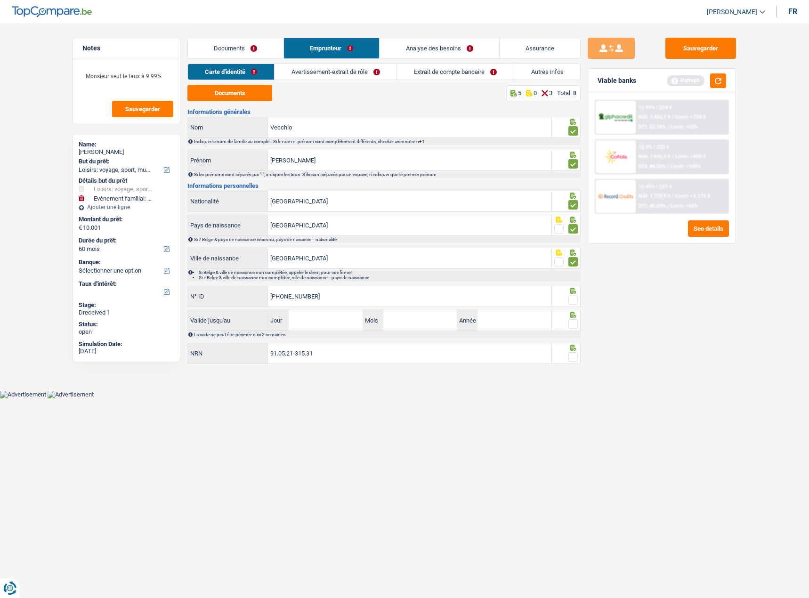
type input "592-0375732-35"
drag, startPoint x: 570, startPoint y: 296, endPoint x: 504, endPoint y: 308, distance: 67.6
click at [570, 296] on span at bounding box center [572, 299] width 9 height 9
click at [0, 0] on input "radio" at bounding box center [0, 0] width 0 height 0
click at [352, 325] on input "Jour" at bounding box center [325, 320] width 73 height 20
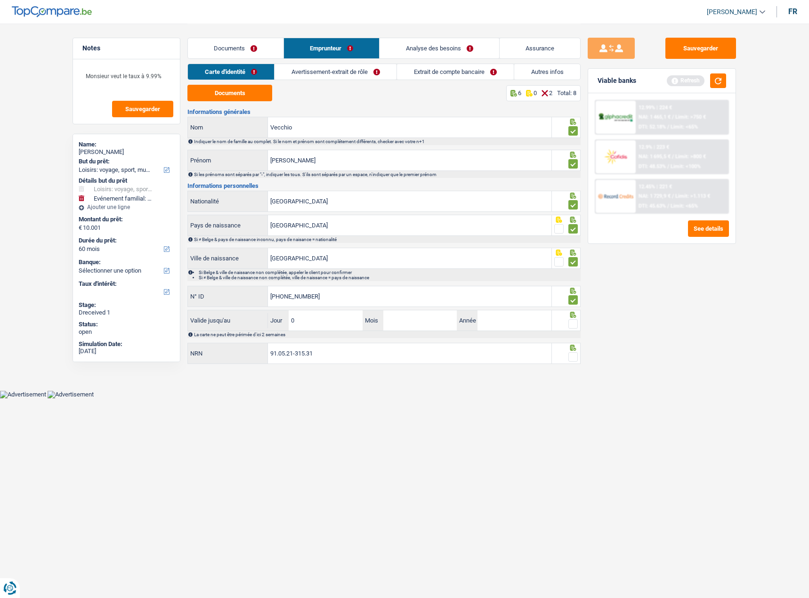
type input "06"
type input "01"
type input "2025"
click at [714, 58] on button "Sauvegarder" at bounding box center [700, 48] width 71 height 21
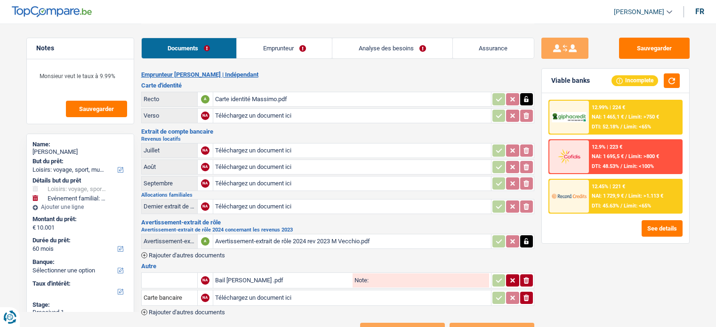
select select "hobbies"
select select "familyEvent"
select select "60"
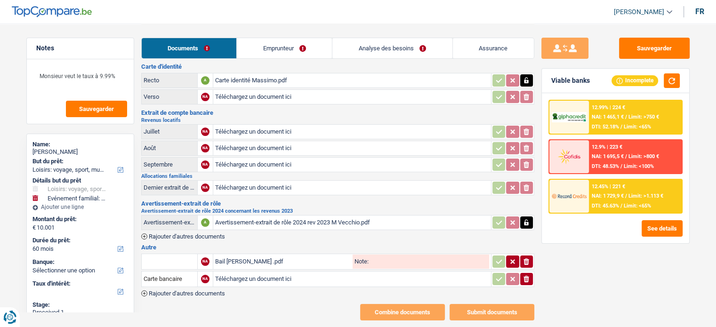
scroll to position [30, 0]
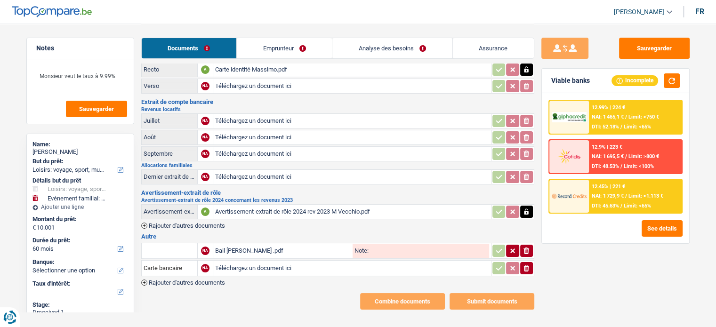
click at [277, 211] on div "Avertissement-extrait de rôle 2024 rev 2023 M Vecchio.pdf" at bounding box center [352, 212] width 274 height 14
drag, startPoint x: 279, startPoint y: 38, endPoint x: 286, endPoint y: 49, distance: 12.9
click at [279, 38] on link "Emprunteur" at bounding box center [284, 48] width 95 height 20
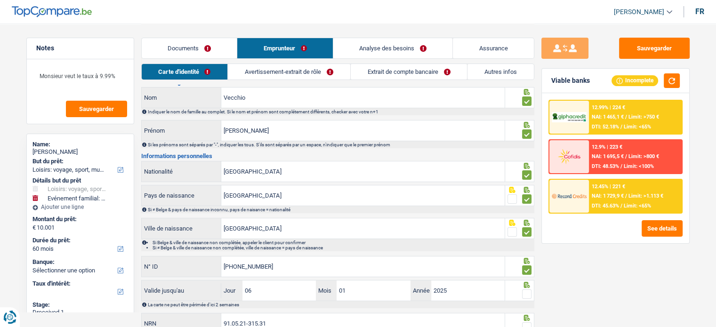
click at [321, 74] on link "Avertissement-extrait de rôle" at bounding box center [289, 72] width 122 height 16
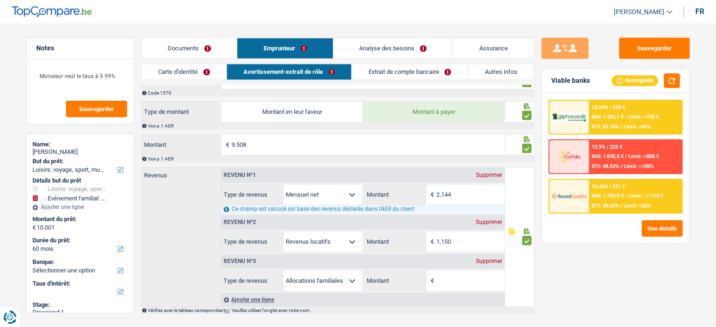
scroll to position [822, 0]
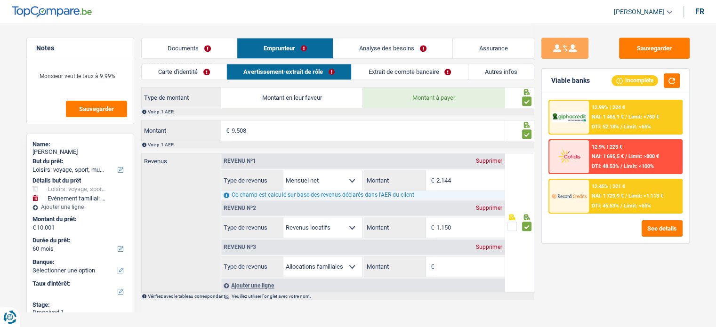
click at [489, 248] on div "Supprimer" at bounding box center [489, 247] width 31 height 6
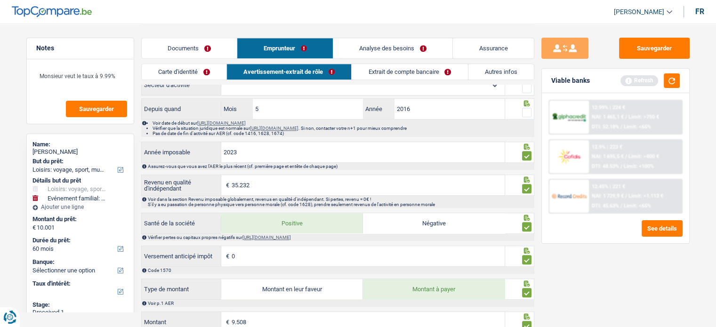
scroll to position [689, 0]
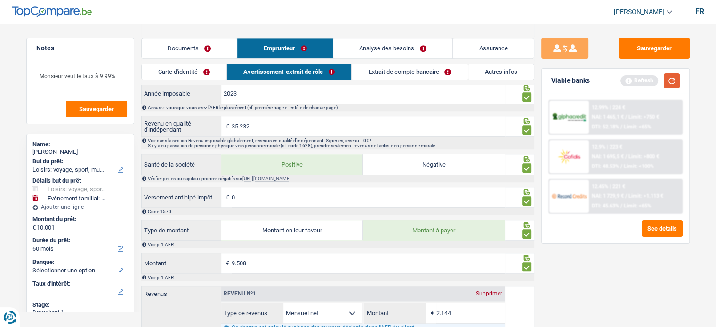
click at [670, 85] on button "button" at bounding box center [672, 80] width 16 height 15
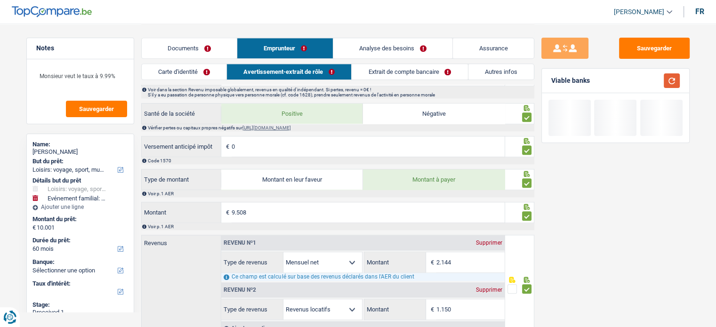
scroll to position [784, 0]
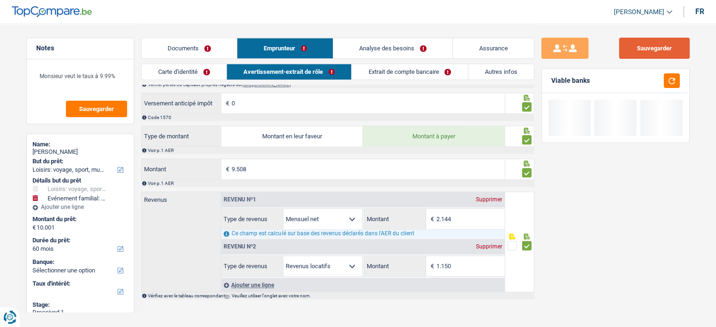
click at [649, 56] on button "Sauvegarder" at bounding box center [654, 48] width 71 height 21
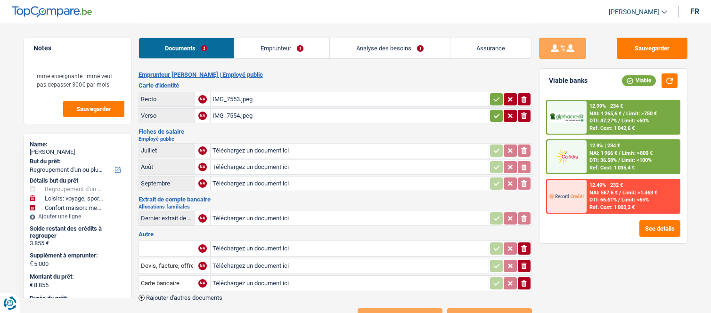
select select "refinancing"
select select "hobbies"
select select "household"
select select "48"
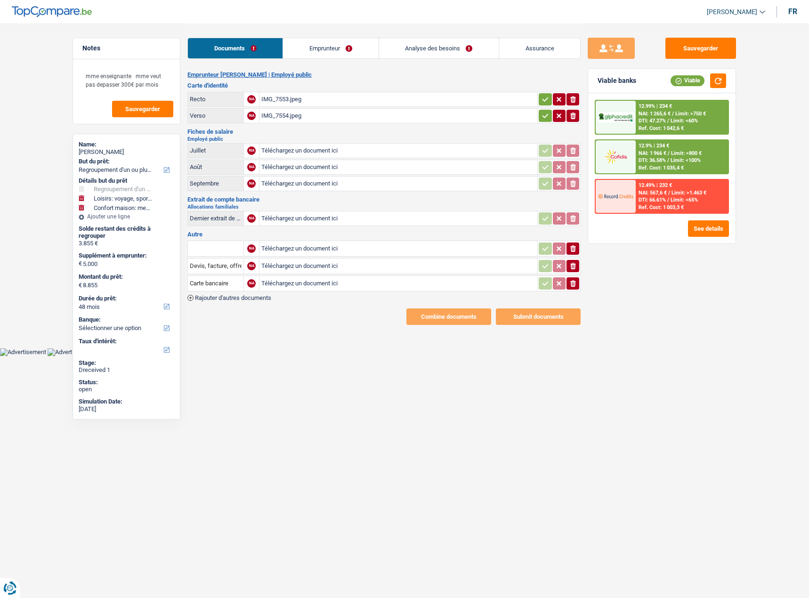
click at [499, 313] on html "Vous avez le contrôle de vos données Nous utilisons des cookies, tout comme nos…" at bounding box center [404, 178] width 809 height 356
click at [310, 102] on div "IMG_7553.jpeg" at bounding box center [398, 99] width 274 height 14
click at [313, 35] on div "Documents Emprunteur Analyse des besoins Assurance" at bounding box center [383, 44] width 393 height 40
click at [299, 183] on input "Téléchargez un document ici" at bounding box center [398, 184] width 274 height 14
type input "C:\fakepath\09.png"
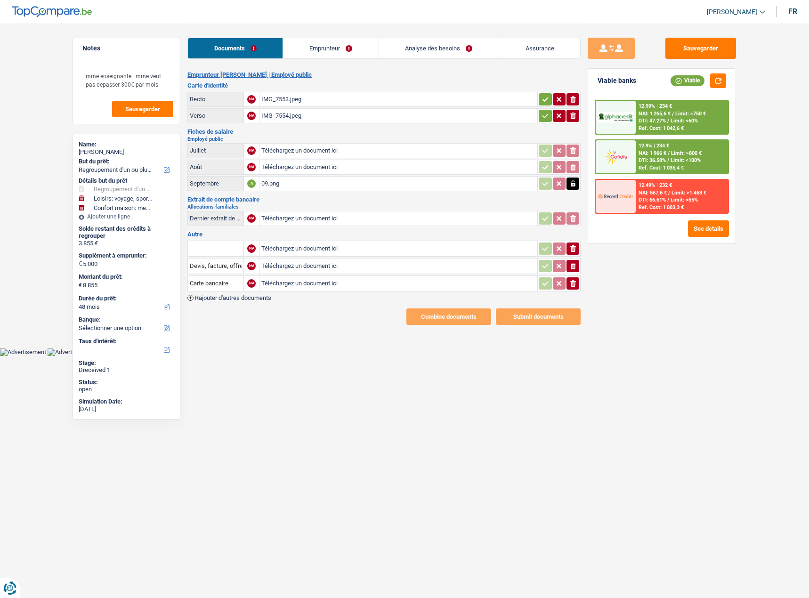
click at [283, 219] on input "Téléchargez un document ici" at bounding box center [398, 218] width 274 height 14
type input "C:\fakepath\allocs fam 10.png"
click at [704, 42] on button "Sauvegarder" at bounding box center [700, 48] width 71 height 21
click at [340, 225] on div "allocs fam 10.png" at bounding box center [398, 218] width 274 height 14
click at [309, 193] on div "Emprunteur [PERSON_NAME] | Employé public Carte d'identité Recto NA IMG_7553.jp…" at bounding box center [383, 198] width 393 height 254
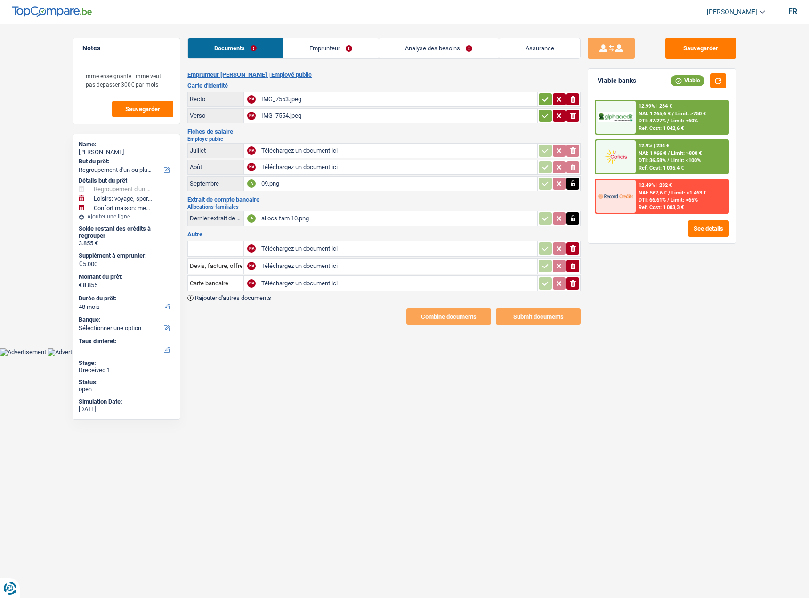
click at [282, 184] on div "09.png" at bounding box center [398, 184] width 274 height 14
click at [687, 42] on button "Sauvegarder" at bounding box center [700, 48] width 71 height 21
click at [322, 47] on link "Emprunteur" at bounding box center [330, 48] width 95 height 20
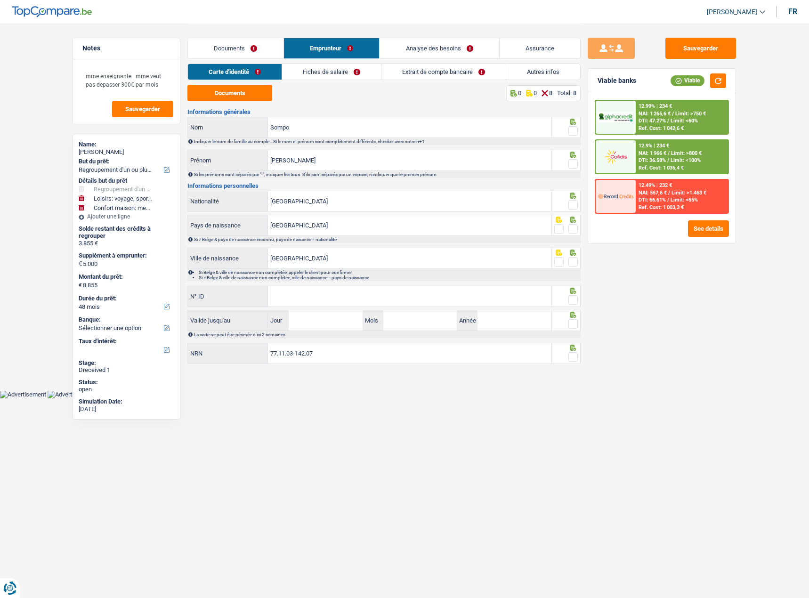
click at [320, 75] on link "Fiches de salaire" at bounding box center [331, 72] width 99 height 16
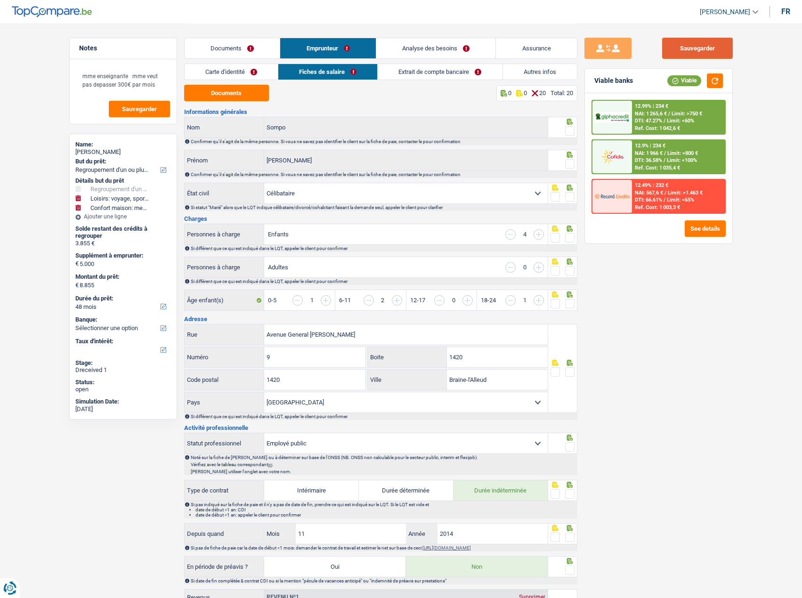
click at [710, 45] on button "Sauvegarder" at bounding box center [697, 48] width 71 height 21
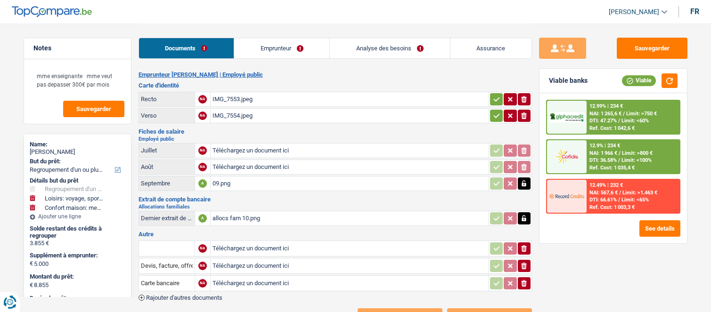
select select "refinancing"
select select "hobbies"
select select "household"
select select "48"
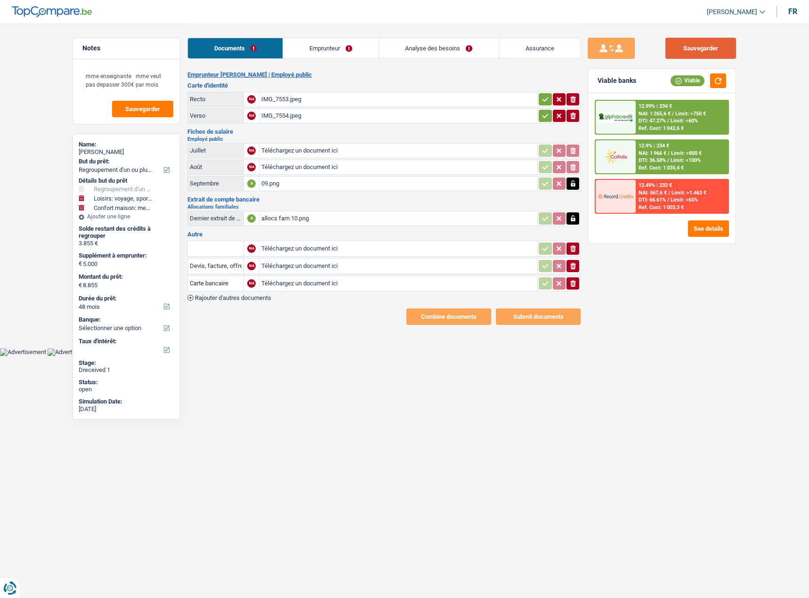
click at [686, 54] on button "Sauvegarder" at bounding box center [700, 48] width 71 height 21
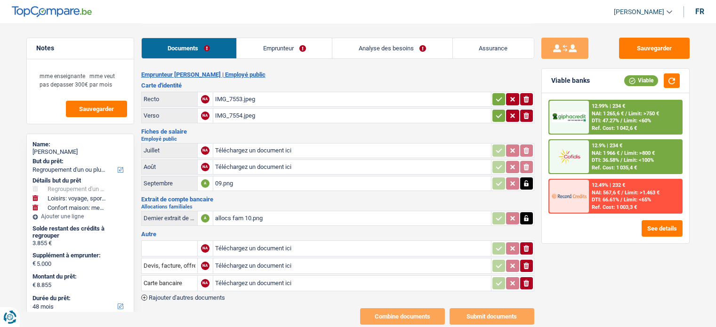
select select "refinancing"
select select "hobbies"
select select "household"
select select "48"
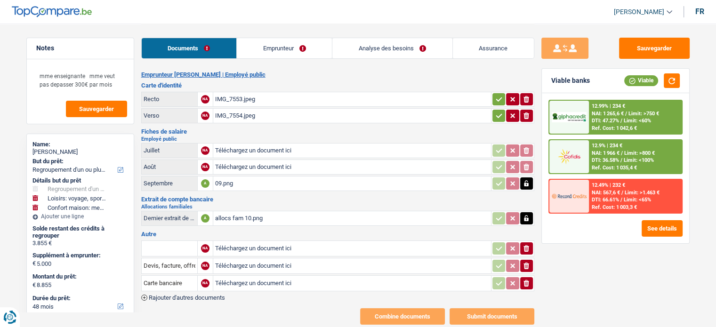
click at [301, 54] on link "Emprunteur" at bounding box center [284, 48] width 95 height 20
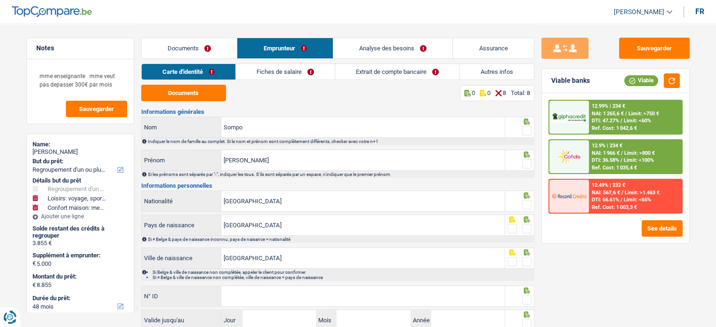
click at [190, 51] on link "Documents" at bounding box center [190, 48] width 96 height 20
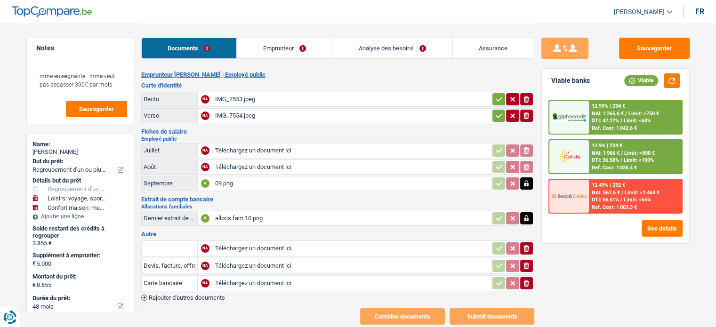
click at [260, 215] on div "allocs fam 10.png" at bounding box center [352, 218] width 274 height 14
click at [318, 49] on link "Emprunteur" at bounding box center [284, 48] width 95 height 20
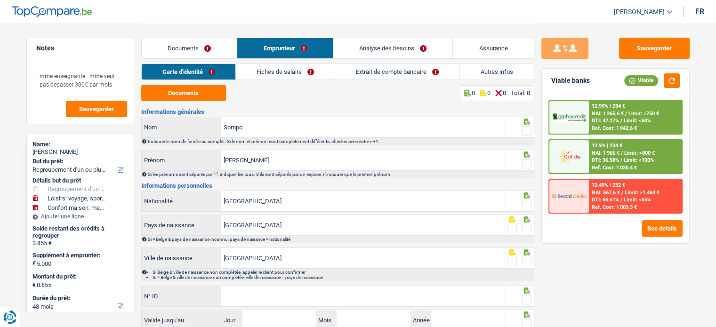
click at [401, 77] on link "Extrait de compte bancaire" at bounding box center [397, 72] width 124 height 16
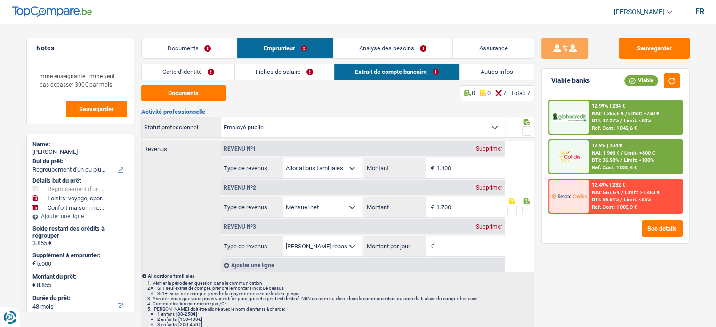
scroll to position [47, 0]
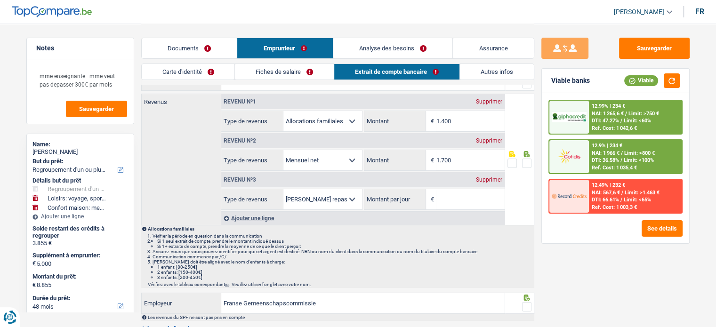
click at [496, 68] on link "Autres infos" at bounding box center [497, 72] width 74 height 16
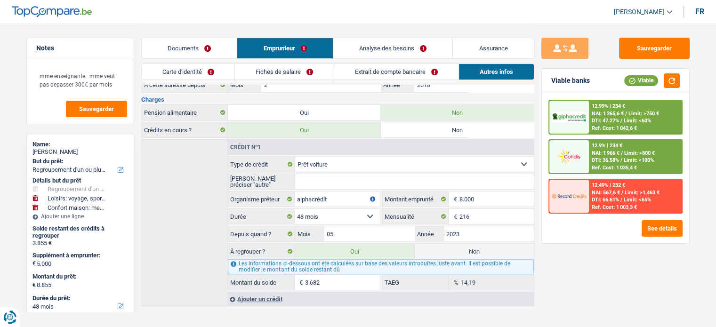
scroll to position [192, 0]
click at [325, 165] on select "Carte ou ouverture de crédit Prêt hypothécaire Vente à tempérament Prêt à tempé…" at bounding box center [414, 163] width 239 height 15
click at [295, 156] on select "Carte ou ouverture de crédit Prêt hypothécaire Vente à tempérament Prêt à tempé…" at bounding box center [414, 163] width 239 height 15
click at [315, 162] on select "Carte ou ouverture de crédit Prêt hypothécaire Vente à tempérament Prêt à tempé…" at bounding box center [414, 163] width 239 height 15
click at [317, 161] on select "Carte ou ouverture de crédit Prêt hypothécaire Vente à tempérament Prêt à tempé…" at bounding box center [414, 163] width 239 height 15
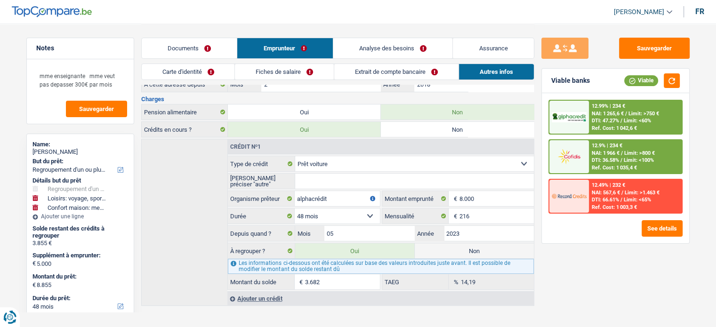
click at [316, 178] on input "Veuillez préciser "autre"" at bounding box center [414, 181] width 239 height 15
click at [323, 165] on select "Carte ou ouverture de crédit Prêt hypothécaire Vente à tempérament Prêt à tempé…" at bounding box center [414, 163] width 239 height 15
click at [226, 168] on div "Crédit nº1 Carte ou ouverture de crédit Prêt hypothécaire Vente à tempérament P…" at bounding box center [337, 222] width 393 height 167
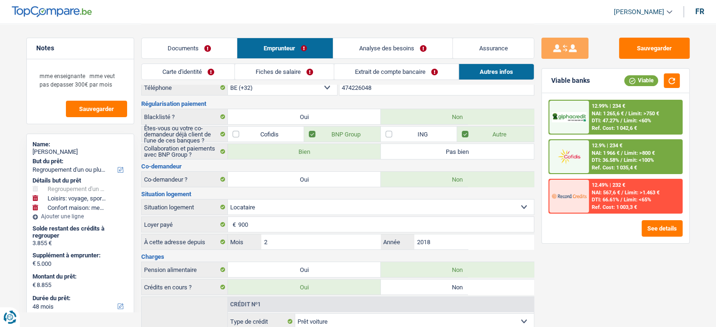
scroll to position [0, 0]
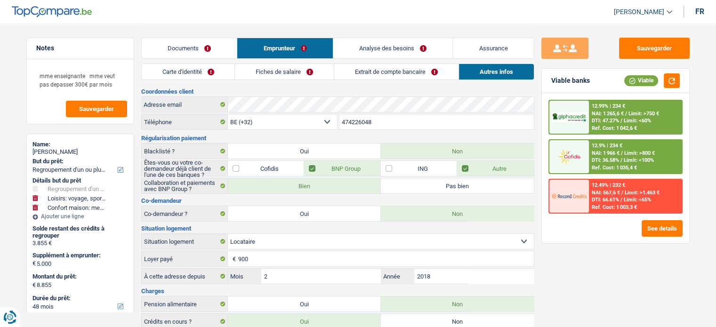
click at [376, 63] on div "Documents Emprunteur Analyse des besoins Assurance" at bounding box center [337, 44] width 393 height 40
click at [371, 64] on link "Extrait de compte bancaire" at bounding box center [396, 72] width 124 height 16
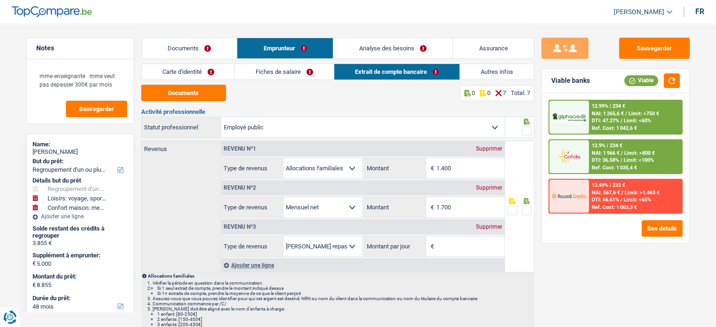
click at [225, 68] on link "Carte d'identité" at bounding box center [188, 72] width 93 height 16
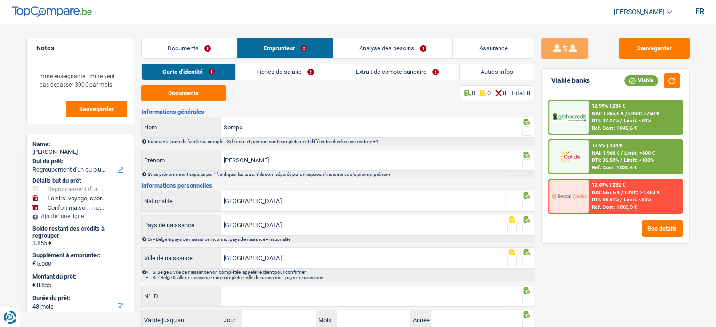
click at [210, 50] on link "Documents" at bounding box center [190, 48] width 96 height 20
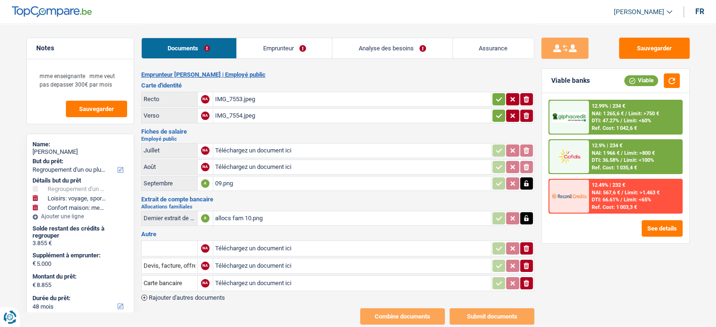
drag, startPoint x: 251, startPoint y: 185, endPoint x: 249, endPoint y: 180, distance: 5.5
click at [249, 183] on div "09.png" at bounding box center [352, 184] width 274 height 14
click at [305, 45] on link "Emprunteur" at bounding box center [284, 48] width 95 height 20
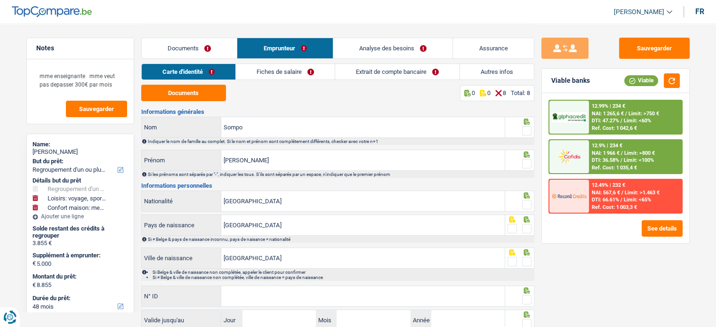
click at [319, 69] on link "Fiches de salaire" at bounding box center [285, 72] width 99 height 16
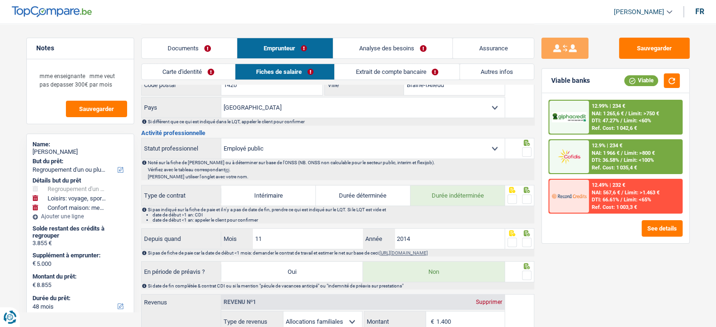
scroll to position [424, 0]
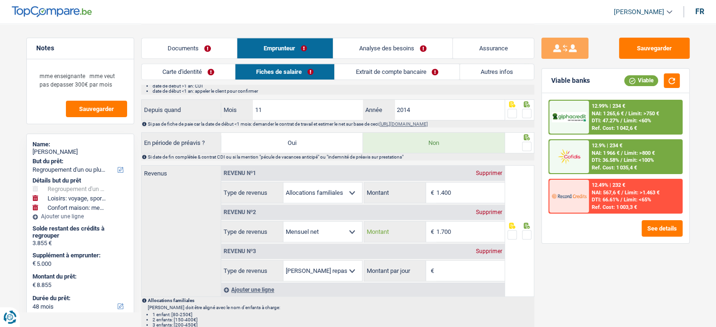
drag, startPoint x: 474, startPoint y: 226, endPoint x: 394, endPoint y: 236, distance: 80.8
click at [394, 236] on div "1.700 € Montant" at bounding box center [434, 232] width 140 height 20
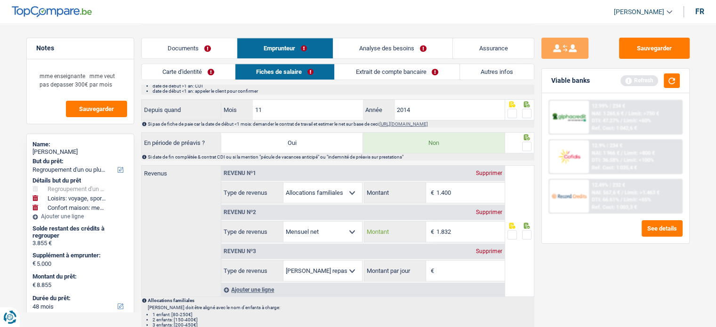
type input "1.832"
click at [668, 89] on div "Viable banks Refresh" at bounding box center [615, 81] width 147 height 24
click at [667, 84] on button "button" at bounding box center [672, 80] width 16 height 15
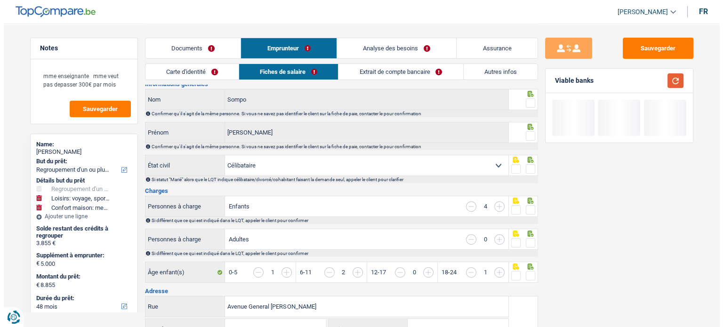
scroll to position [0, 0]
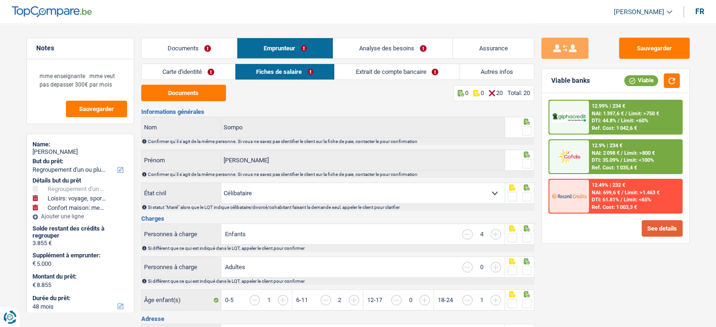
click at [653, 227] on button "See details" at bounding box center [662, 228] width 41 height 16
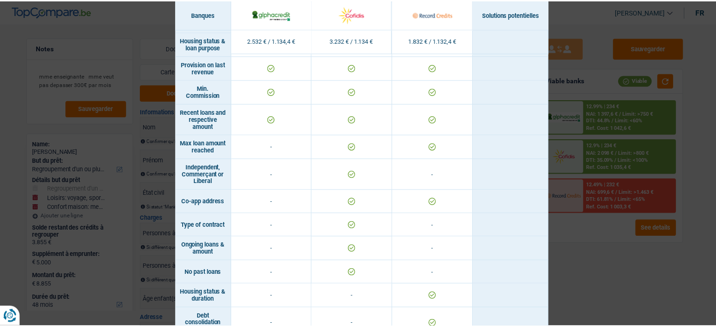
scroll to position [652, 0]
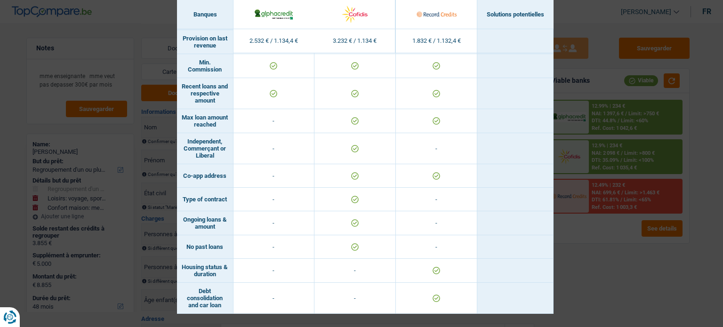
click at [627, 246] on div "Banks conditions × Banques Solutions potentielles Revenus / Charges 2.532 € / 1…" at bounding box center [361, 163] width 723 height 327
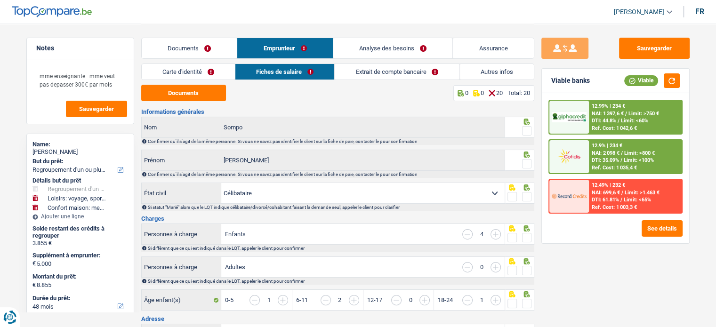
click at [216, 71] on link "Carte d'identité" at bounding box center [188, 72] width 93 height 16
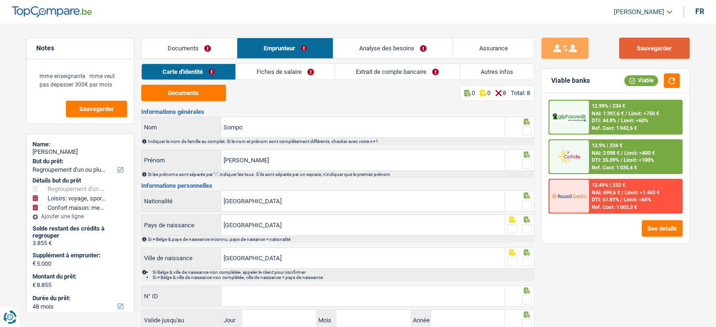
click at [649, 47] on button "Sauvegarder" at bounding box center [654, 48] width 71 height 21
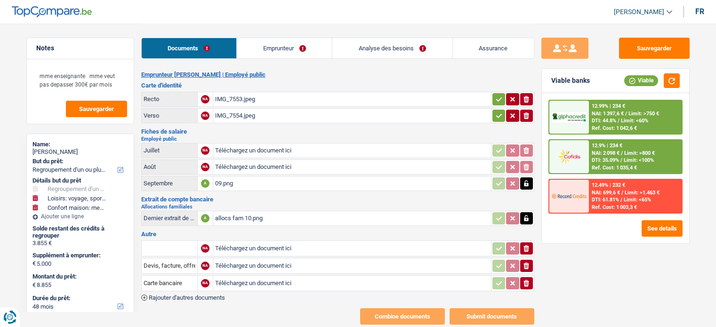
select select "refinancing"
select select "hobbies"
select select "household"
select select "48"
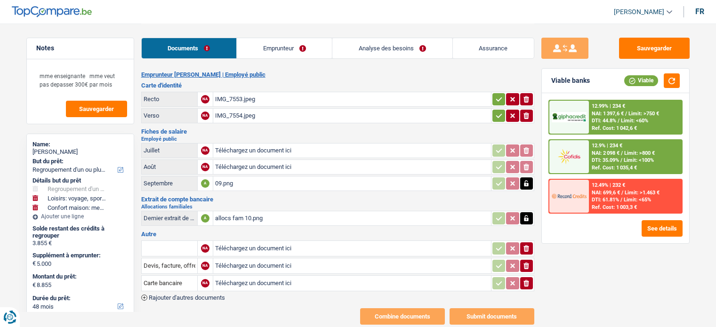
drag, startPoint x: 0, startPoint y: 0, endPoint x: 269, endPoint y: 156, distance: 311.0
click at [263, 182] on div "09.png" at bounding box center [352, 184] width 274 height 14
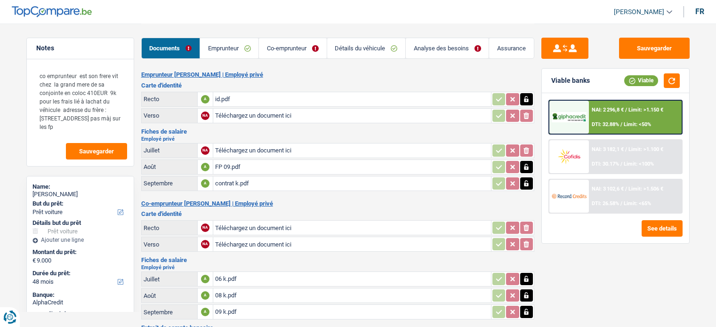
select select "car"
select select "48"
select select "coApplicant"
click at [595, 190] on span "NAI: 3 102,6 €" at bounding box center [608, 189] width 32 height 6
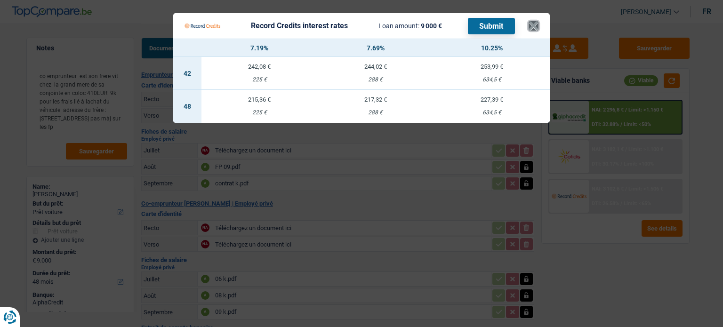
drag, startPoint x: 529, startPoint y: 35, endPoint x: 533, endPoint y: 32, distance: 5.0
click at [529, 31] on button "×" at bounding box center [534, 25] width 10 height 9
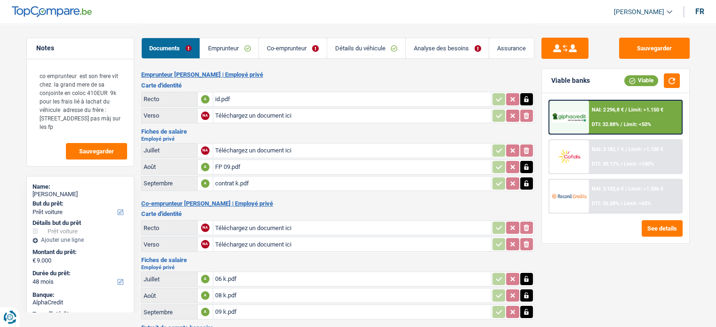
click at [434, 46] on link "Analyse des besoins" at bounding box center [447, 48] width 83 height 20
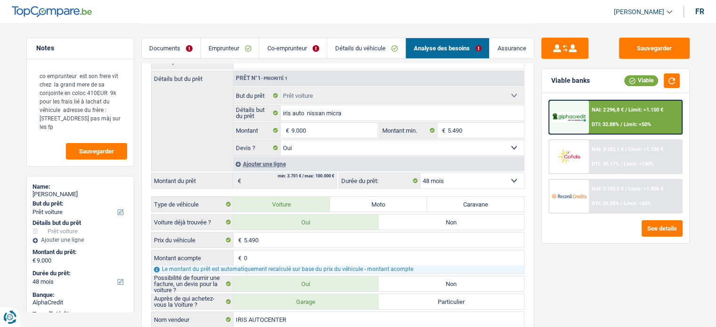
scroll to position [94, 0]
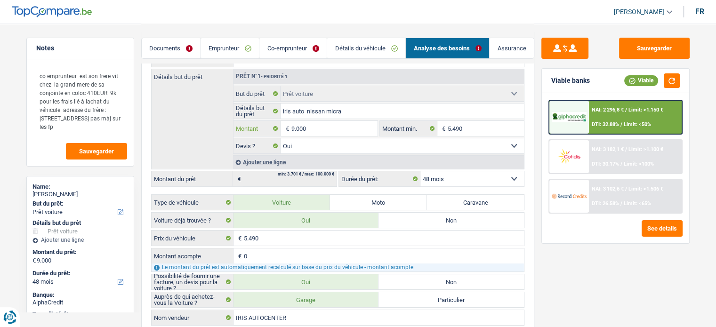
click at [300, 126] on input "9.000" at bounding box center [334, 128] width 86 height 15
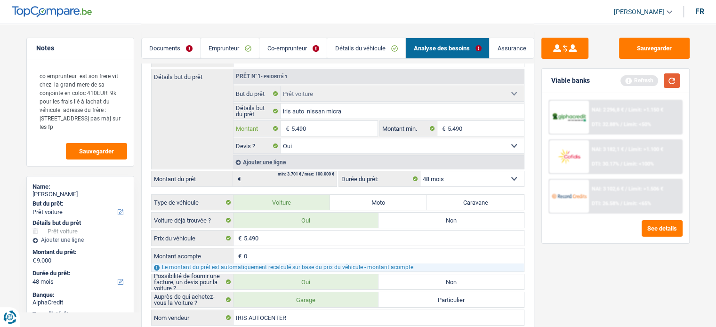
type input "5.490"
select select "36"
type input "5.490"
select select "36"
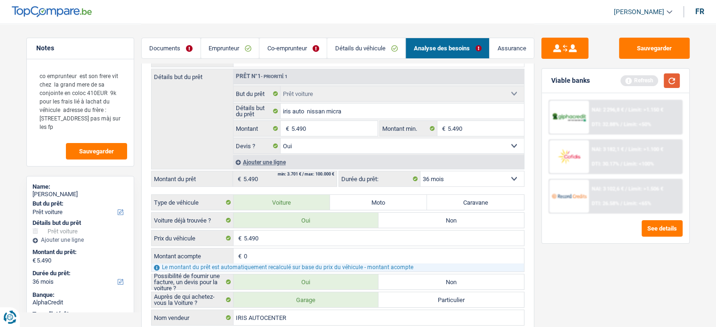
click at [677, 83] on button "button" at bounding box center [672, 80] width 16 height 15
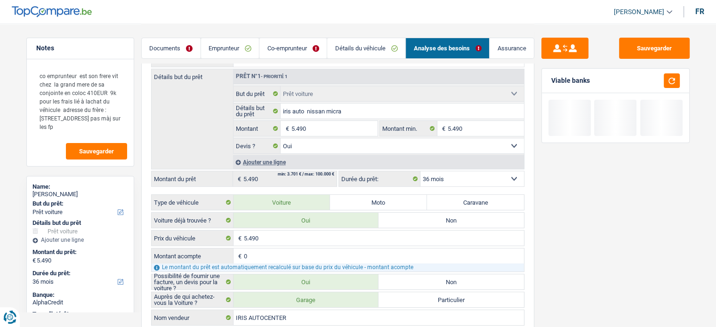
click at [280, 55] on link "Co-emprunteur" at bounding box center [292, 48] width 67 height 20
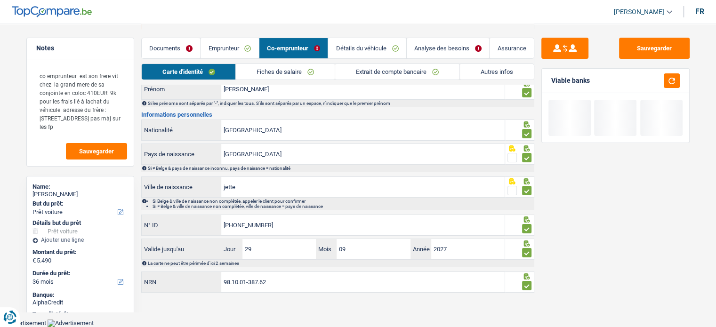
scroll to position [61, 0]
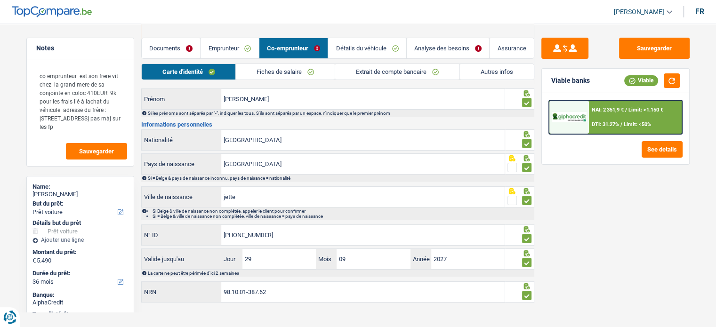
click at [238, 45] on link "Emprunteur" at bounding box center [230, 48] width 58 height 20
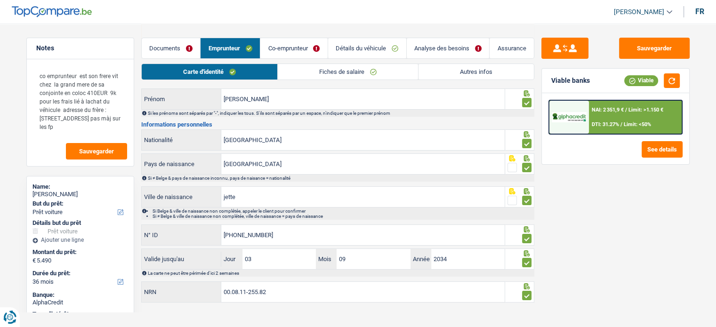
click at [467, 68] on link "Autres infos" at bounding box center [476, 72] width 115 height 16
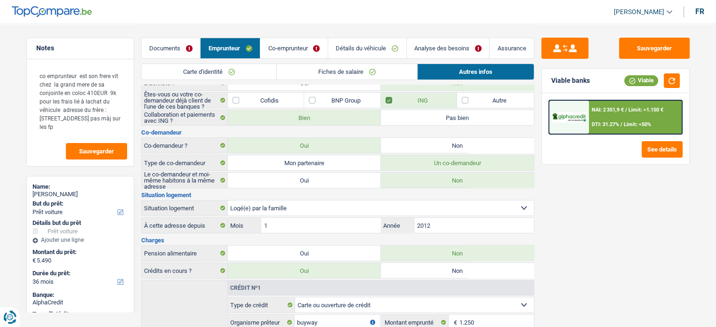
scroll to position [155, 0]
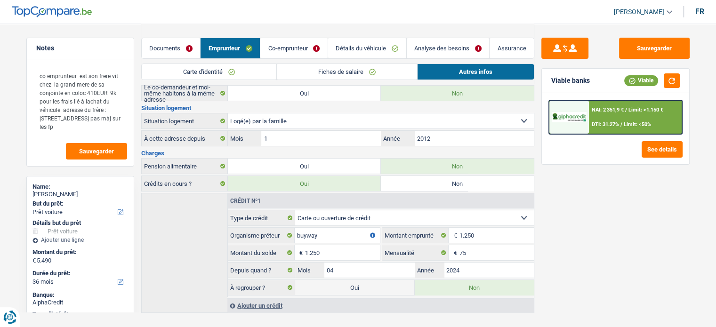
click at [184, 46] on link "Documents" at bounding box center [171, 48] width 59 height 20
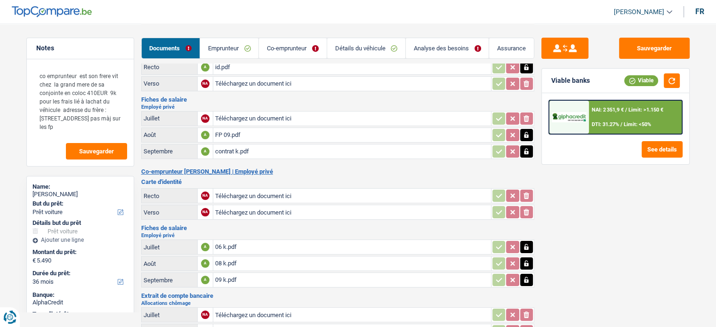
scroll to position [0, 0]
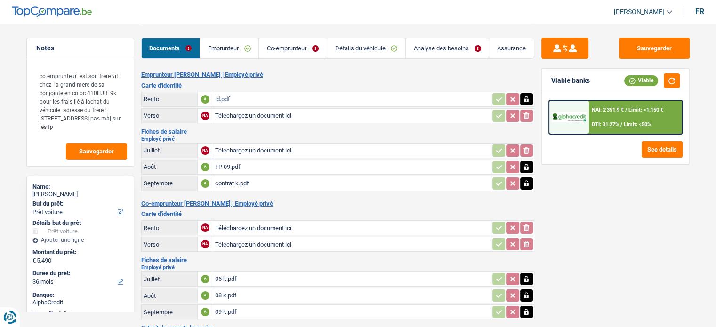
click at [234, 46] on link "Emprunteur" at bounding box center [229, 48] width 58 height 20
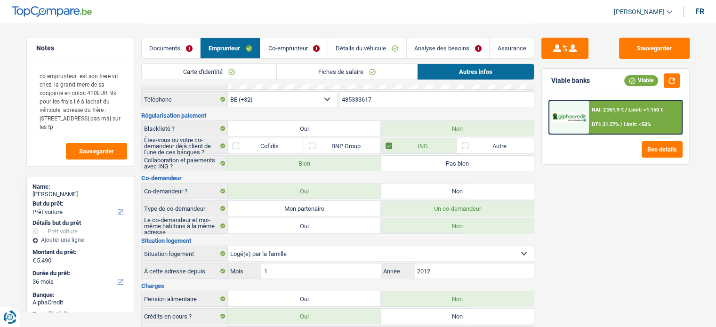
scroll to position [21, 0]
click at [427, 191] on label "Non" at bounding box center [457, 192] width 153 height 15
click at [427, 191] on input "Non" at bounding box center [457, 192] width 153 height 15
radio input "true"
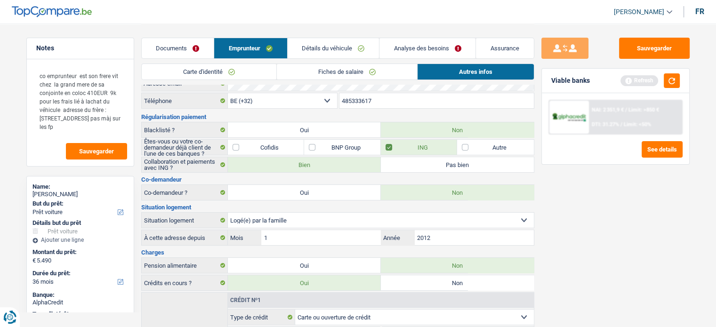
click at [173, 45] on link "Documents" at bounding box center [178, 48] width 72 height 20
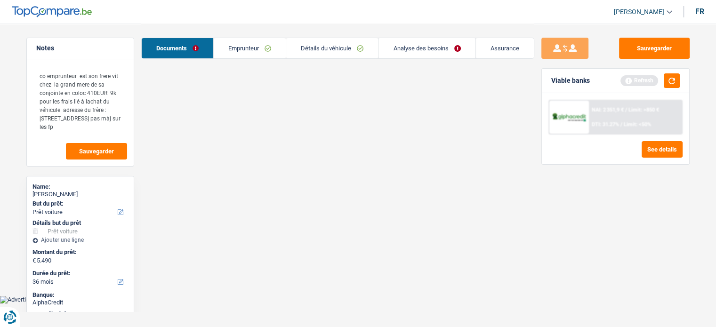
scroll to position [0, 0]
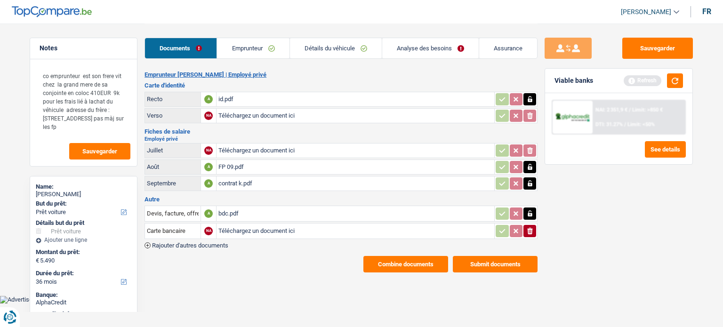
click at [431, 260] on button "Combine documents" at bounding box center [406, 264] width 85 height 16
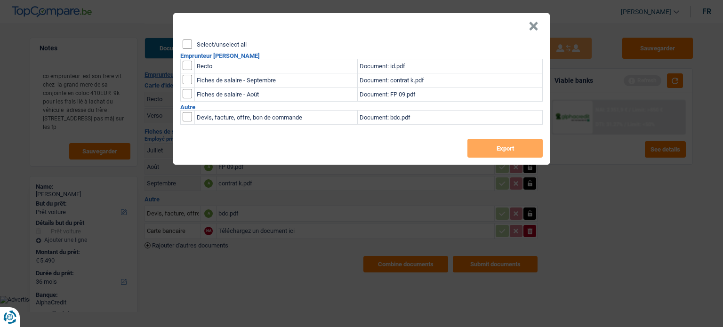
click at [185, 40] on input "Select/unselect all" at bounding box center [187, 44] width 9 height 9
checkbox input "true"
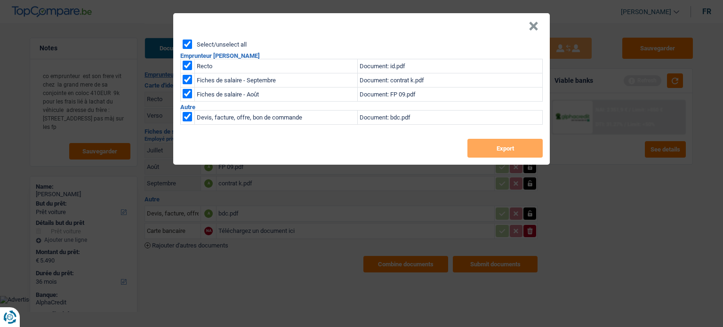
checkbox input "true"
click at [491, 145] on button "Export" at bounding box center [505, 148] width 75 height 19
click at [533, 24] on button "×" at bounding box center [534, 26] width 10 height 9
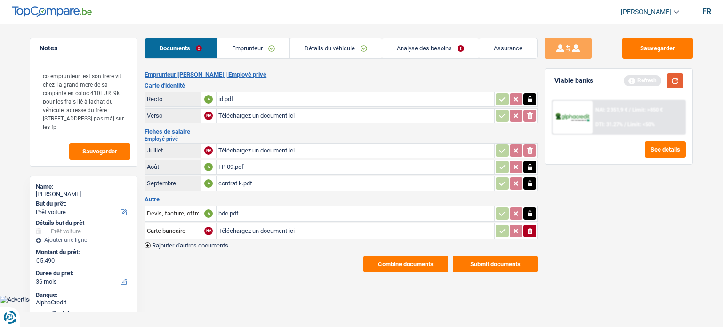
click at [679, 78] on button "button" at bounding box center [675, 80] width 16 height 15
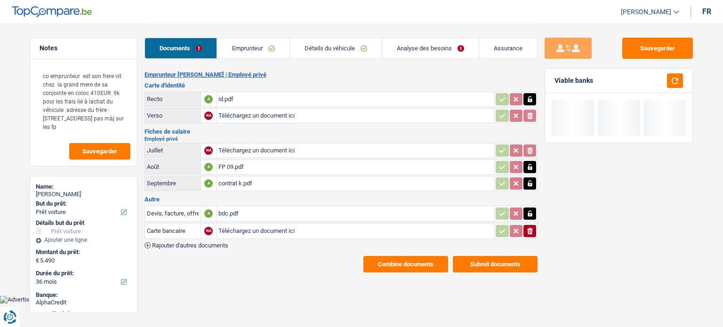
click at [434, 48] on link "Analyse des besoins" at bounding box center [430, 48] width 97 height 20
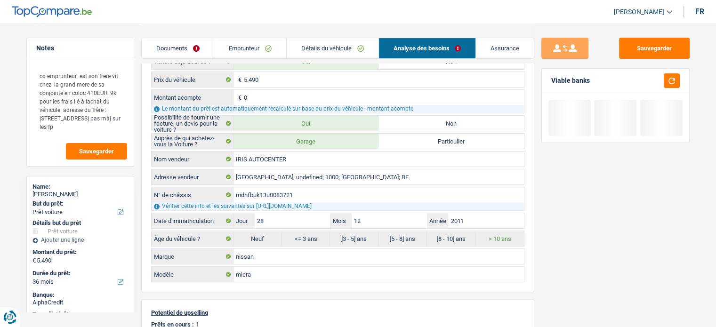
scroll to position [235, 0]
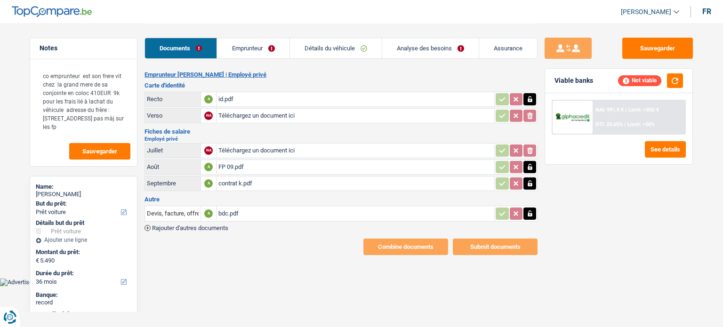
select select "car"
select select "36"
click at [280, 164] on div "FP 09.pdf" at bounding box center [356, 167] width 274 height 14
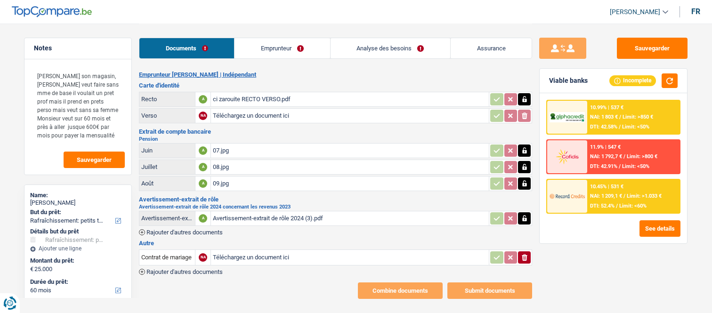
select select "houseOrGarden"
select select "60"
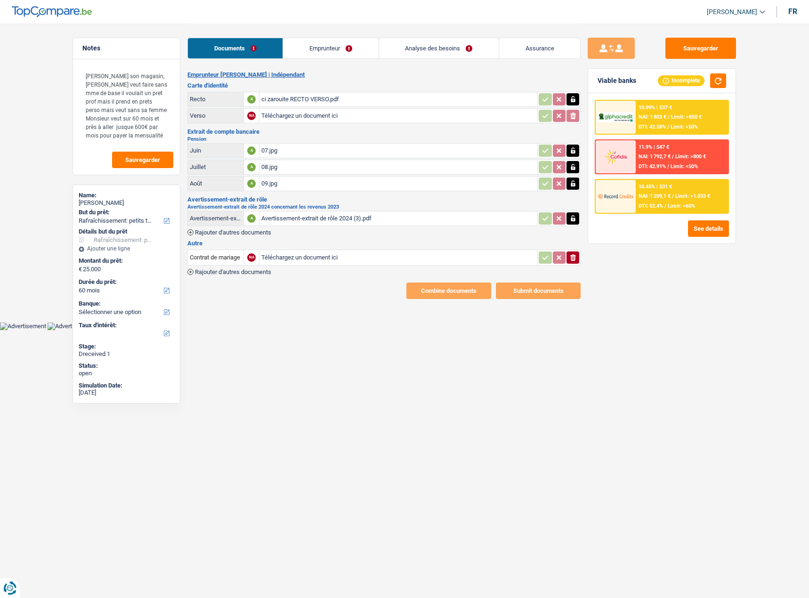
click at [339, 218] on div "Avertissement-extrait de rôle 2024 (3).pdf" at bounding box center [398, 218] width 274 height 14
click at [233, 230] on span "Rajouter d'autres documents" at bounding box center [233, 232] width 76 height 6
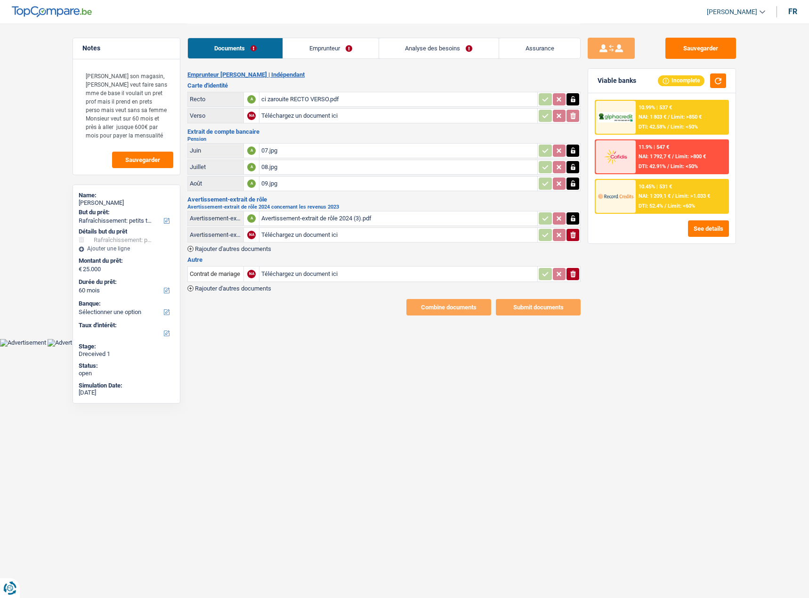
click at [281, 234] on input "Téléchargez un document ici" at bounding box center [398, 235] width 274 height 14
type input "C:\fakepath\detail de calcule 2024.pdf"
click at [311, 43] on link "Emprunteur" at bounding box center [330, 48] width 95 height 20
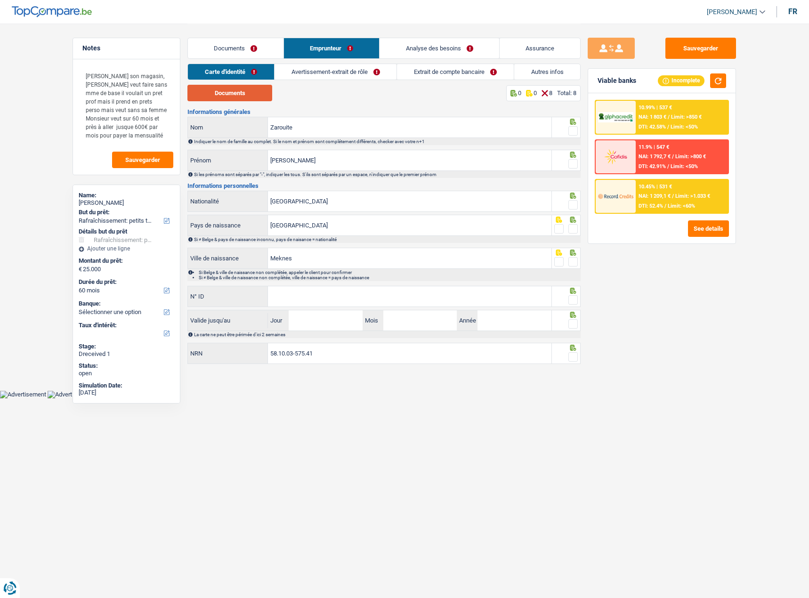
click at [230, 96] on button "Documents" at bounding box center [229, 93] width 85 height 16
drag, startPoint x: 575, startPoint y: 134, endPoint x: 574, endPoint y: 145, distance: 10.9
click at [575, 134] on span at bounding box center [572, 130] width 9 height 9
click at [0, 0] on input "radio" at bounding box center [0, 0] width 0 height 0
click at [572, 162] on span at bounding box center [572, 163] width 9 height 9
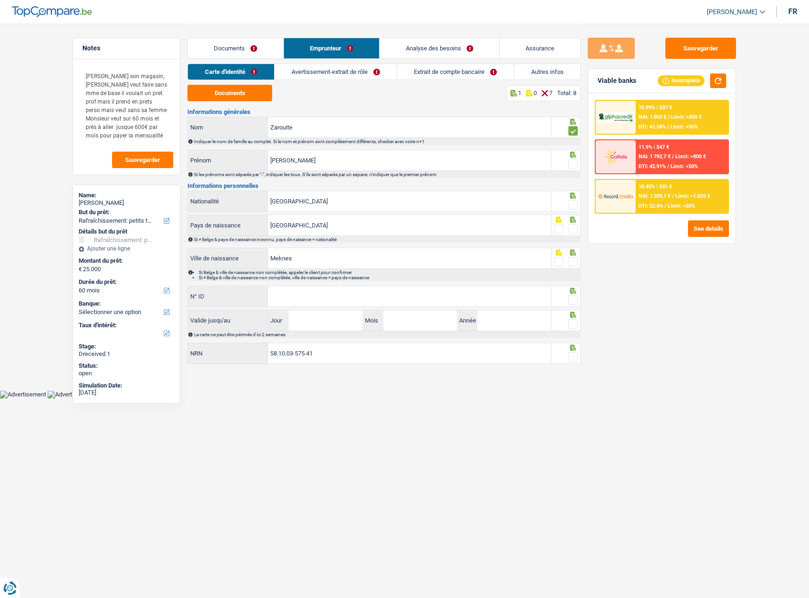
click at [0, 0] on input "radio" at bounding box center [0, 0] width 0 height 0
click at [569, 208] on span at bounding box center [572, 204] width 9 height 9
click at [0, 0] on input "radio" at bounding box center [0, 0] width 0 height 0
click at [570, 229] on span at bounding box center [572, 228] width 9 height 9
click at [0, 0] on input "radio" at bounding box center [0, 0] width 0 height 0
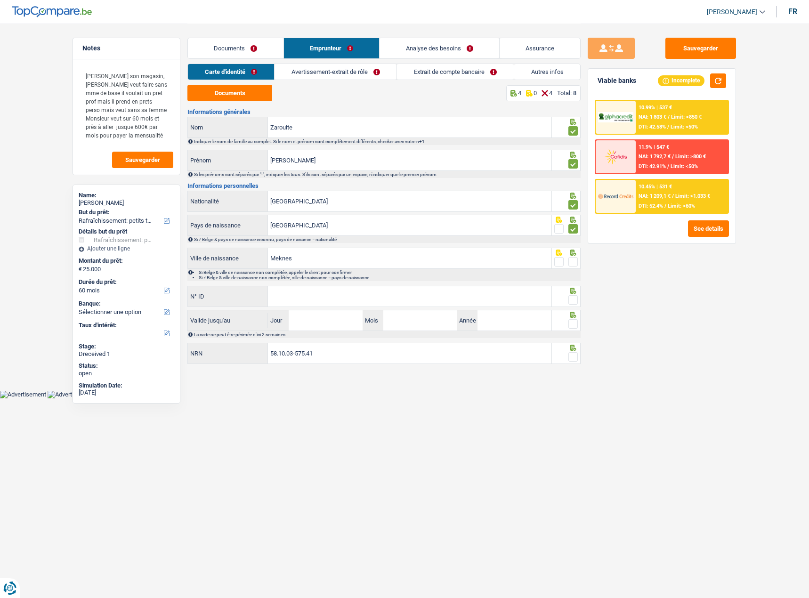
click at [573, 258] on span at bounding box center [572, 261] width 9 height 9
click at [0, 0] on input "radio" at bounding box center [0, 0] width 0 height 0
click at [287, 259] on input "Meknes" at bounding box center [409, 258] width 283 height 20
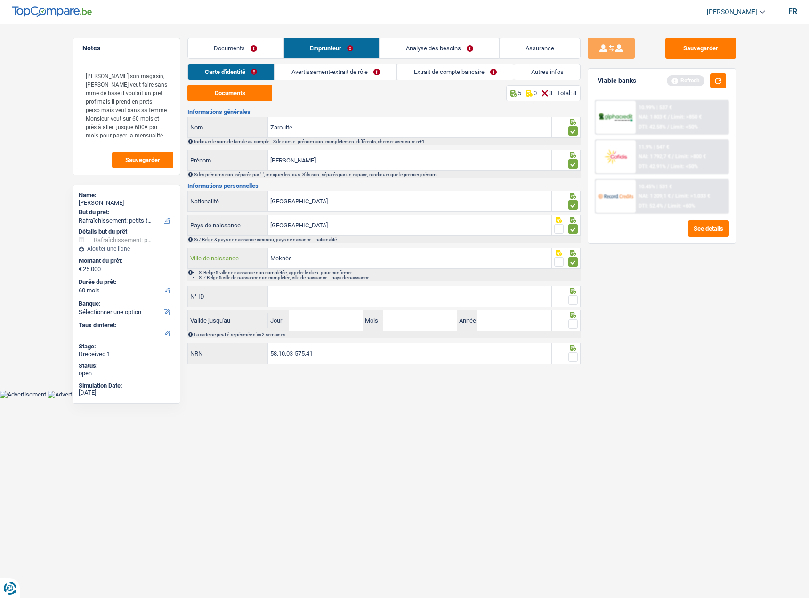
type input "Meknès"
click at [324, 289] on input "N° ID" at bounding box center [409, 296] width 283 height 20
click at [712, 83] on button "button" at bounding box center [718, 80] width 16 height 15
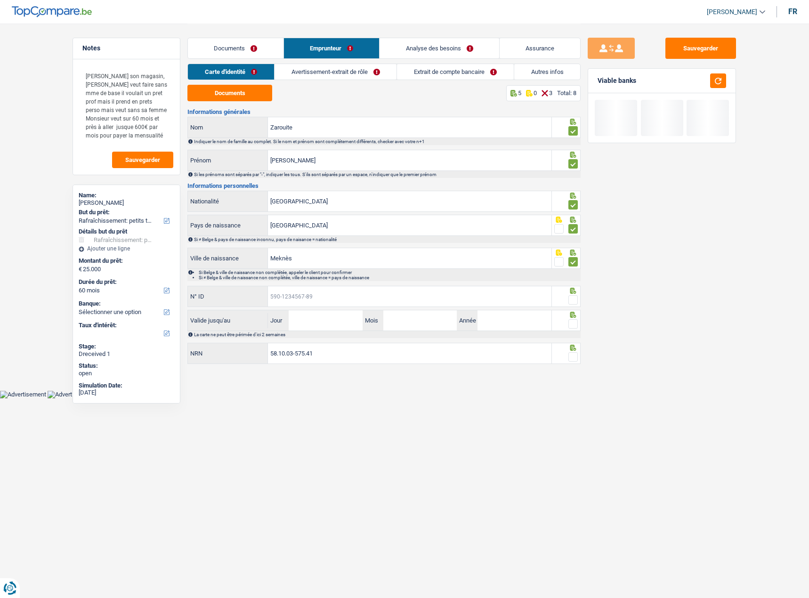
click at [333, 306] on input "N° ID" at bounding box center [409, 296] width 283 height 20
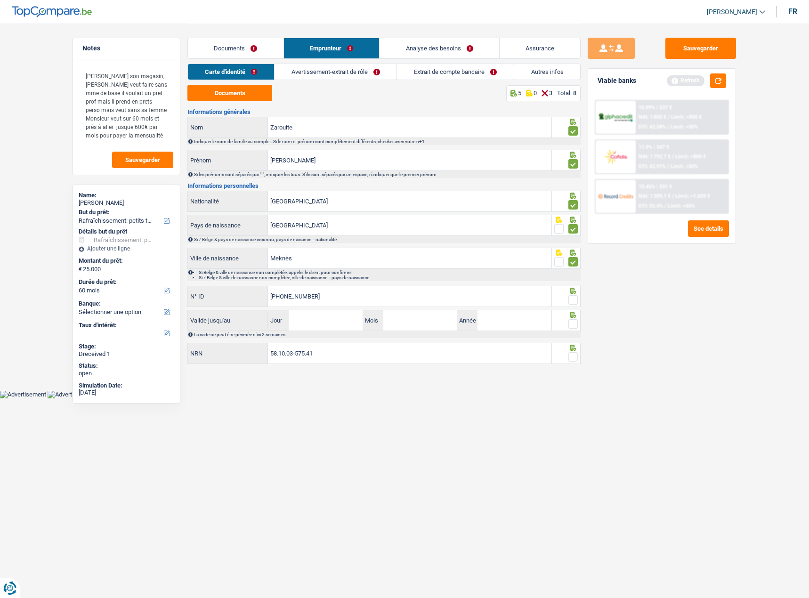
type input "592-9510685-13"
click at [571, 299] on span at bounding box center [572, 299] width 9 height 9
click at [0, 0] on input "radio" at bounding box center [0, 0] width 0 height 0
click at [338, 313] on input "Jour" at bounding box center [325, 320] width 73 height 20
type input "26"
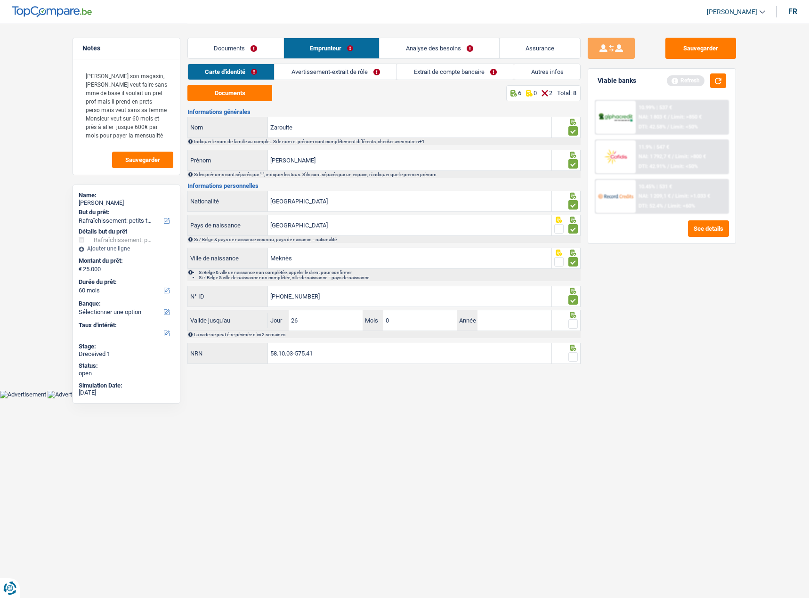
type input "07"
type input "2029"
click at [574, 313] on span at bounding box center [572, 323] width 9 height 9
click at [0, 0] on input "radio" at bounding box center [0, 0] width 0 height 0
click at [712, 79] on button "button" at bounding box center [718, 80] width 16 height 15
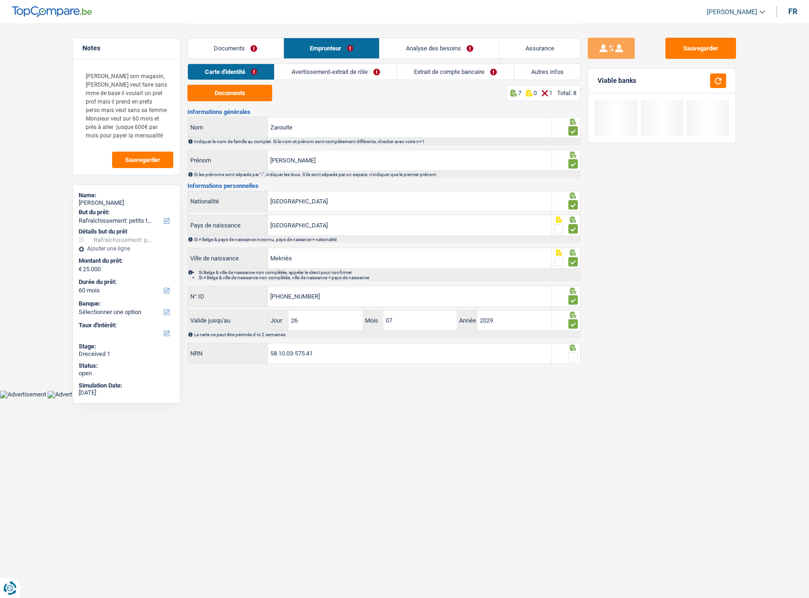
click at [577, 313] on span at bounding box center [572, 356] width 9 height 9
click at [0, 0] on input "radio" at bounding box center [0, 0] width 0 height 0
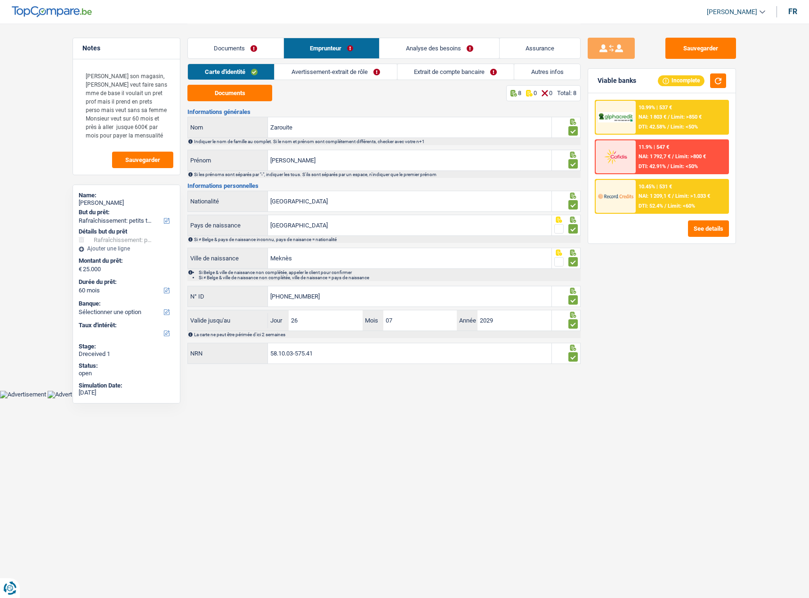
drag, startPoint x: 230, startPoint y: 44, endPoint x: 258, endPoint y: 50, distance: 28.5
click at [230, 44] on link "Documents" at bounding box center [236, 48] width 96 height 20
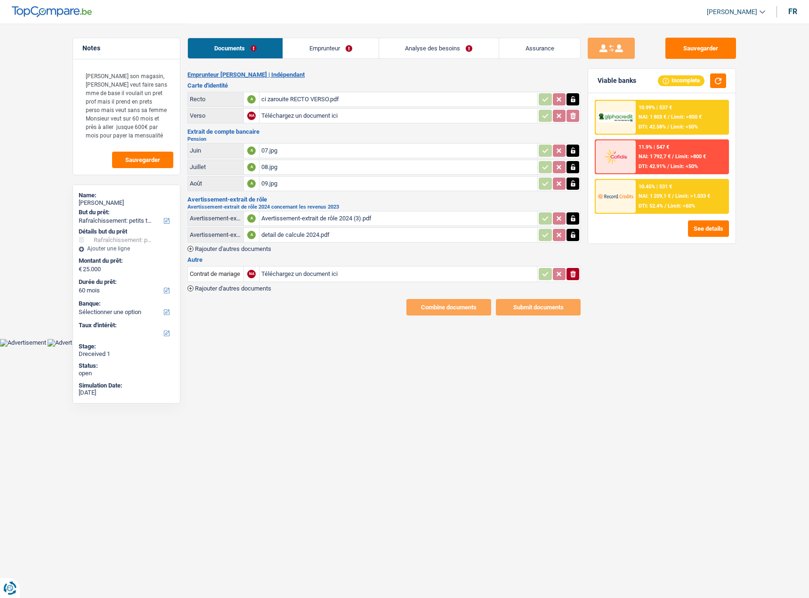
click at [321, 50] on link "Emprunteur" at bounding box center [330, 48] width 95 height 20
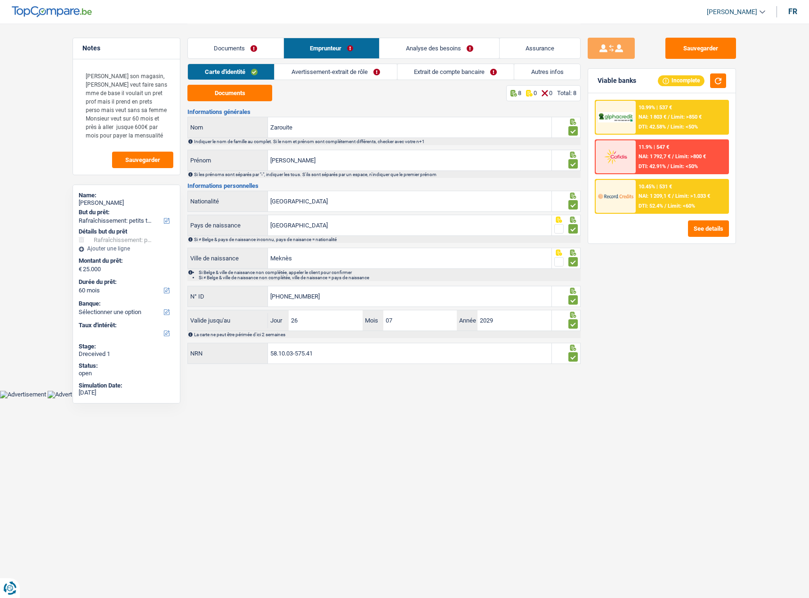
click at [299, 70] on link "Avertissement-extrait de rôle" at bounding box center [336, 72] width 122 height 16
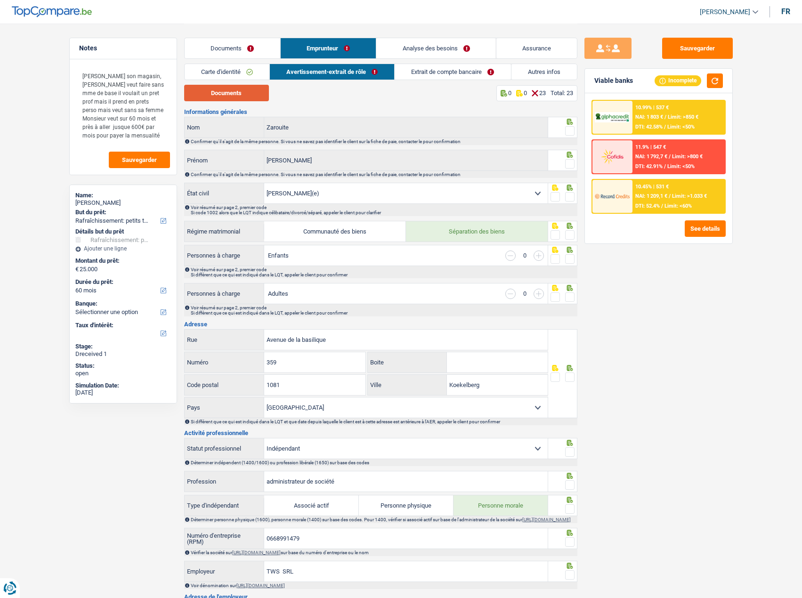
drag, startPoint x: 238, startPoint y: 90, endPoint x: 240, endPoint y: 86, distance: 5.1
click at [240, 90] on button "Documents" at bounding box center [226, 93] width 85 height 16
click at [569, 130] on span at bounding box center [569, 130] width 9 height 9
click at [0, 0] on input "radio" at bounding box center [0, 0] width 0 height 0
click at [569, 162] on span at bounding box center [569, 163] width 9 height 9
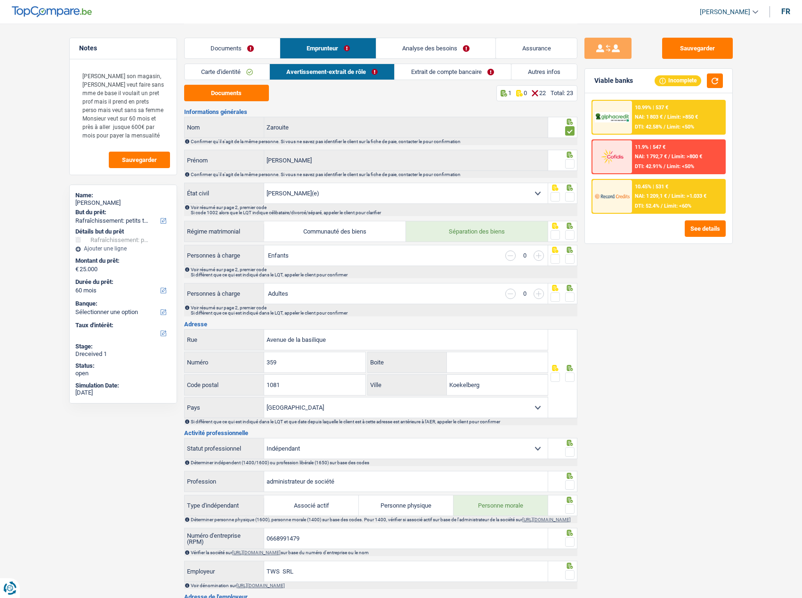
click at [0, 0] on input "radio" at bounding box center [0, 0] width 0 height 0
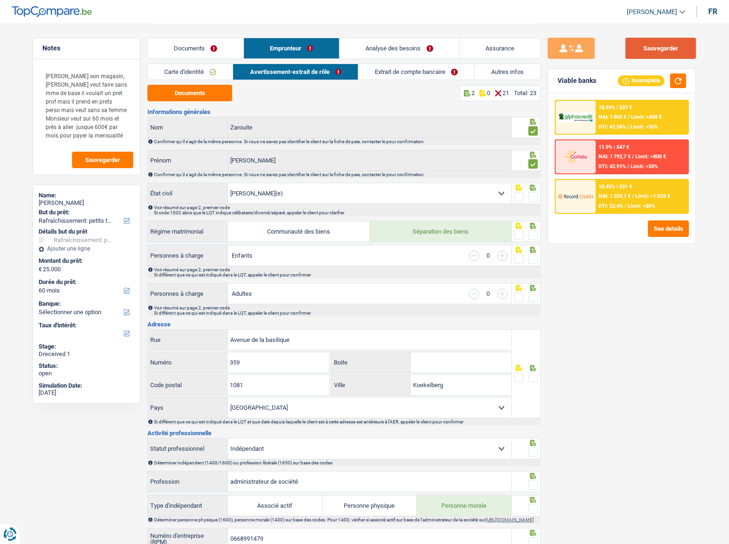
click at [645, 55] on button "Sauvegarder" at bounding box center [660, 48] width 71 height 21
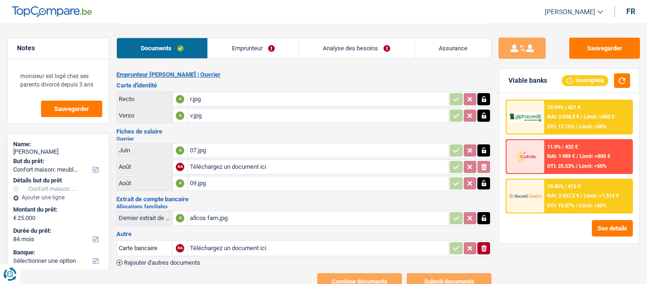
select select "household"
select select "84"
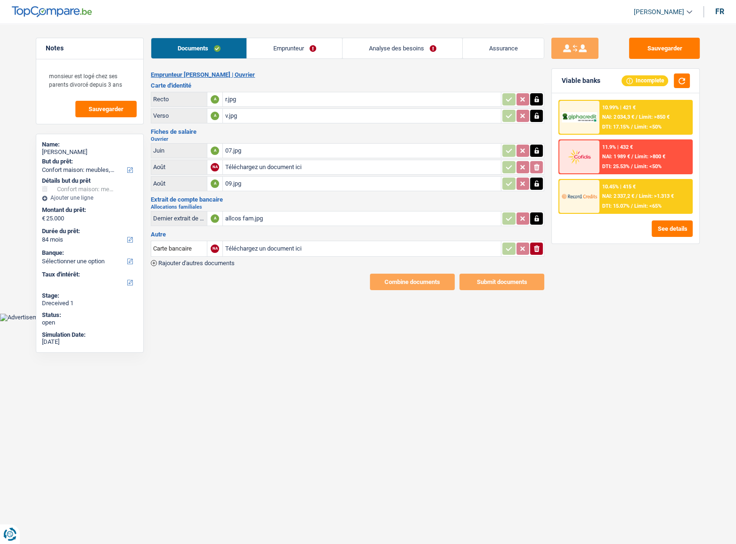
click at [301, 167] on input "Téléchargez un document ici" at bounding box center [362, 167] width 274 height 14
type input "C:\fakepath\08.jpg"
click at [646, 47] on button "Sauvegarder" at bounding box center [664, 48] width 71 height 21
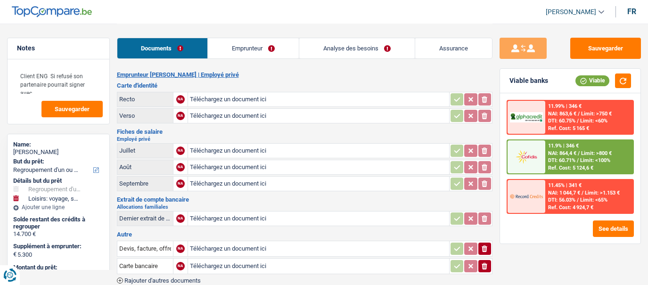
select select "refinancing"
select select "hobbies"
select select "84"
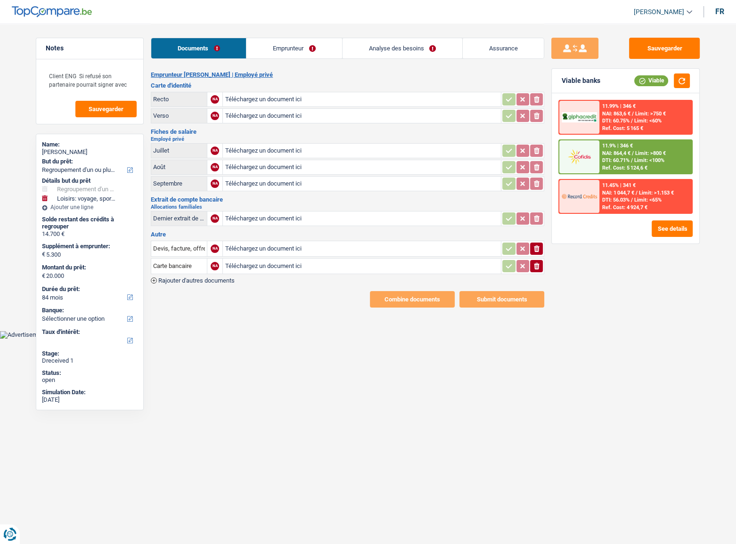
click at [257, 165] on input "Téléchargez un document ici" at bounding box center [362, 167] width 274 height 14
type input "C:\fakepath\September.PDF"
click at [293, 151] on input "Téléchargez un document ici" at bounding box center [362, 151] width 274 height 14
type input "C:\fakepath\July .PDF"
click at [275, 184] on input "Téléchargez un document ici" at bounding box center [362, 184] width 274 height 14
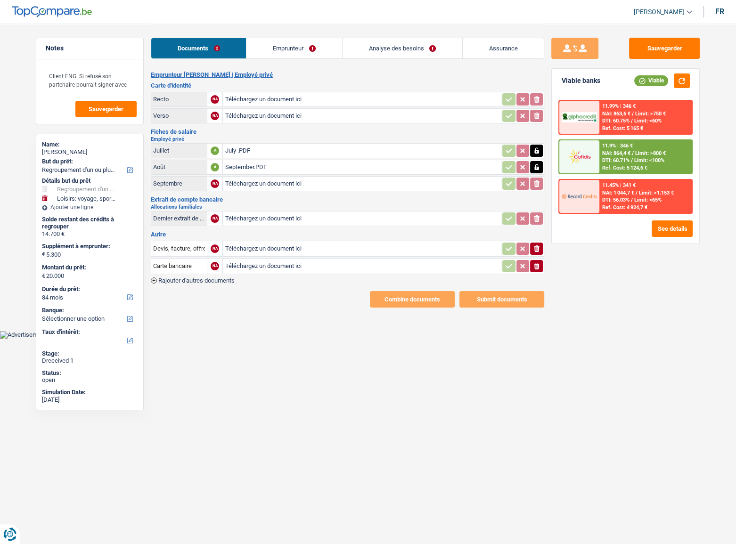
type input "C:\fakepath\September.PDF"
click at [291, 96] on input "Téléchargez un document ici" at bounding box center [362, 99] width 274 height 14
type input "C:\fakepath\IMG_3956.jpeg"
click at [310, 113] on input "Téléchargez un document ici" at bounding box center [362, 116] width 274 height 14
type input "C:\fakepath\IMG_3957.jpeg"
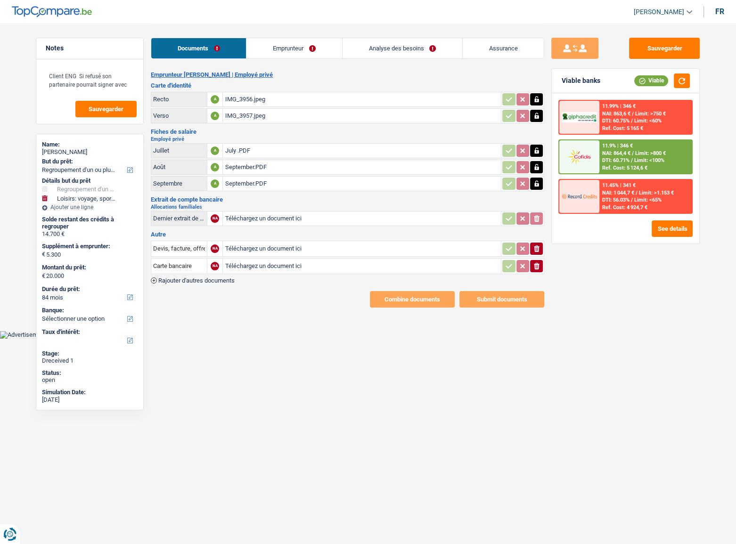
drag, startPoint x: 400, startPoint y: 391, endPoint x: 383, endPoint y: 319, distance: 74.0
click at [400, 284] on html "Vous avez le contrôle de vos données Nous utilisons des cookies, tout comme nos…" at bounding box center [368, 169] width 736 height 339
click at [647, 50] on button "Sauvegarder" at bounding box center [664, 48] width 71 height 21
click at [293, 50] on link "Emprunteur" at bounding box center [293, 48] width 95 height 20
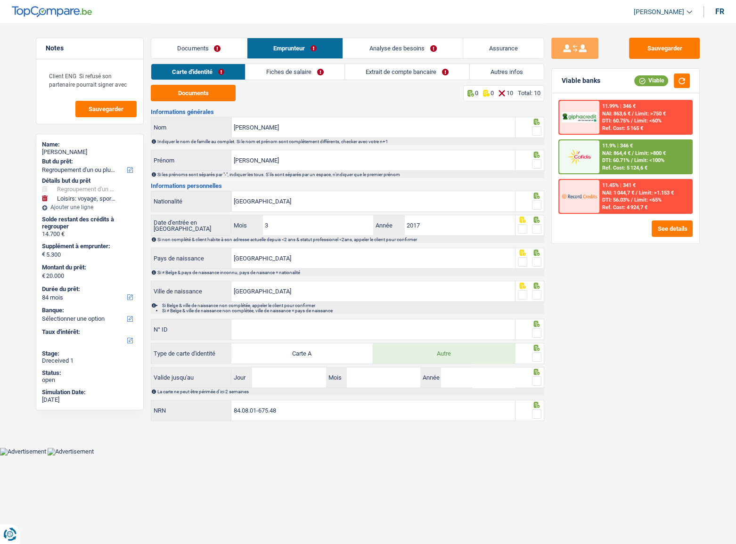
click at [304, 71] on link "Fiches de salaire" at bounding box center [294, 72] width 99 height 16
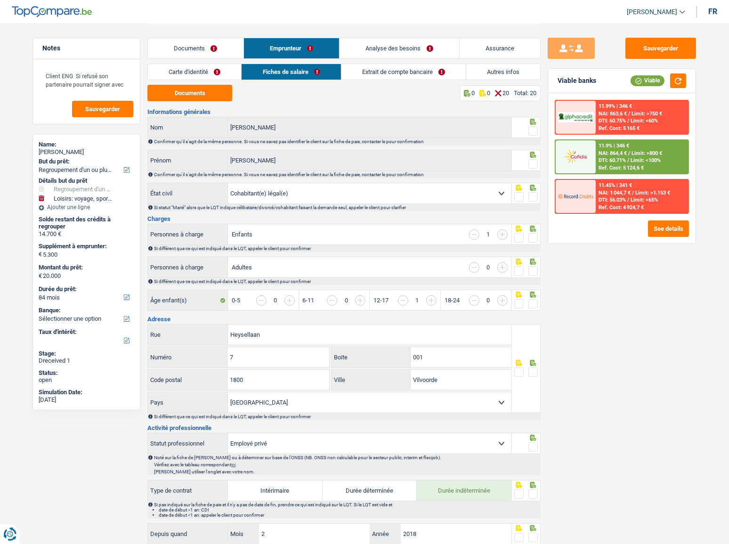
click at [401, 72] on link "Extrait de compte bancaire" at bounding box center [403, 72] width 124 height 16
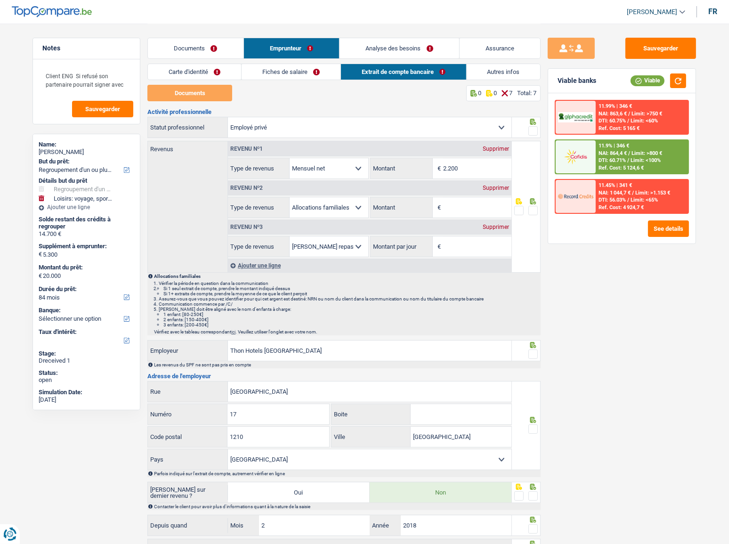
click at [496, 73] on link "Autres infos" at bounding box center [504, 72] width 74 height 16
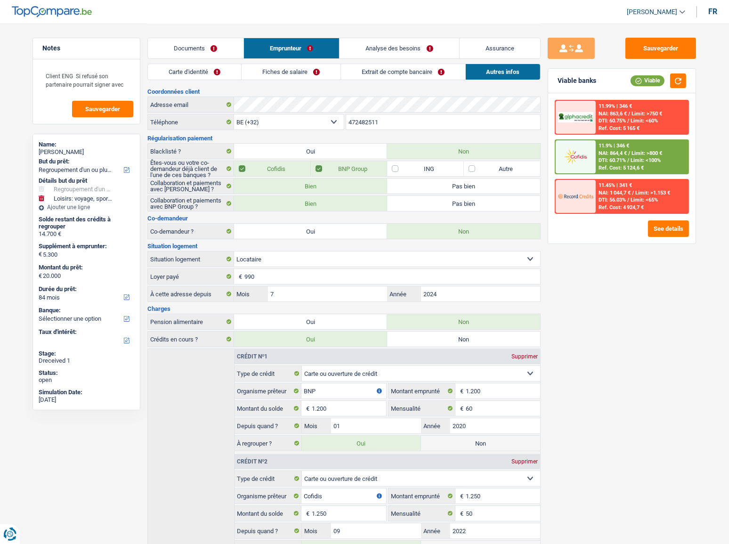
click at [295, 71] on link "Fiches de salaire" at bounding box center [291, 72] width 99 height 16
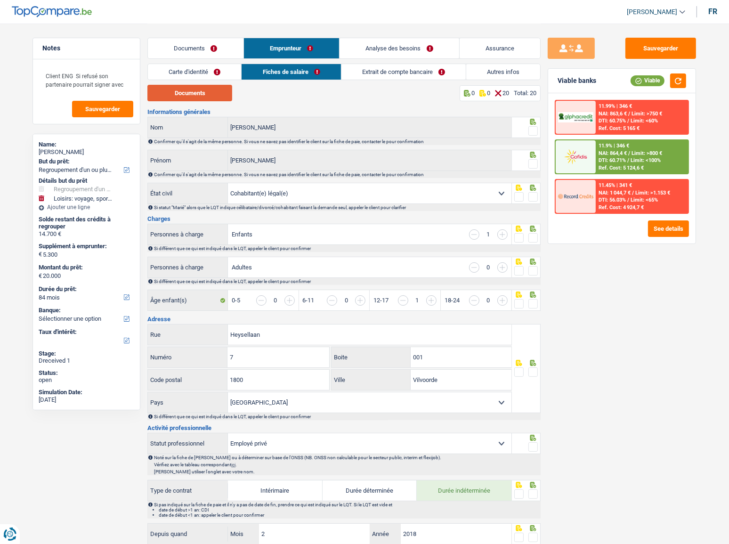
click at [206, 100] on button "Documents" at bounding box center [189, 93] width 85 height 16
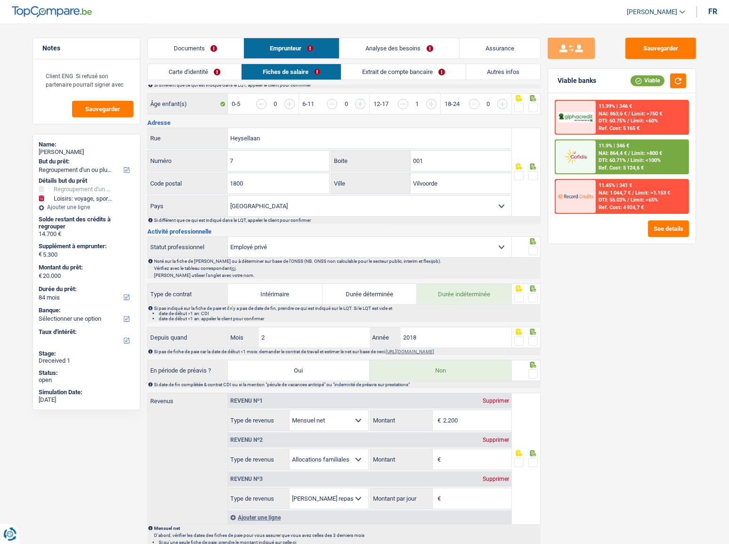
scroll to position [385, 0]
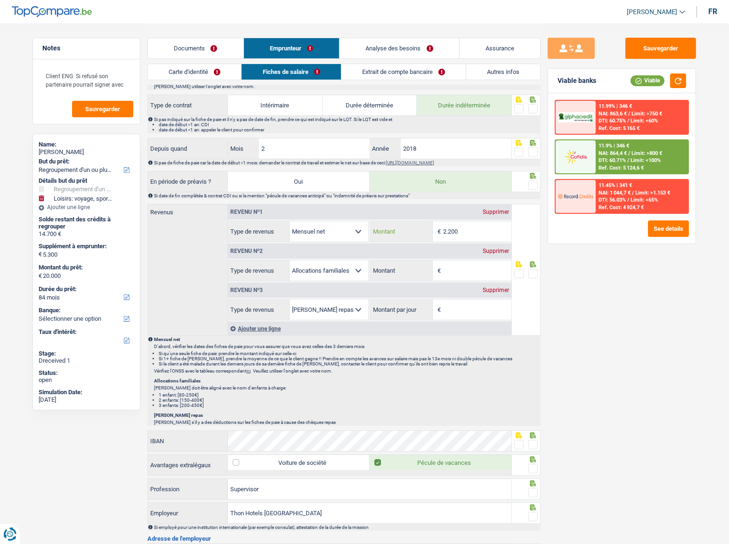
drag, startPoint x: 467, startPoint y: 232, endPoint x: 448, endPoint y: 235, distance: 19.2
click at [448, 235] on input "2.200" at bounding box center [477, 231] width 68 height 20
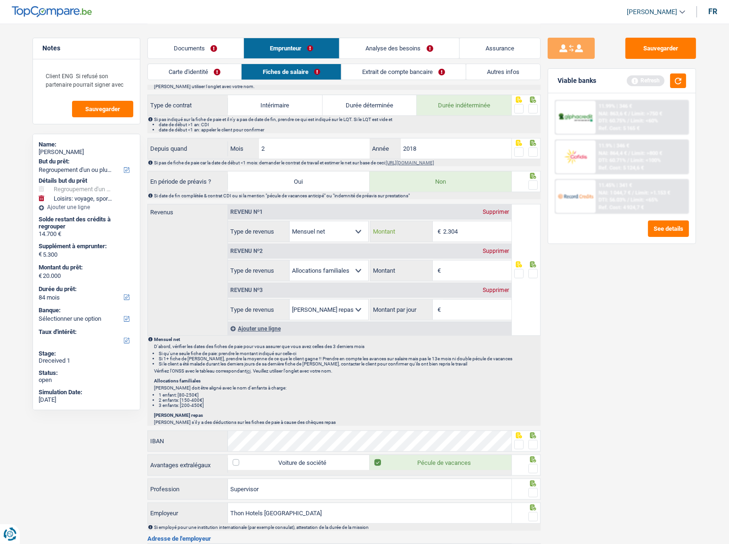
type input "2.304"
click at [493, 250] on div "Supprimer" at bounding box center [495, 251] width 31 height 6
select select "mealVouchers"
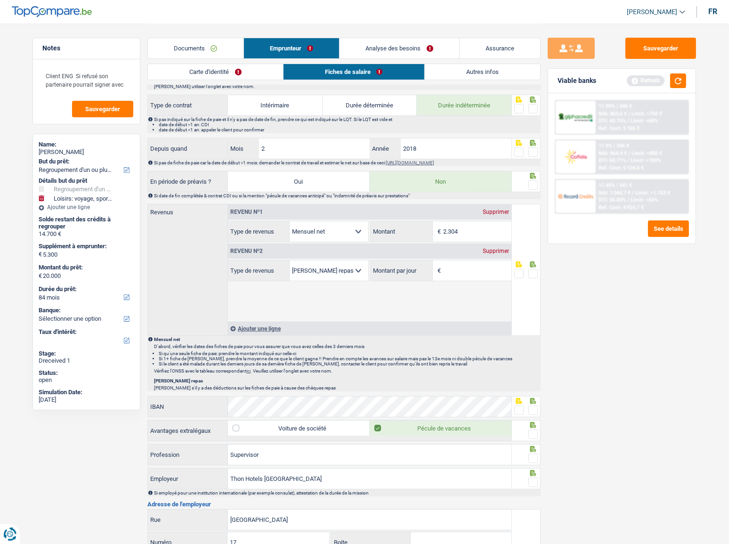
click at [494, 248] on div "Supprimer" at bounding box center [495, 251] width 31 height 6
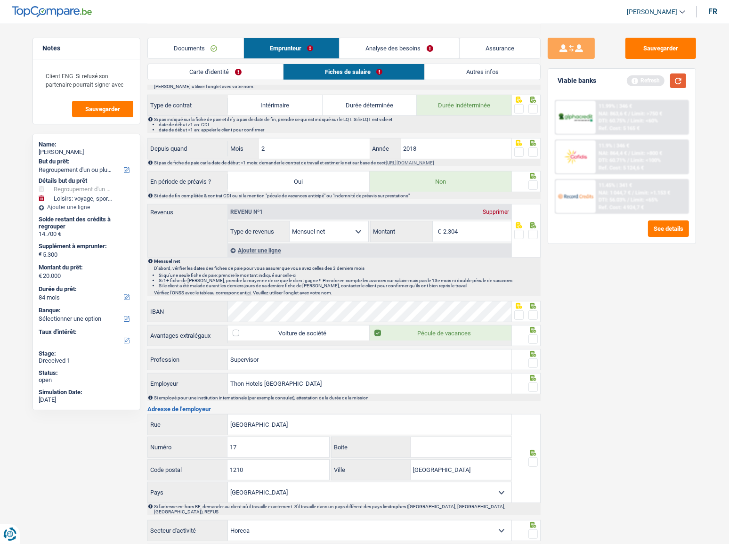
click at [647, 84] on button "button" at bounding box center [678, 80] width 16 height 15
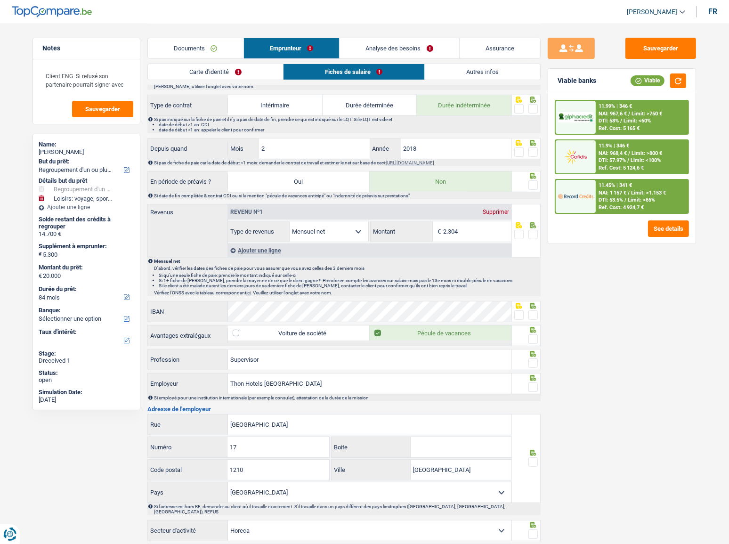
drag, startPoint x: 232, startPoint y: 70, endPoint x: 230, endPoint y: 75, distance: 5.1
click at [232, 70] on link "Carte d'identité" at bounding box center [215, 72] width 135 height 16
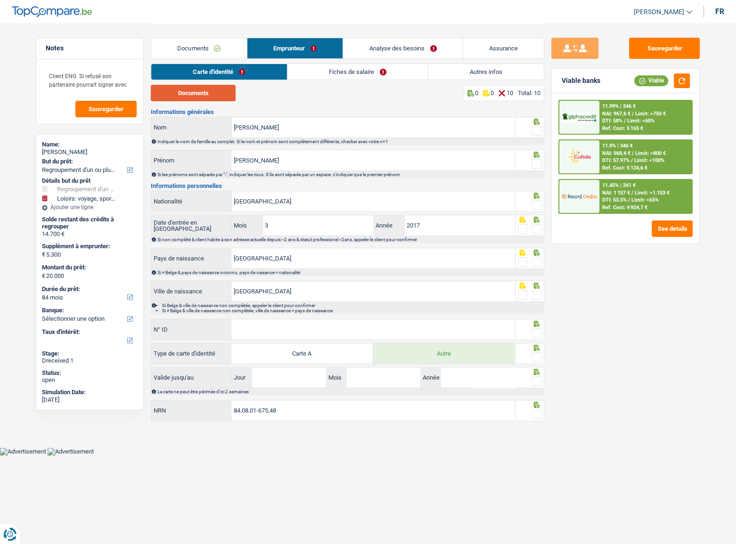
click at [210, 97] on button "Documents" at bounding box center [193, 93] width 85 height 16
click at [535, 132] on span at bounding box center [536, 130] width 9 height 9
click at [0, 0] on input "radio" at bounding box center [0, 0] width 0 height 0
click at [534, 164] on span at bounding box center [536, 163] width 9 height 9
click at [0, 0] on input "radio" at bounding box center [0, 0] width 0 height 0
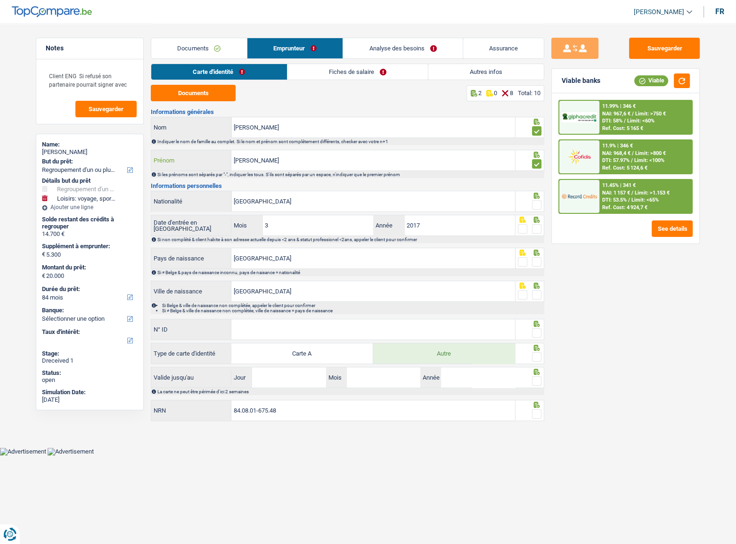
click at [298, 157] on input "[PERSON_NAME]" at bounding box center [372, 160] width 283 height 20
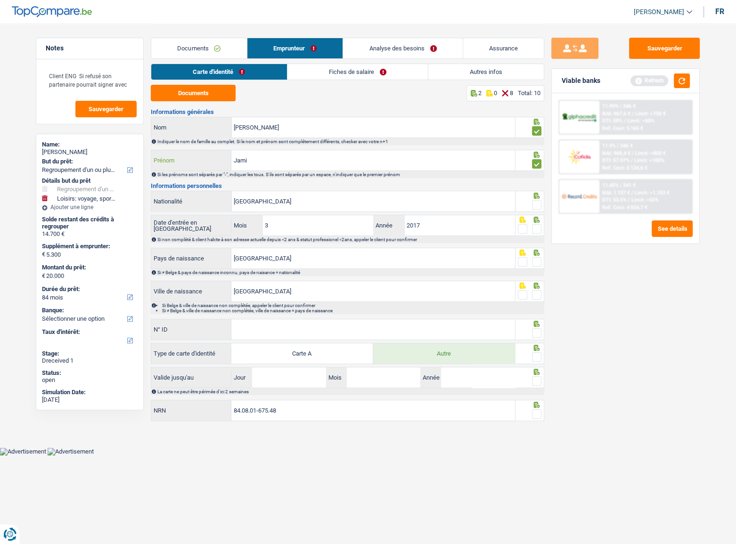
type input "Jami"
click at [534, 203] on span at bounding box center [536, 204] width 9 height 9
click at [0, 0] on input "radio" at bounding box center [0, 0] width 0 height 0
click at [535, 234] on div at bounding box center [536, 229] width 9 height 12
drag, startPoint x: 534, startPoint y: 222, endPoint x: 536, endPoint y: 228, distance: 6.7
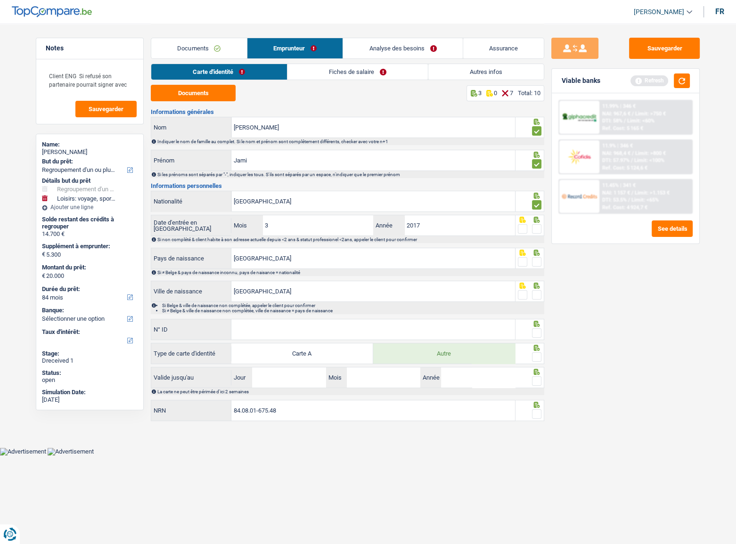
click at [534, 222] on icon at bounding box center [537, 220] width 6 height 6
click at [536, 228] on span at bounding box center [536, 228] width 9 height 9
click at [0, 0] on input "radio" at bounding box center [0, 0] width 0 height 0
click at [539, 257] on span at bounding box center [536, 261] width 9 height 9
click at [0, 0] on input "radio" at bounding box center [0, 0] width 0 height 0
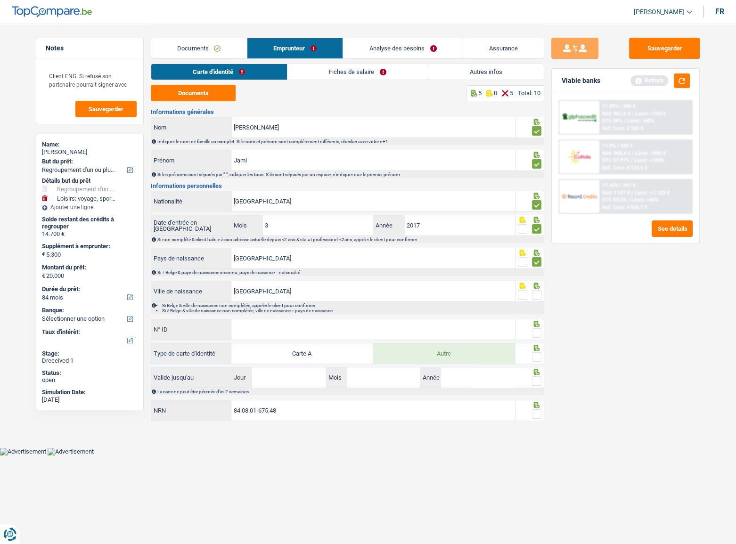
click at [537, 284] on span at bounding box center [536, 294] width 9 height 9
click at [0, 0] on input "radio" at bounding box center [0, 0] width 0 height 0
click at [406, 284] on input "N° ID" at bounding box center [372, 329] width 283 height 20
type input "B-5004679-61"
click at [539, 284] on span at bounding box center [536, 332] width 9 height 9
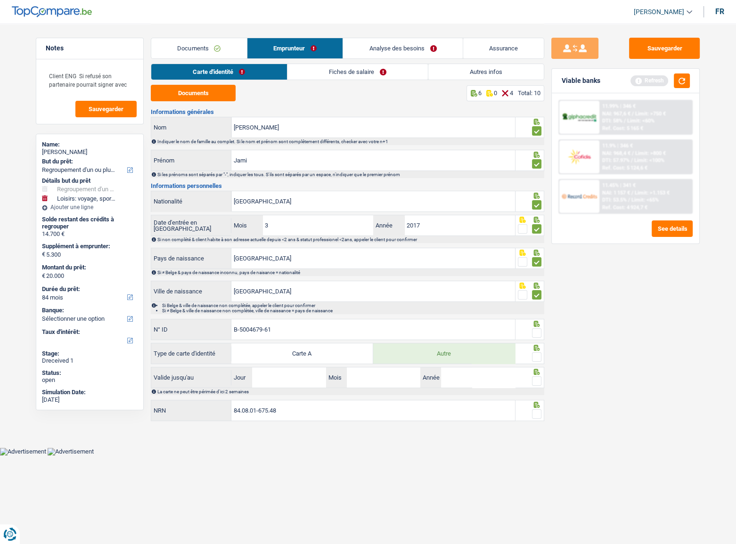
click at [0, 0] on input "radio" at bounding box center [0, 0] width 0 height 0
click at [539, 284] on span at bounding box center [536, 356] width 9 height 9
click at [0, 0] on input "radio" at bounding box center [0, 0] width 0 height 0
drag, startPoint x: 273, startPoint y: 382, endPoint x: 700, endPoint y: 322, distance: 431.8
click at [273, 284] on input "Jour" at bounding box center [288, 377] width 73 height 20
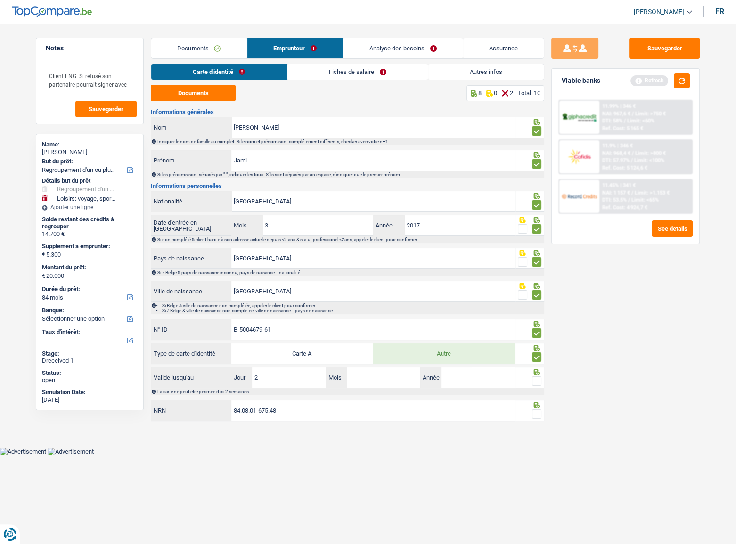
type input "22"
type input "06"
type input "2027"
click at [538, 284] on span at bounding box center [536, 380] width 9 height 9
click at [0, 0] on input "radio" at bounding box center [0, 0] width 0 height 0
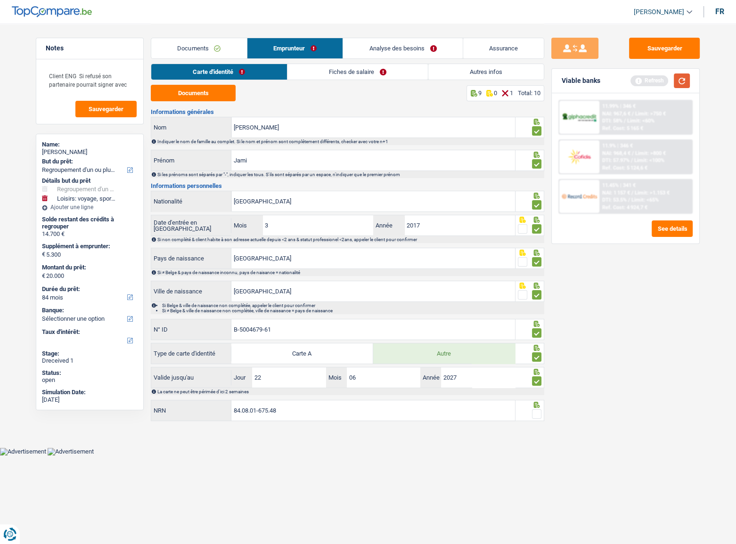
click at [647, 80] on button "button" at bounding box center [681, 80] width 16 height 15
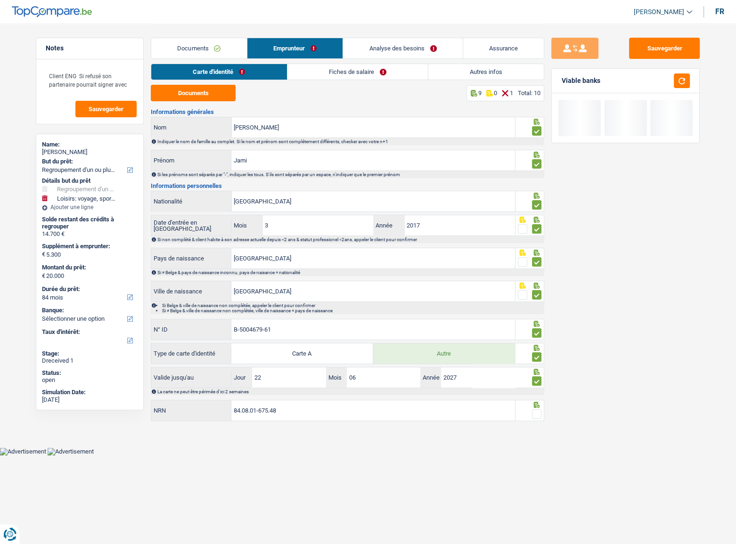
click at [535, 284] on span at bounding box center [536, 413] width 9 height 9
click at [0, 0] on input "radio" at bounding box center [0, 0] width 0 height 0
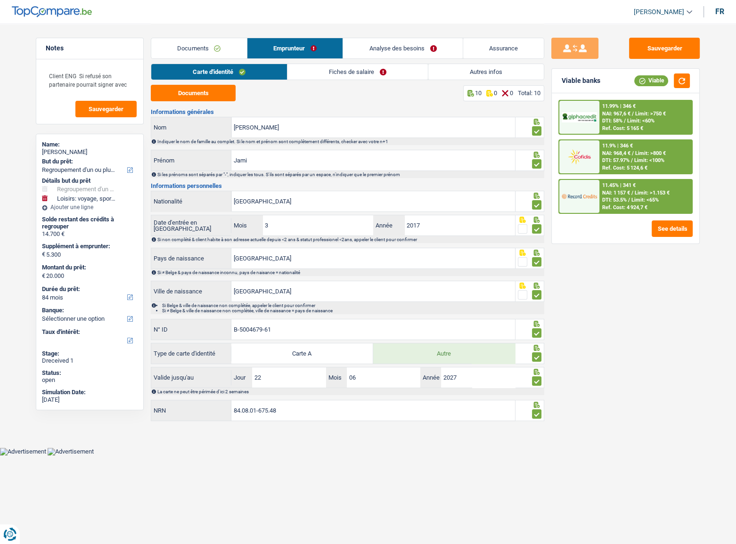
click at [342, 72] on link "Fiches de salaire" at bounding box center [357, 72] width 140 height 16
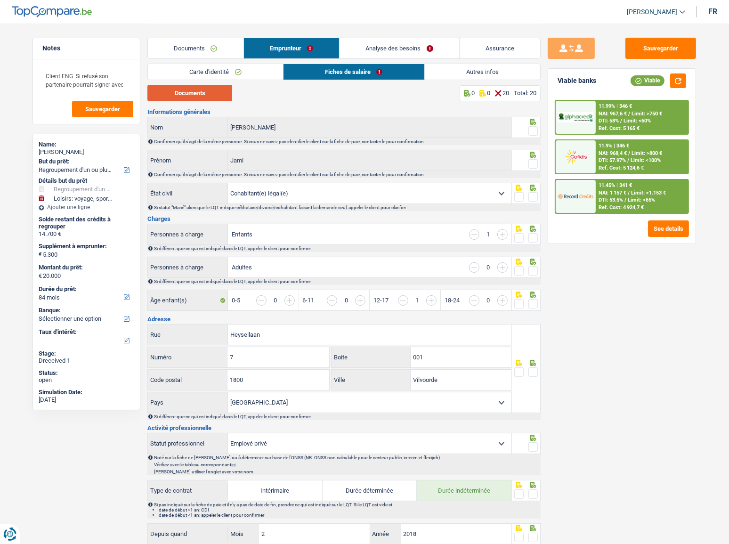
click at [192, 97] on button "Documents" at bounding box center [189, 93] width 85 height 16
click at [532, 133] on span at bounding box center [532, 130] width 9 height 9
click at [0, 0] on input "radio" at bounding box center [0, 0] width 0 height 0
click at [534, 165] on span at bounding box center [532, 163] width 9 height 9
click at [0, 0] on input "radio" at bounding box center [0, 0] width 0 height 0
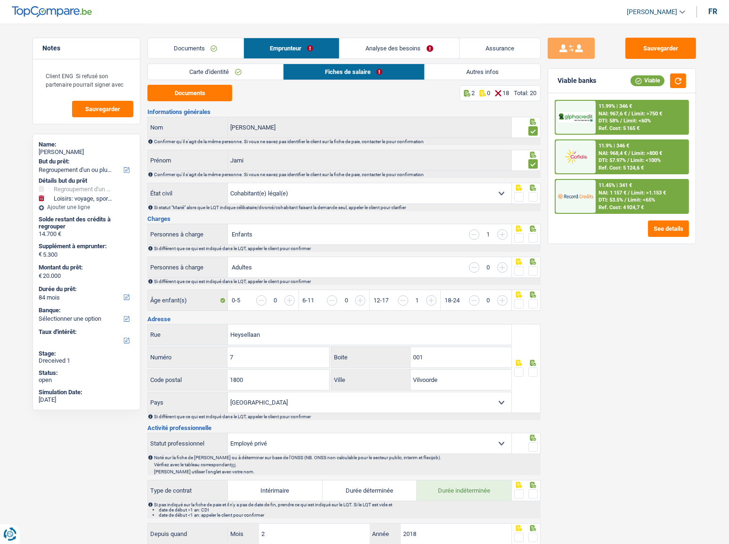
click at [381, 193] on select "Célibataire Marié(e) Cohabitant(e) légal(e) Divorcé(e) Veuf(ve) Séparé (de fait…" at bounding box center [369, 193] width 283 height 20
select select "married"
click at [228, 183] on select "Célibataire Marié(e) Cohabitant(e) légal(e) Divorcé(e) Veuf(ve) Séparé (de fait…" at bounding box center [369, 193] width 283 height 20
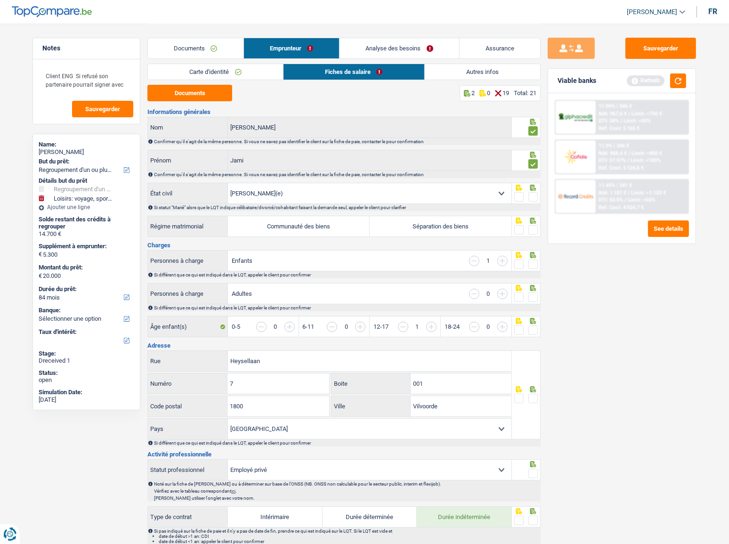
click at [534, 192] on span at bounding box center [532, 196] width 9 height 9
click at [0, 0] on input "radio" at bounding box center [0, 0] width 0 height 0
click at [647, 79] on button "button" at bounding box center [678, 80] width 16 height 15
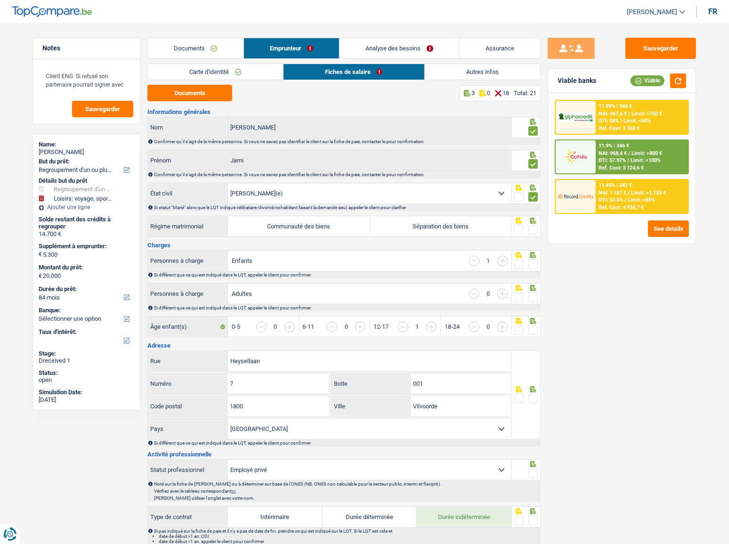
click at [303, 229] on label "Communauté des biens" at bounding box center [299, 226] width 142 height 20
click at [303, 229] on input "Communauté des biens" at bounding box center [299, 226] width 142 height 20
radio input "true"
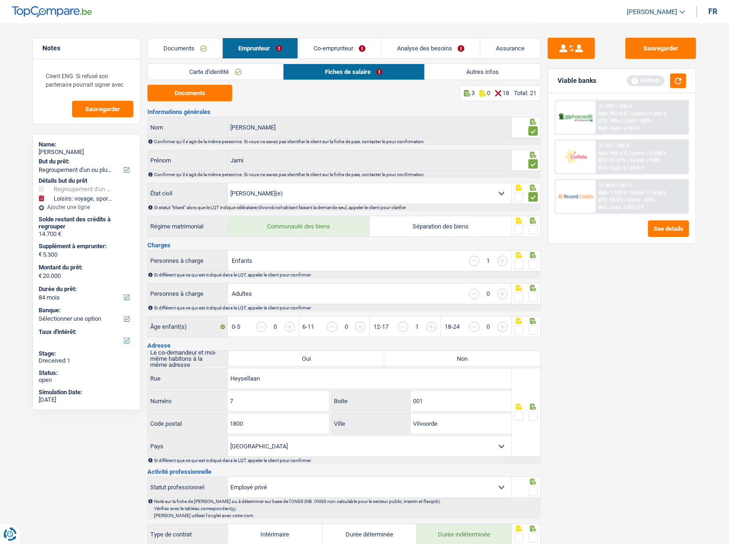
drag, startPoint x: 533, startPoint y: 229, endPoint x: 667, endPoint y: 162, distance: 149.9
click at [532, 229] on span at bounding box center [532, 229] width 9 height 9
click at [0, 0] on input "radio" at bounding box center [0, 0] width 0 height 0
drag, startPoint x: 682, startPoint y: 81, endPoint x: 723, endPoint y: 85, distance: 40.7
click at [647, 85] on main "Notes Client ENG Si refusé son partenaire pourrait signer avec Sauvegarder Name…" at bounding box center [364, 541] width 729 height 1083
